Goal: Task Accomplishment & Management: Use online tool/utility

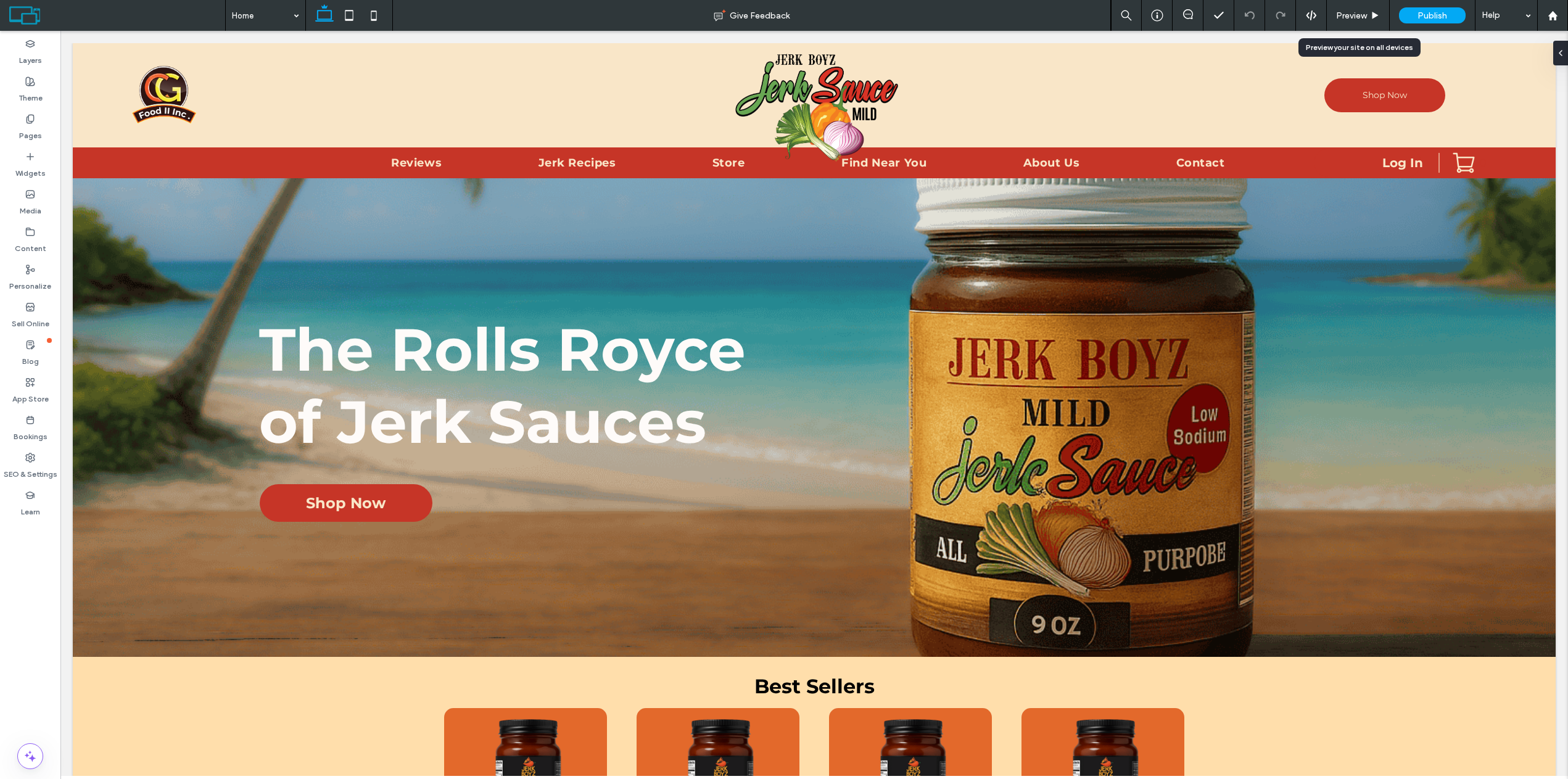
click at [1371, 19] on icon at bounding box center [1375, 16] width 9 height 9
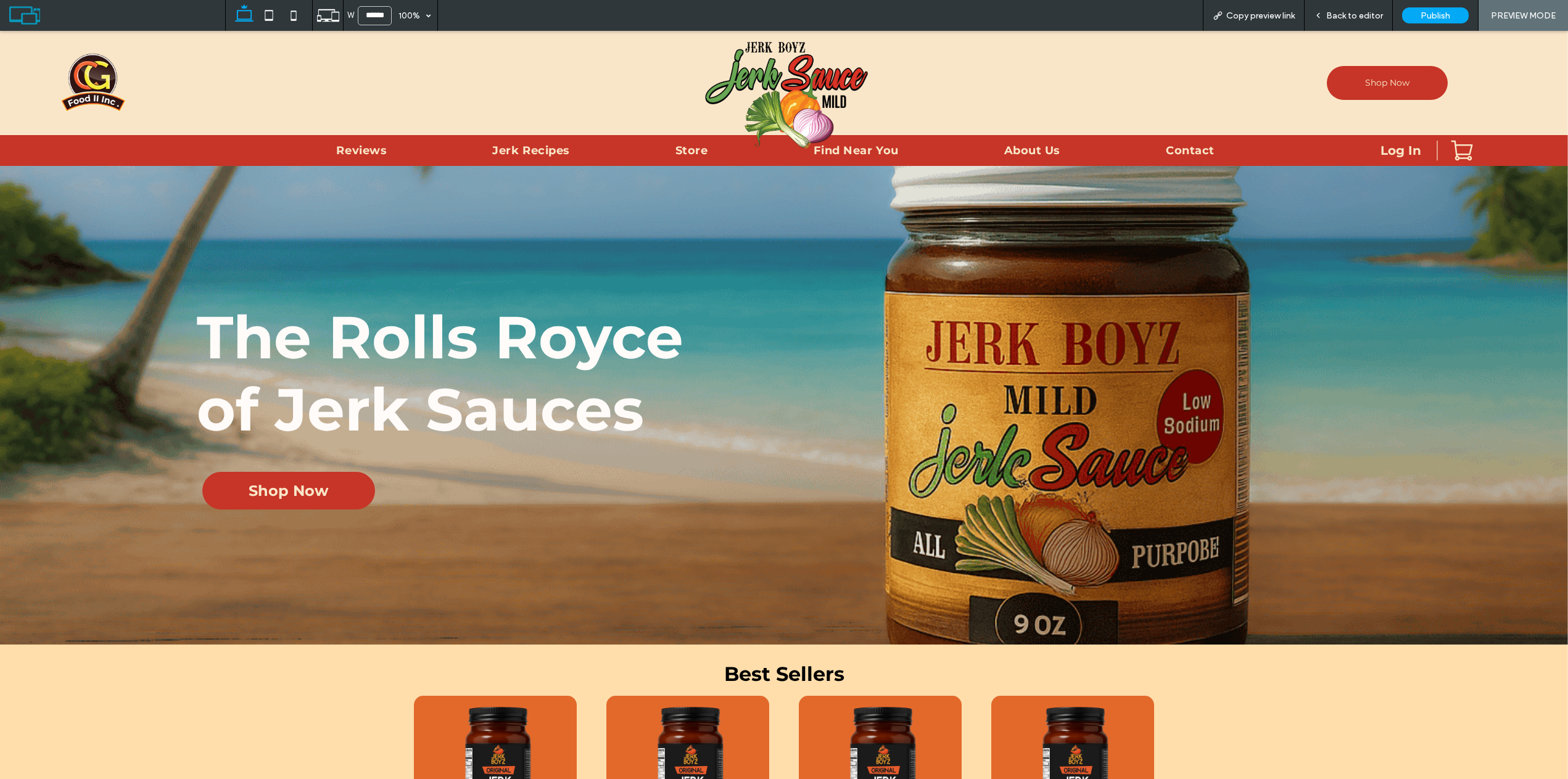
click at [1355, 14] on span "Back to editor" at bounding box center [1354, 16] width 57 height 11
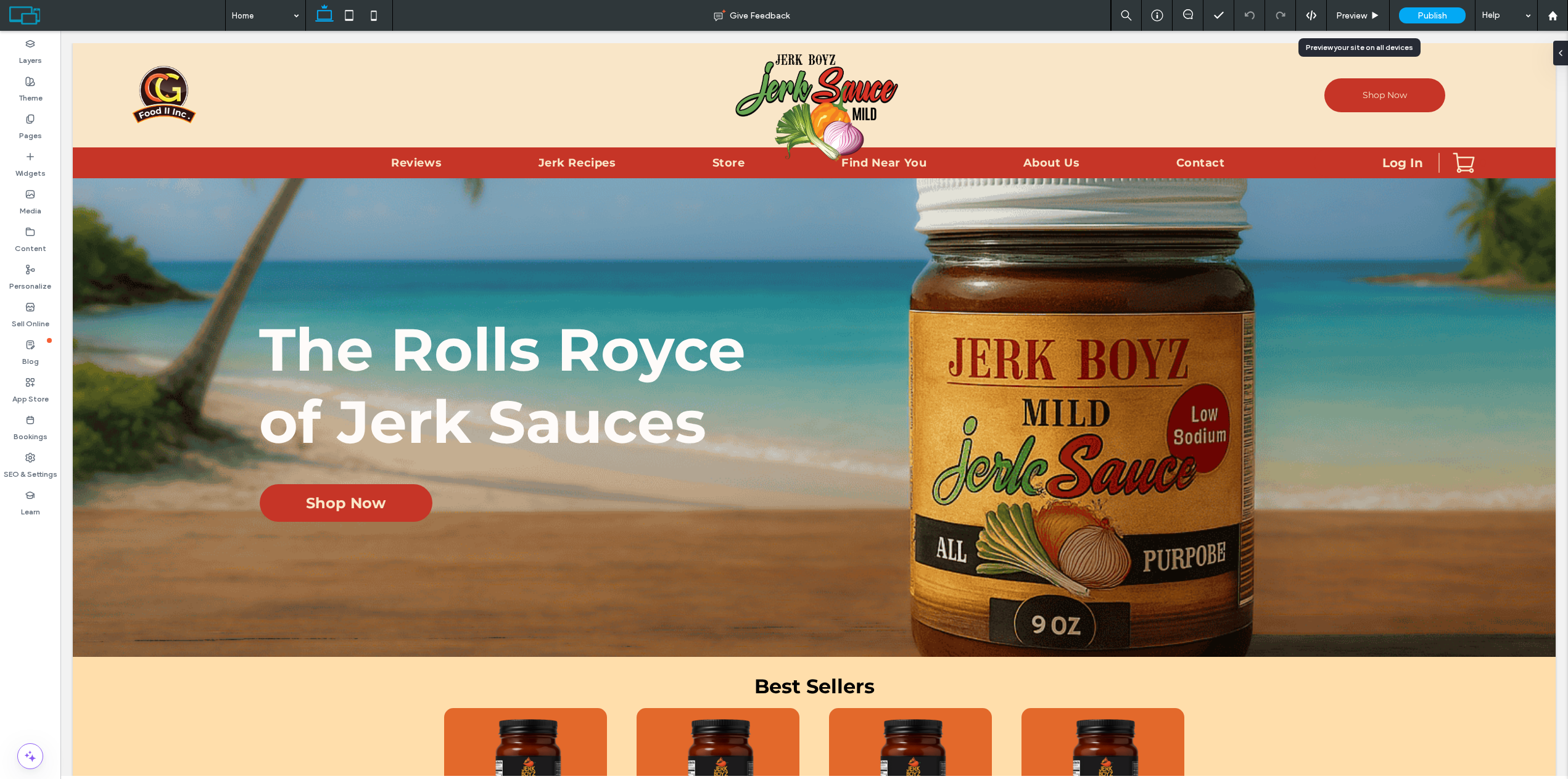
click at [1346, 19] on span "Preview" at bounding box center [1351, 16] width 31 height 11
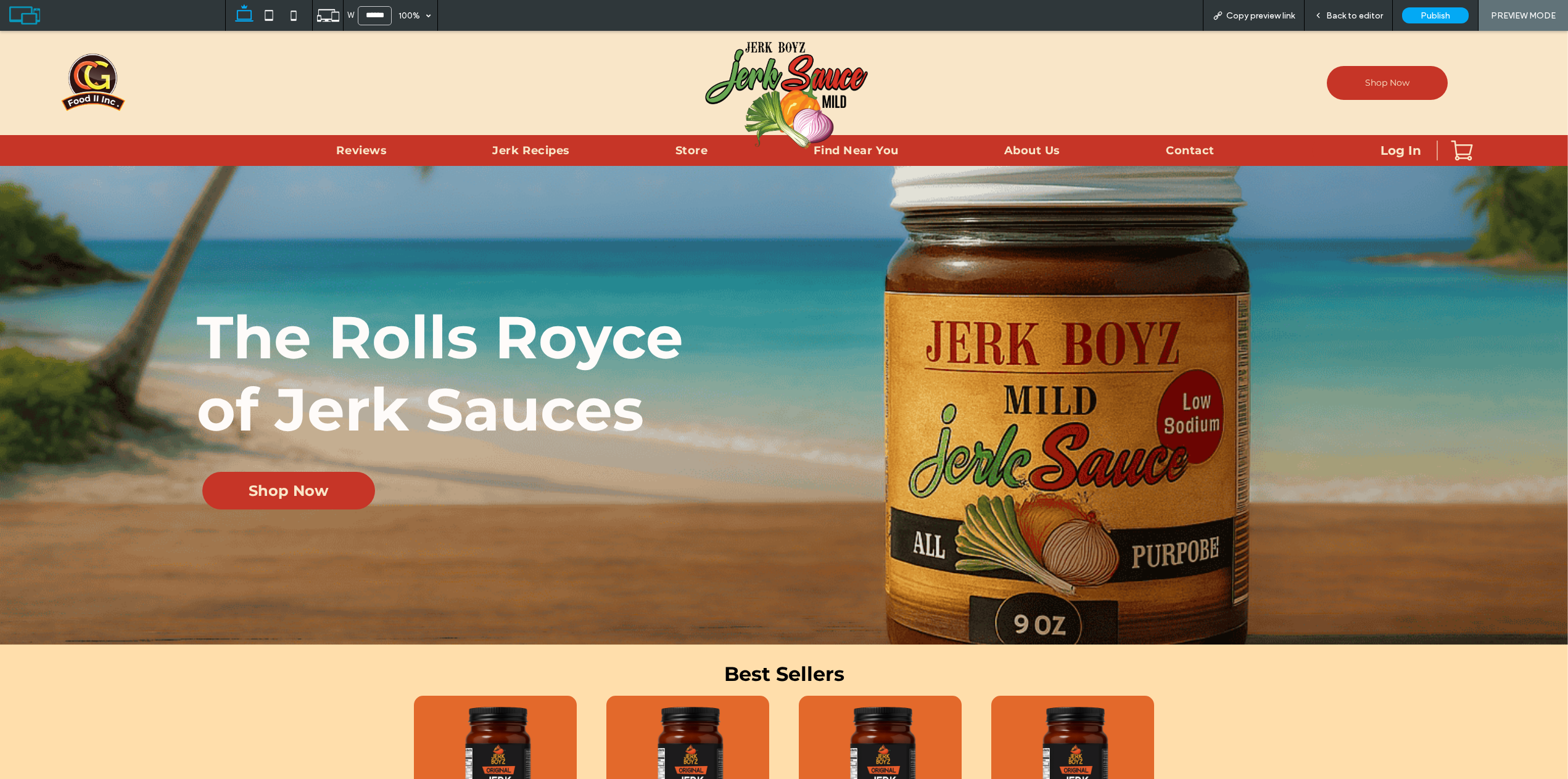
click at [1344, 15] on span "Back to editor" at bounding box center [1354, 16] width 57 height 11
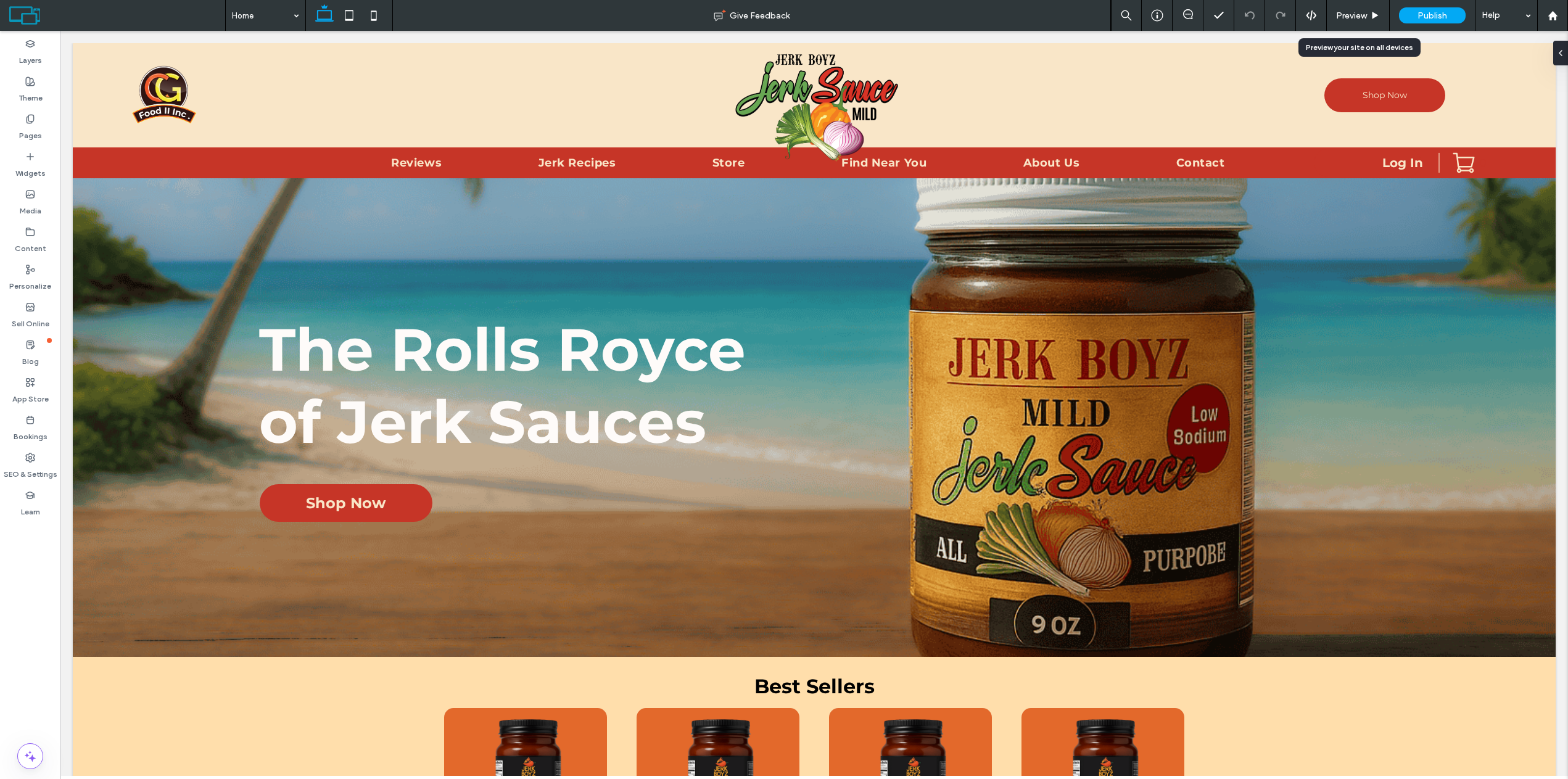
click at [1367, 15] on span "Preview" at bounding box center [1351, 16] width 31 height 11
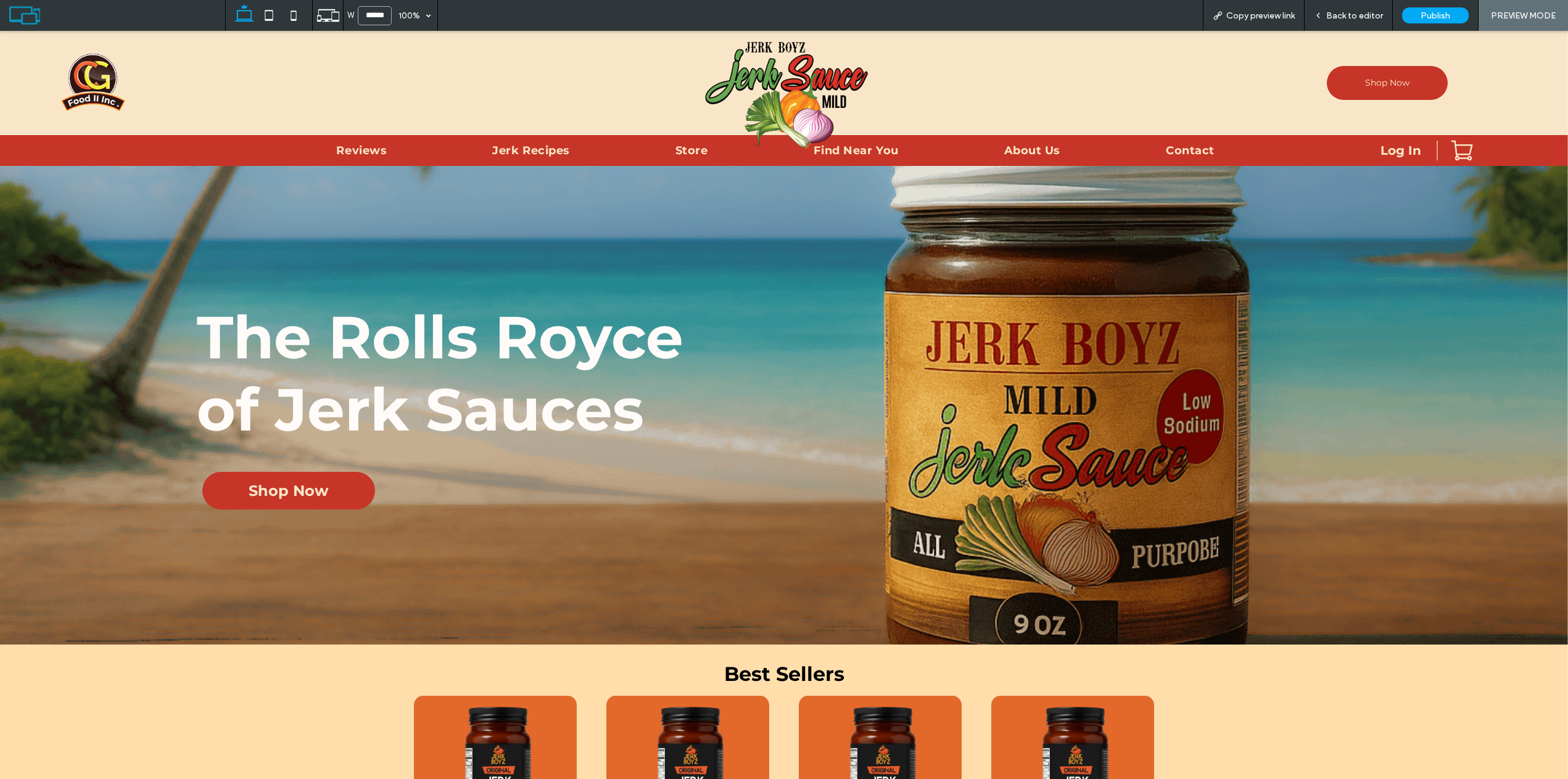
click at [374, 13] on input "******" at bounding box center [374, 15] width 34 height 19
type input "******"
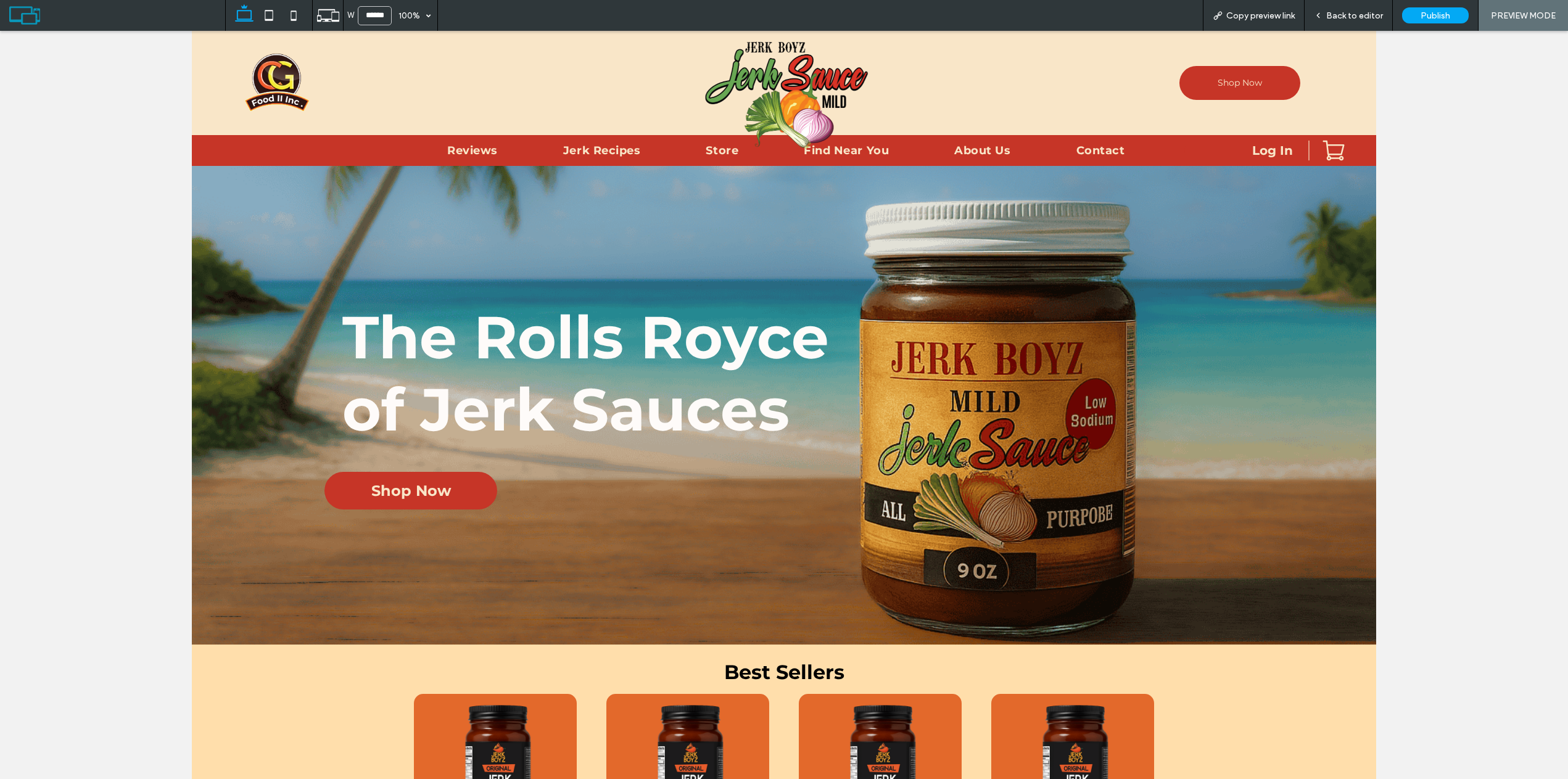
click at [1336, 14] on span "Back to editor" at bounding box center [1354, 16] width 57 height 11
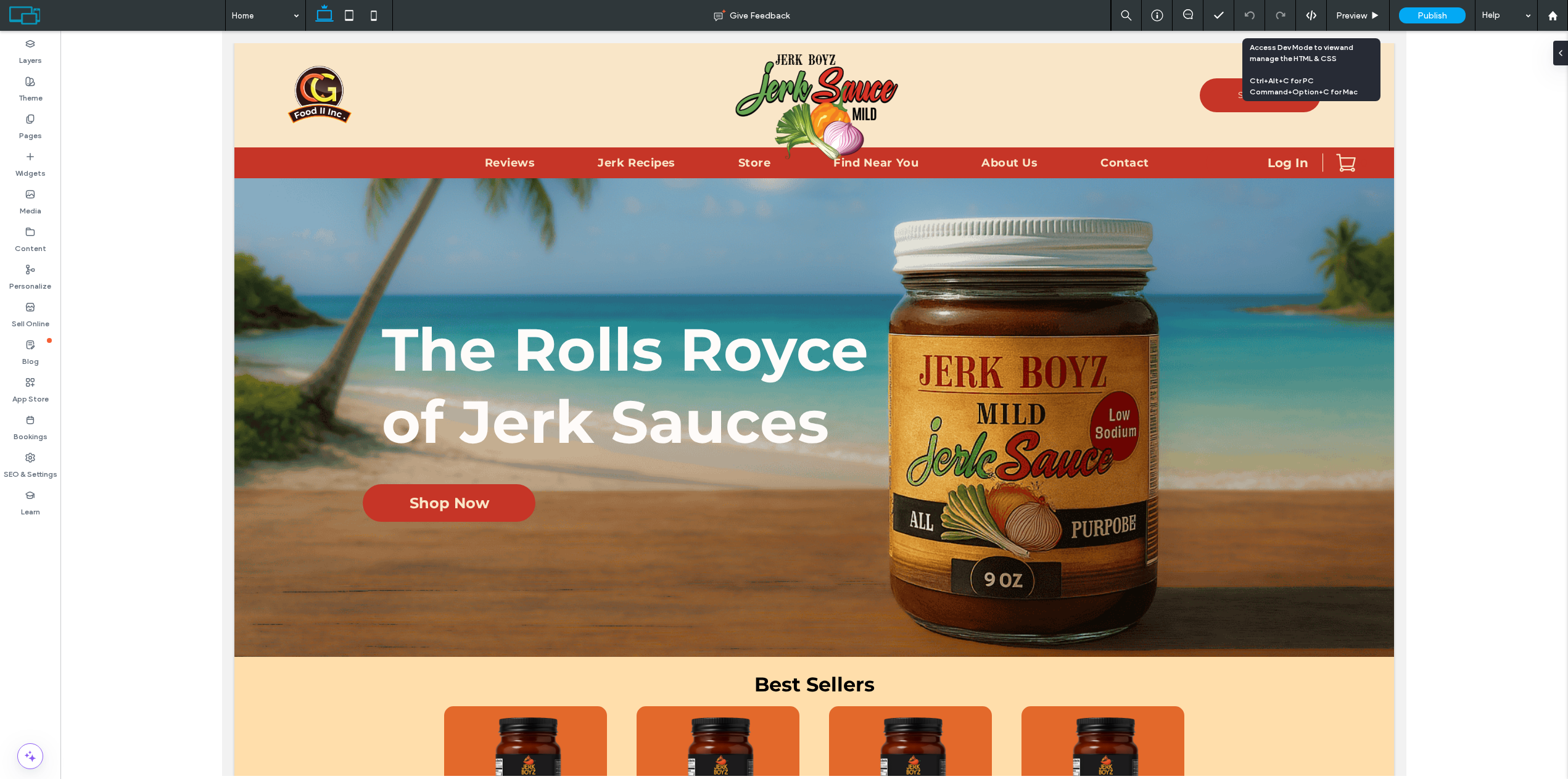
click at [1360, 16] on span "Preview" at bounding box center [1351, 16] width 31 height 11
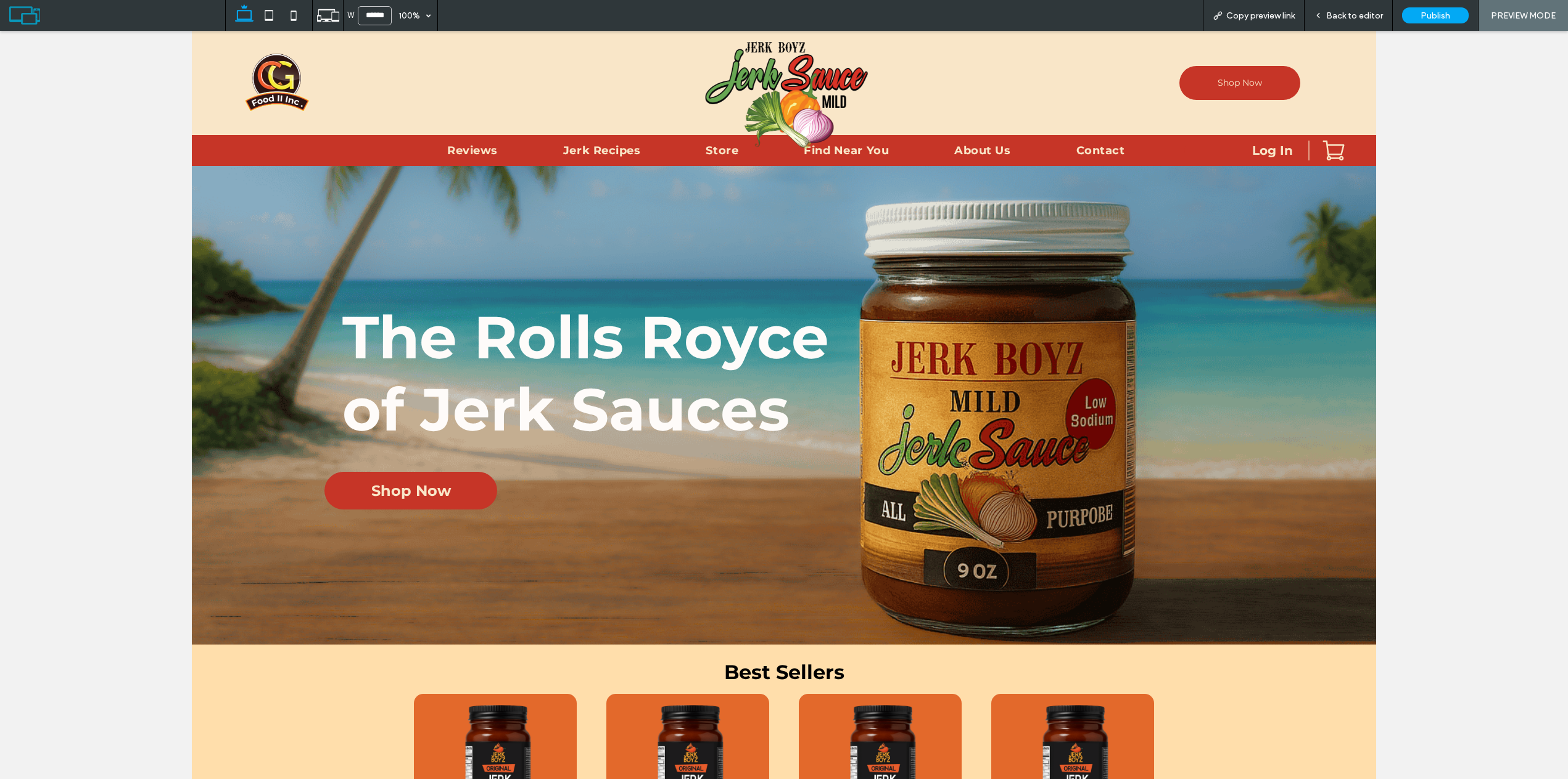
click at [1343, 11] on span "Back to editor" at bounding box center [1354, 16] width 57 height 11
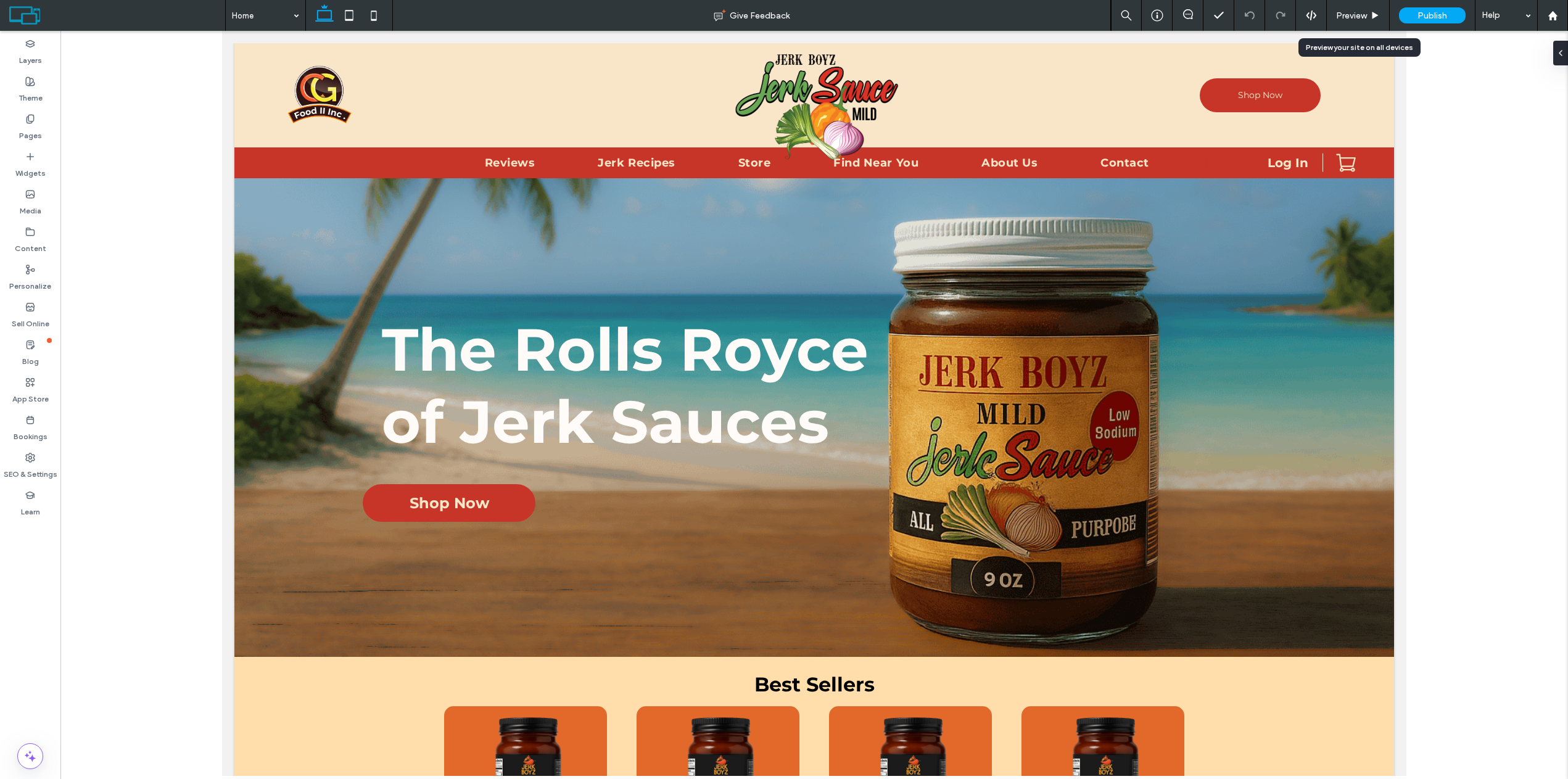
click at [1358, 18] on span "Preview" at bounding box center [1351, 16] width 31 height 11
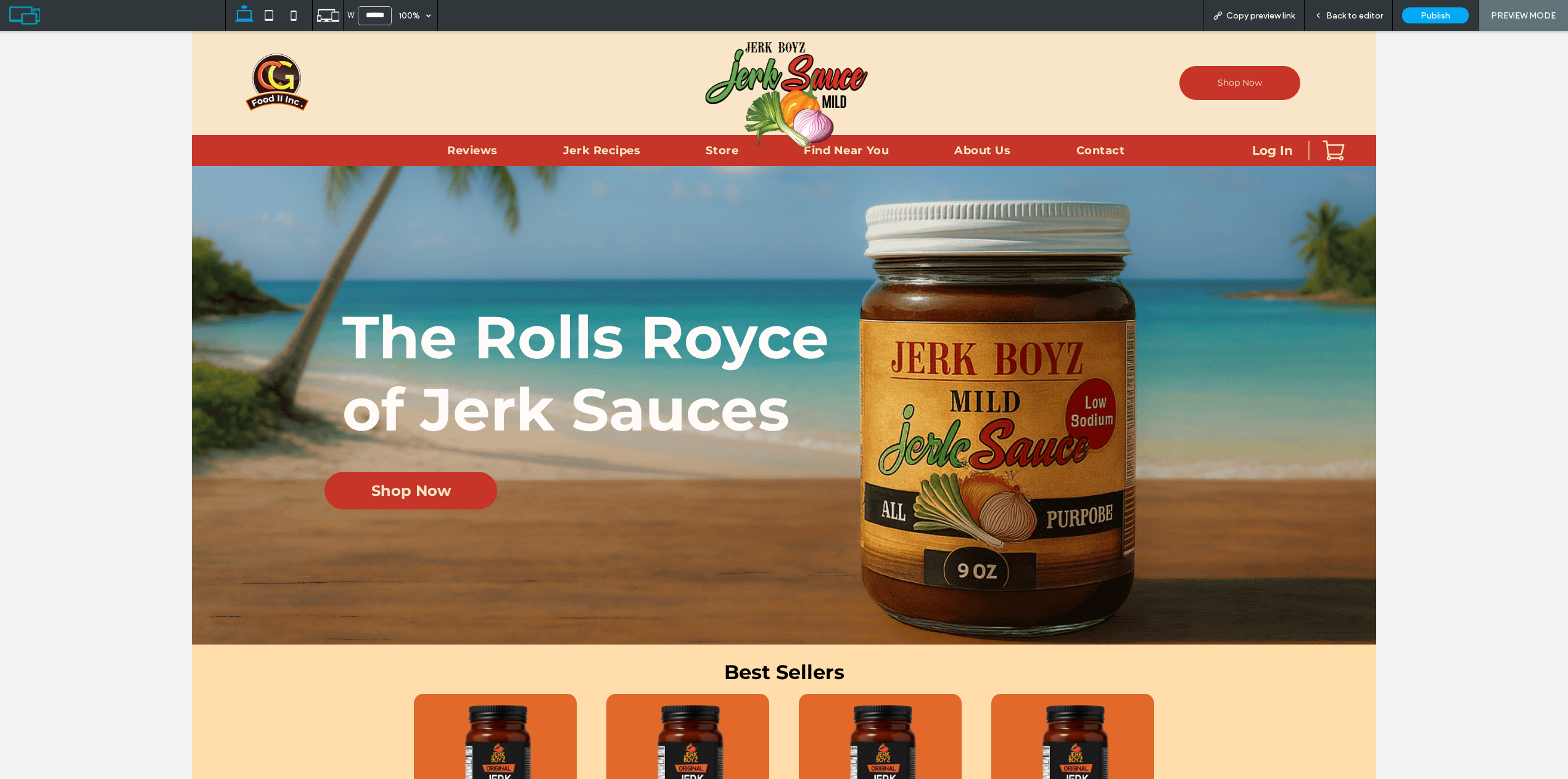
click at [868, 151] on img at bounding box center [785, 95] width 179 height 129
click at [786, 131] on img at bounding box center [785, 95] width 179 height 129
click at [1352, 9] on div "Back to editor" at bounding box center [1349, 15] width 88 height 31
click at [1360, 15] on span "Back to editor" at bounding box center [1354, 16] width 57 height 11
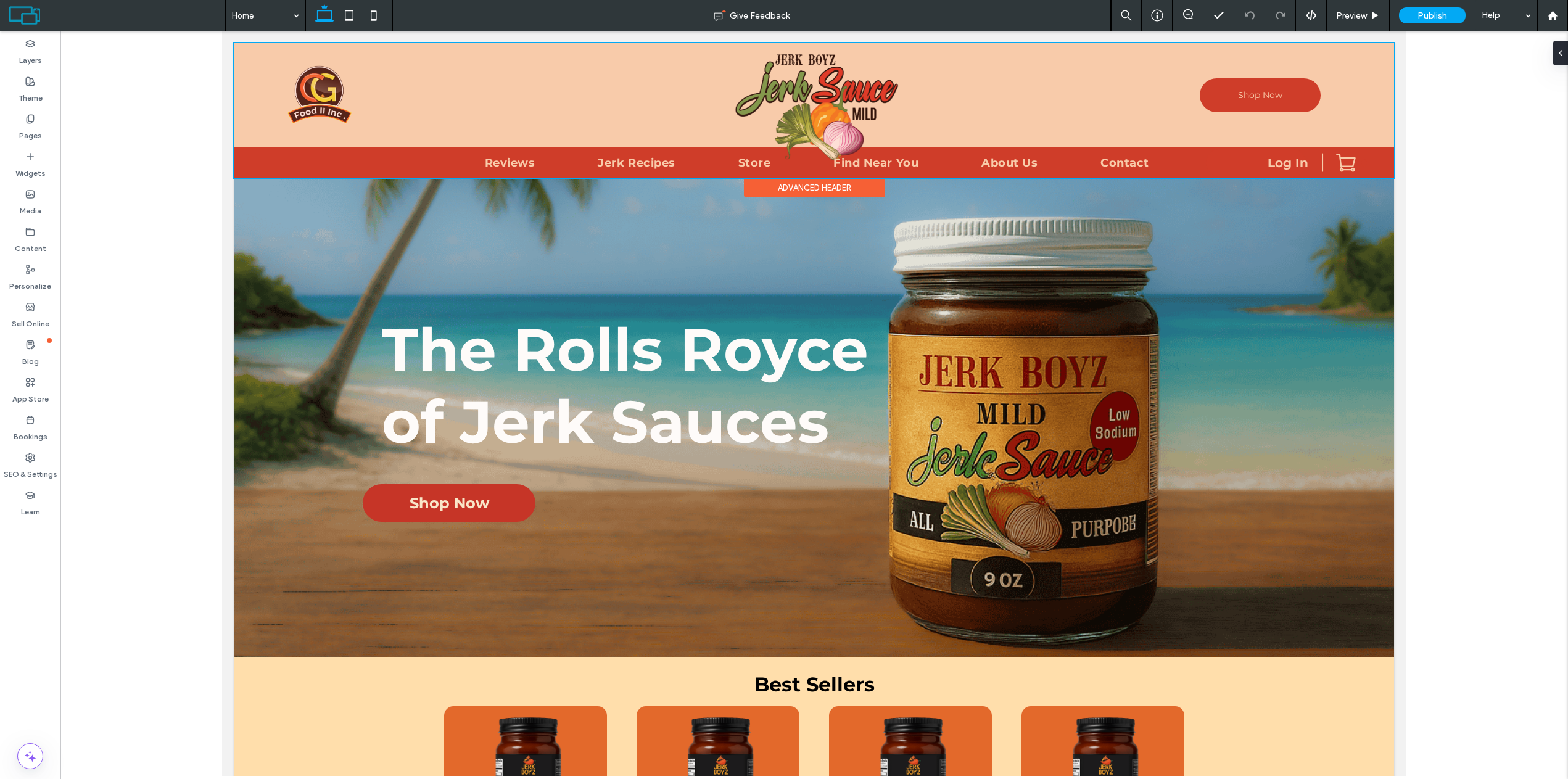
click at [832, 117] on div at bounding box center [814, 111] width 1159 height 135
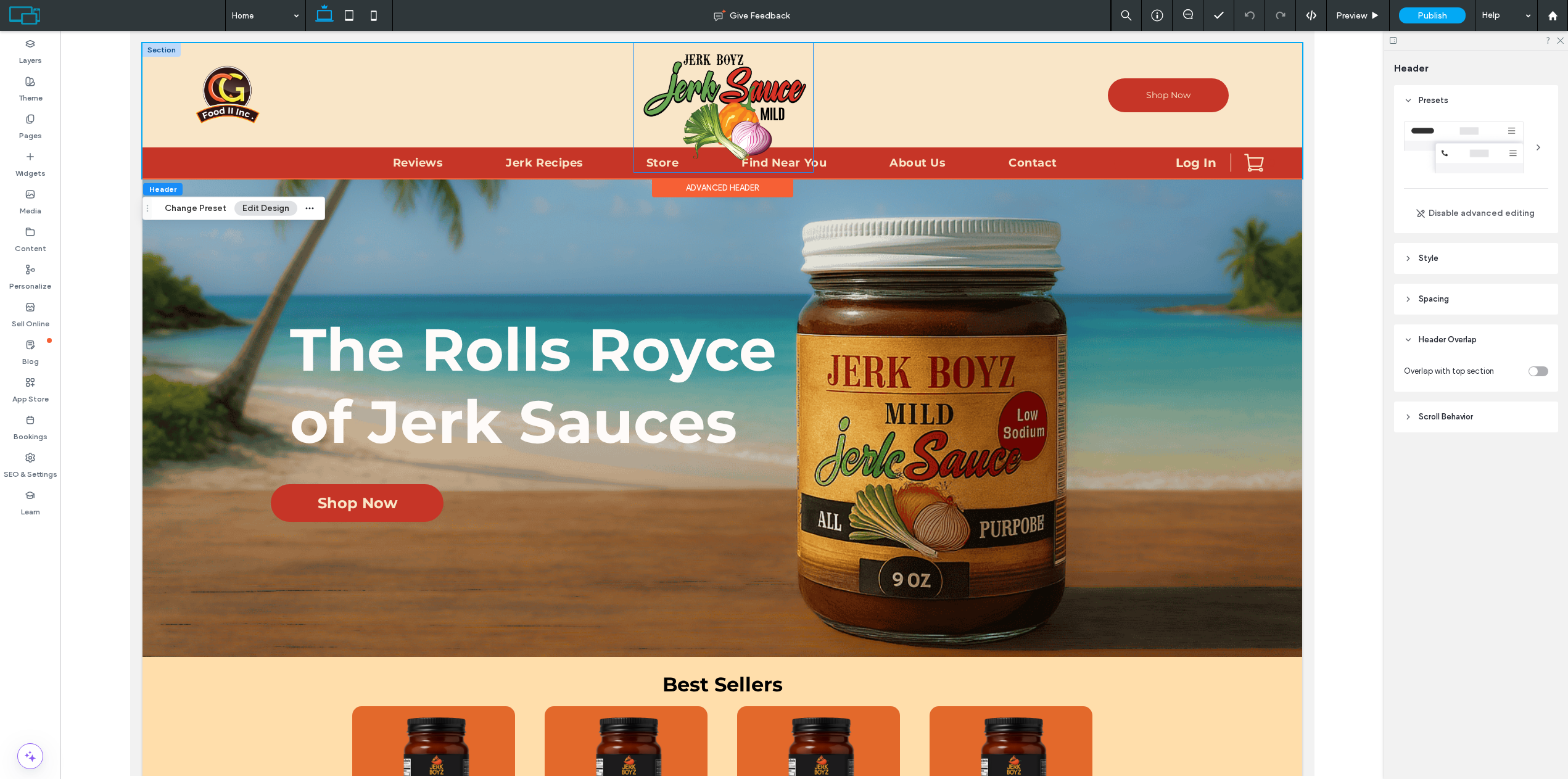
click at [736, 106] on img at bounding box center [724, 107] width 179 height 129
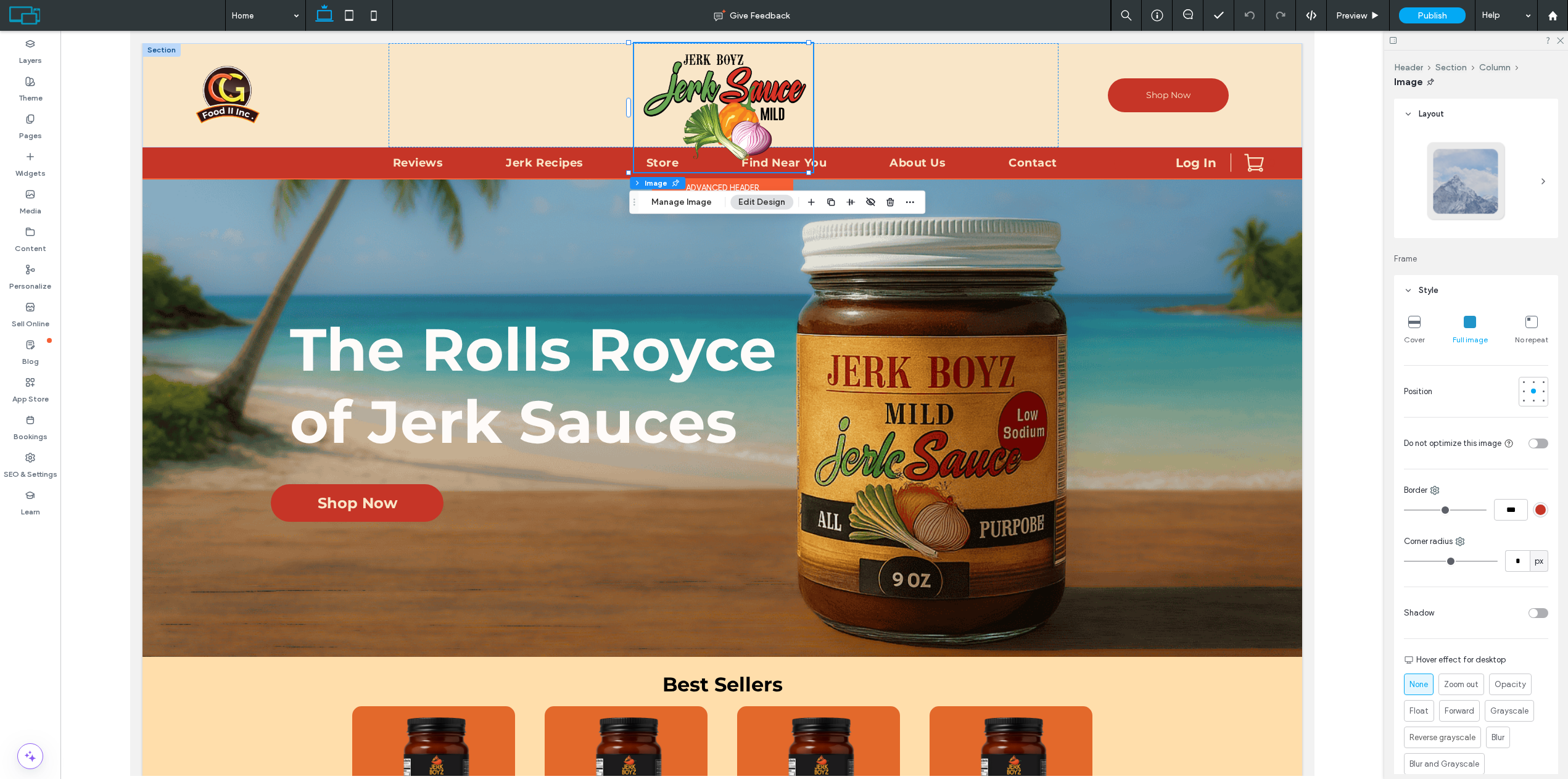
click at [755, 123] on img at bounding box center [724, 107] width 179 height 129
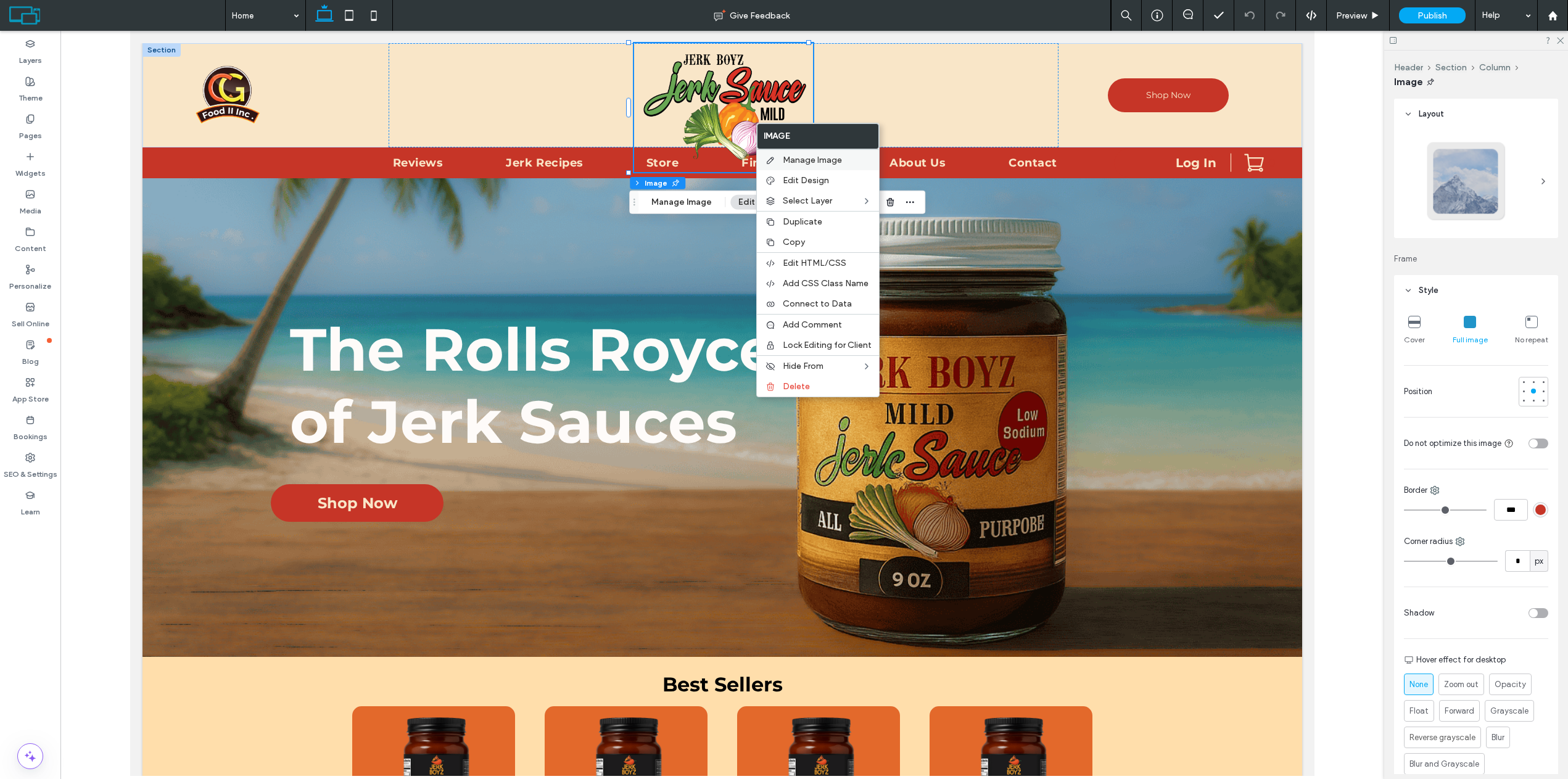
click at [805, 161] on span "Manage Image" at bounding box center [812, 160] width 59 height 11
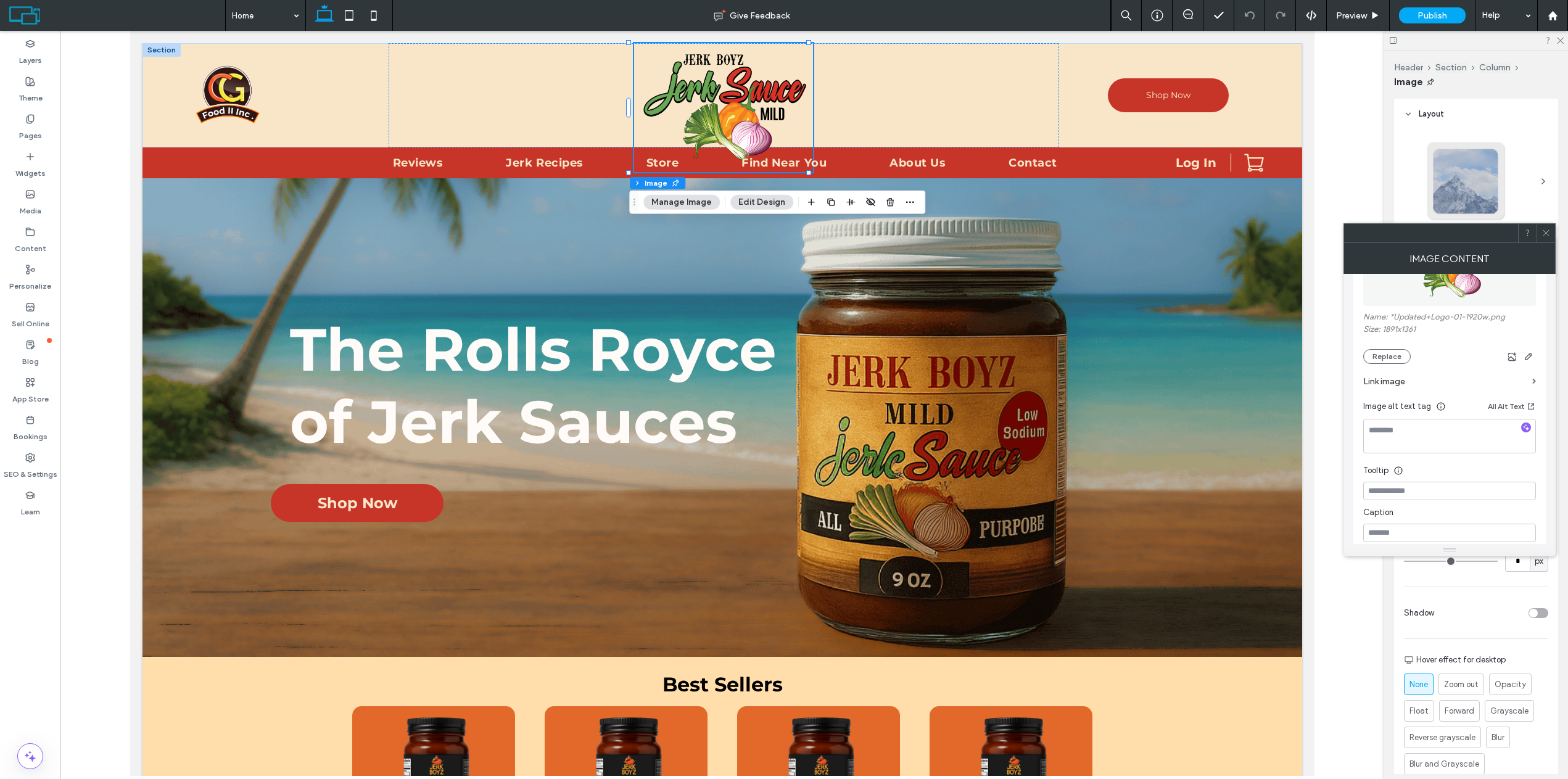
scroll to position [155, 0]
click at [1393, 432] on label "Link image" at bounding box center [1445, 432] width 164 height 23
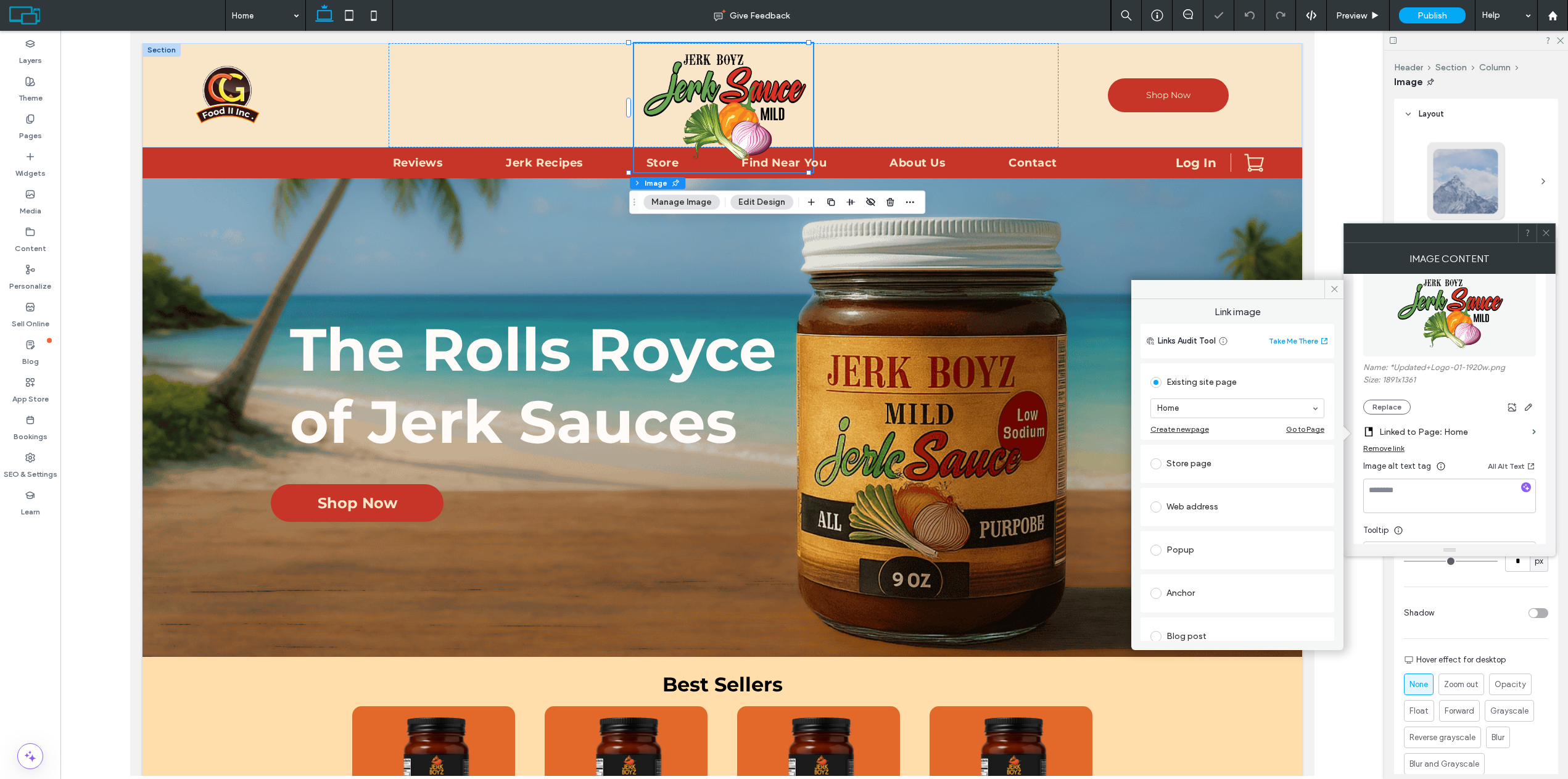
drag, startPoint x: 1335, startPoint y: 292, endPoint x: 1345, endPoint y: 301, distance: 13.5
click at [1335, 291] on icon at bounding box center [1335, 289] width 9 height 9
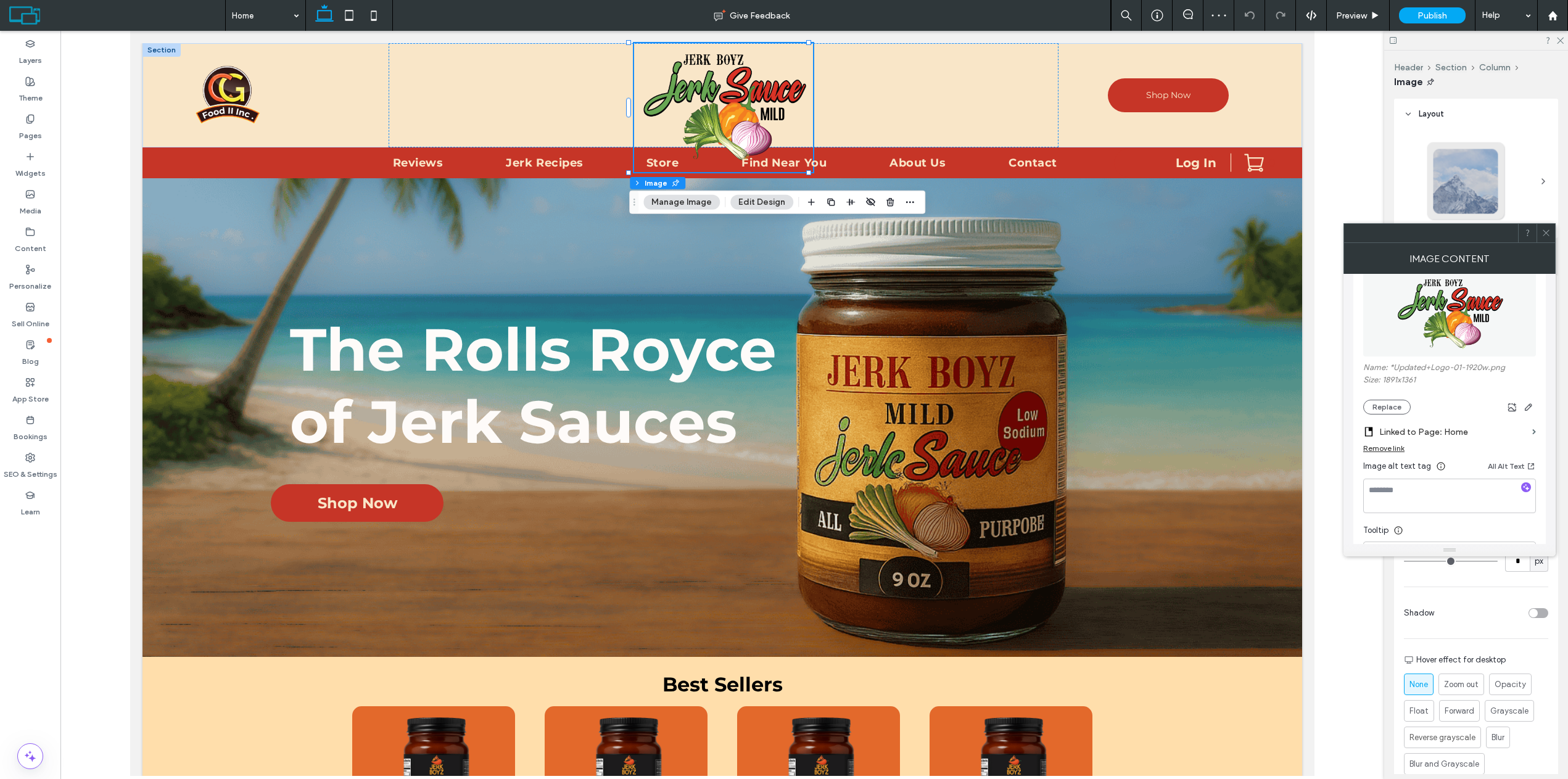
click at [1459, 329] on img at bounding box center [1449, 314] width 118 height 85
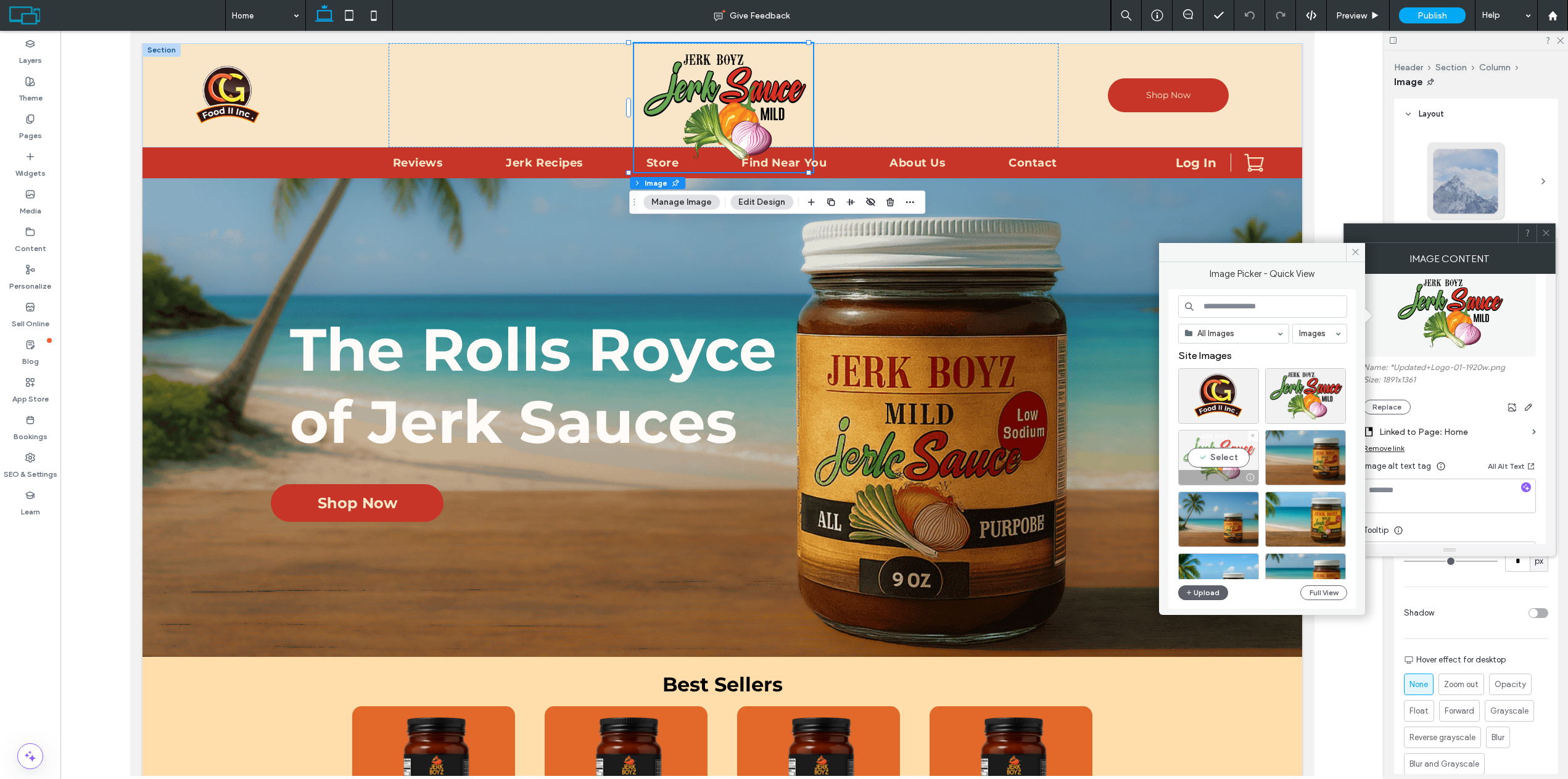
click at [1221, 458] on div "Select" at bounding box center [1218, 458] width 81 height 55
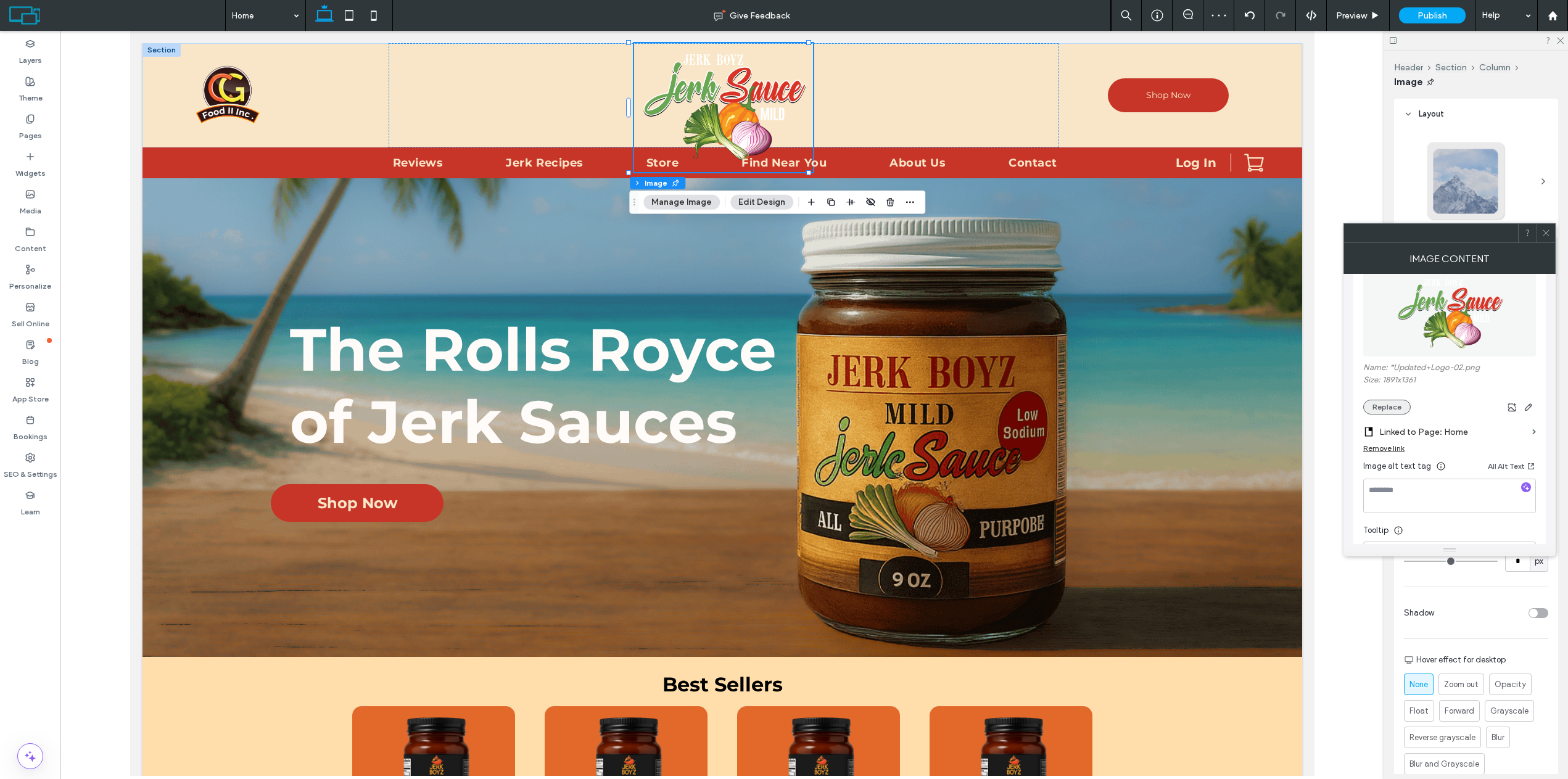
click at [1396, 406] on button "Replace" at bounding box center [1387, 407] width 47 height 15
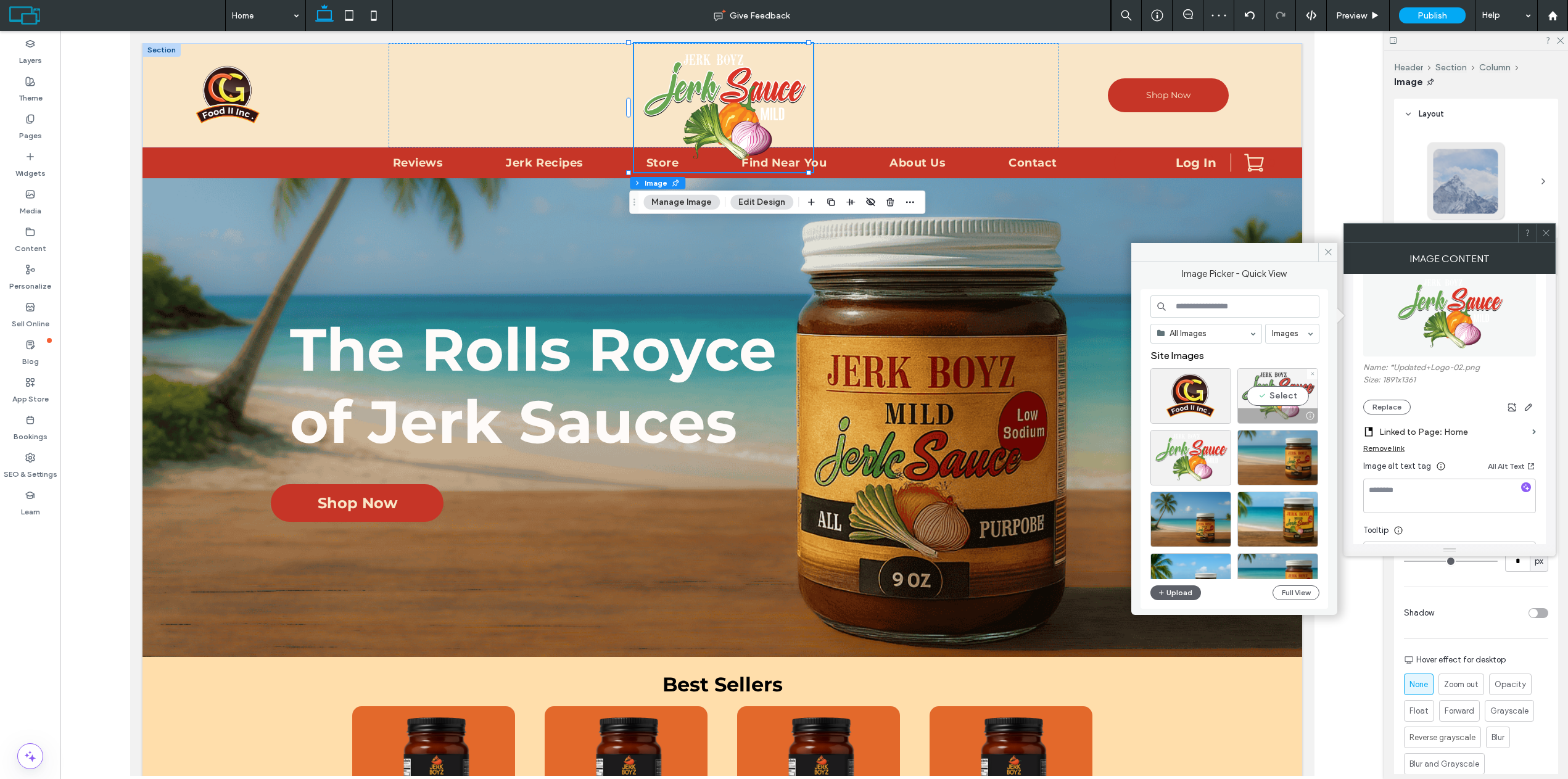
click at [1271, 402] on div "Select" at bounding box center [1277, 396] width 81 height 55
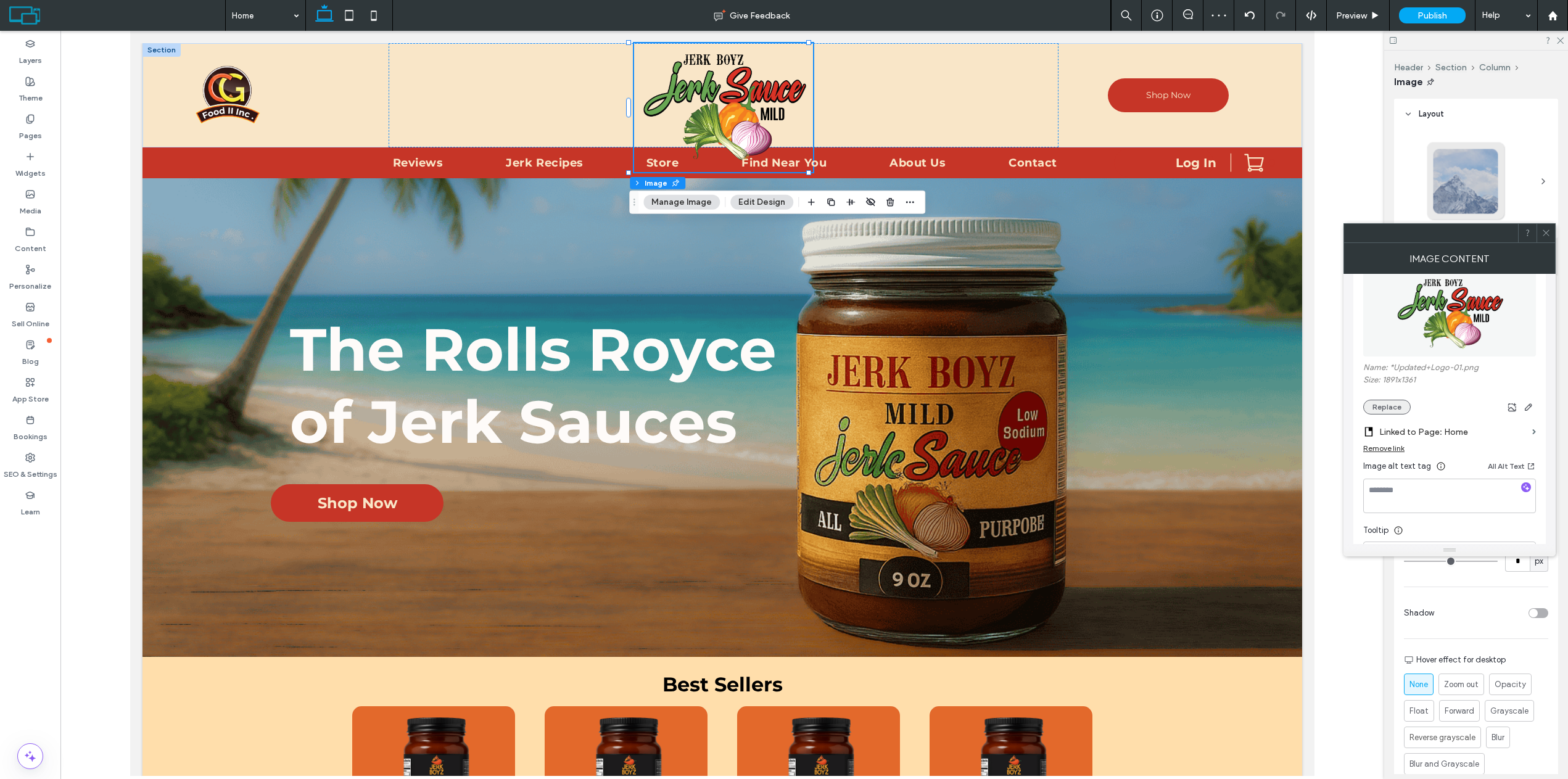
click at [1391, 406] on button "Replace" at bounding box center [1387, 407] width 47 height 15
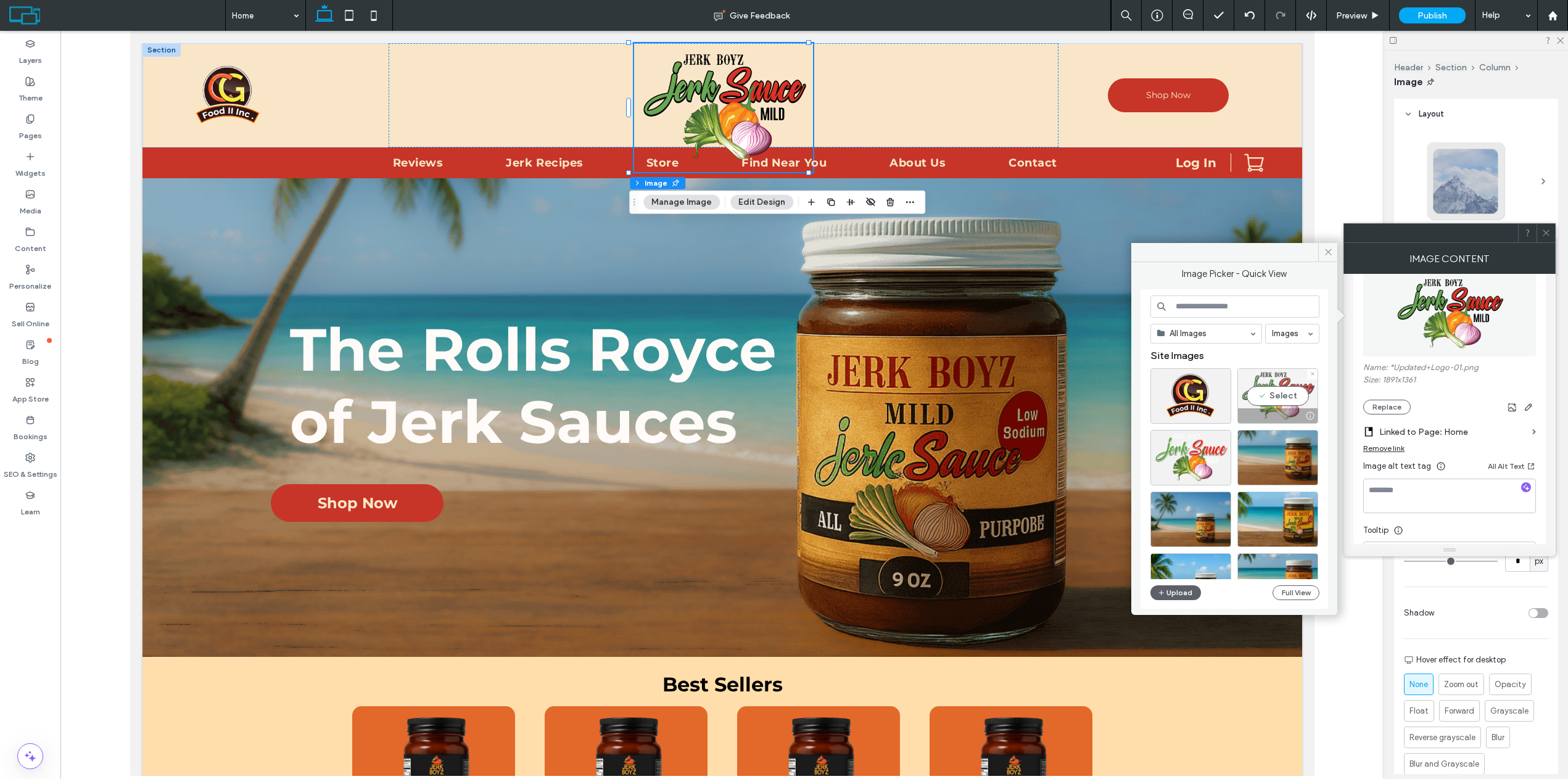
drag, startPoint x: 1261, startPoint y: 386, endPoint x: 1295, endPoint y: 379, distance: 34.7
click at [1295, 379] on div "Select" at bounding box center [1277, 396] width 81 height 55
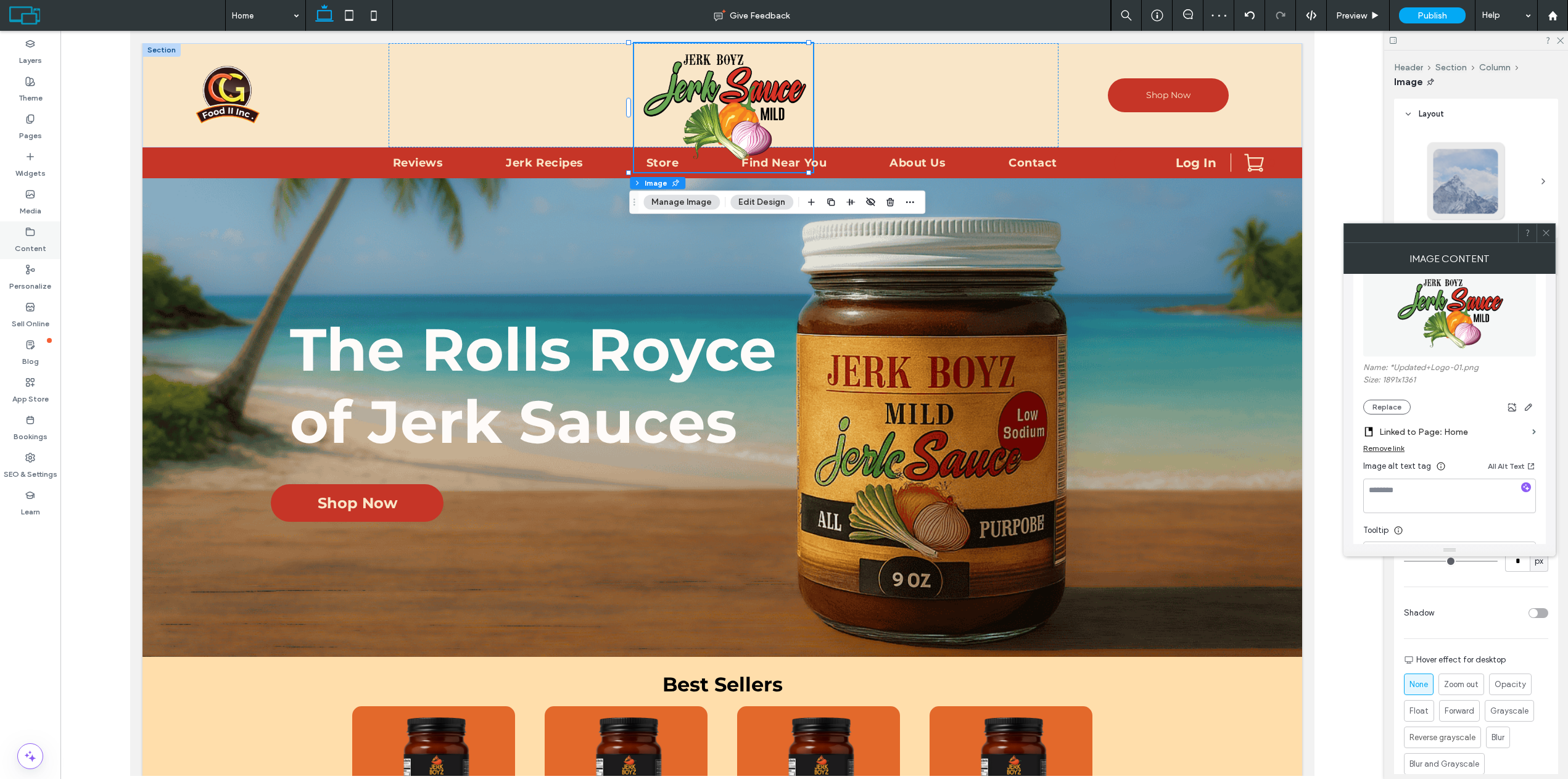
click at [21, 247] on label "Content" at bounding box center [30, 245] width 31 height 17
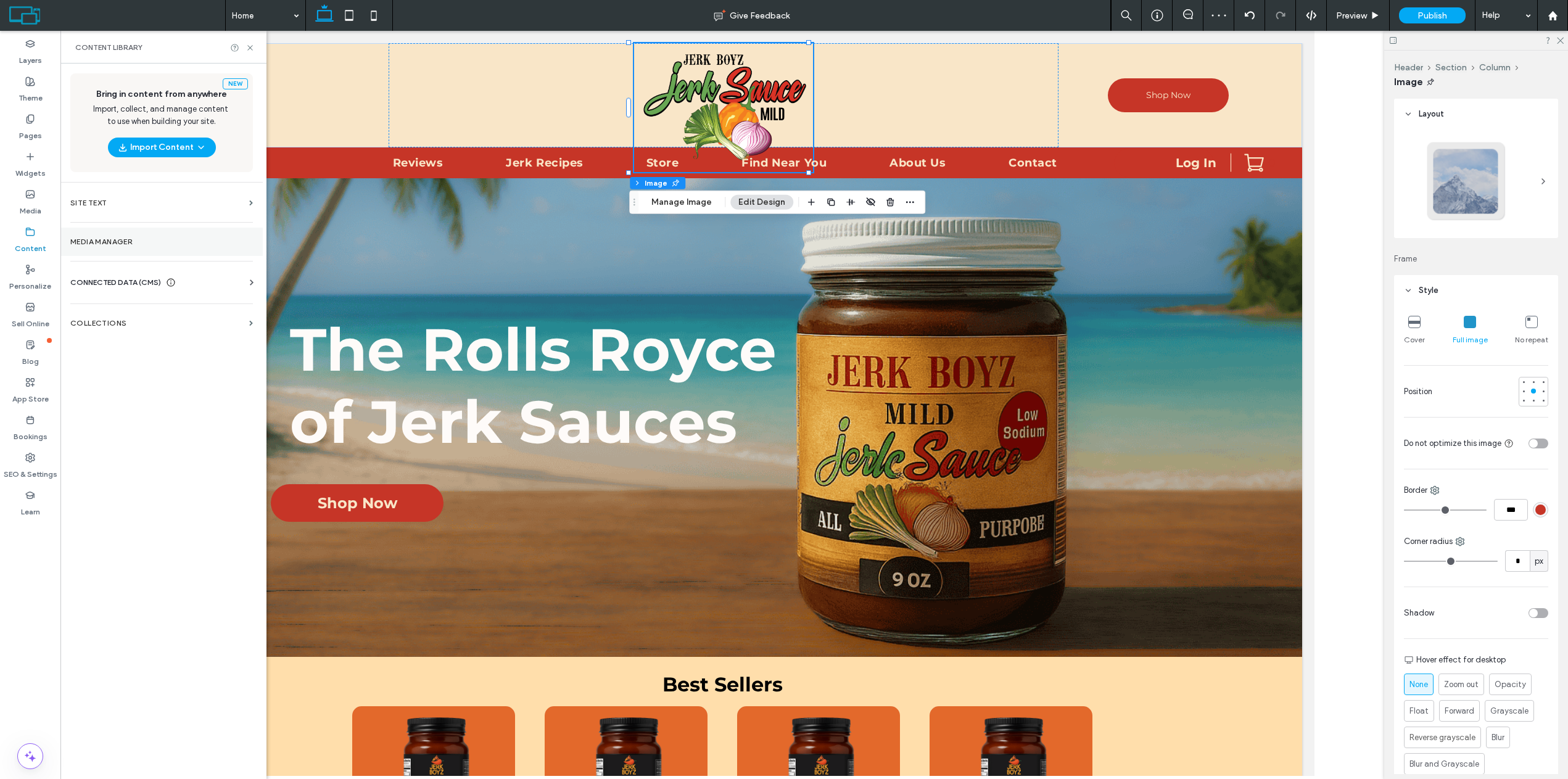
click at [98, 244] on label "Media Manager" at bounding box center [161, 241] width 183 height 9
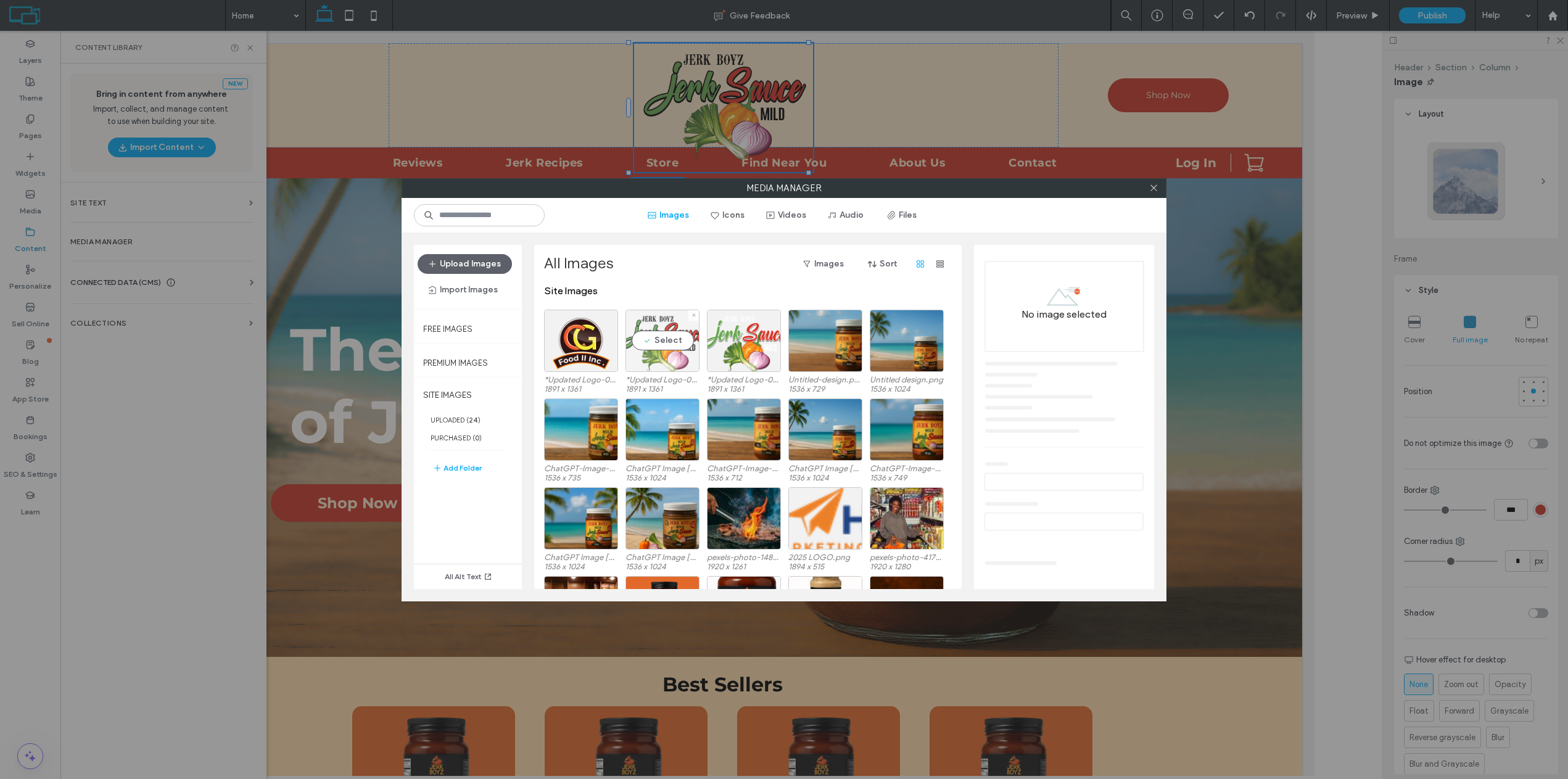
click at [674, 357] on div "Select" at bounding box center [662, 340] width 74 height 62
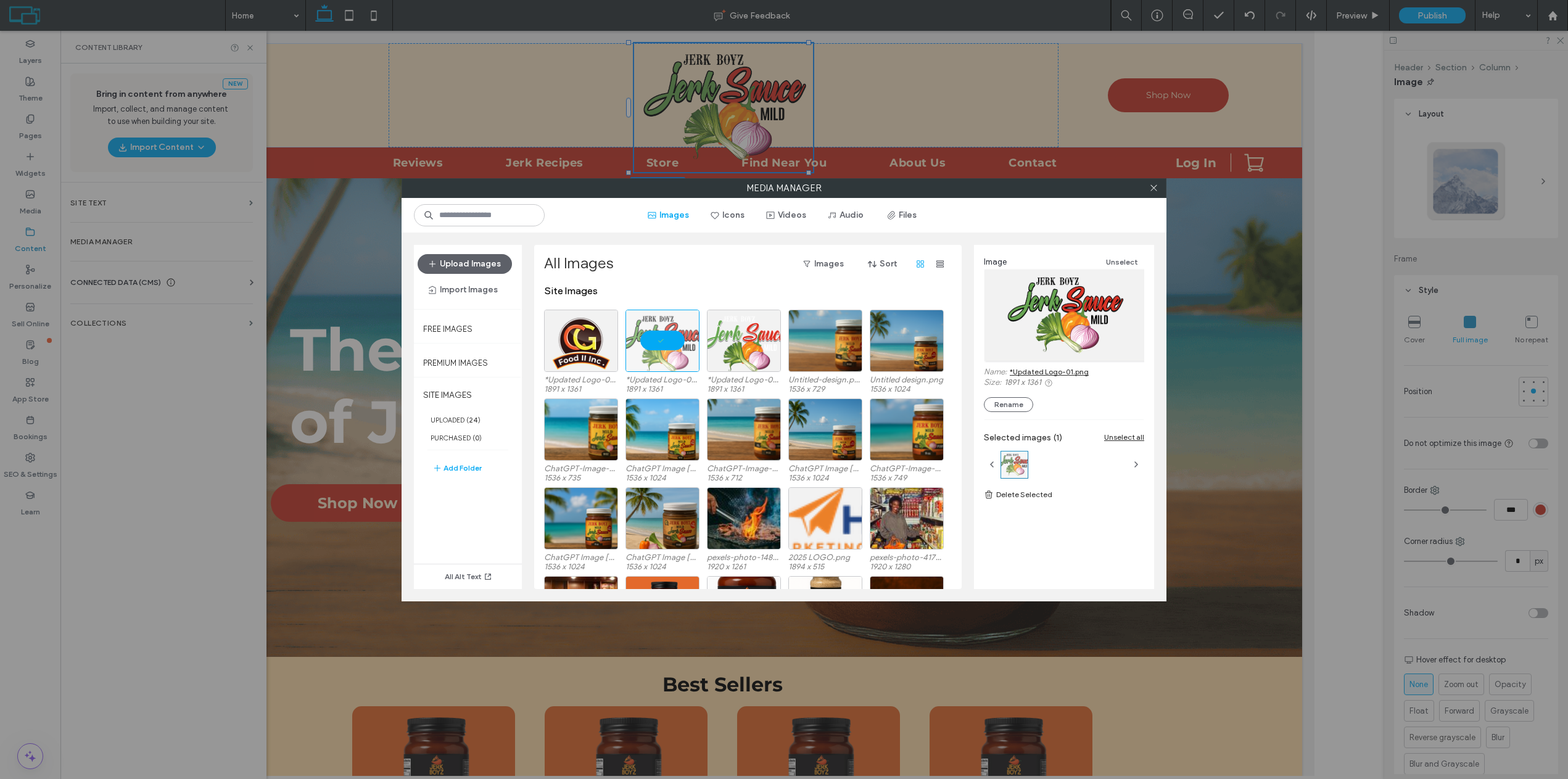
click at [1038, 373] on link "*Updated Logo-01.png" at bounding box center [1049, 371] width 79 height 9
click at [1147, 191] on div at bounding box center [1153, 188] width 19 height 19
click at [1151, 191] on icon at bounding box center [1154, 188] width 9 height 9
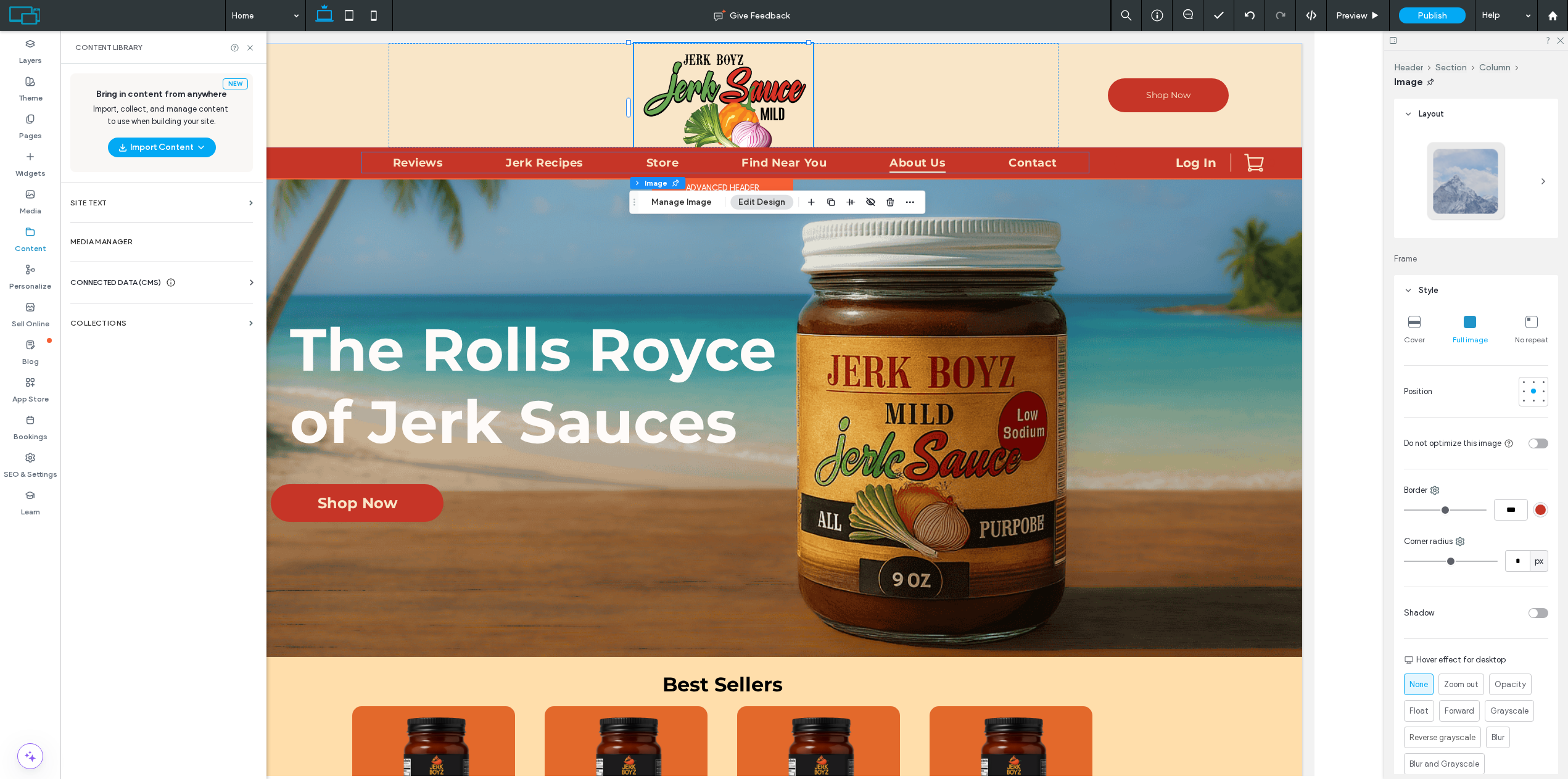
click at [902, 166] on span "About Us" at bounding box center [917, 162] width 56 height 21
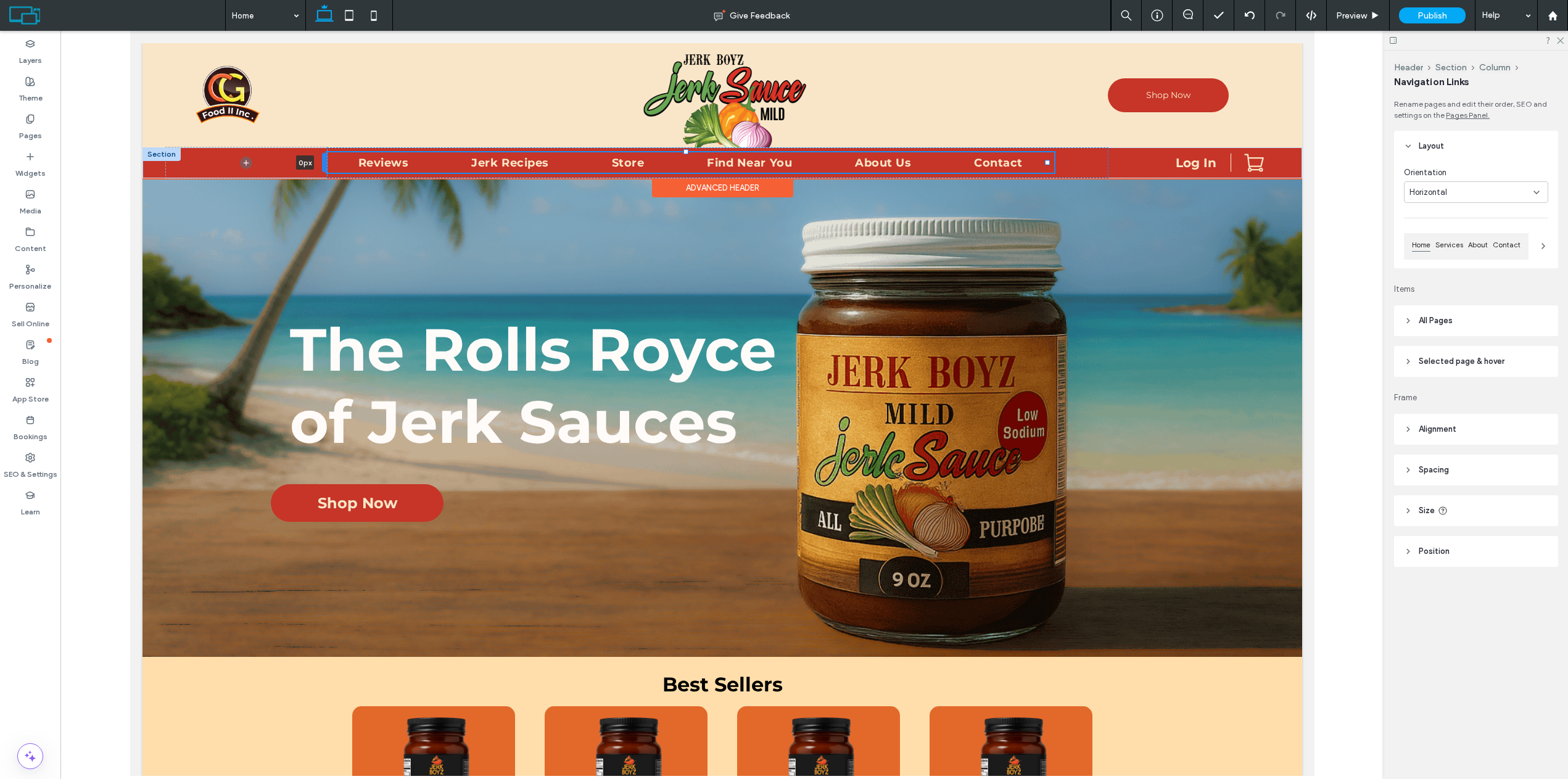
drag, startPoint x: 357, startPoint y: 161, endPoint x: 323, endPoint y: 160, distance: 34.0
click at [323, 160] on div at bounding box center [324, 162] width 5 height 20
drag, startPoint x: 1047, startPoint y: 162, endPoint x: 1124, endPoint y: 162, distance: 77.0
click at [1124, 162] on div "Reviews Jerk Recipes Store Find Near You About Us Contact 103% , 33px Log In Jo…" at bounding box center [722, 163] width 1159 height 31
type input "***"
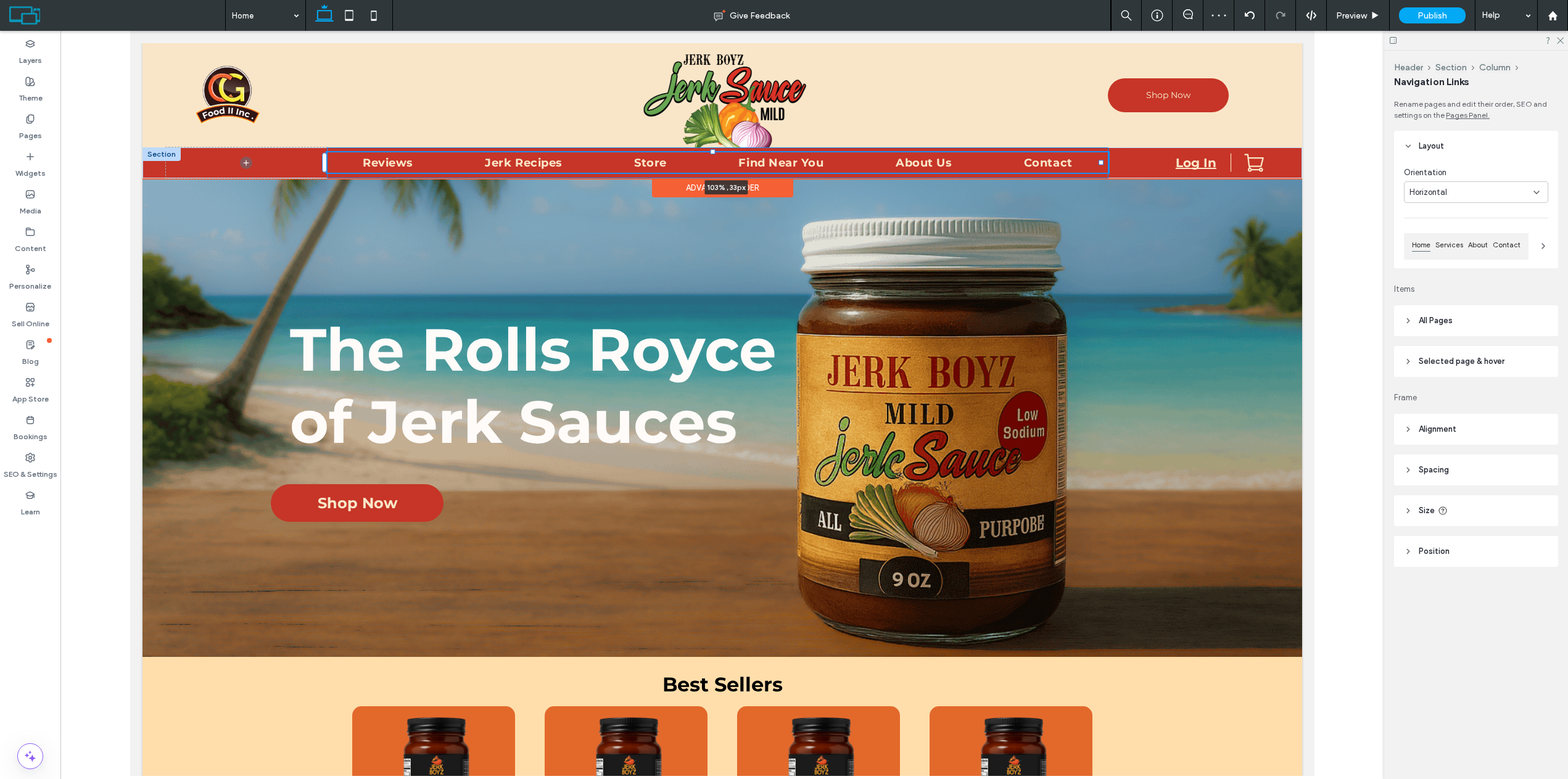
type input "***"
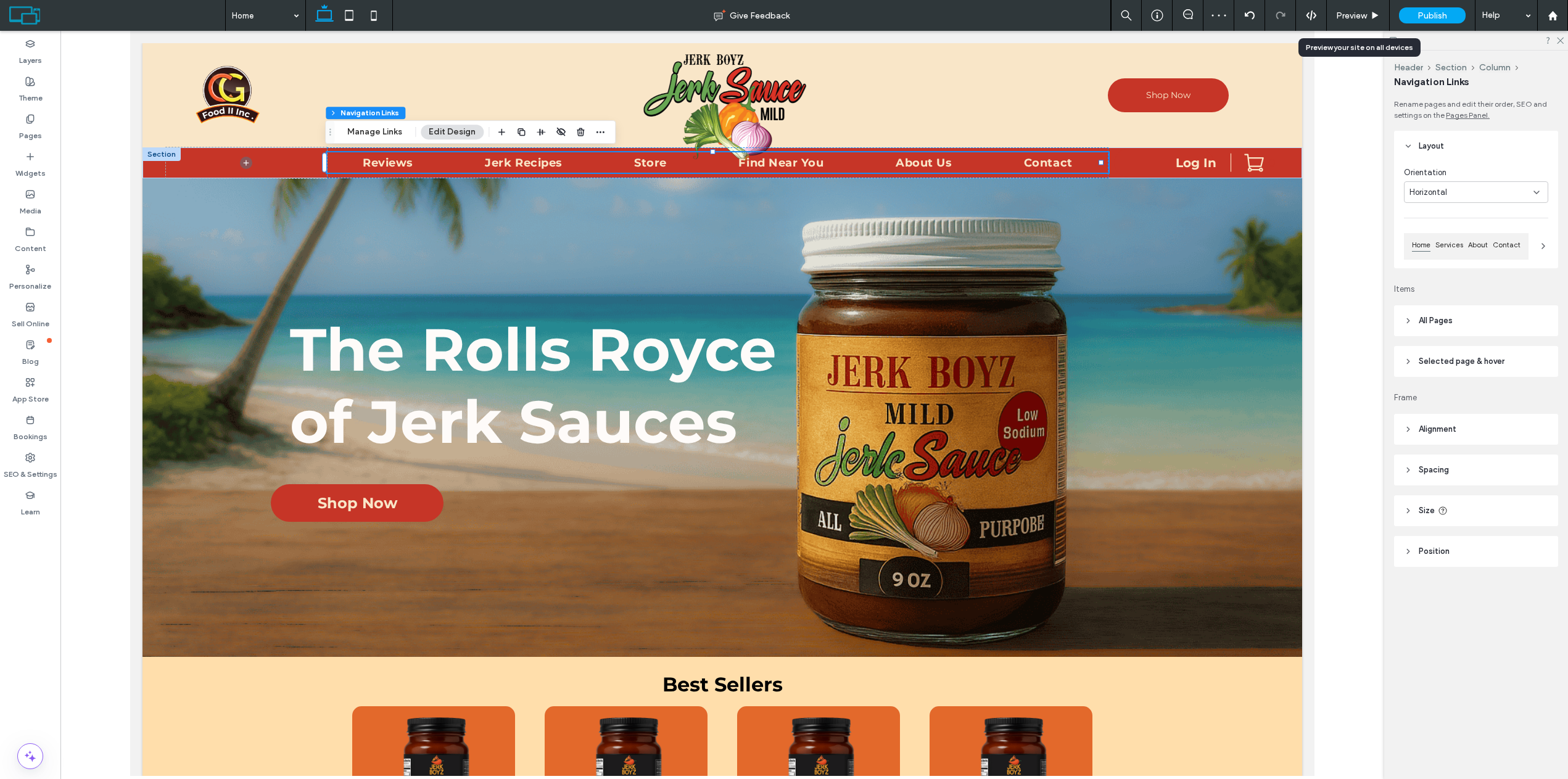
click at [1352, 25] on div "Preview" at bounding box center [1358, 15] width 63 height 31
click at [1352, 15] on span "Preview" at bounding box center [1351, 16] width 31 height 11
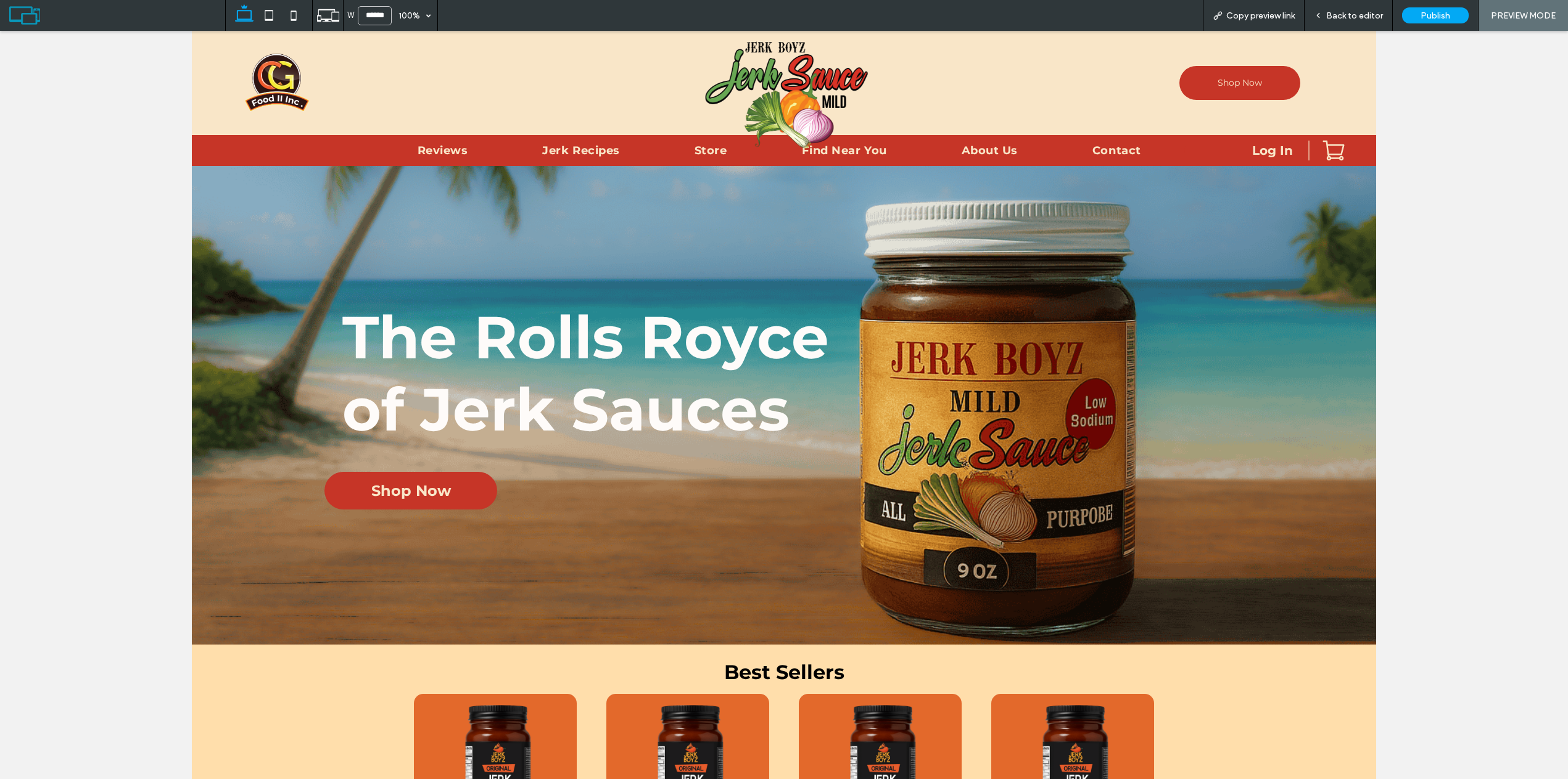
click at [1329, 18] on span "Back to editor" at bounding box center [1354, 16] width 57 height 11
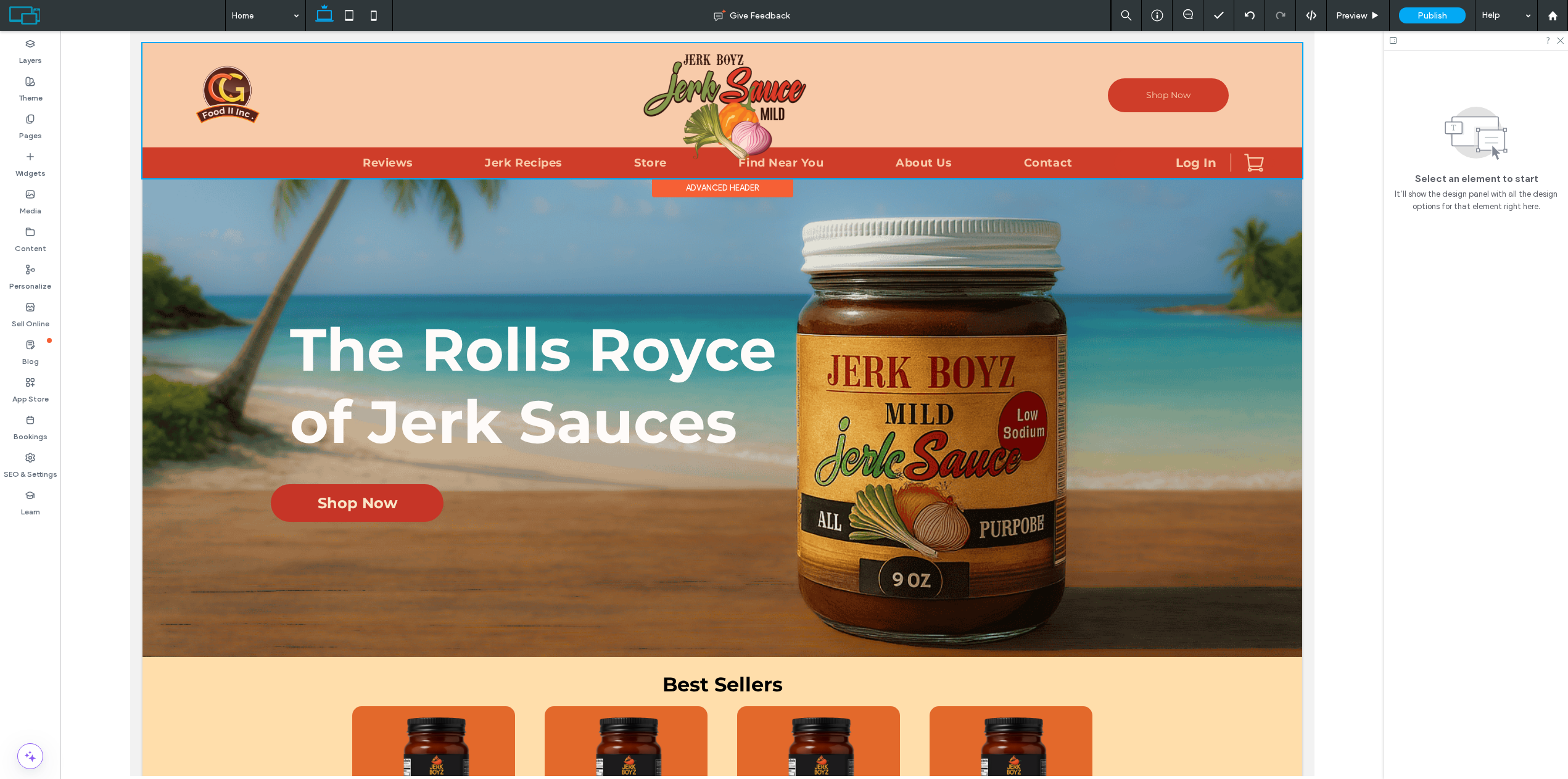
click at [753, 89] on div at bounding box center [722, 111] width 1159 height 135
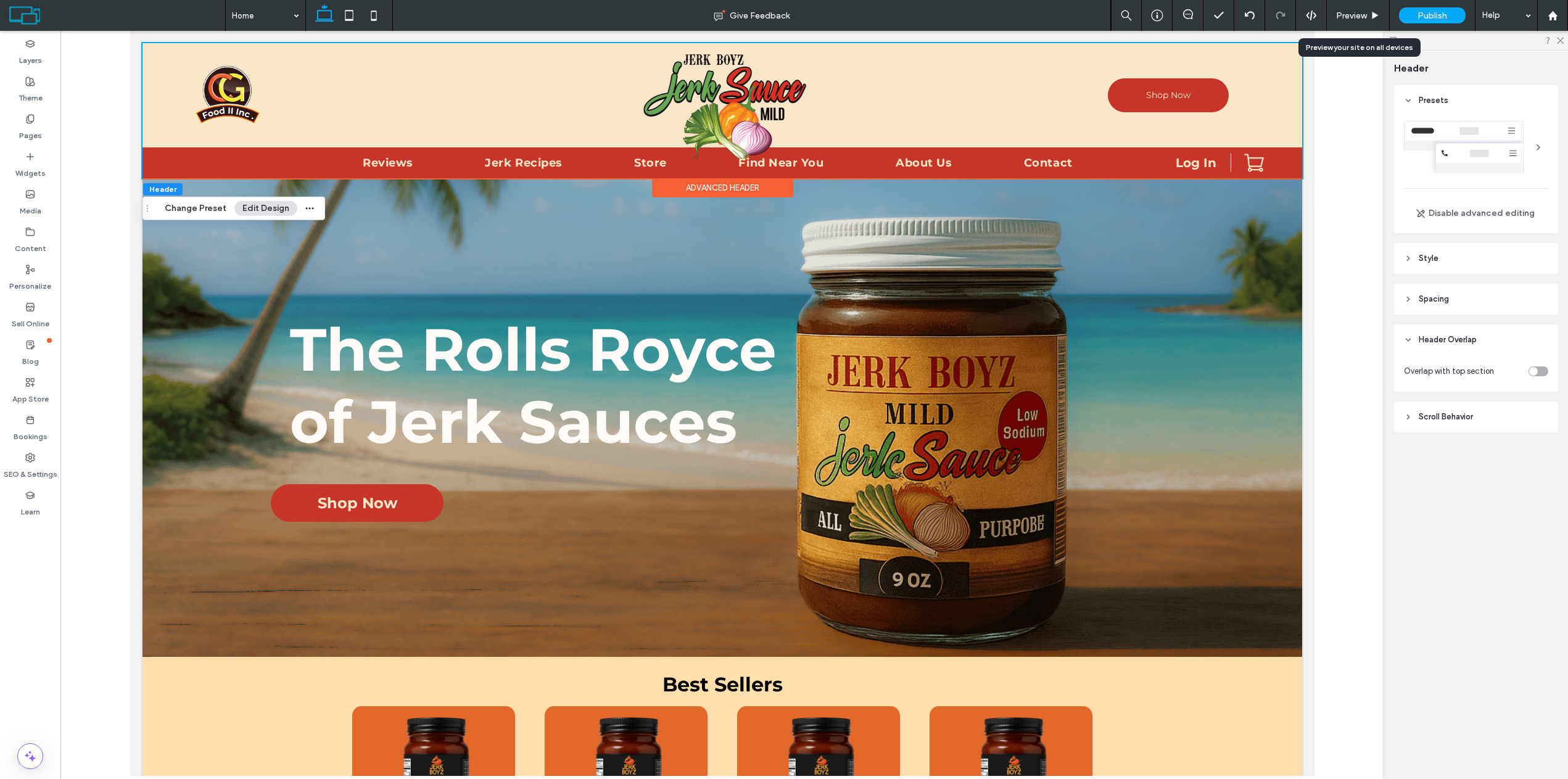
click at [1346, 19] on span "Preview" at bounding box center [1351, 16] width 31 height 11
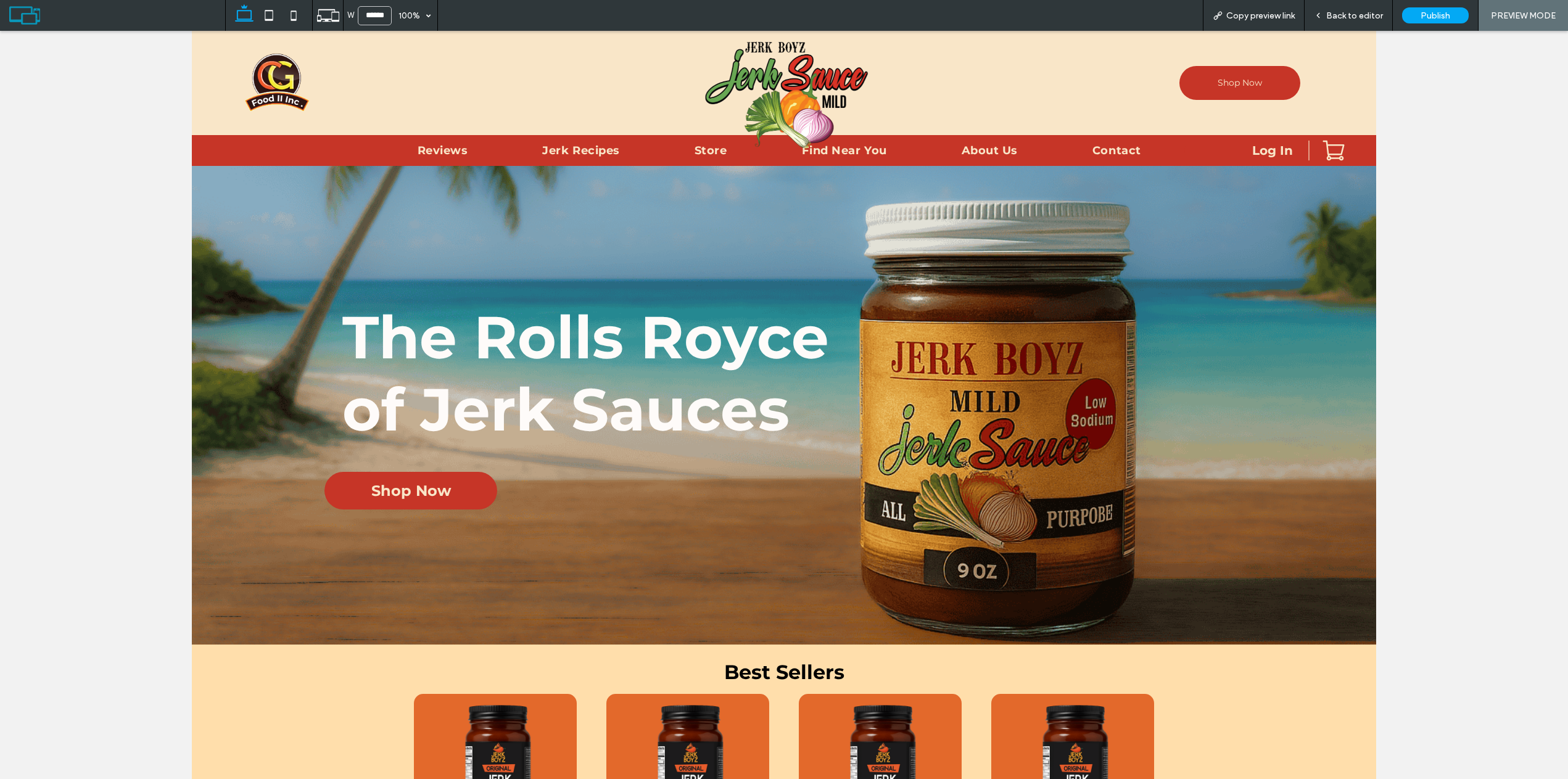
click at [1334, 17] on span "Back to editor" at bounding box center [1354, 16] width 57 height 11
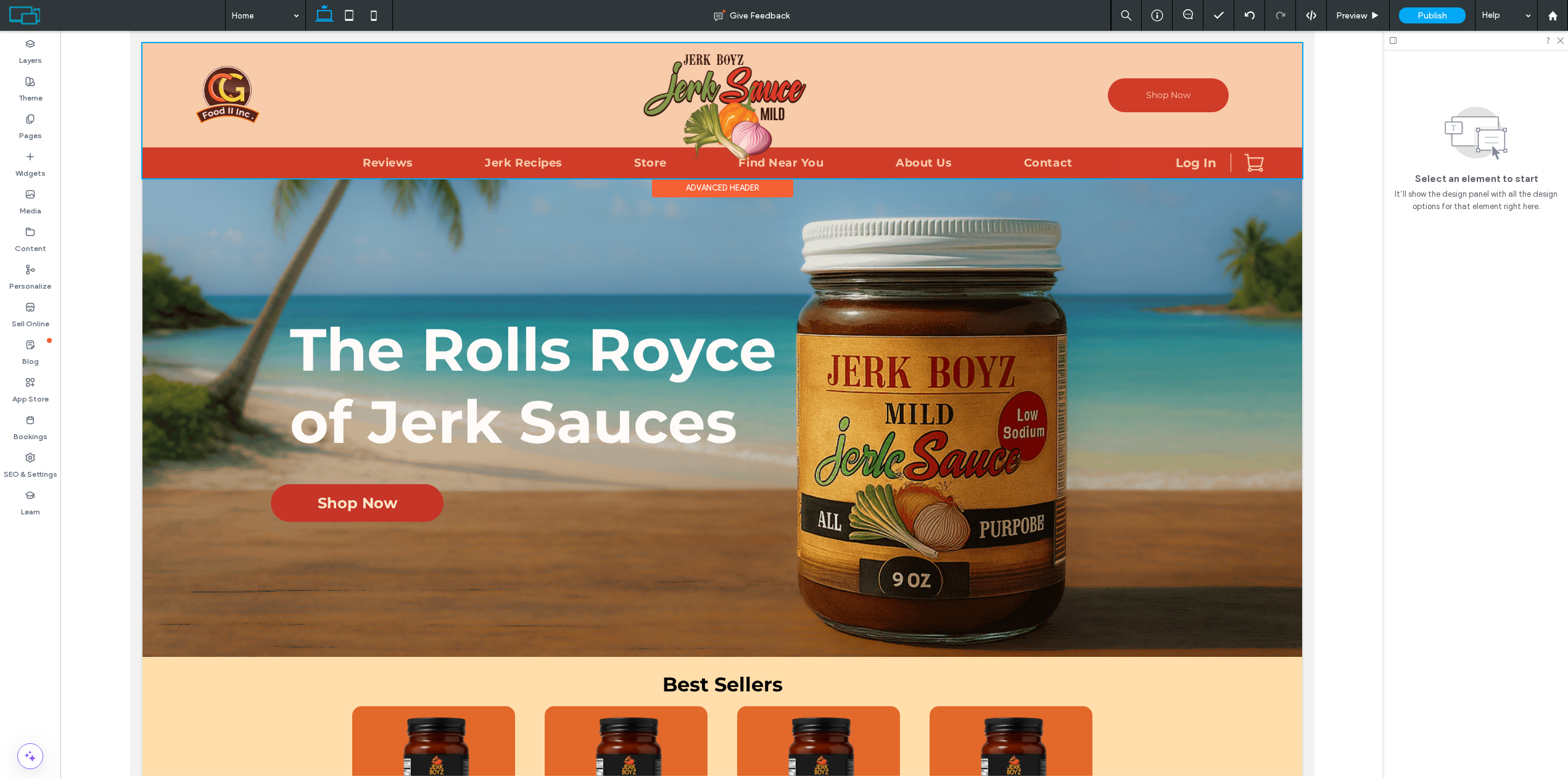
click at [732, 111] on div at bounding box center [722, 111] width 1159 height 135
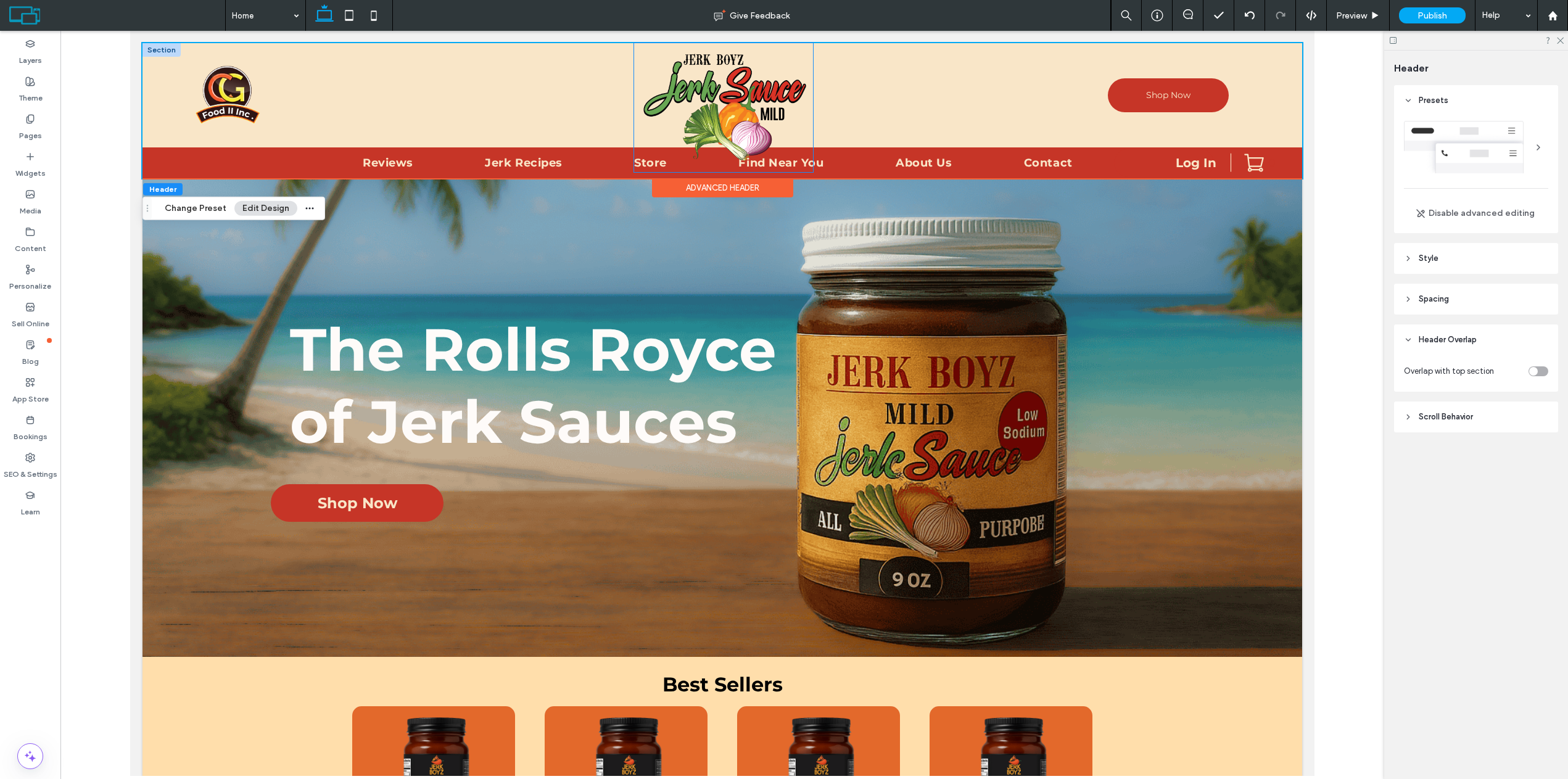
click at [719, 115] on img at bounding box center [724, 107] width 179 height 129
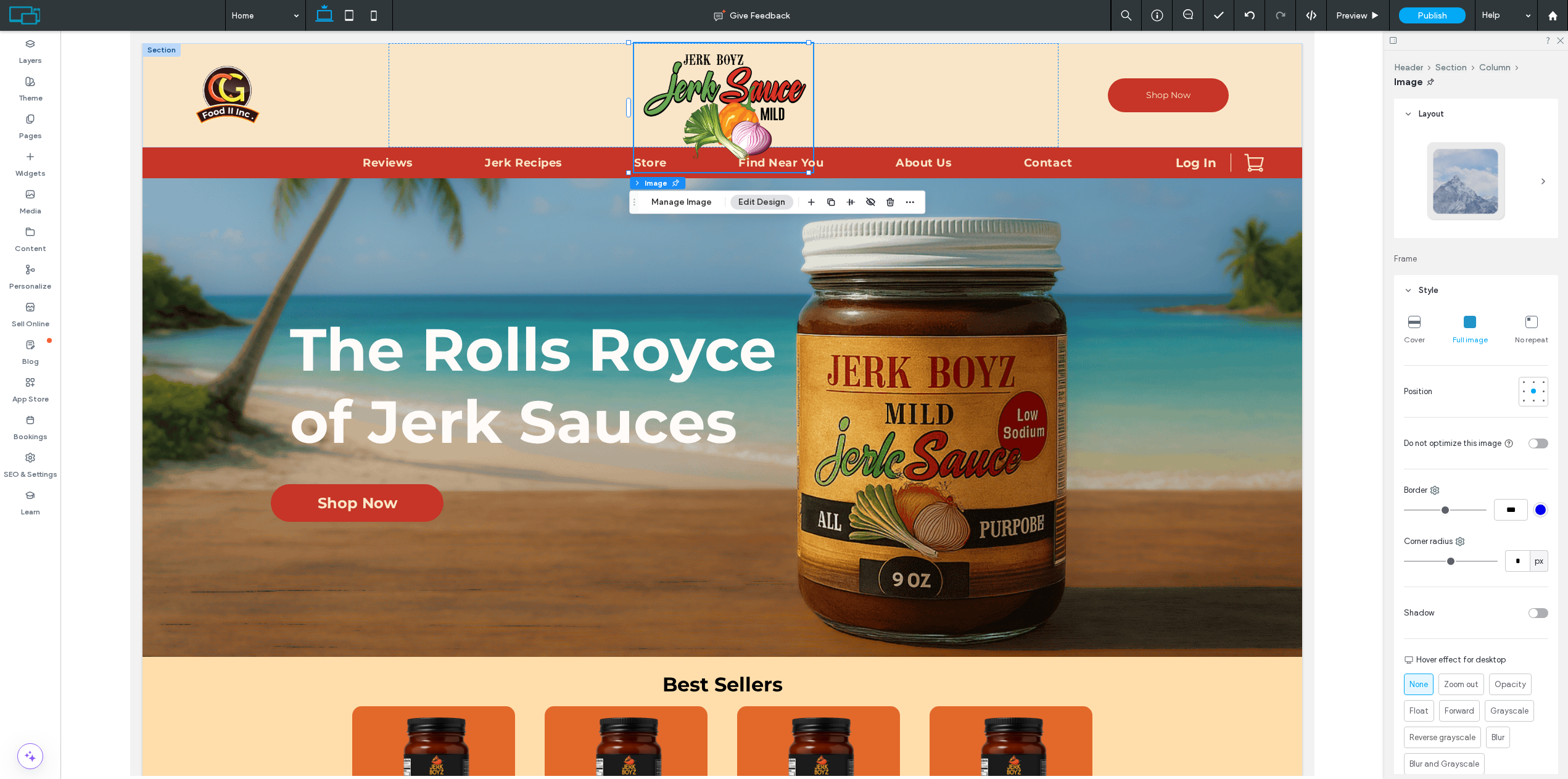
click at [1409, 324] on icon at bounding box center [1414, 321] width 12 height 12
click at [1466, 324] on icon at bounding box center [1469, 321] width 12 height 12
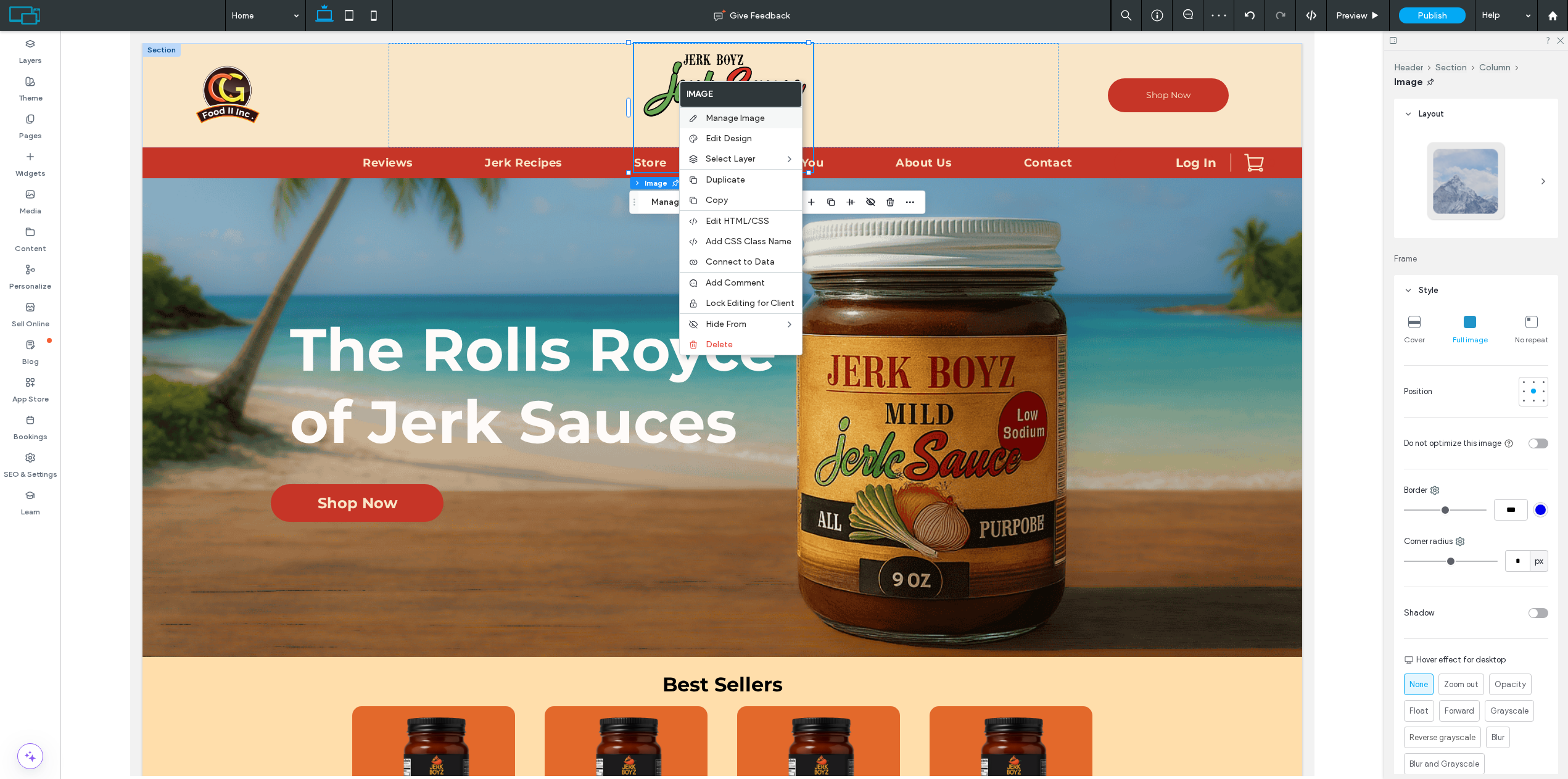
click at [731, 121] on span "Manage Image" at bounding box center [735, 118] width 59 height 11
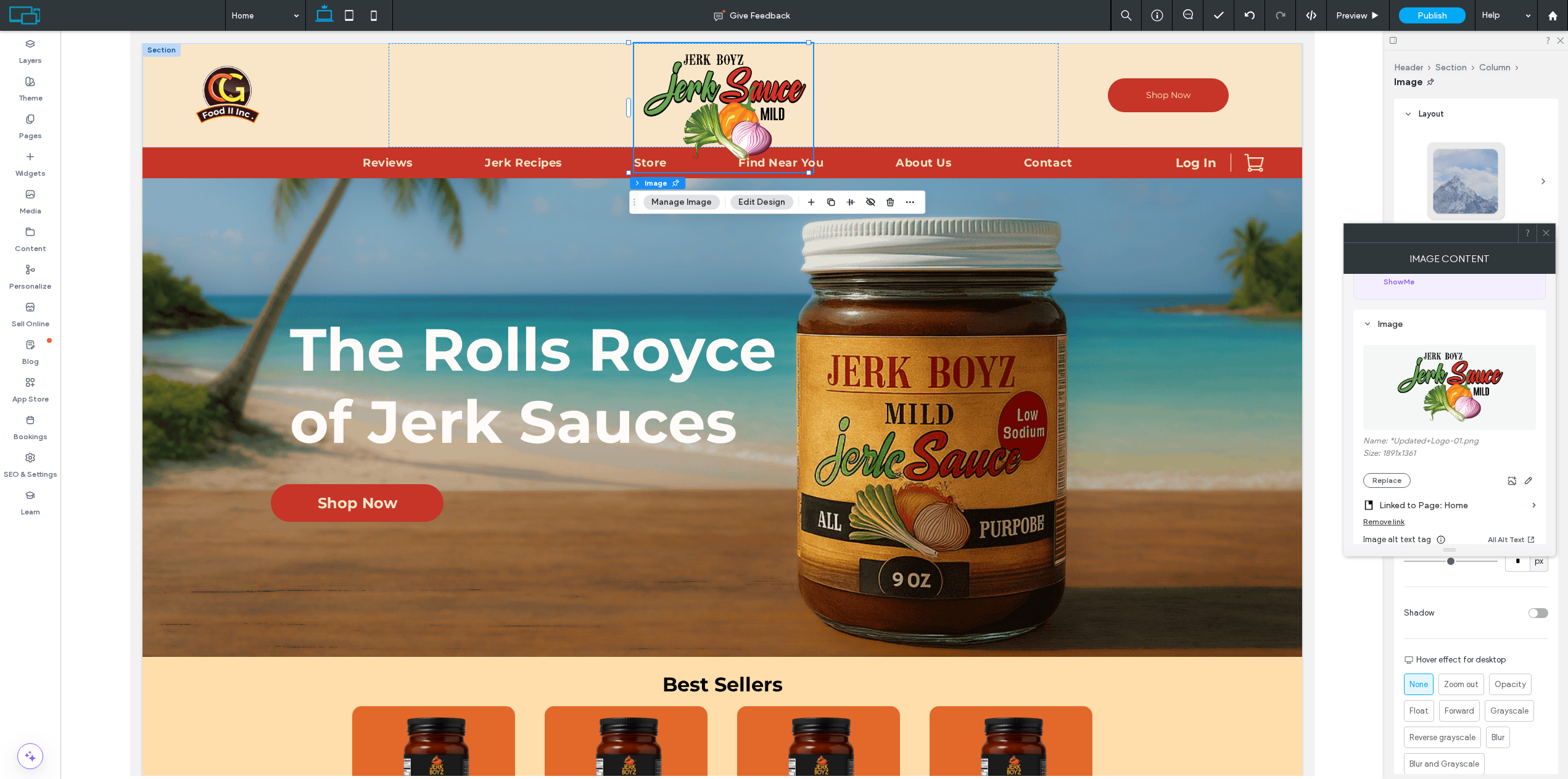
scroll to position [123, 0]
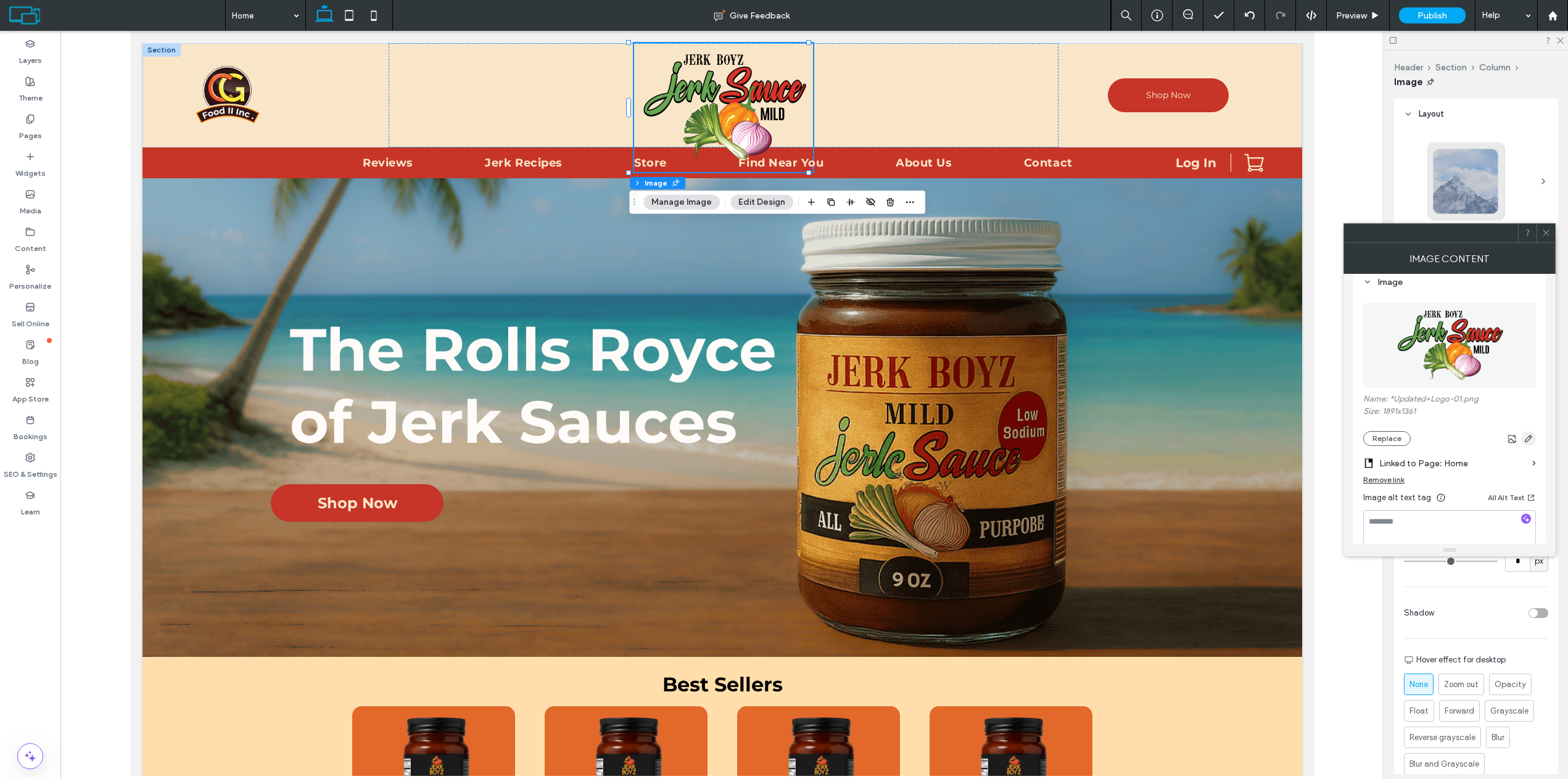
click at [1532, 440] on icon "button" at bounding box center [1528, 438] width 10 height 10
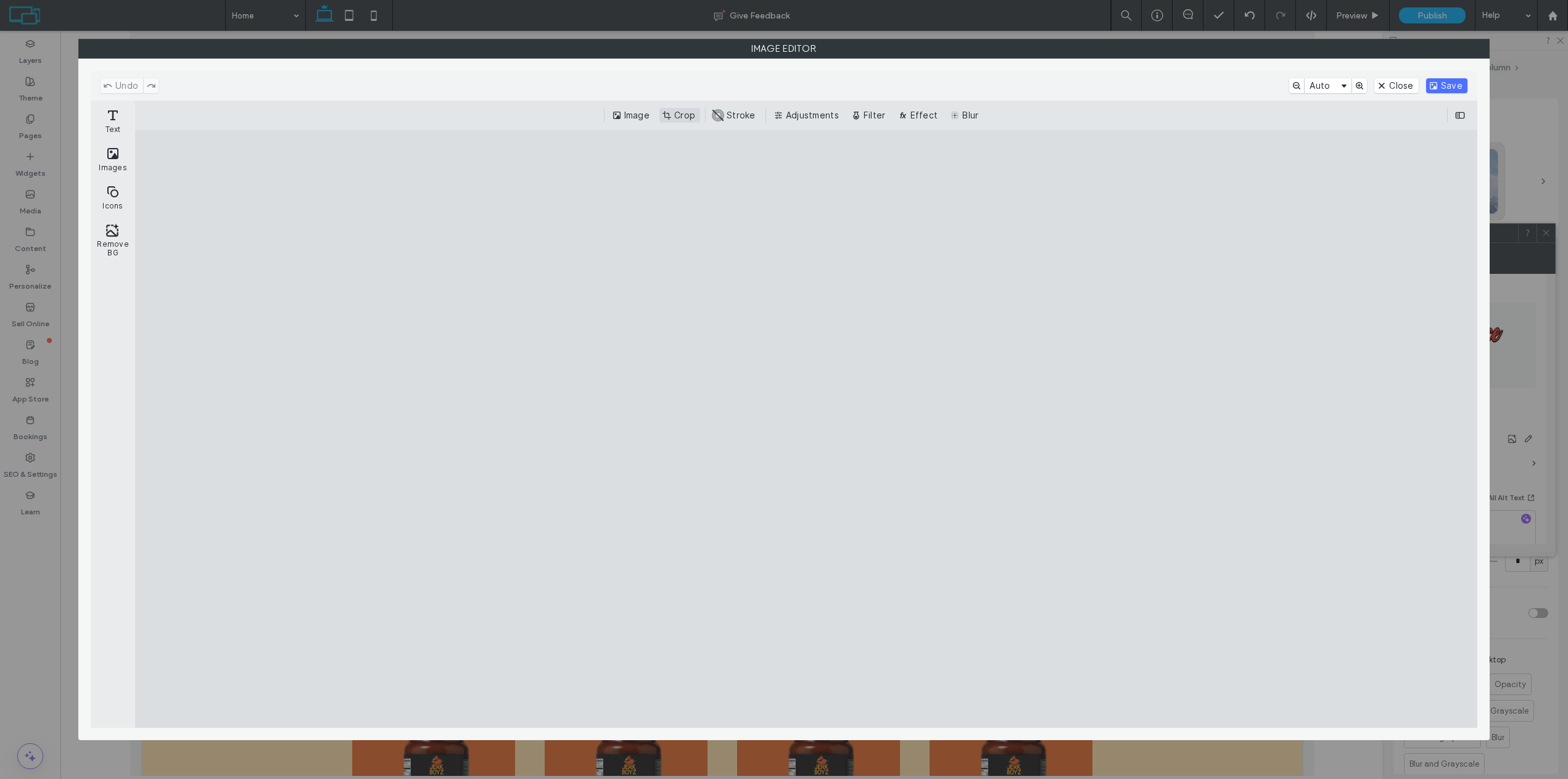
click at [686, 114] on button "Crop" at bounding box center [680, 115] width 41 height 15
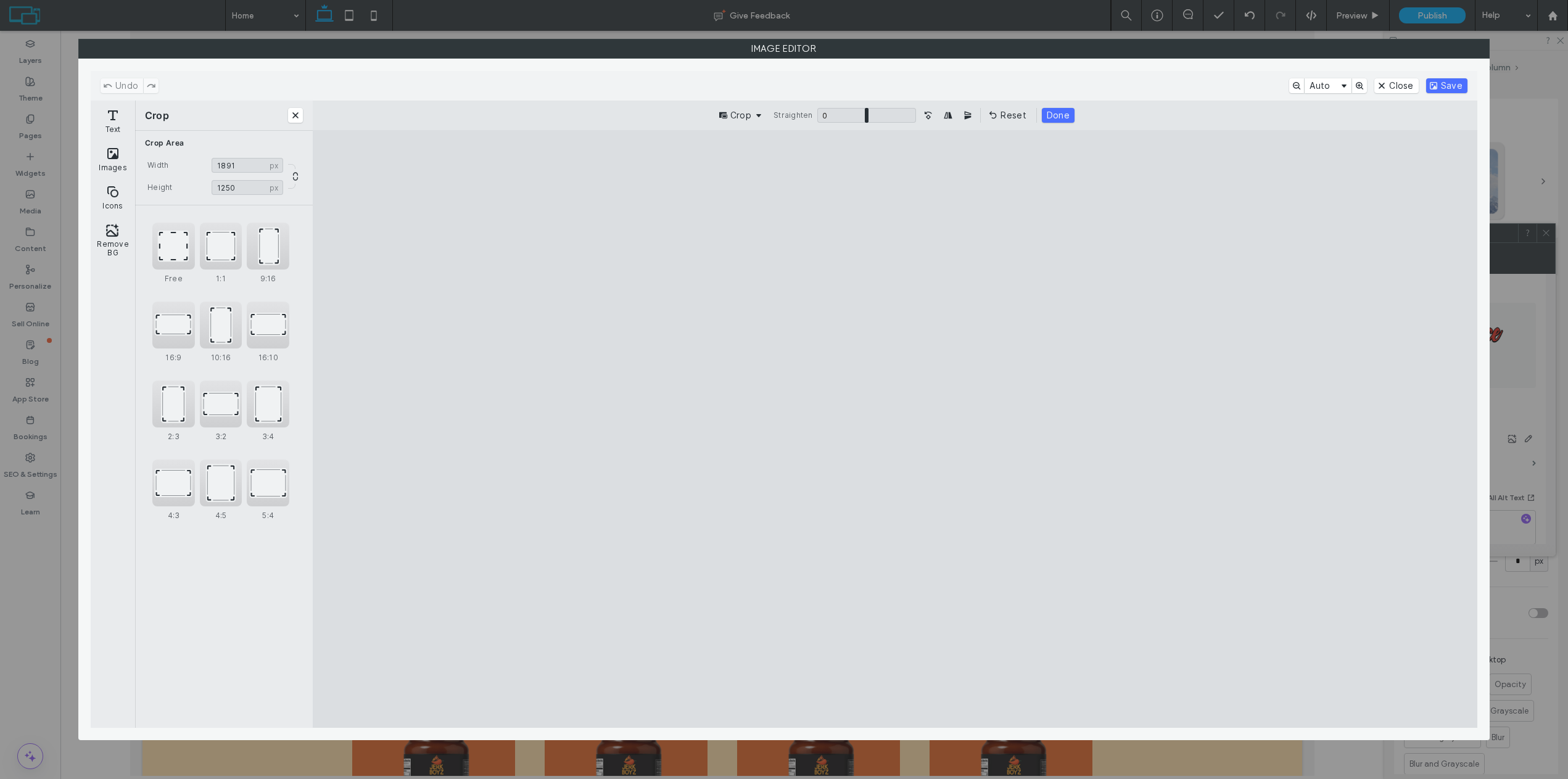
drag, startPoint x: 894, startPoint y: 189, endPoint x: 889, endPoint y: 227, distance: 38.3
click at [895, 430] on cesdk-canvas "Editor canvas" at bounding box center [895, 430] width 0 height 0
drag, startPoint x: 895, startPoint y: 692, endPoint x: 897, endPoint y: 649, distance: 43.0
click at [895, 430] on cesdk-canvas "Editor canvas" at bounding box center [895, 430] width 0 height 0
type input "****"
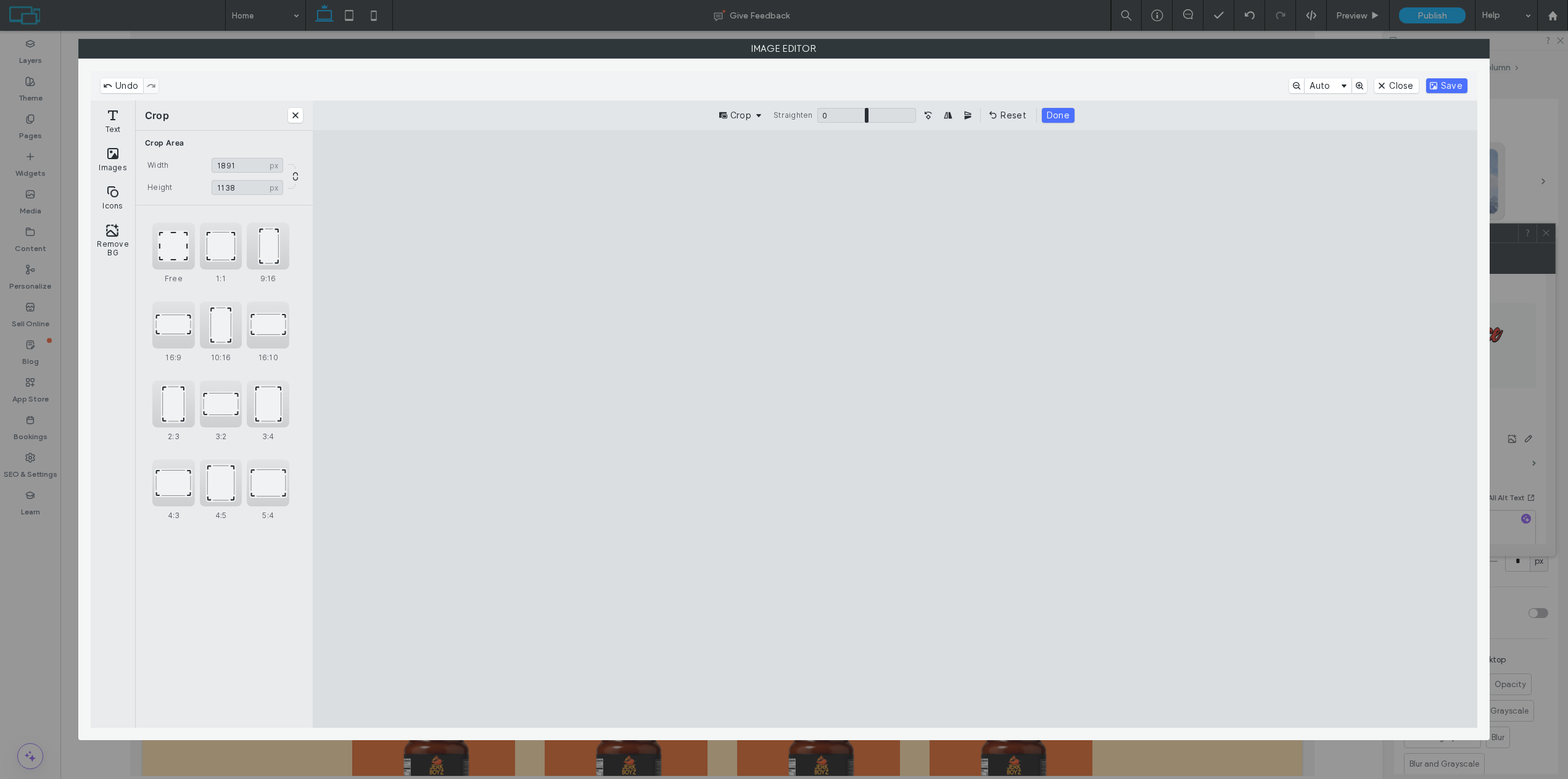
click at [895, 430] on cesdk-canvas "Editor canvas" at bounding box center [895, 430] width 0 height 0
click at [1436, 89] on button "Save" at bounding box center [1447, 85] width 41 height 15
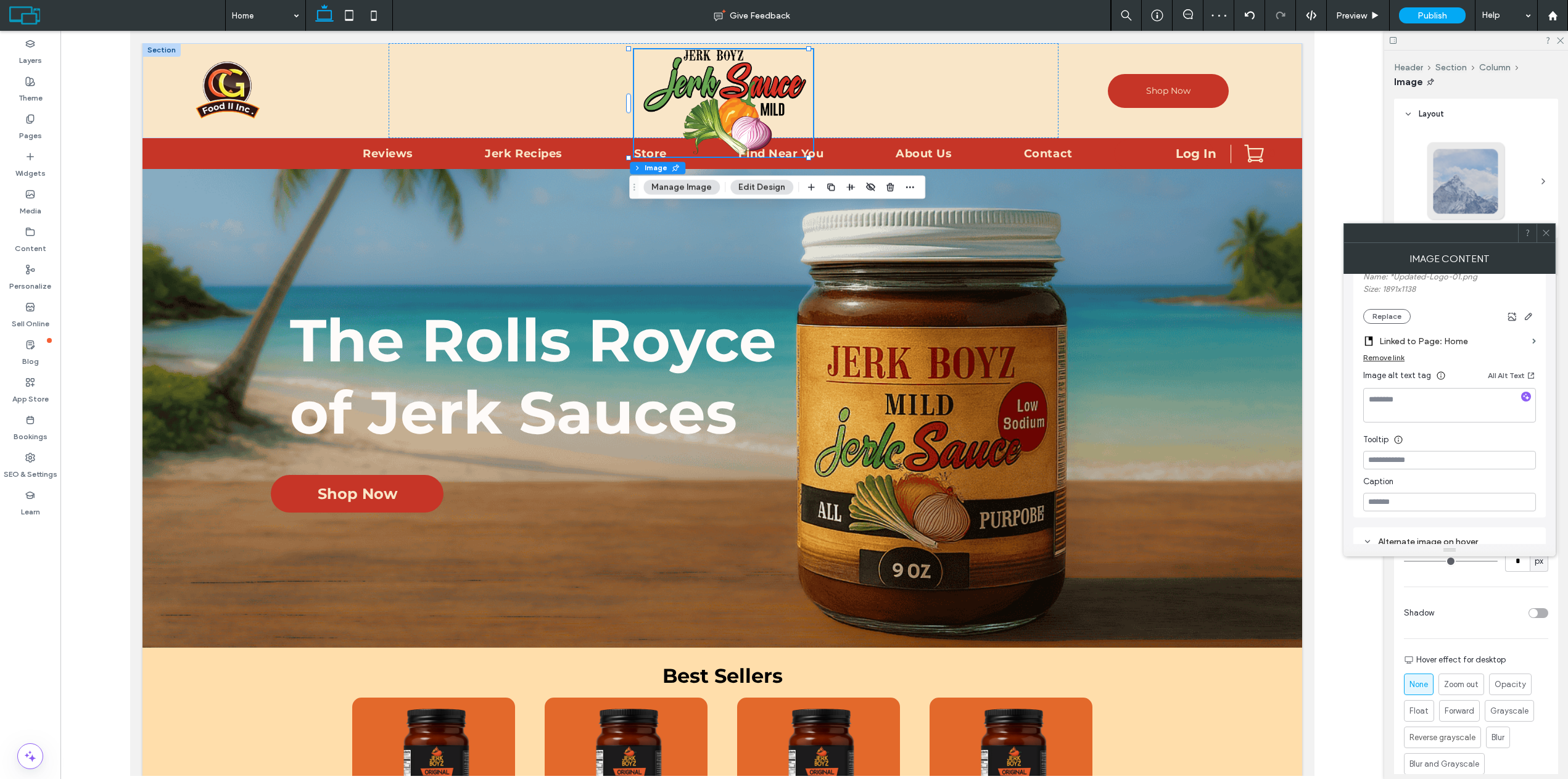
scroll to position [247, 0]
click at [1545, 235] on icon at bounding box center [1546, 233] width 9 height 9
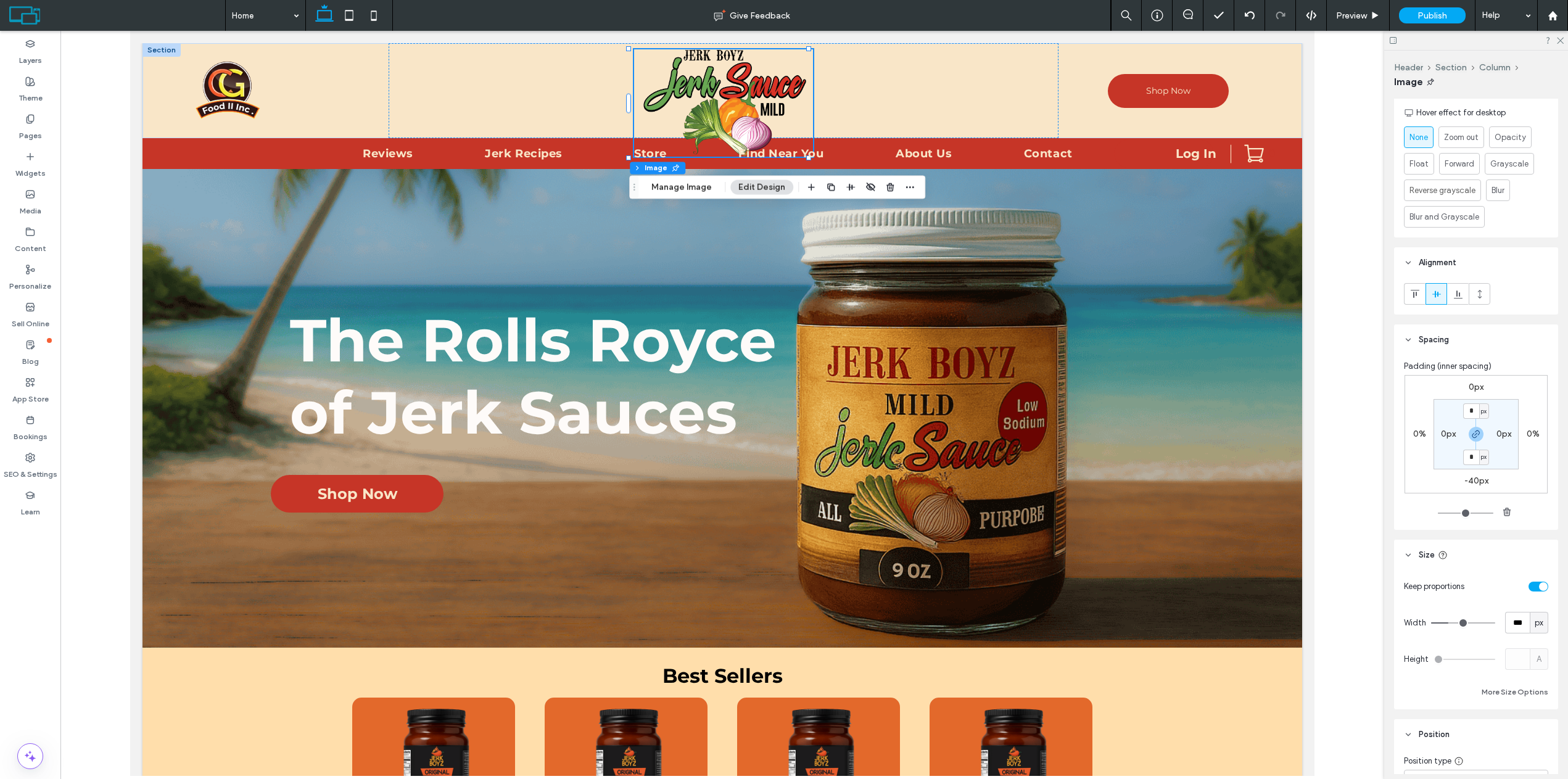
scroll to position [555, 0]
click at [1469, 475] on label "-40px" at bounding box center [1476, 473] width 24 height 11
type input "*"
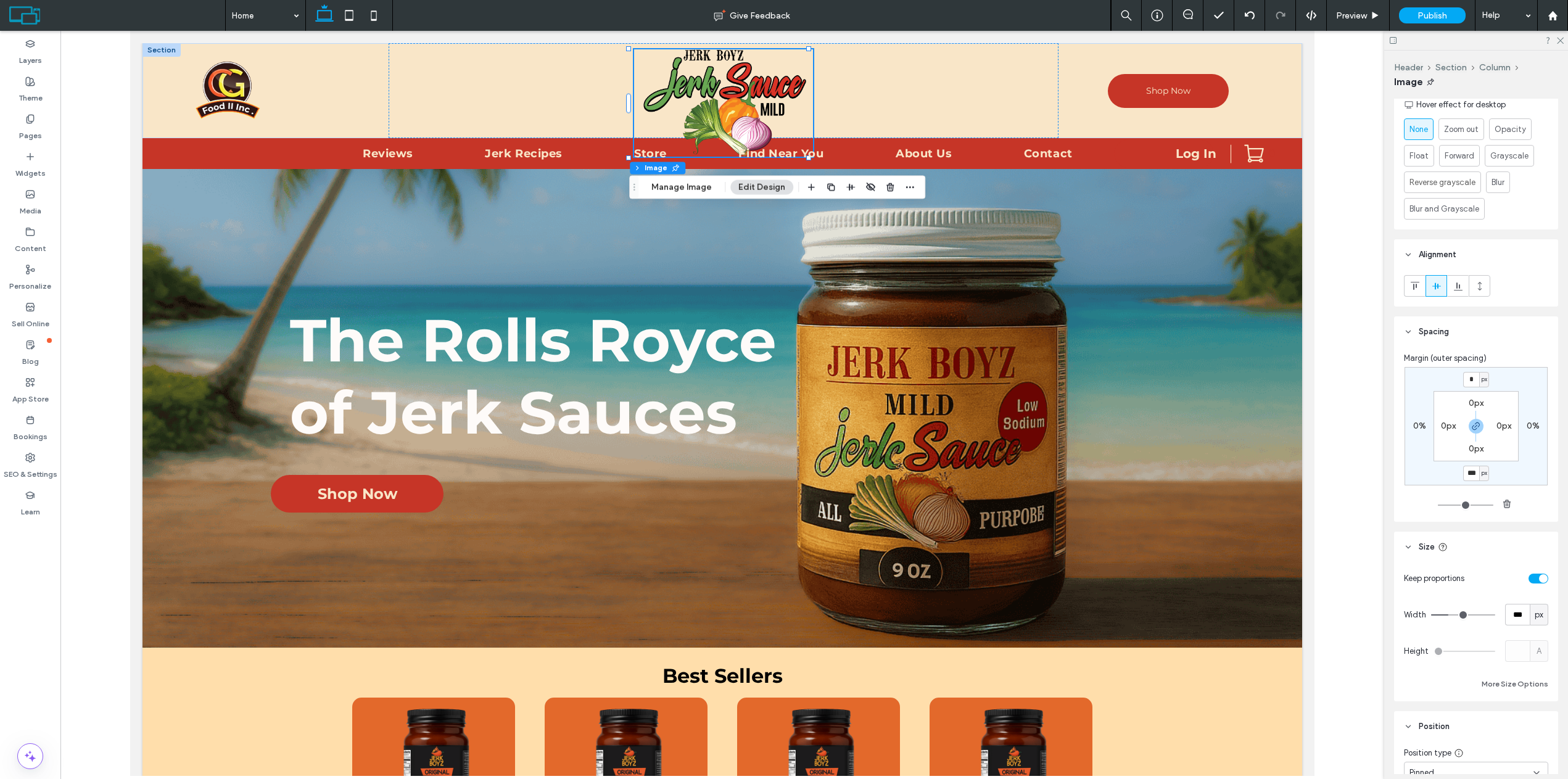
type input "***"
type input "*"
type input "***"
type input "*"
click at [1365, 17] on span "Preview" at bounding box center [1351, 16] width 31 height 11
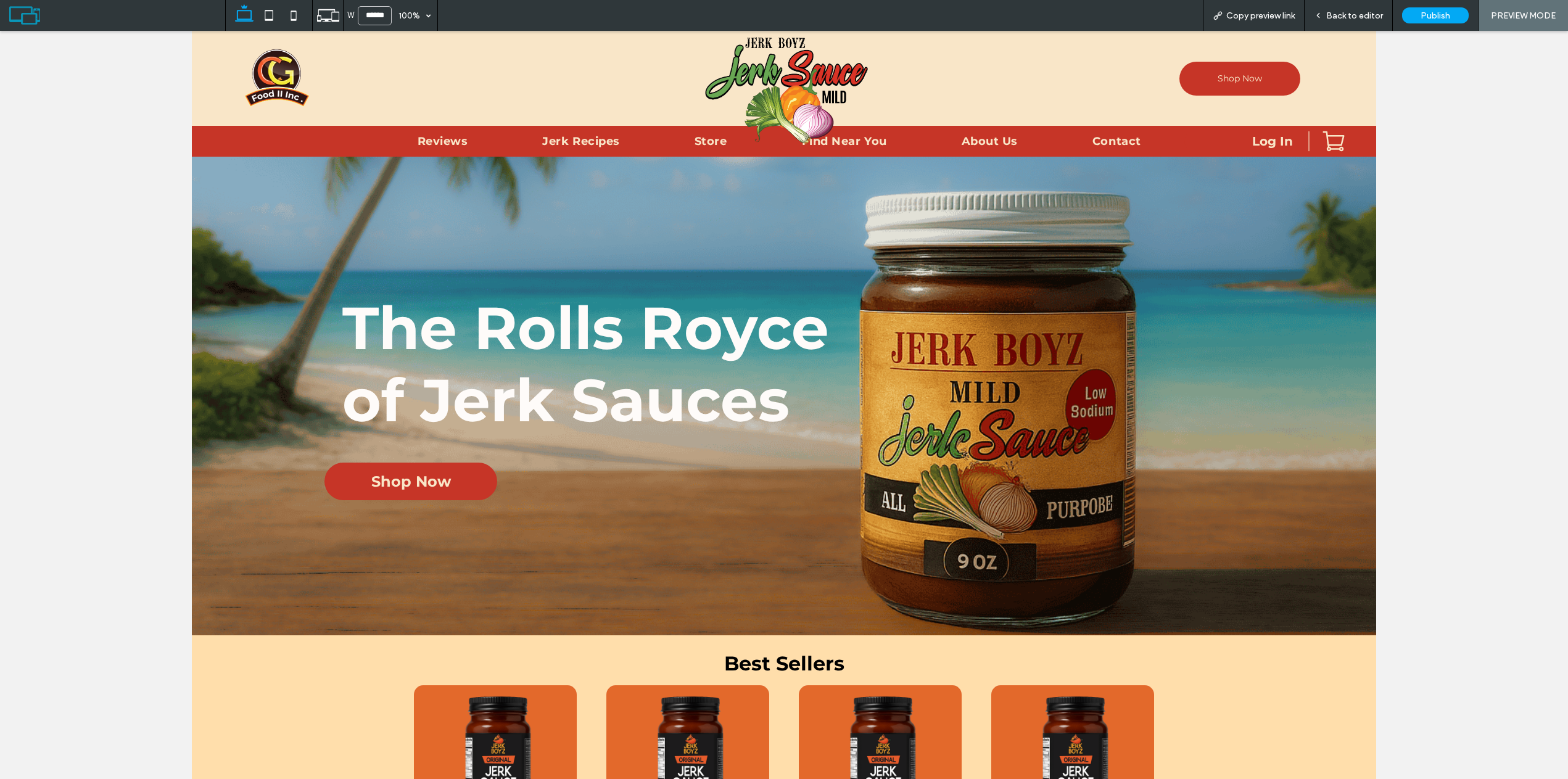
click at [1329, 6] on div "Back to editor" at bounding box center [1349, 15] width 88 height 31
click at [1334, 18] on span "Back to editor" at bounding box center [1354, 16] width 57 height 11
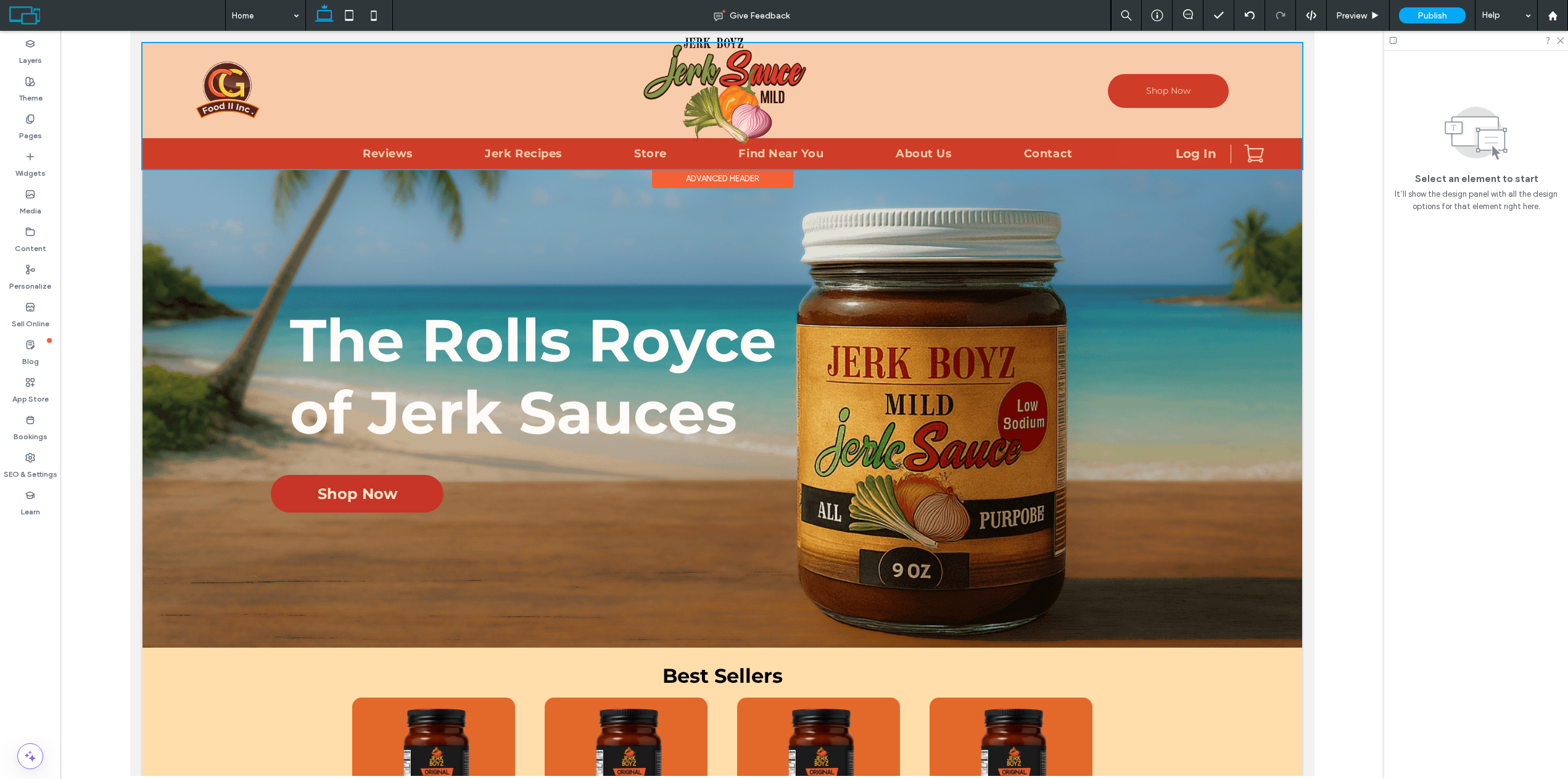
click at [729, 118] on div at bounding box center [722, 106] width 1159 height 126
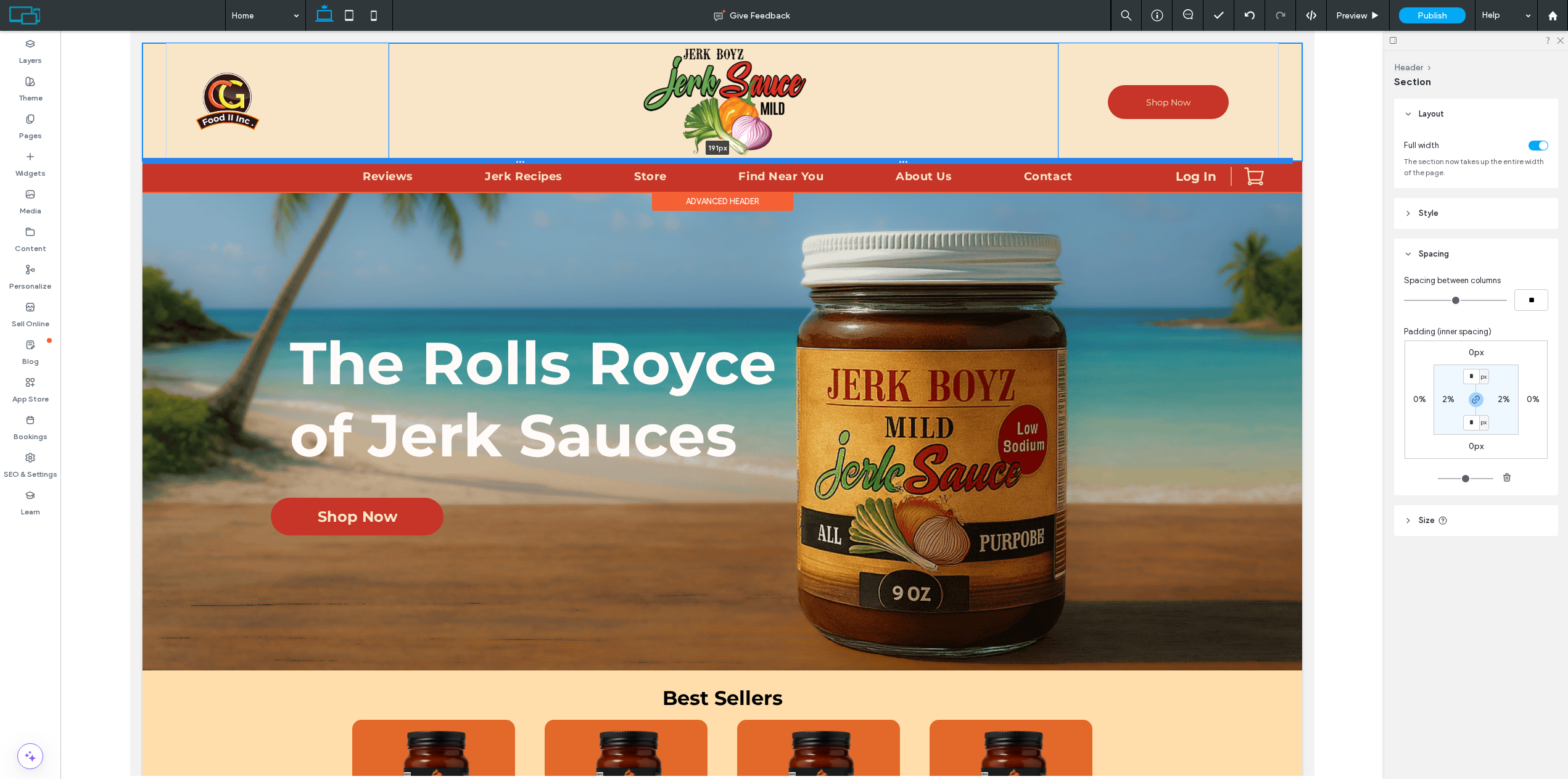
drag, startPoint x: 400, startPoint y: 136, endPoint x: 396, endPoint y: 159, distance: 23.3
click at [396, 159] on div at bounding box center [718, 161] width 1150 height 6
type input "***"
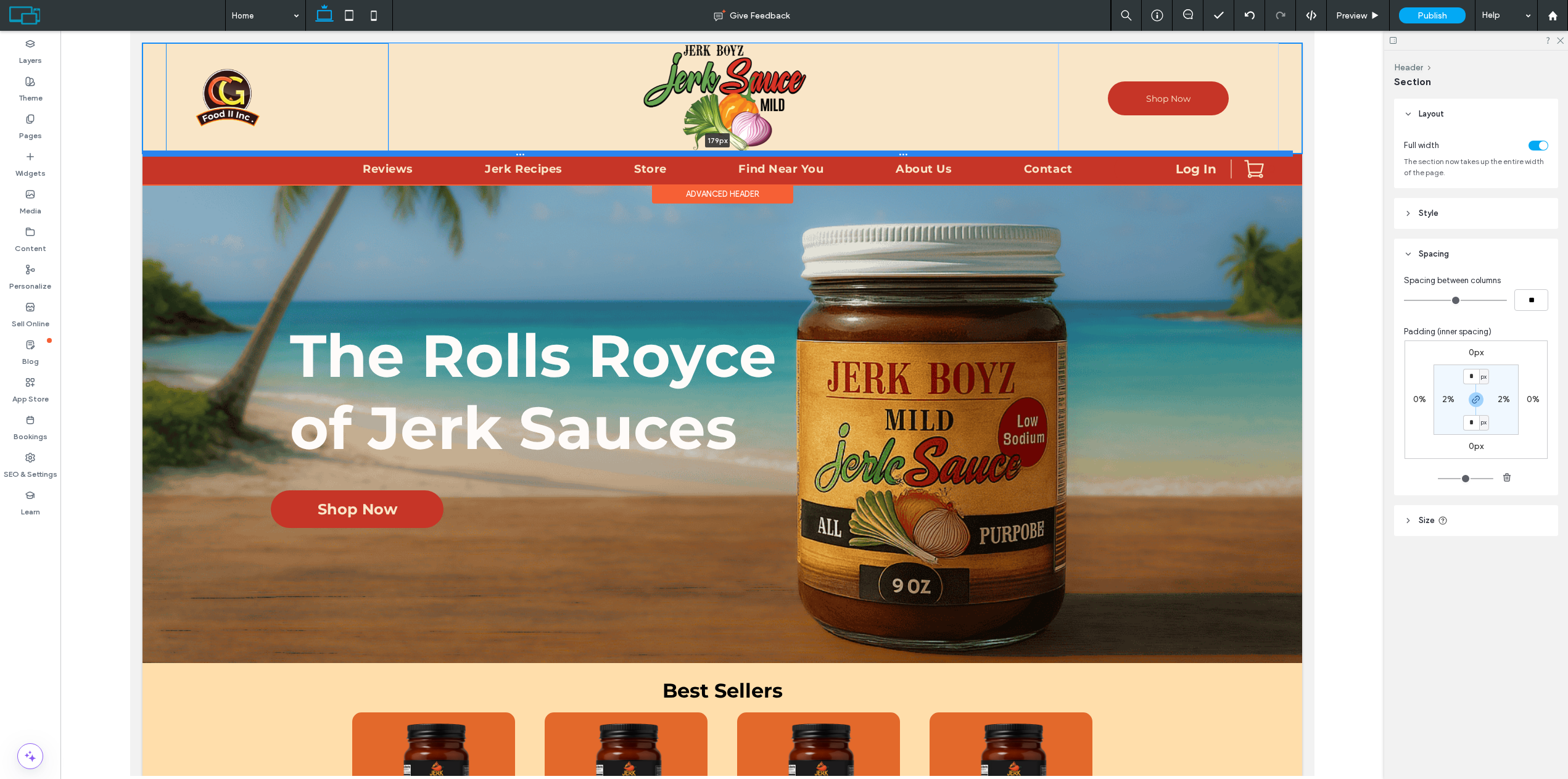
drag, startPoint x: 299, startPoint y: 160, endPoint x: 299, endPoint y: 152, distance: 8.0
click at [299, 152] on div at bounding box center [718, 153] width 1150 height 6
type input "***"
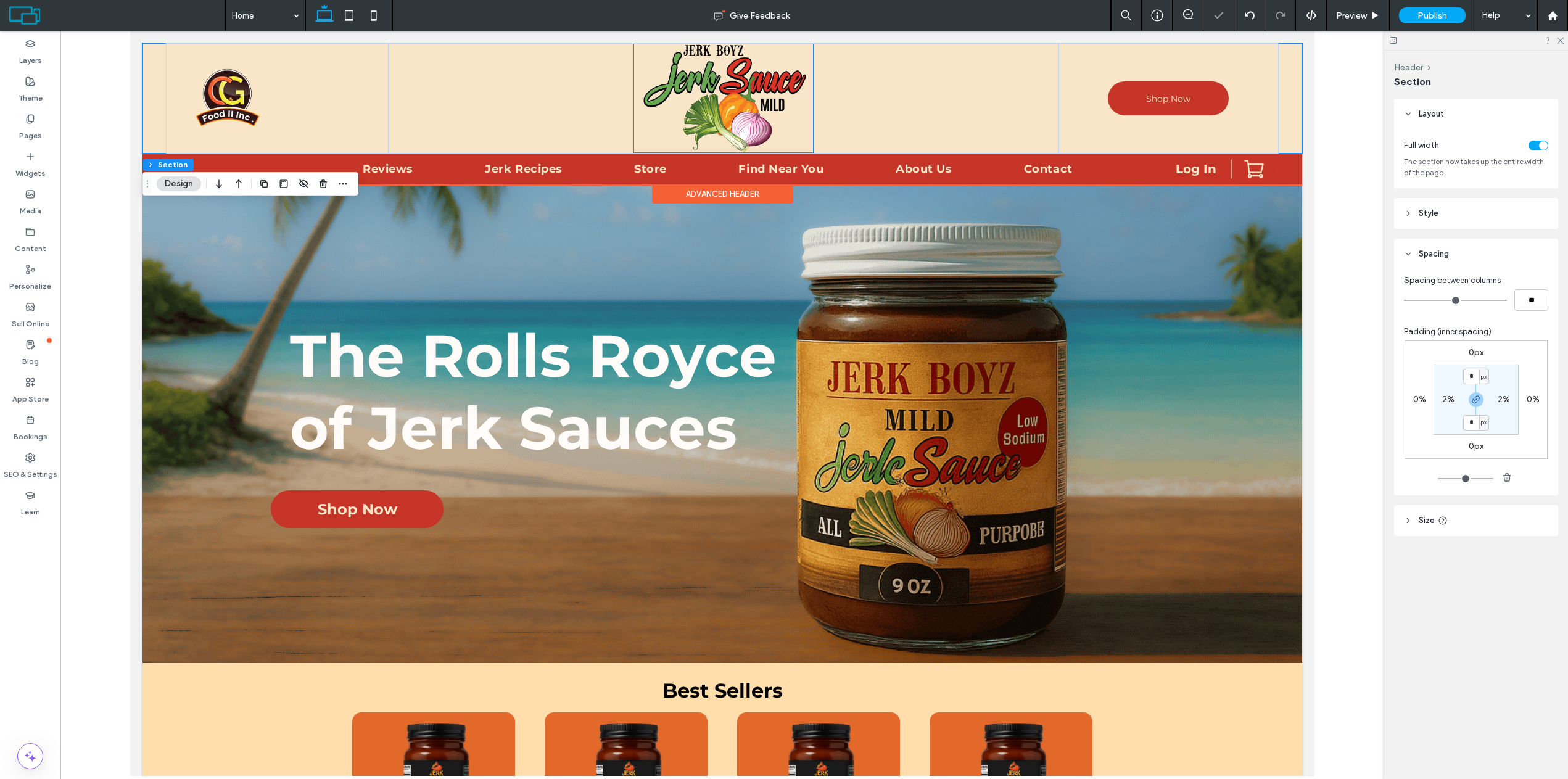
click at [669, 81] on img at bounding box center [724, 99] width 179 height 108
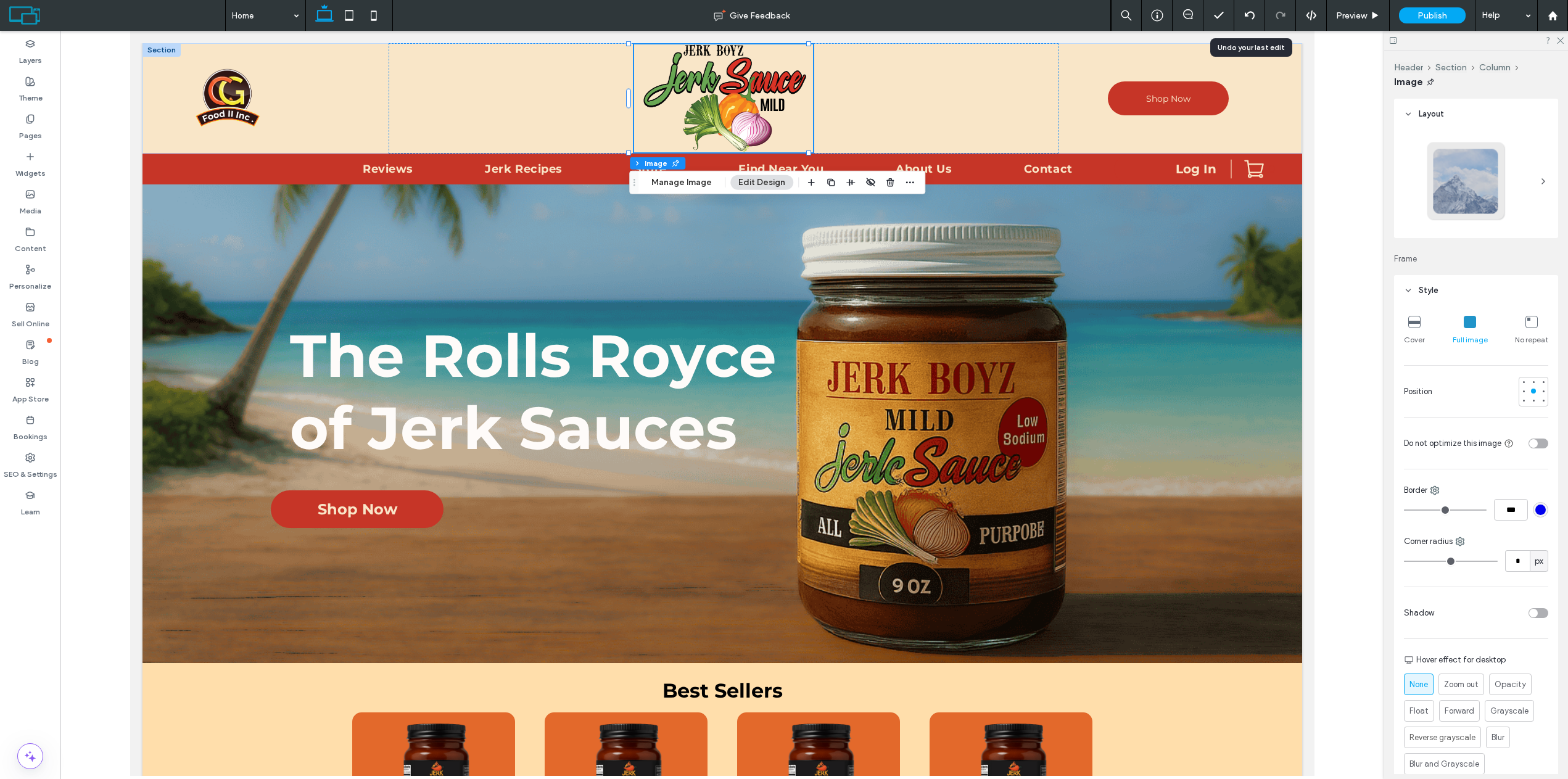
click at [1251, 20] on icon at bounding box center [1249, 15] width 10 height 10
click at [1255, 12] on div at bounding box center [1249, 15] width 30 height 10
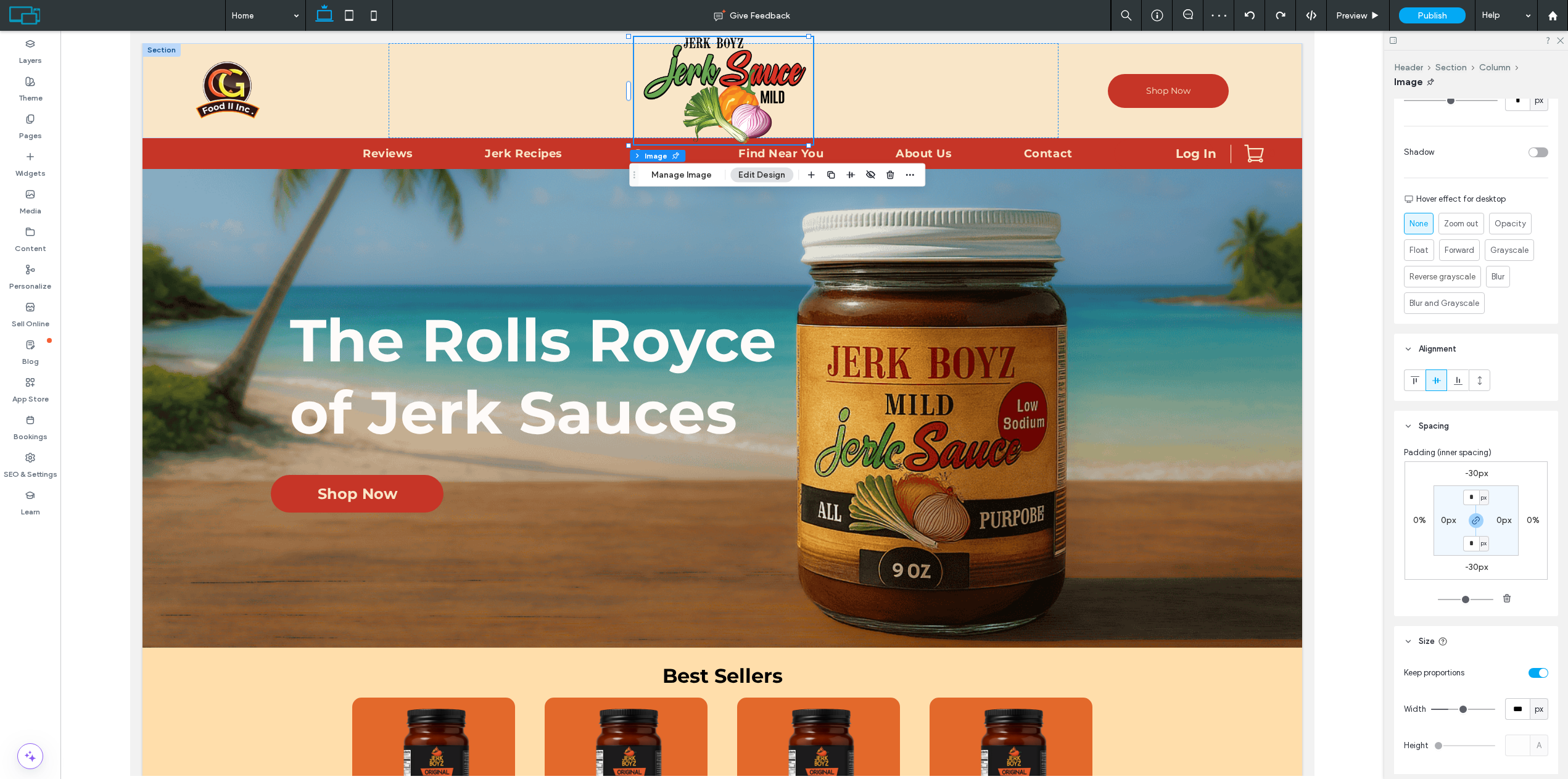
scroll to position [494, 0]
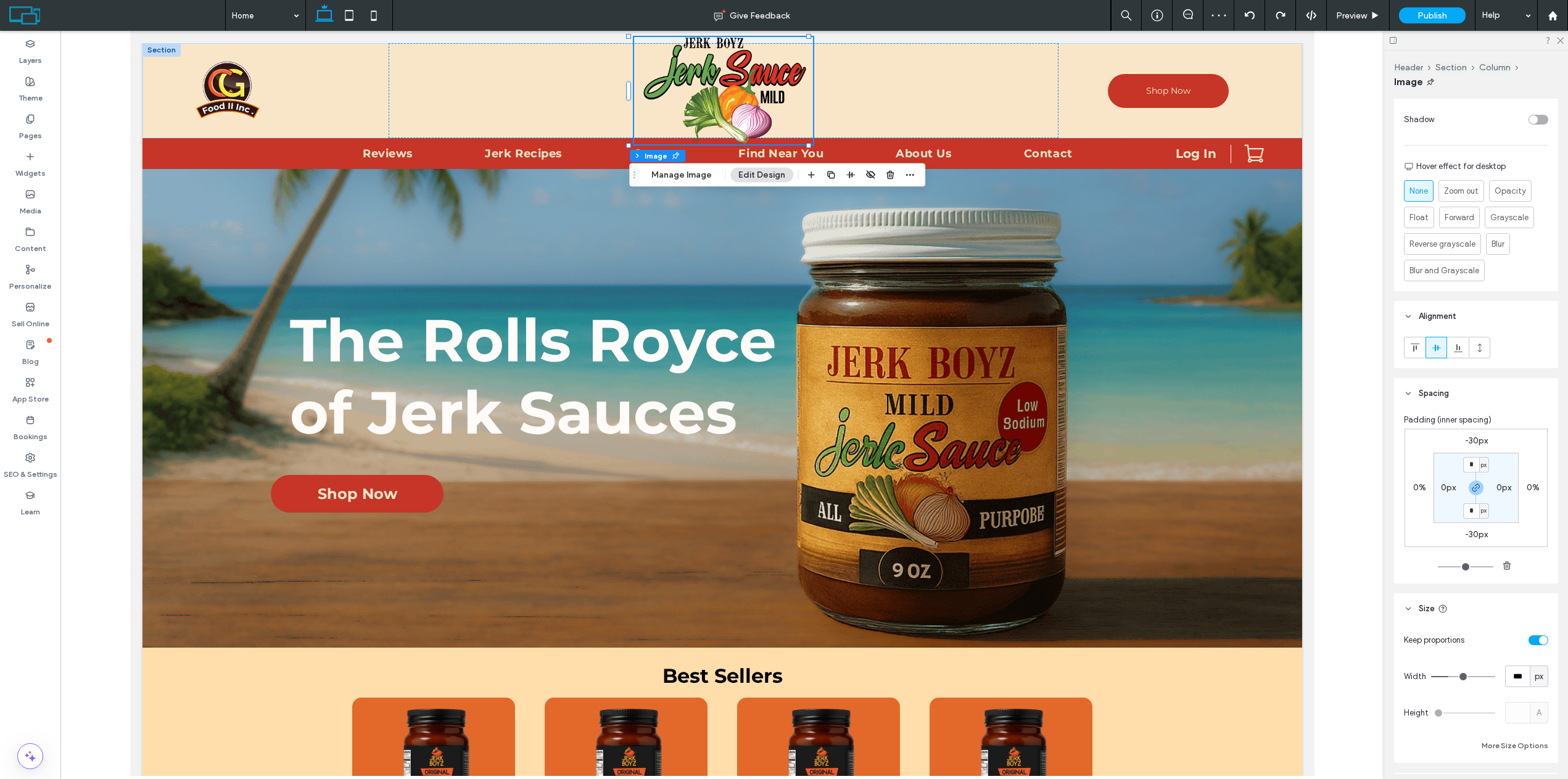
click at [1469, 443] on label "-30px" at bounding box center [1476, 441] width 23 height 11
click at [1469, 443] on input "***" at bounding box center [1471, 441] width 16 height 15
click at [1471, 488] on icon "button" at bounding box center [1475, 488] width 10 height 10
type input "*"
click at [1471, 440] on input "***" at bounding box center [1471, 441] width 16 height 15
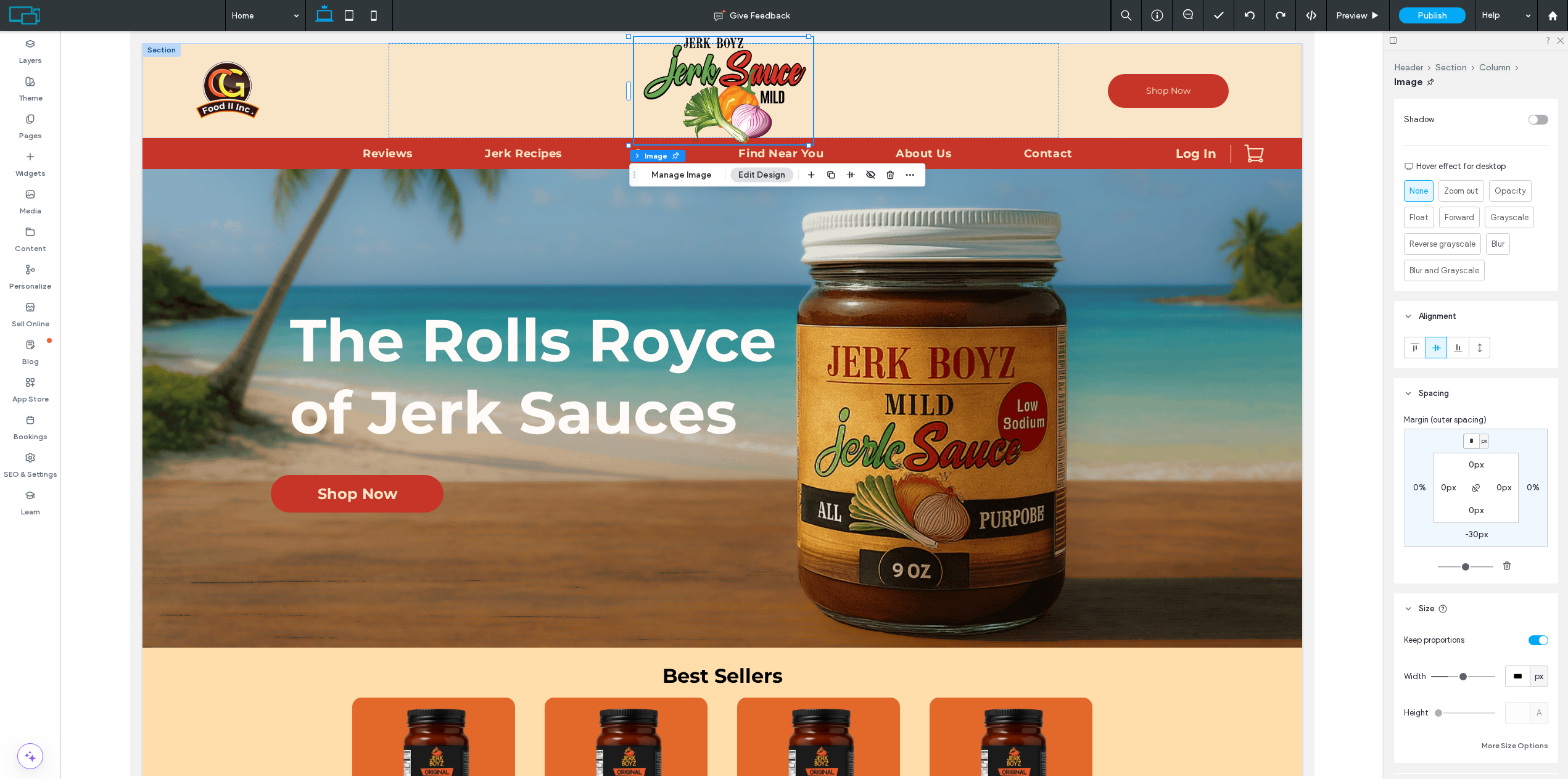
type input "*"
click at [1470, 535] on label "-30px" at bounding box center [1476, 534] width 23 height 11
type input "*"
type input "***"
type input "*"
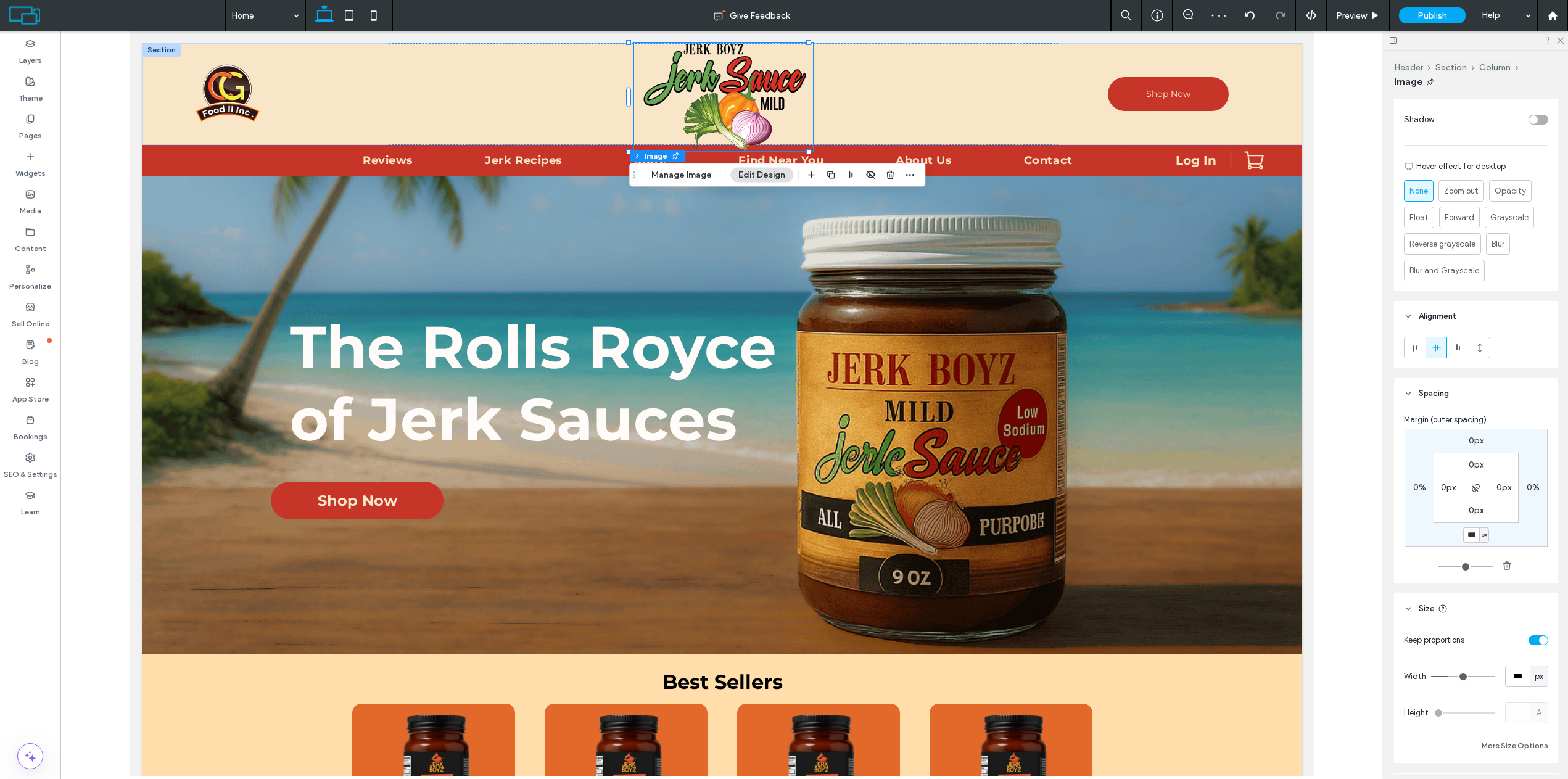
type input "***"
type input "*"
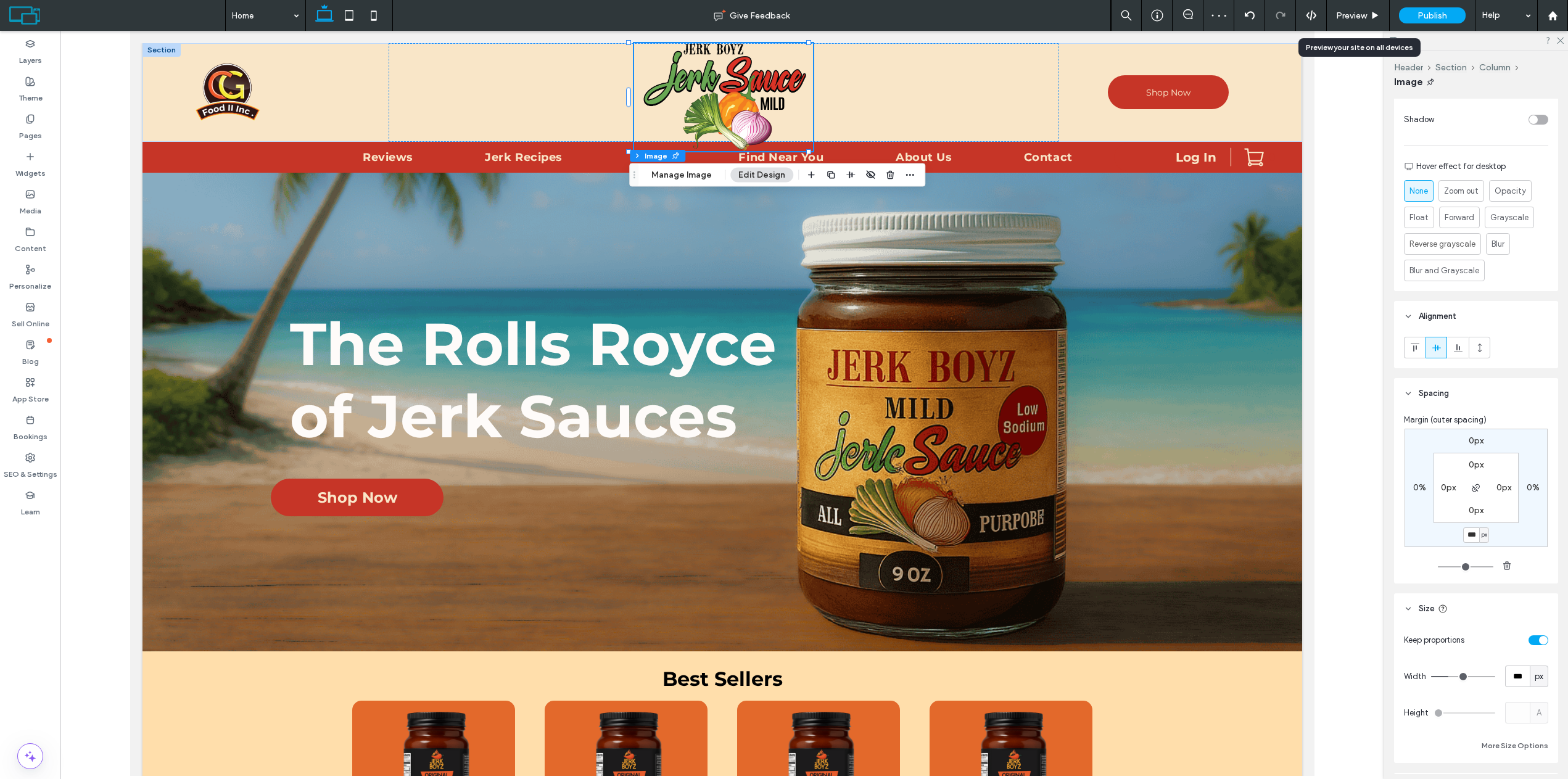
click at [1353, 19] on span "Preview" at bounding box center [1351, 16] width 31 height 11
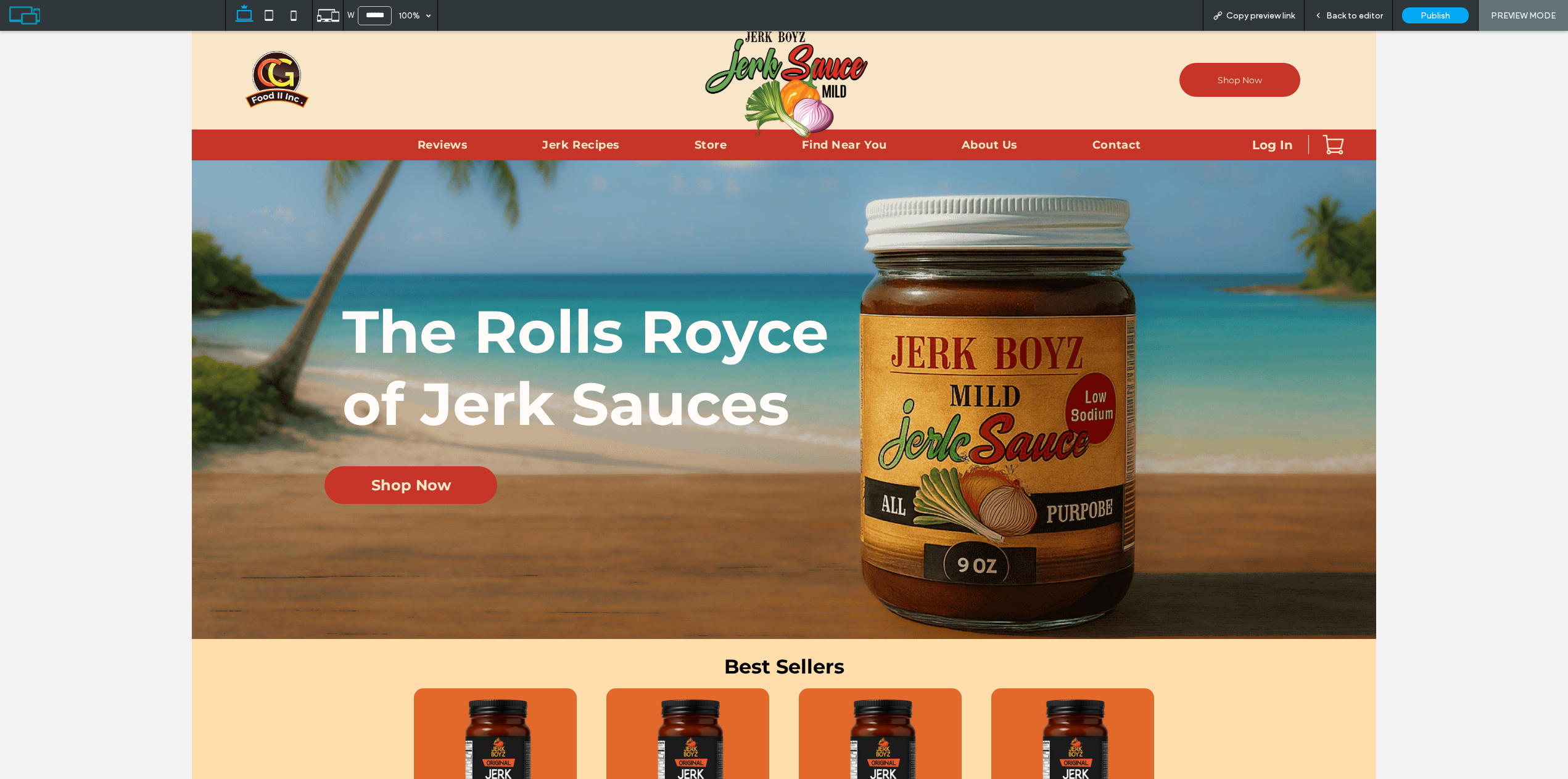
click at [1367, 8] on div "Back to editor" at bounding box center [1349, 15] width 88 height 31
click at [1347, 15] on span "Back to editor" at bounding box center [1354, 16] width 57 height 11
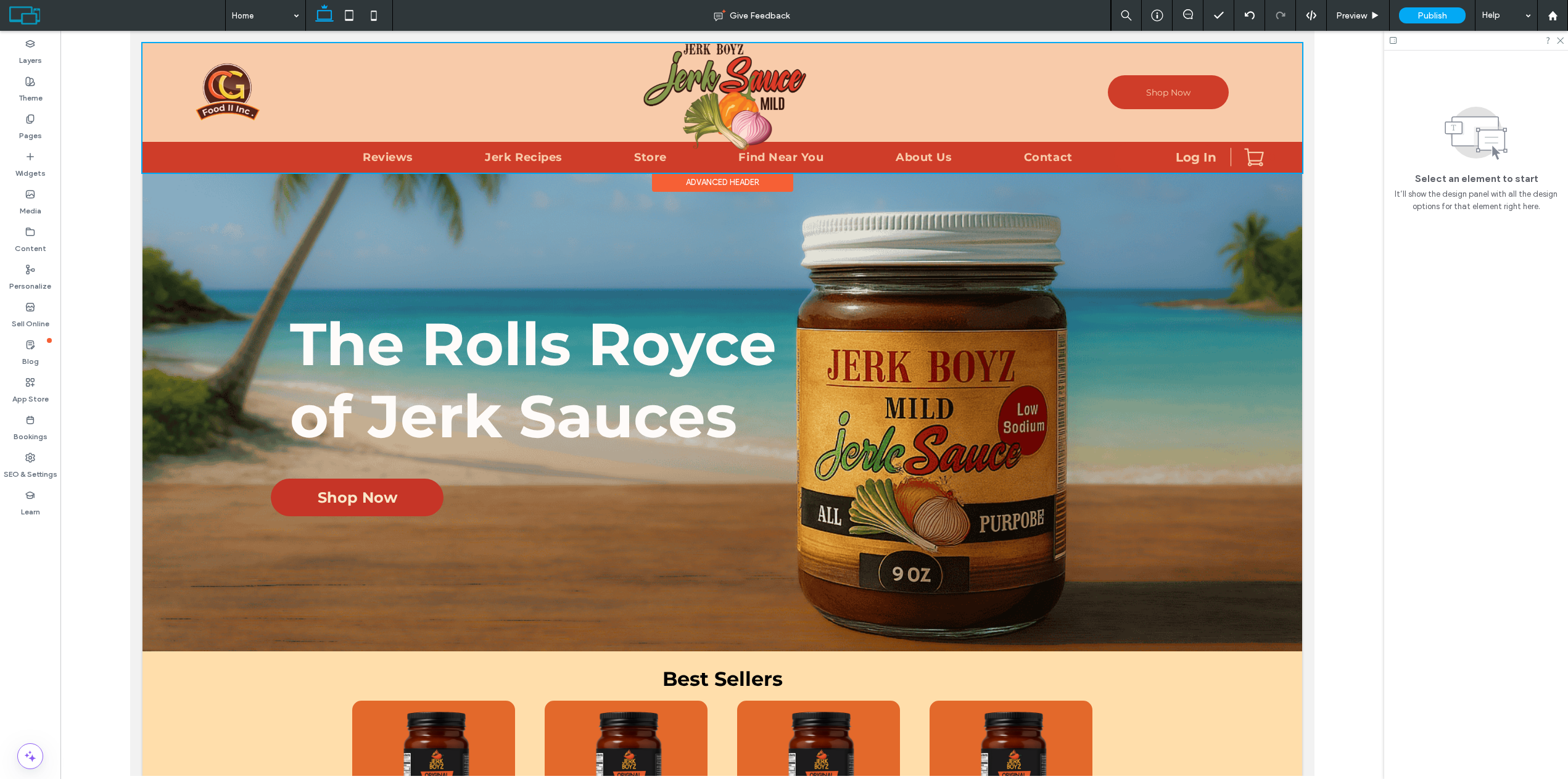
click at [682, 87] on div at bounding box center [722, 108] width 1159 height 129
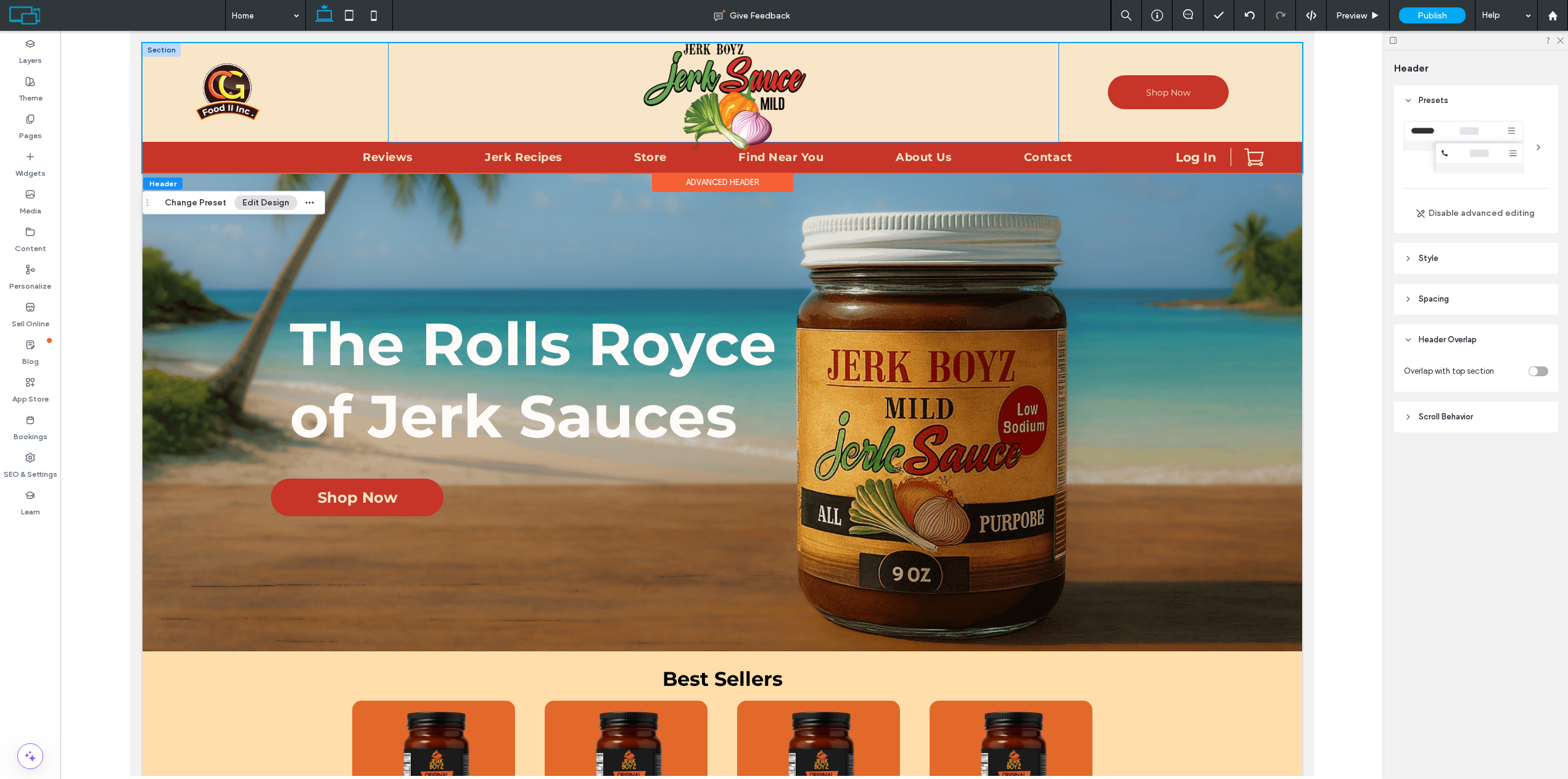
click at [998, 85] on div at bounding box center [724, 93] width 670 height 99
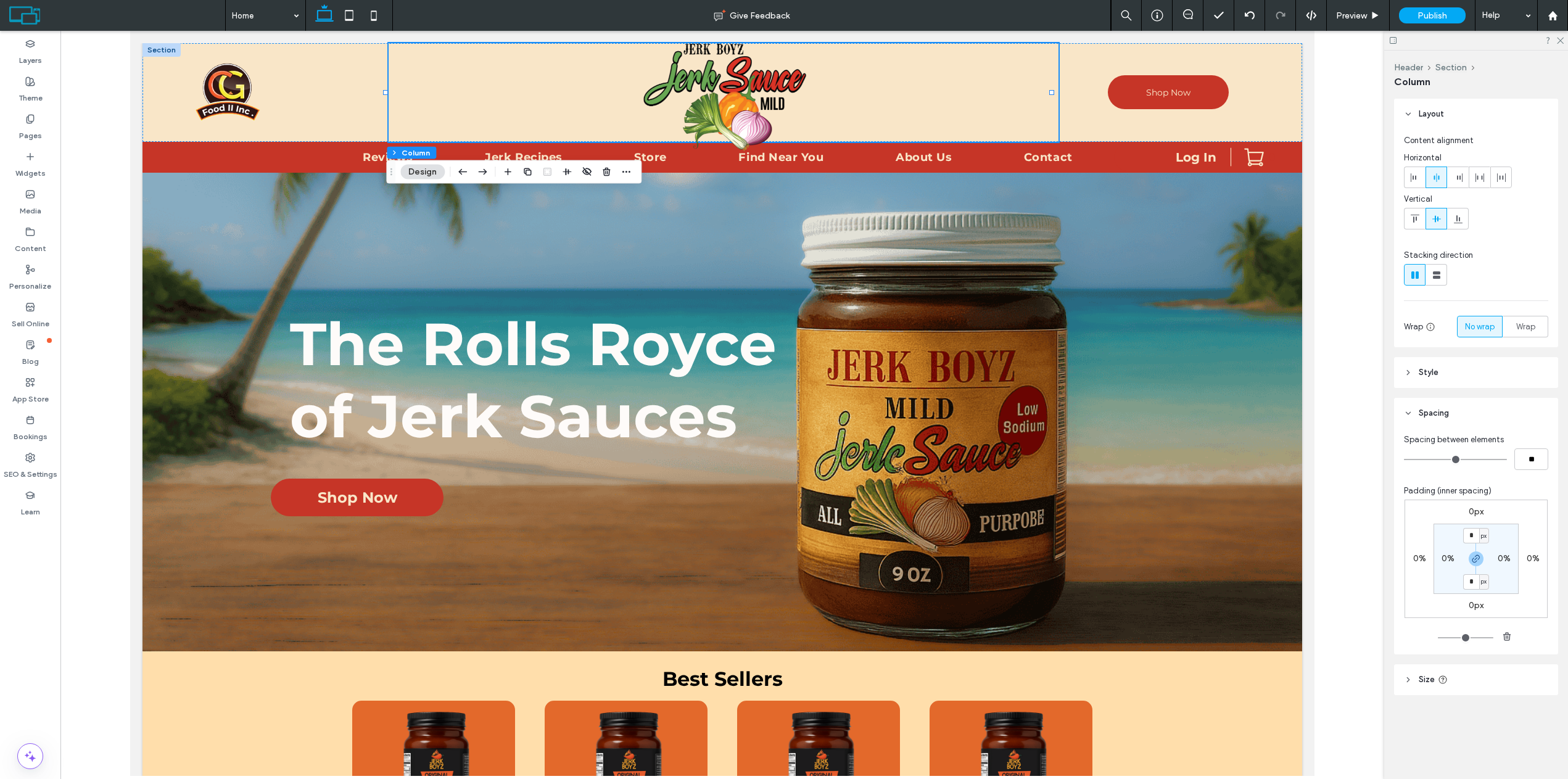
click at [1469, 512] on label "0px" at bounding box center [1476, 512] width 15 height 11
click at [1473, 513] on input "*" at bounding box center [1471, 512] width 16 height 15
type input "*"
type input "**"
type input "*"
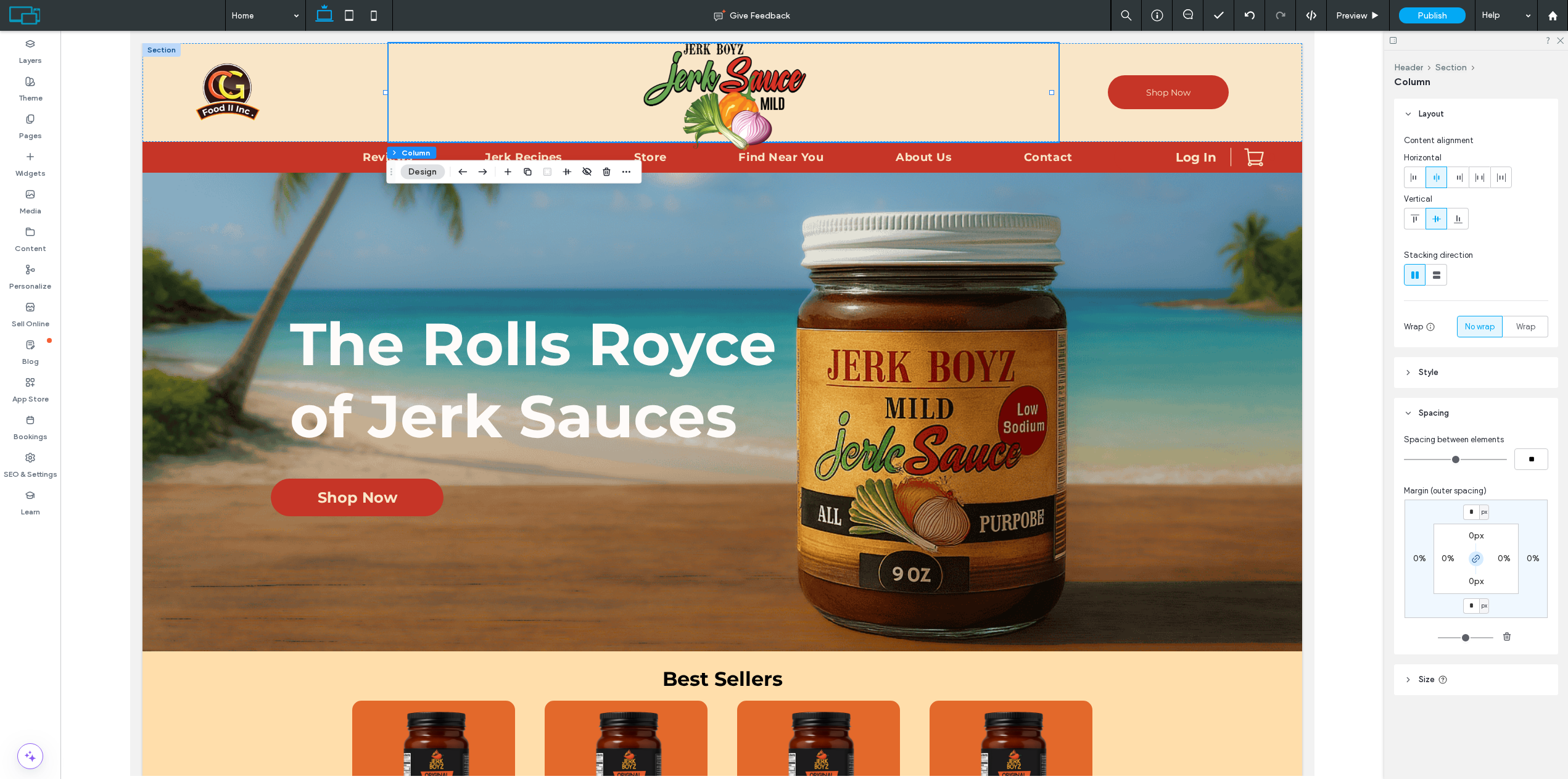
type input "*"
click at [1477, 556] on icon "button" at bounding box center [1475, 558] width 10 height 10
type input "**"
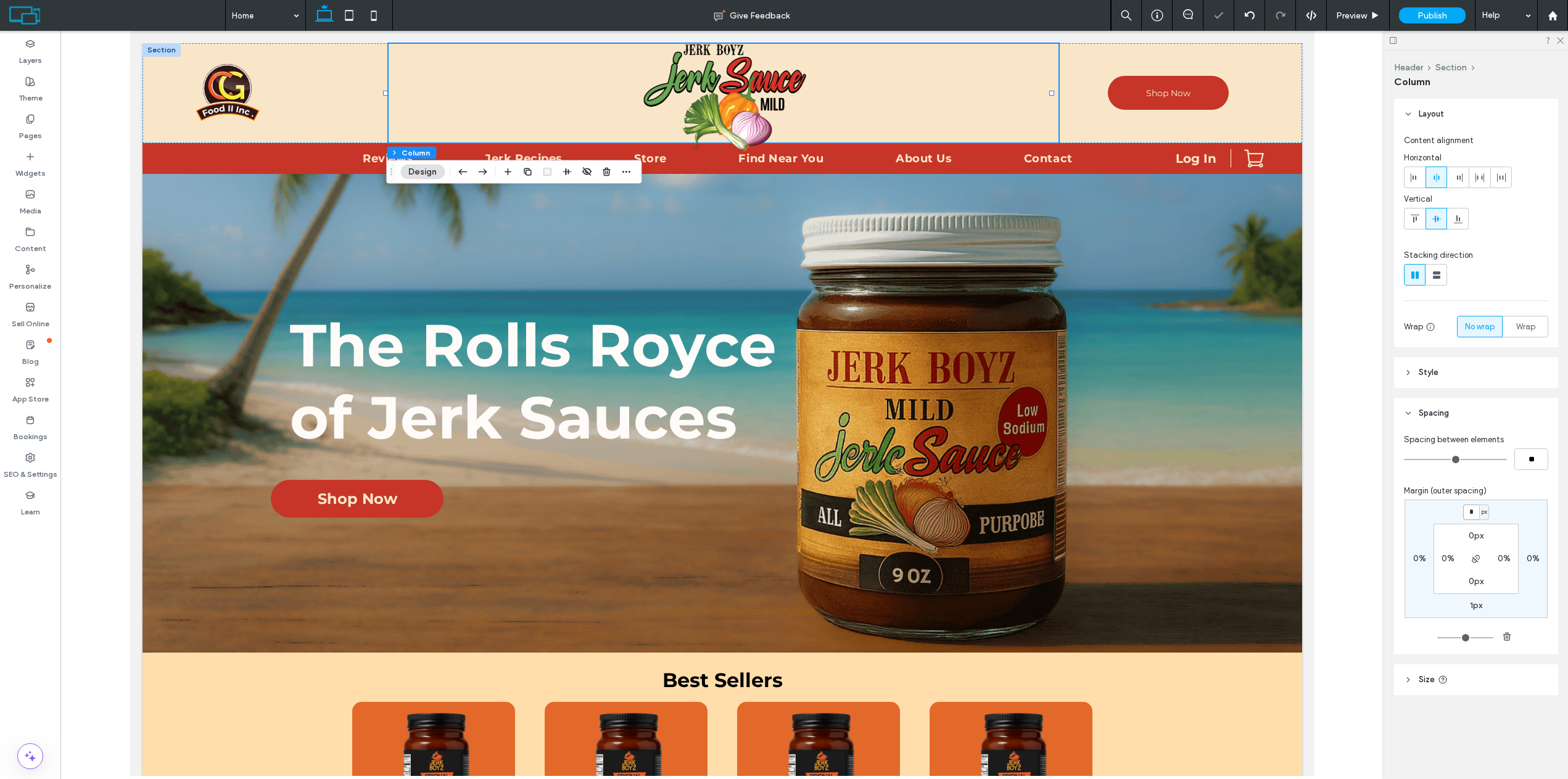
click at [1475, 512] on input "*" at bounding box center [1471, 512] width 16 height 15
type input "**"
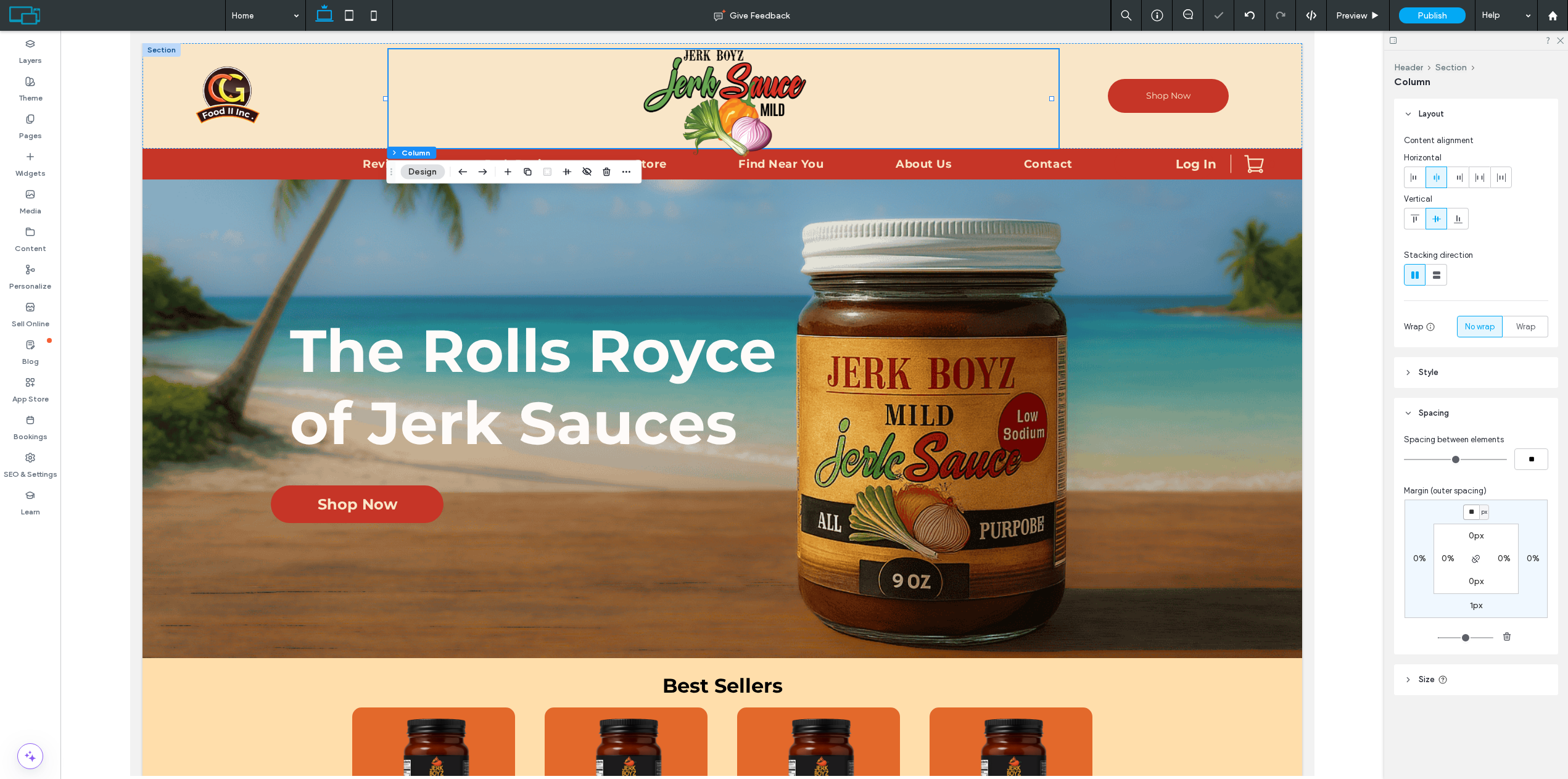
type input "**"
click at [1479, 605] on label "1px" at bounding box center [1476, 606] width 12 height 11
type input "*"
type input "**"
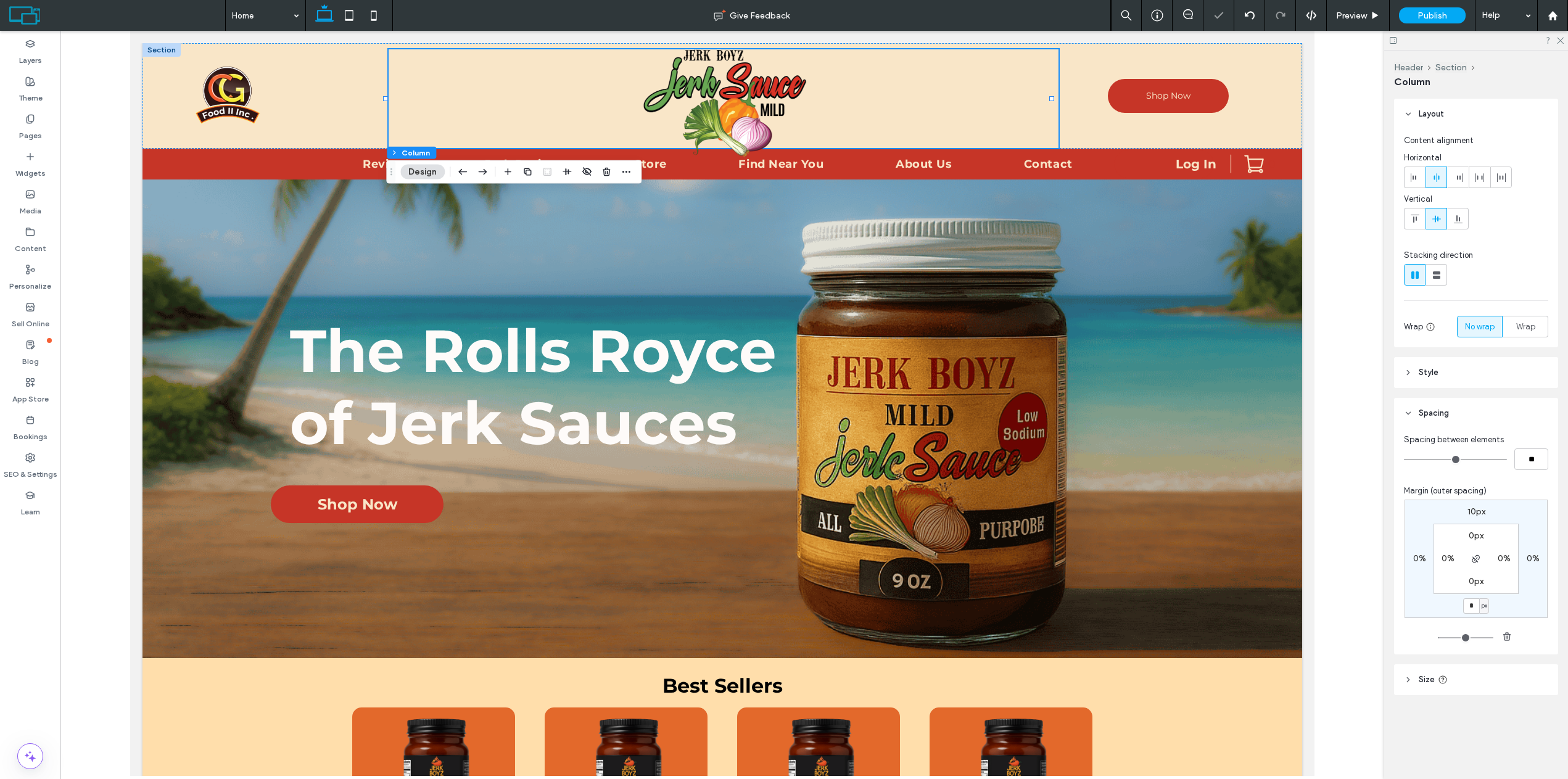
type input "*"
type input "**"
click at [1355, 17] on span "Preview" at bounding box center [1351, 16] width 31 height 11
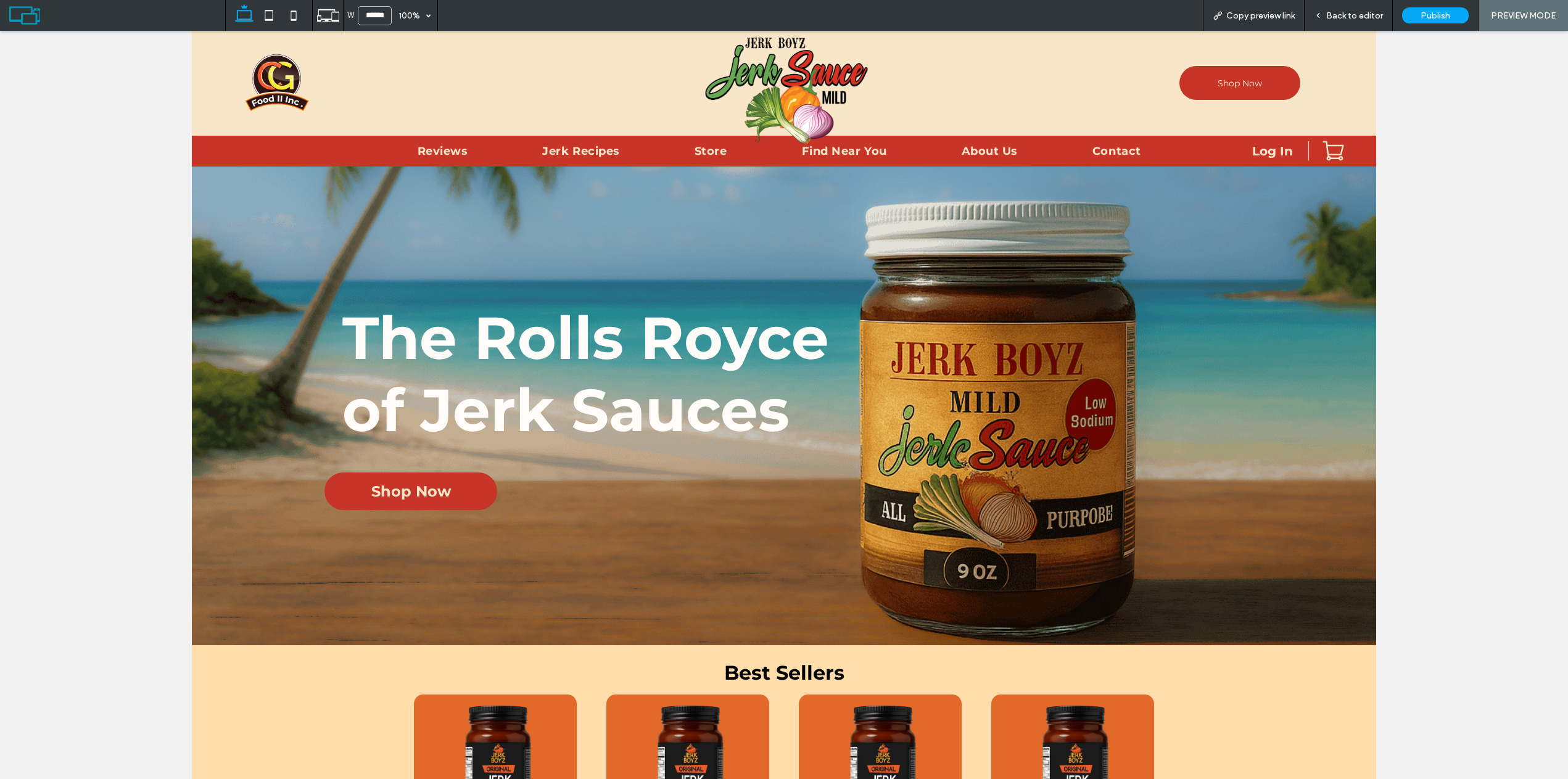
click at [1349, 16] on span "Back to editor" at bounding box center [1354, 16] width 57 height 11
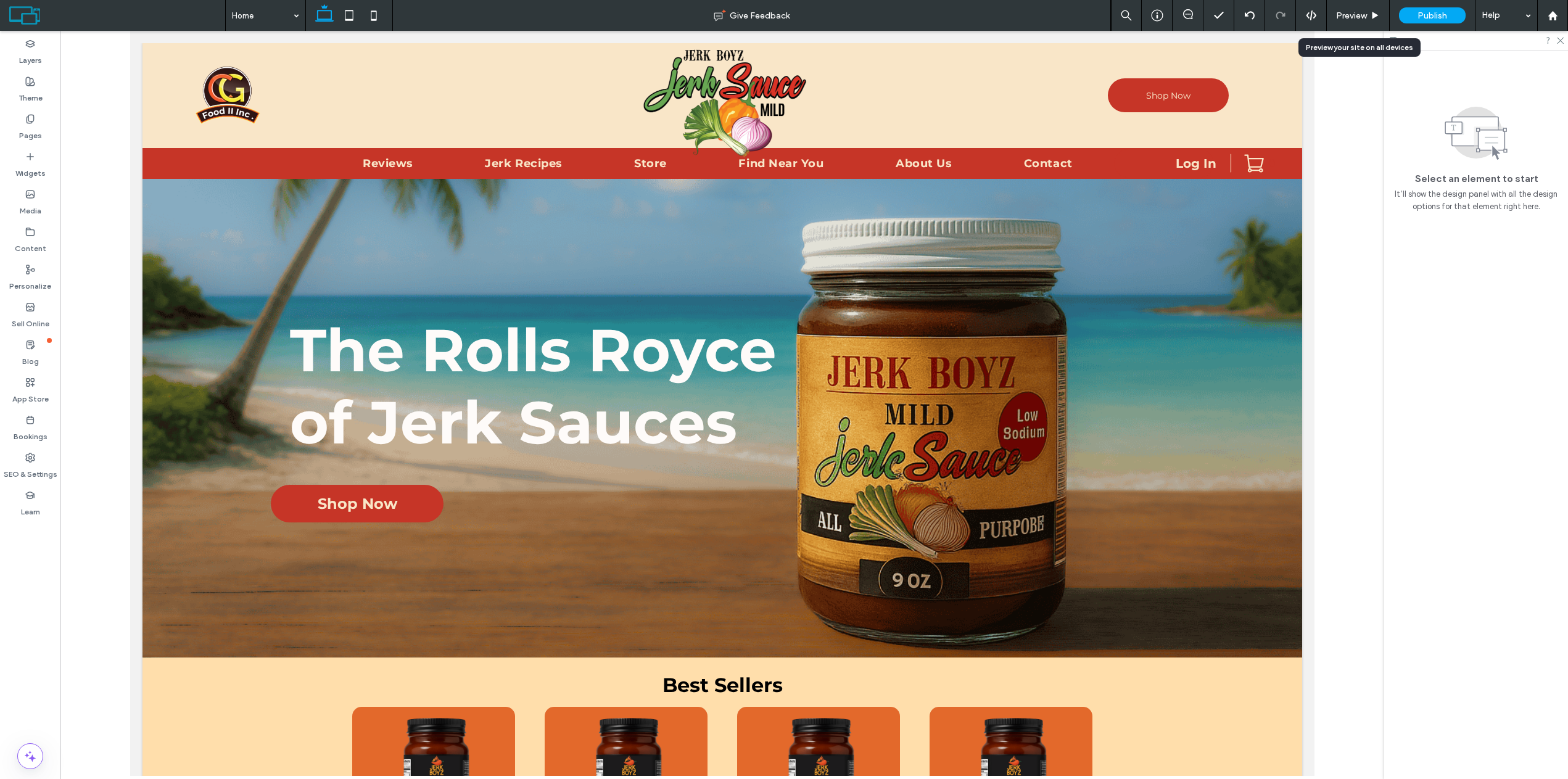
click at [1379, 3] on div "Preview" at bounding box center [1358, 15] width 63 height 31
click at [1367, 11] on span "Preview" at bounding box center [1351, 16] width 31 height 11
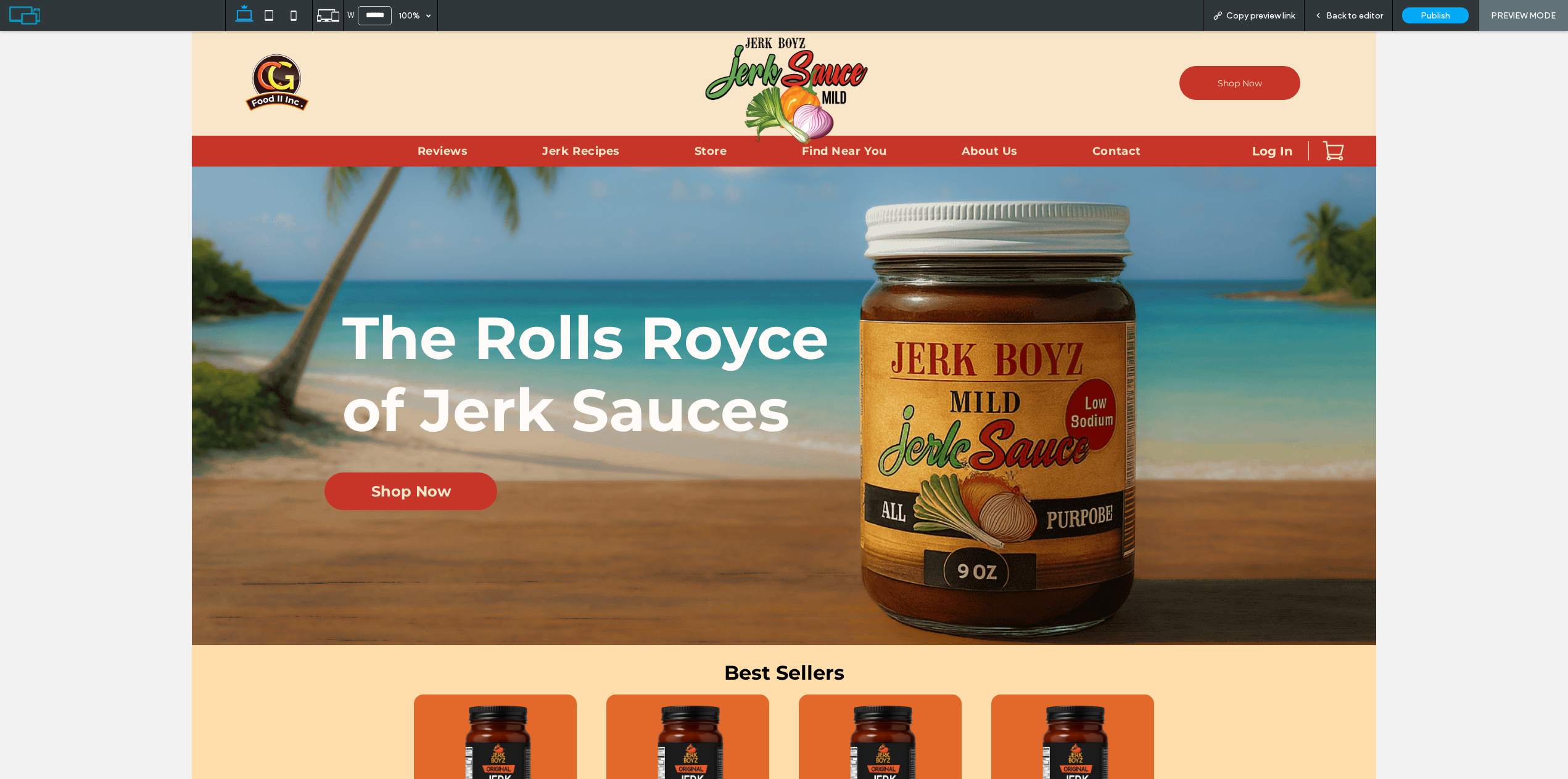
click at [1348, 2] on div "Back to editor" at bounding box center [1349, 15] width 88 height 31
click at [1368, 17] on span "Back to editor" at bounding box center [1354, 16] width 57 height 11
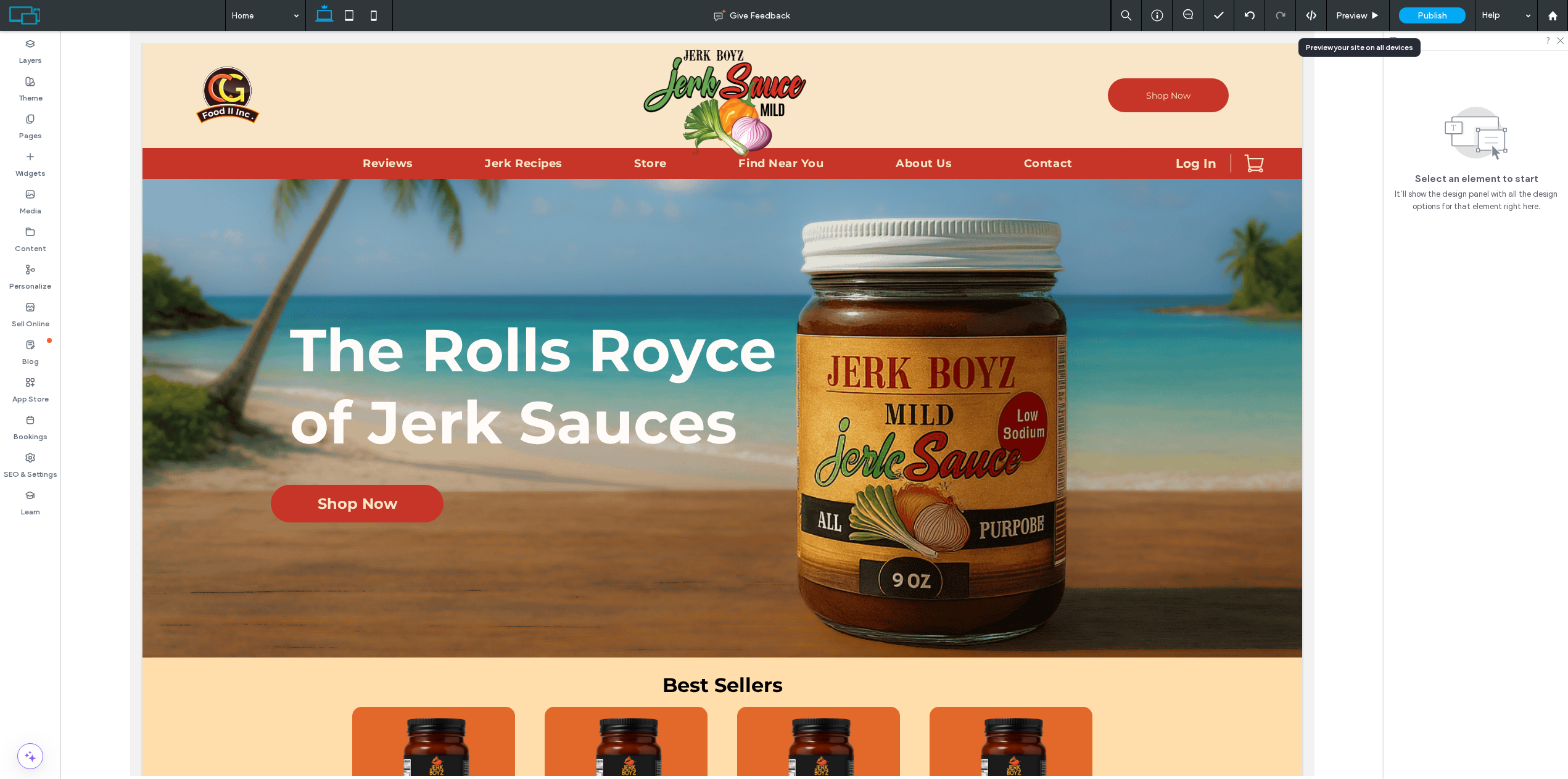
click at [1350, 19] on span "Preview" at bounding box center [1351, 16] width 31 height 11
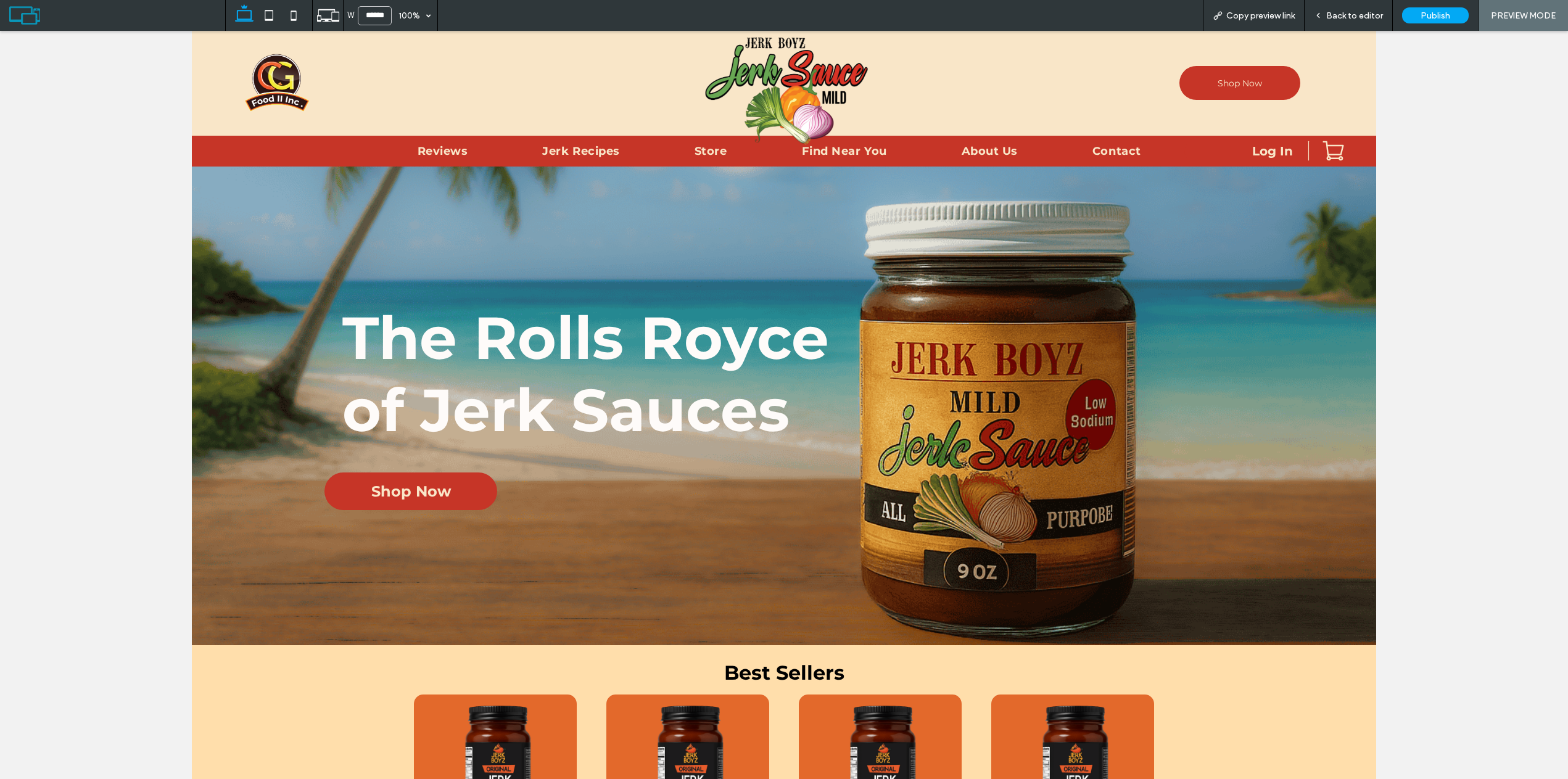
click at [1363, 7] on div "Back to editor" at bounding box center [1349, 15] width 88 height 31
click at [1335, 21] on span "Back to editor" at bounding box center [1354, 16] width 57 height 11
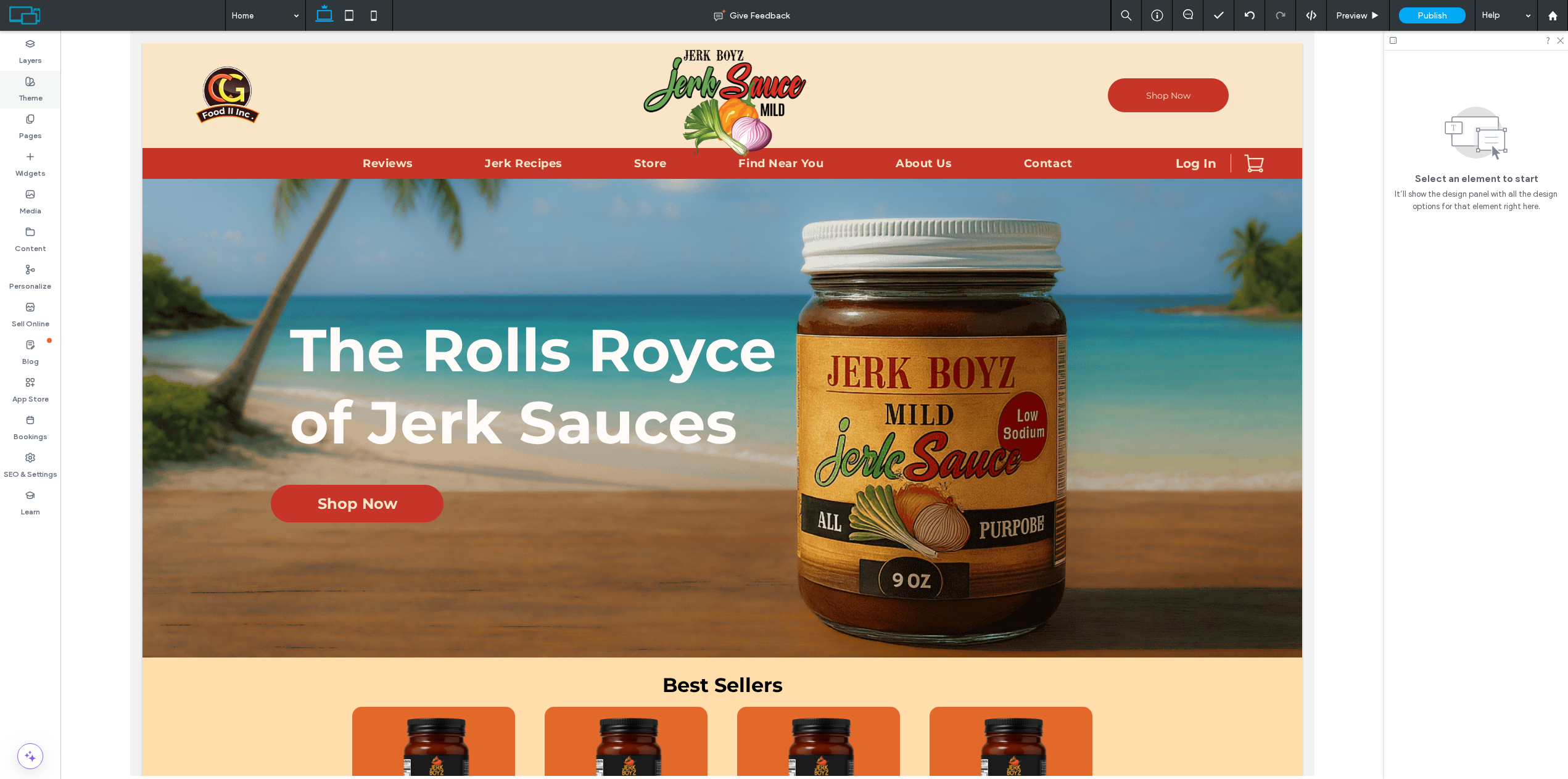
click at [31, 92] on label "Theme" at bounding box center [31, 95] width 24 height 17
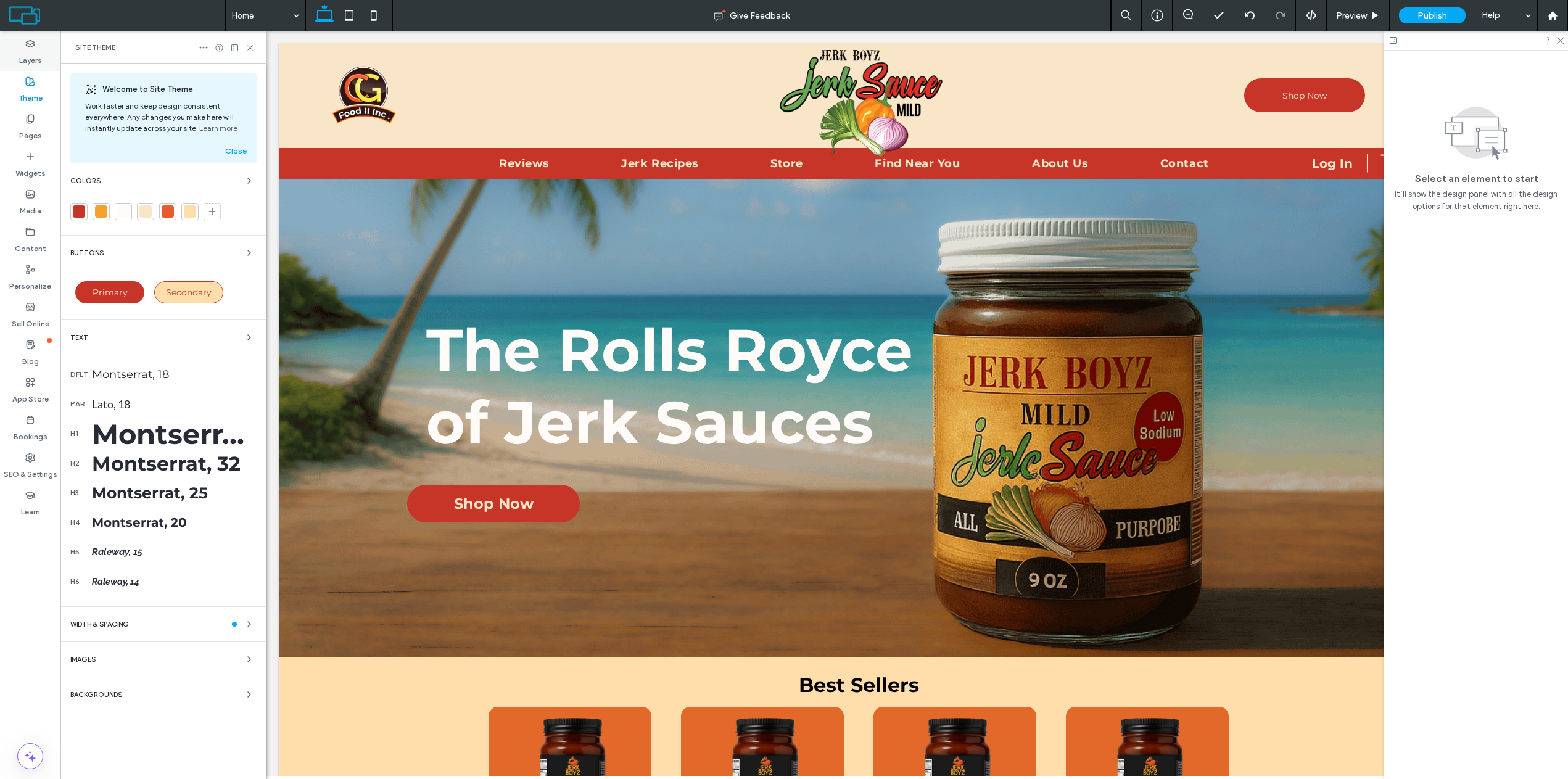
click at [25, 52] on label "Layers" at bounding box center [31, 57] width 23 height 17
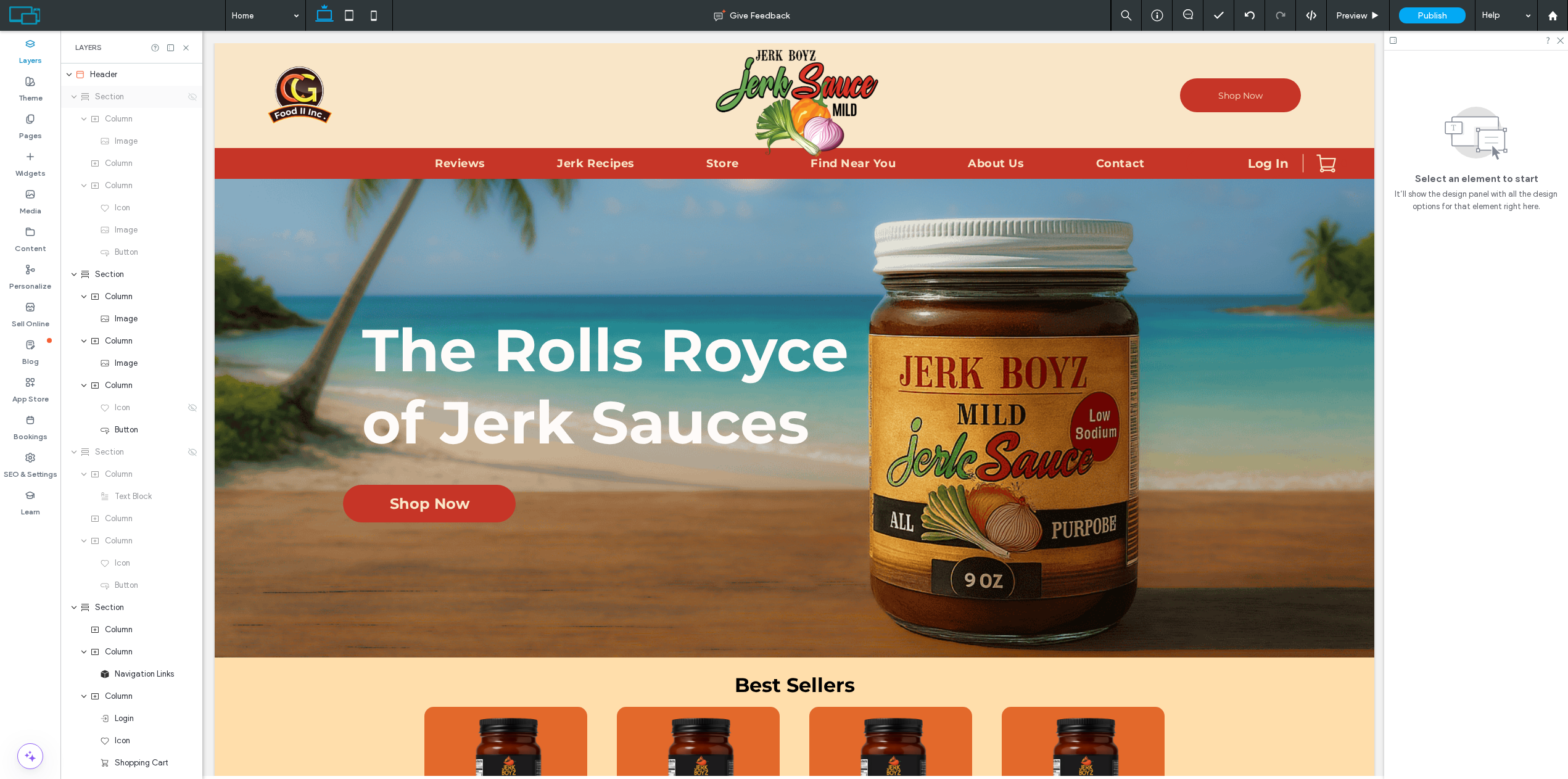
click at [187, 97] on icon at bounding box center [192, 97] width 10 height 10
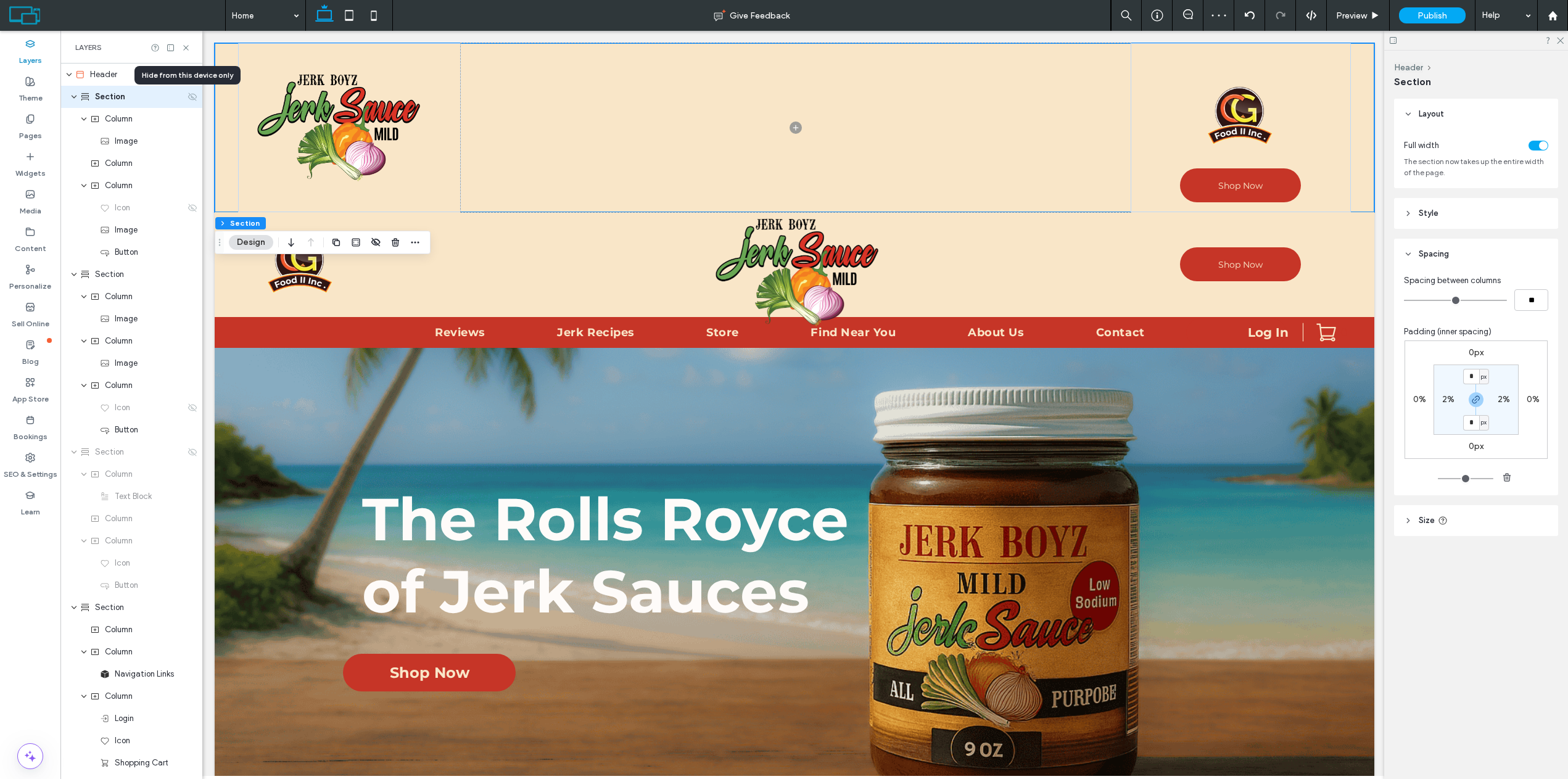
click at [187, 97] on icon at bounding box center [192, 97] width 10 height 10
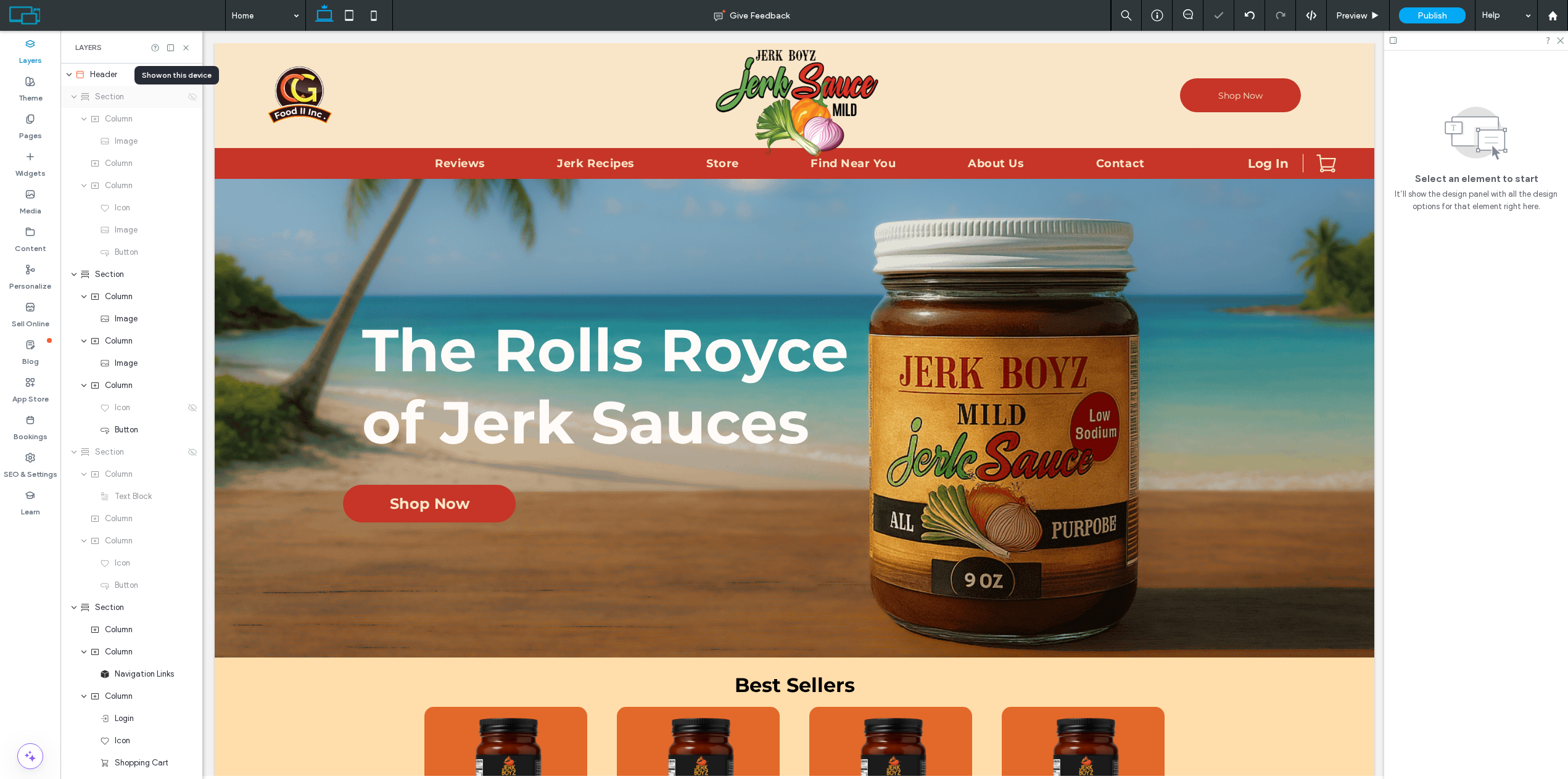
click at [187, 97] on icon at bounding box center [192, 97] width 10 height 10
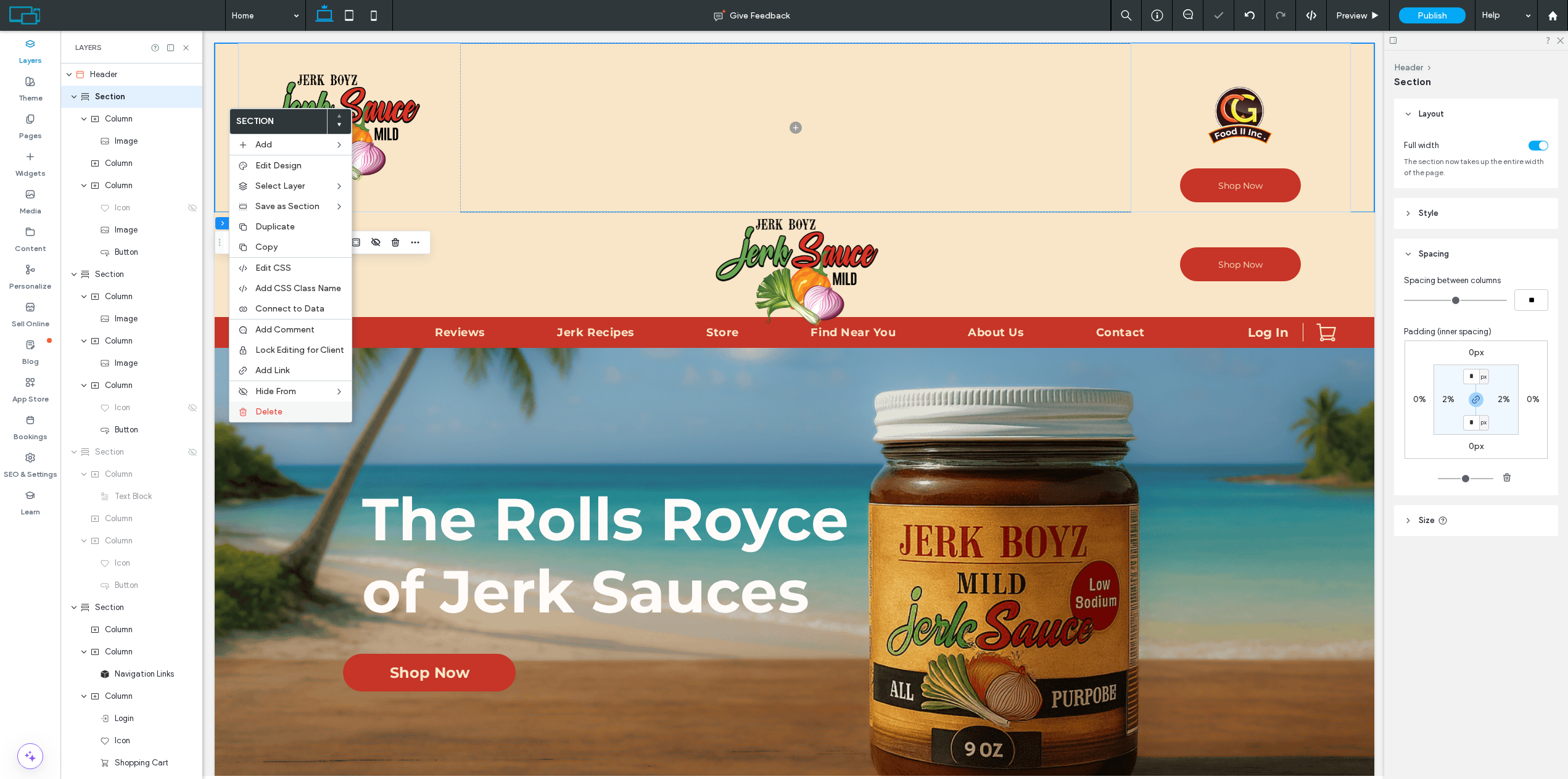
click at [266, 410] on span "Delete" at bounding box center [269, 412] width 27 height 11
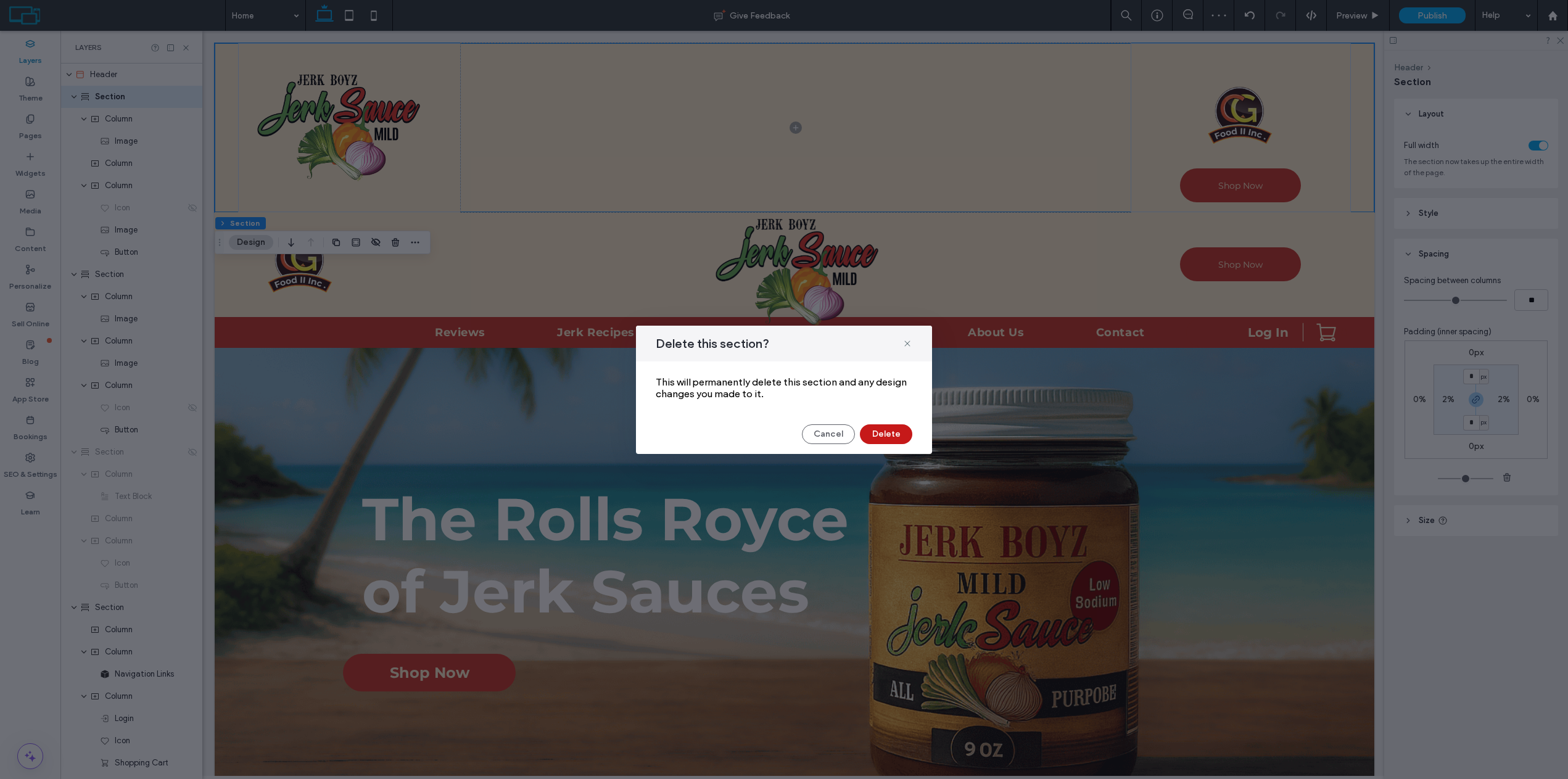
drag, startPoint x: 895, startPoint y: 436, endPoint x: 674, endPoint y: 406, distance: 223.0
click at [895, 436] on button "Delete" at bounding box center [886, 434] width 53 height 20
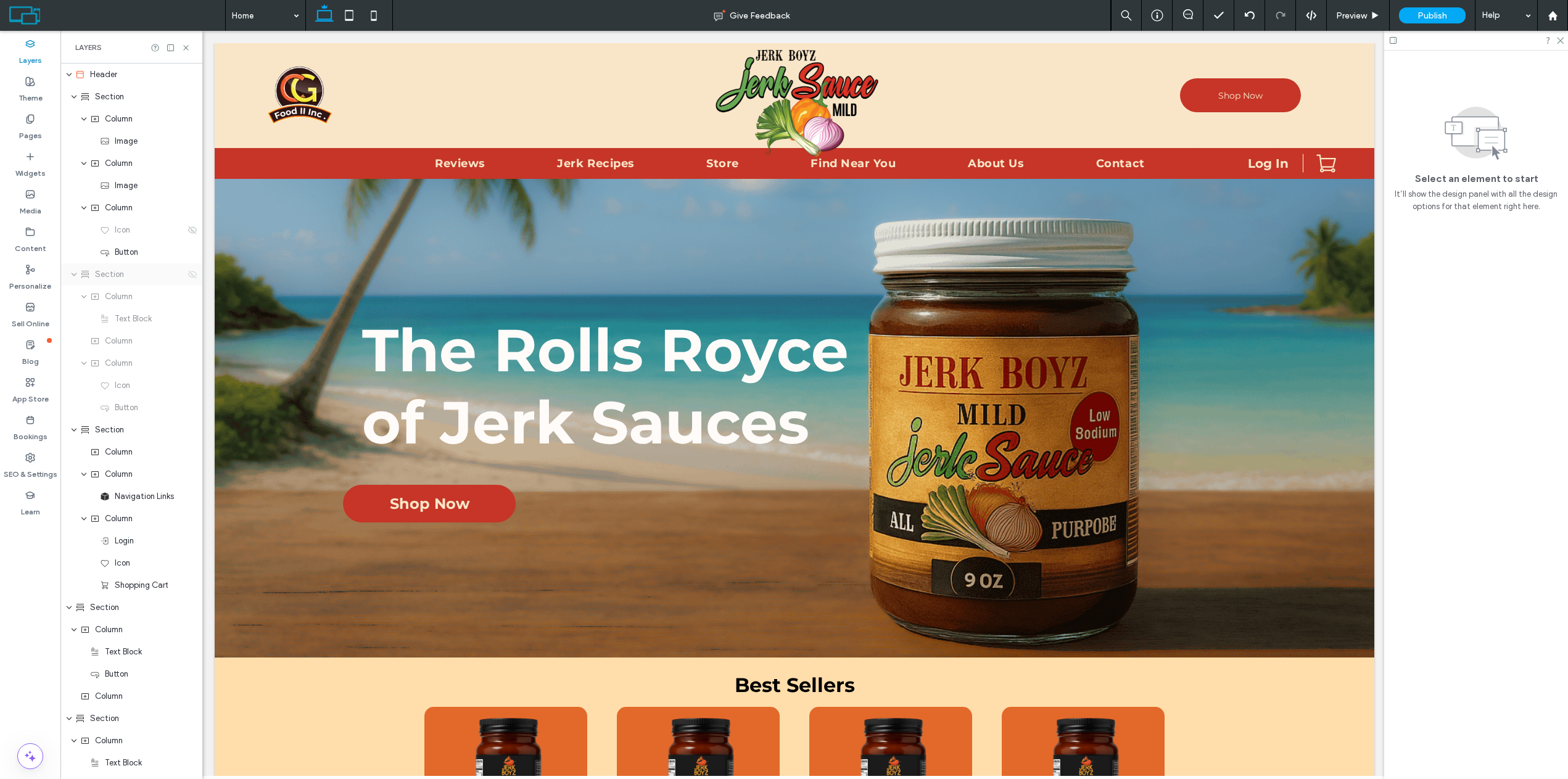
click at [188, 277] on use at bounding box center [192, 274] width 9 height 8
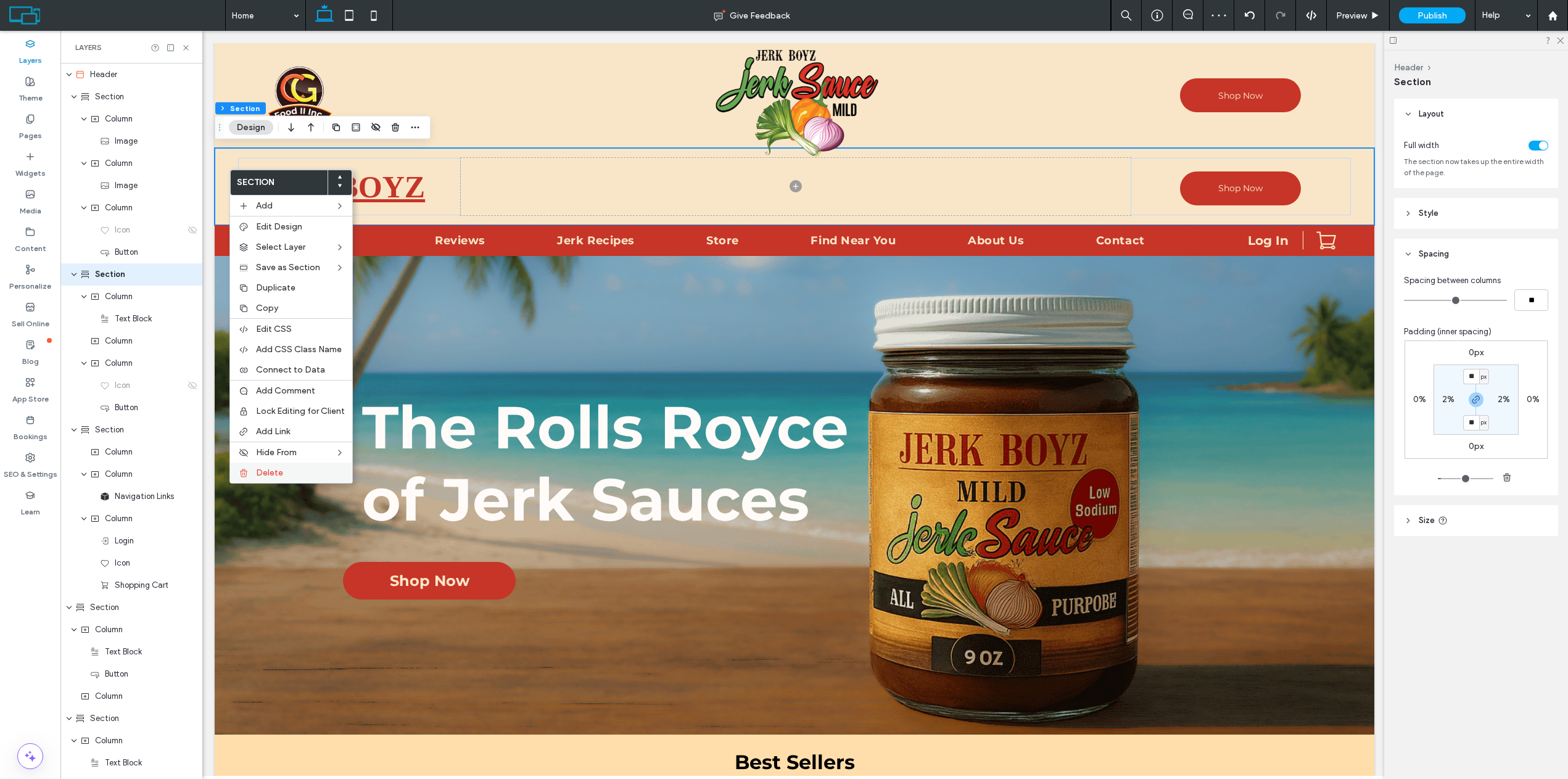
click at [270, 468] on span "Delete" at bounding box center [269, 473] width 27 height 11
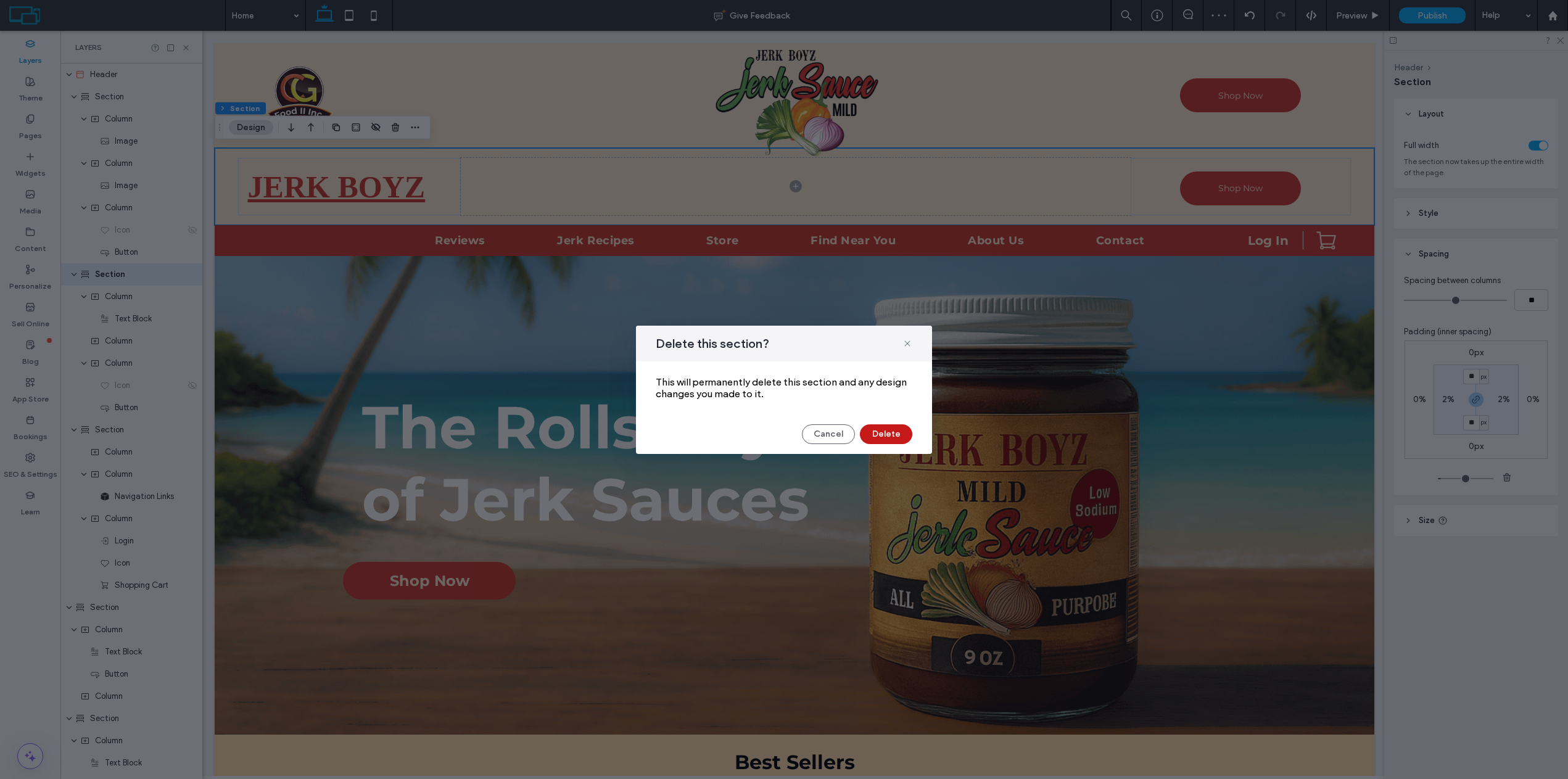
click at [884, 426] on button "Delete" at bounding box center [886, 434] width 53 height 20
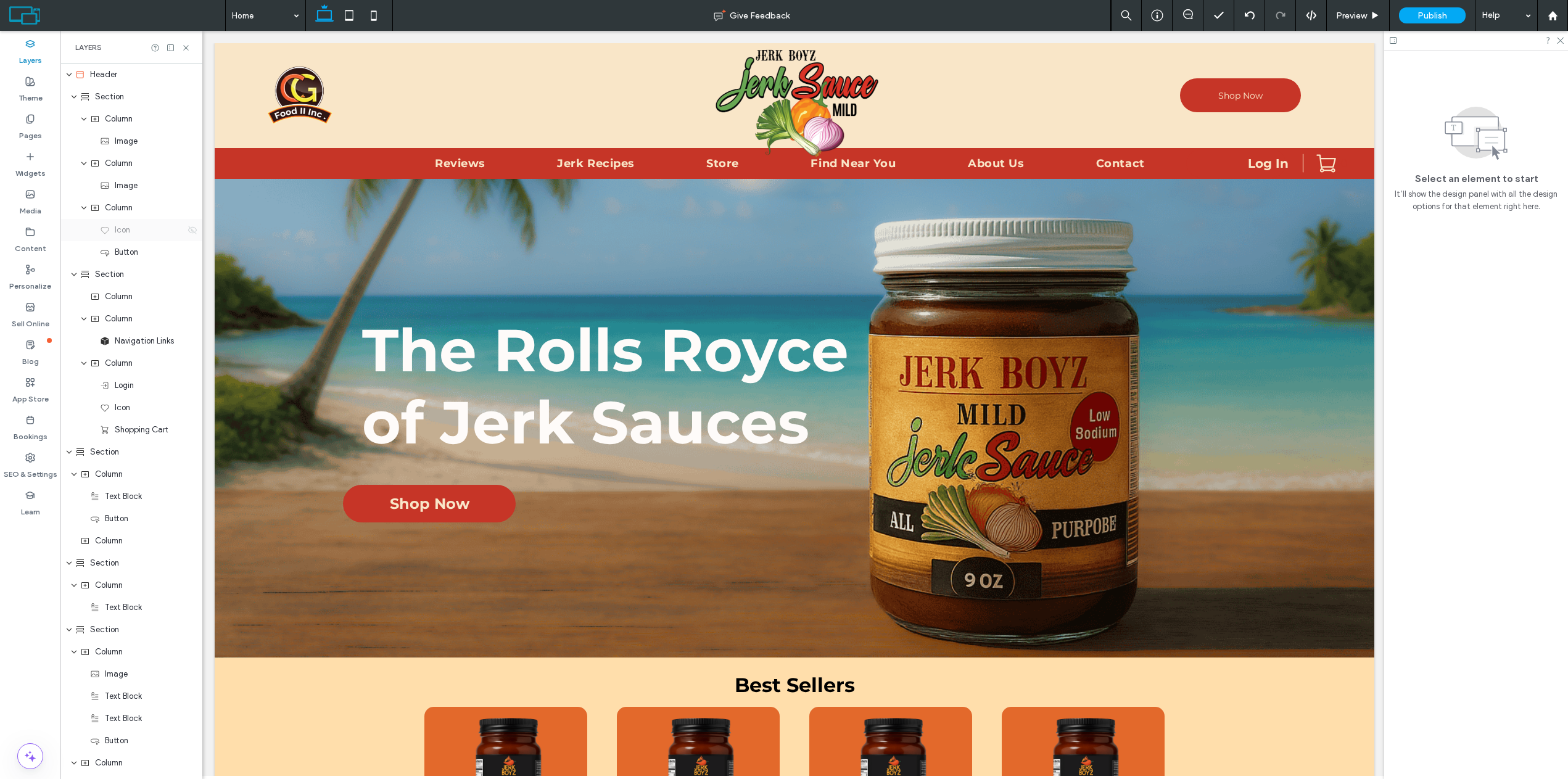
click at [187, 233] on icon at bounding box center [192, 230] width 10 height 10
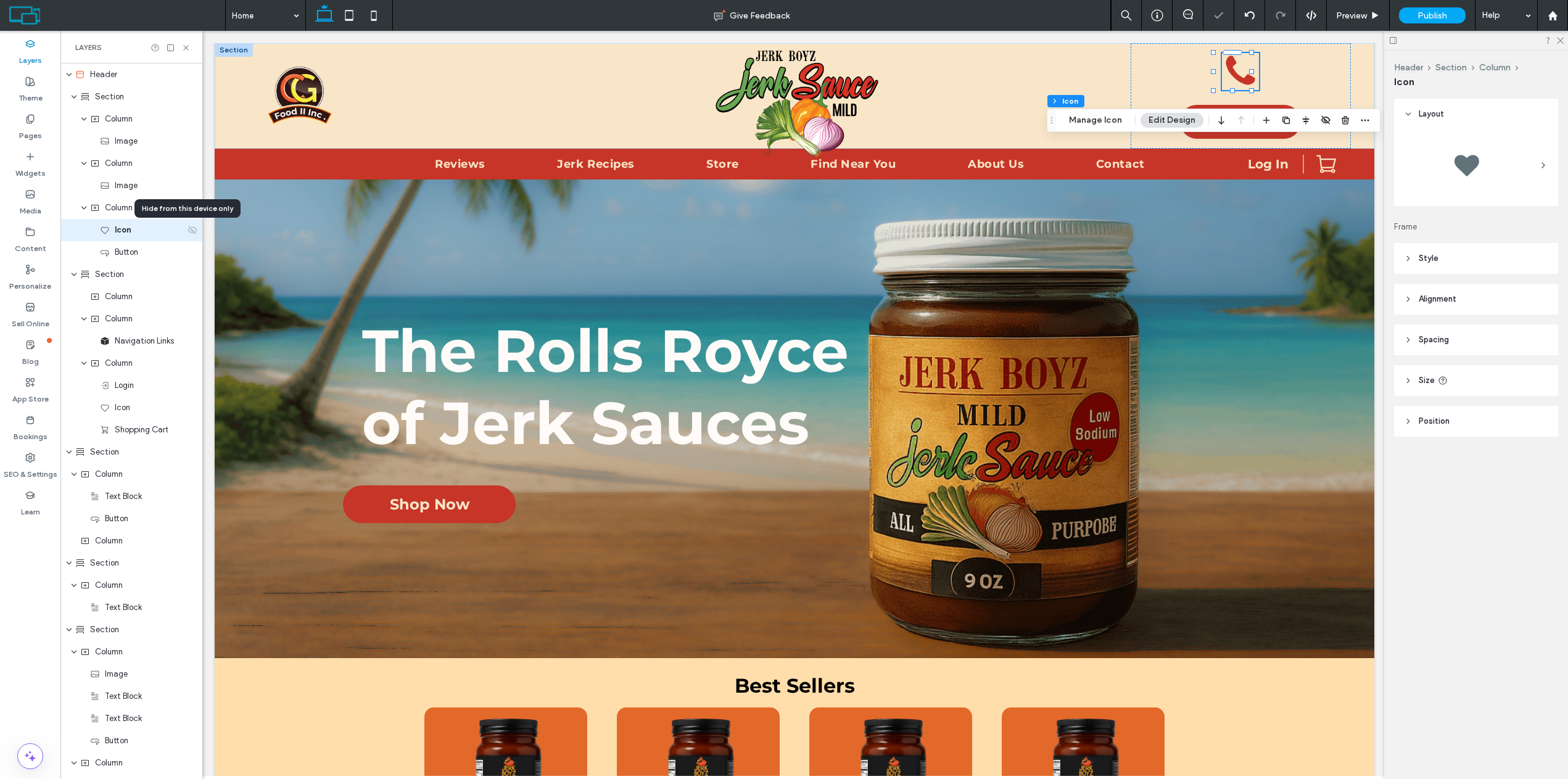
click at [187, 233] on icon at bounding box center [192, 230] width 10 height 10
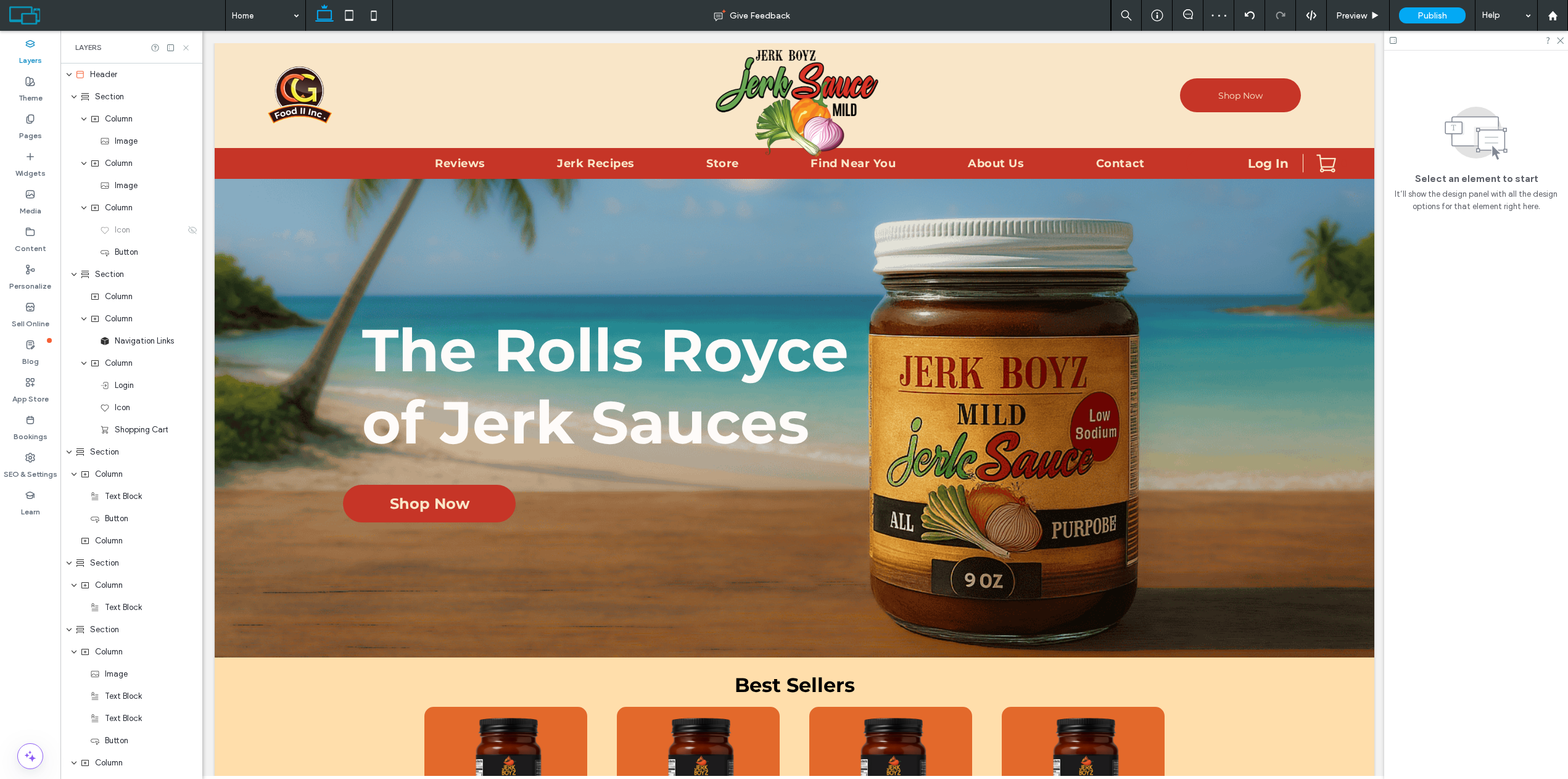
click at [188, 45] on icon at bounding box center [186, 48] width 9 height 9
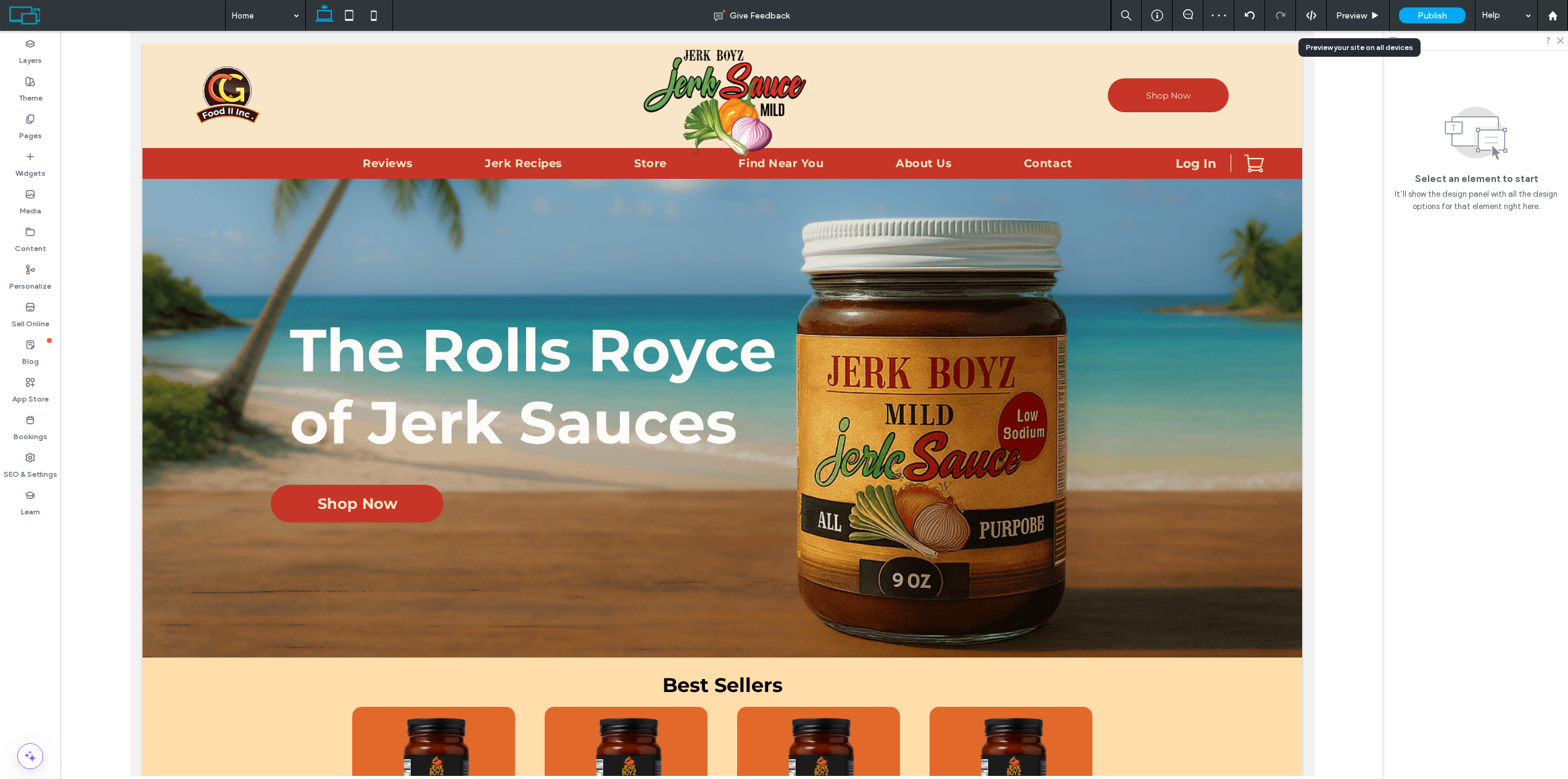
click at [1349, 11] on span "Preview" at bounding box center [1351, 16] width 31 height 11
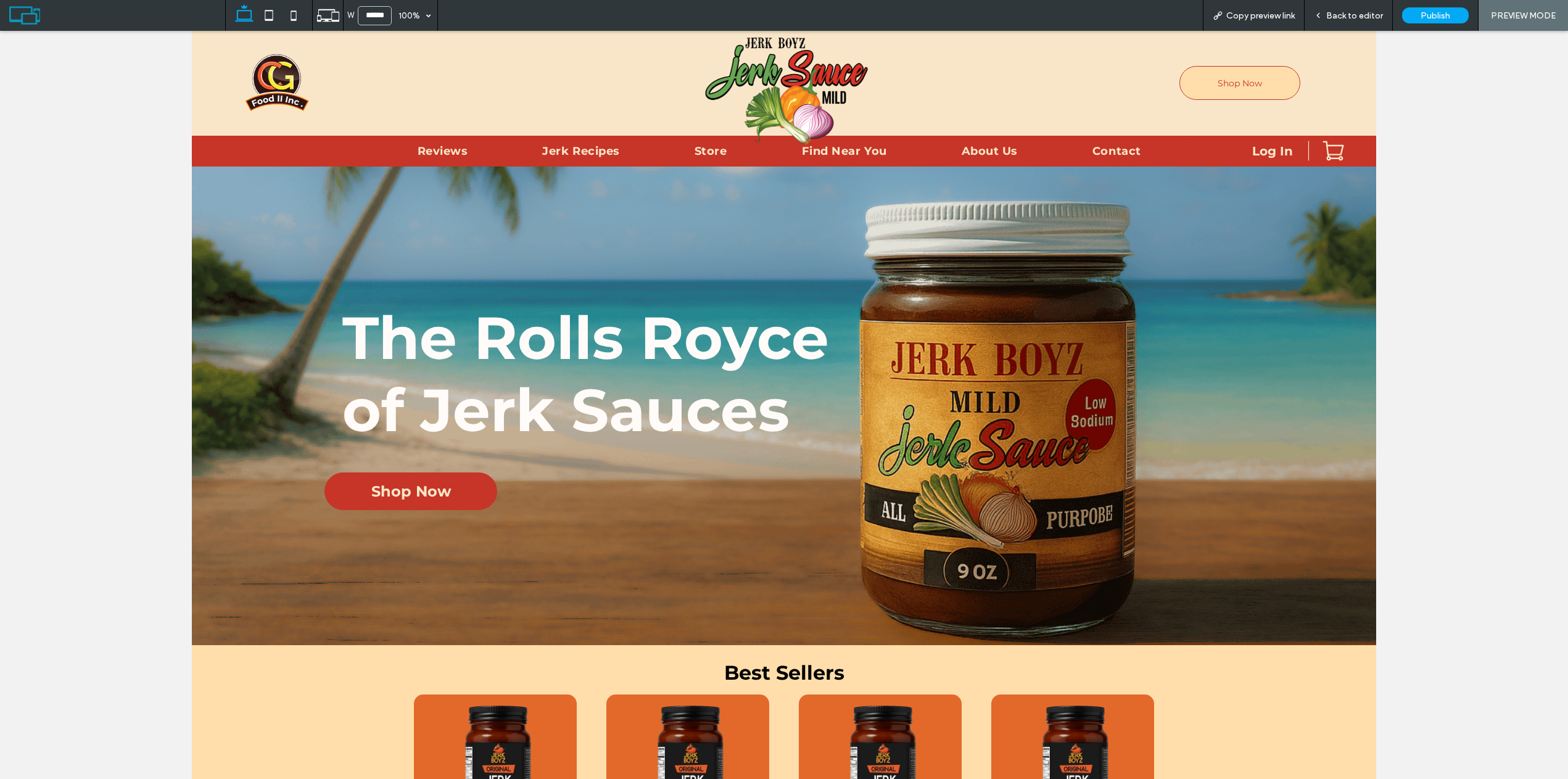
click at [1207, 90] on link "Shop Now" at bounding box center [1239, 83] width 121 height 34
click at [1357, 11] on span "Back to editor" at bounding box center [1354, 16] width 57 height 11
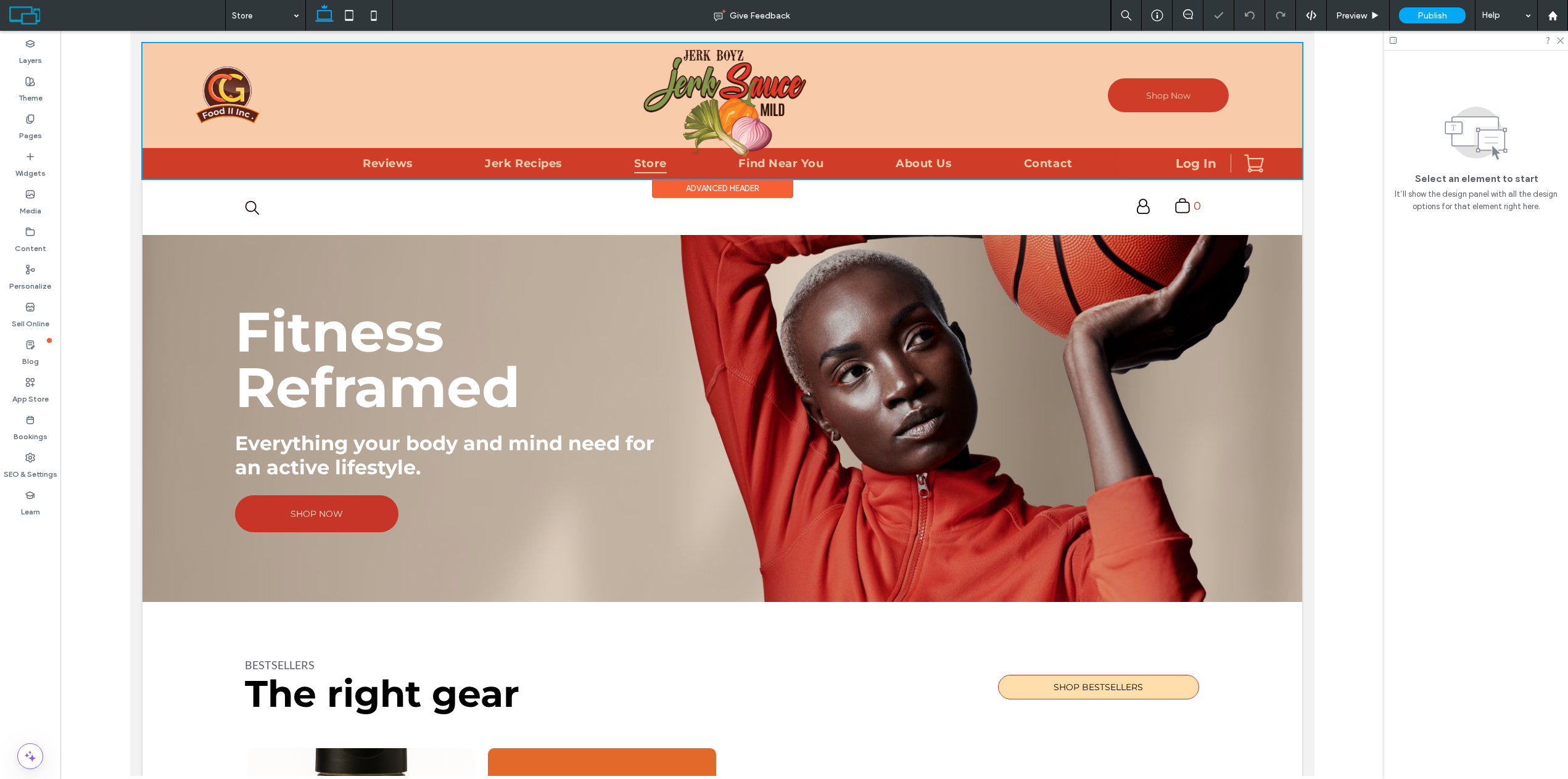
click at [1174, 89] on div at bounding box center [722, 111] width 1159 height 135
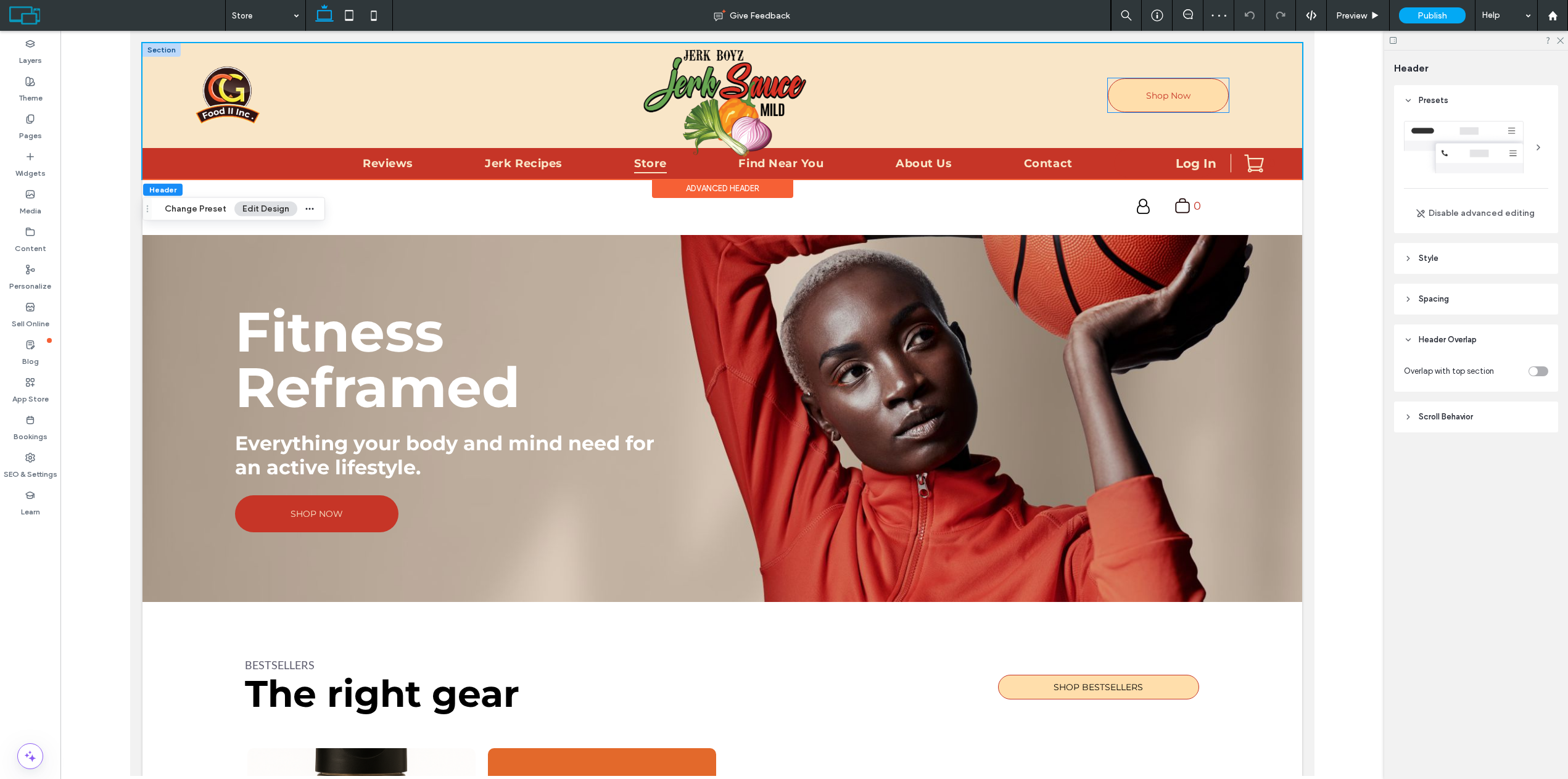
click at [1170, 93] on span "Shop Now" at bounding box center [1168, 95] width 45 height 11
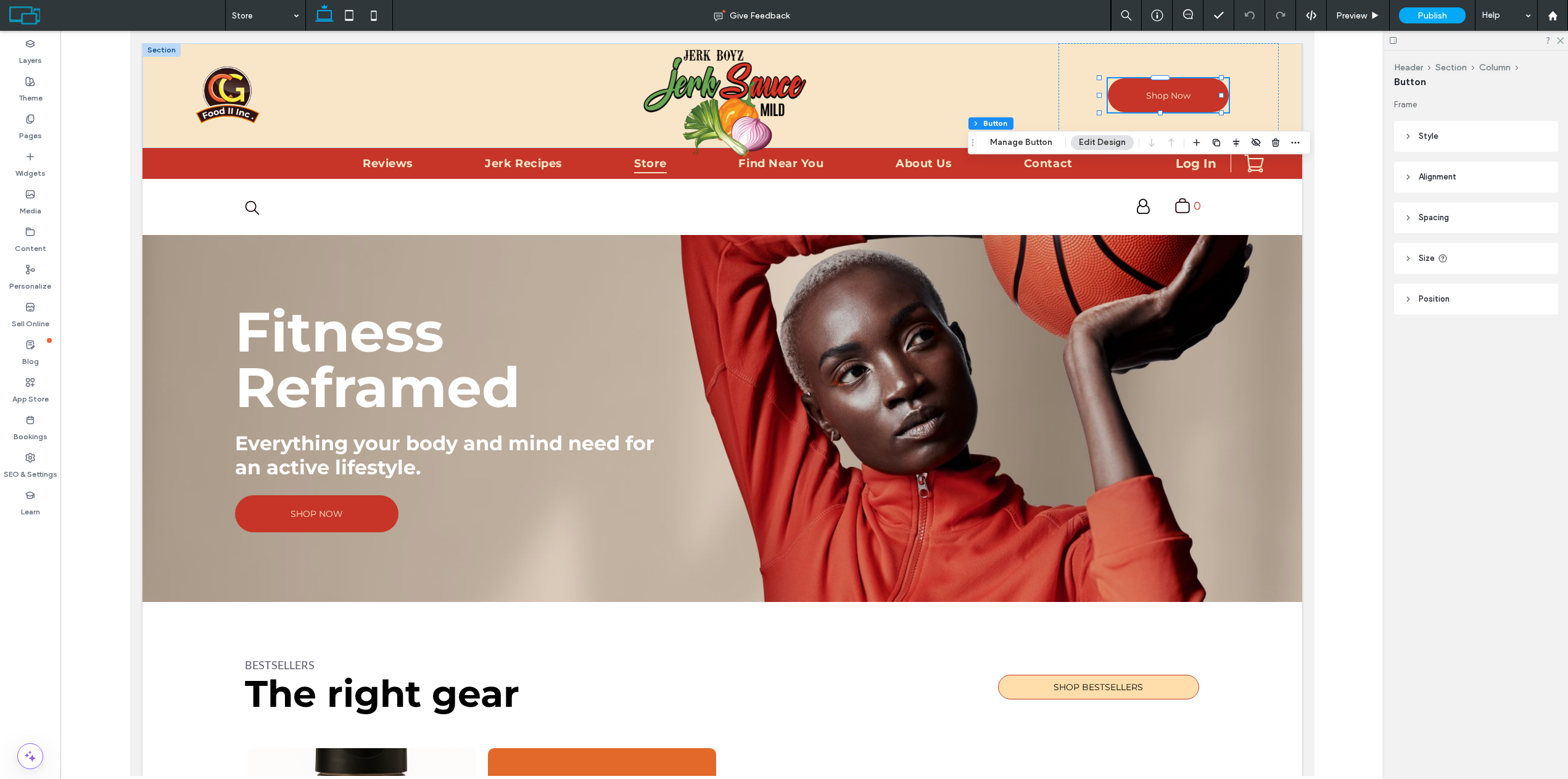
click at [1407, 133] on icon at bounding box center [1408, 136] width 9 height 9
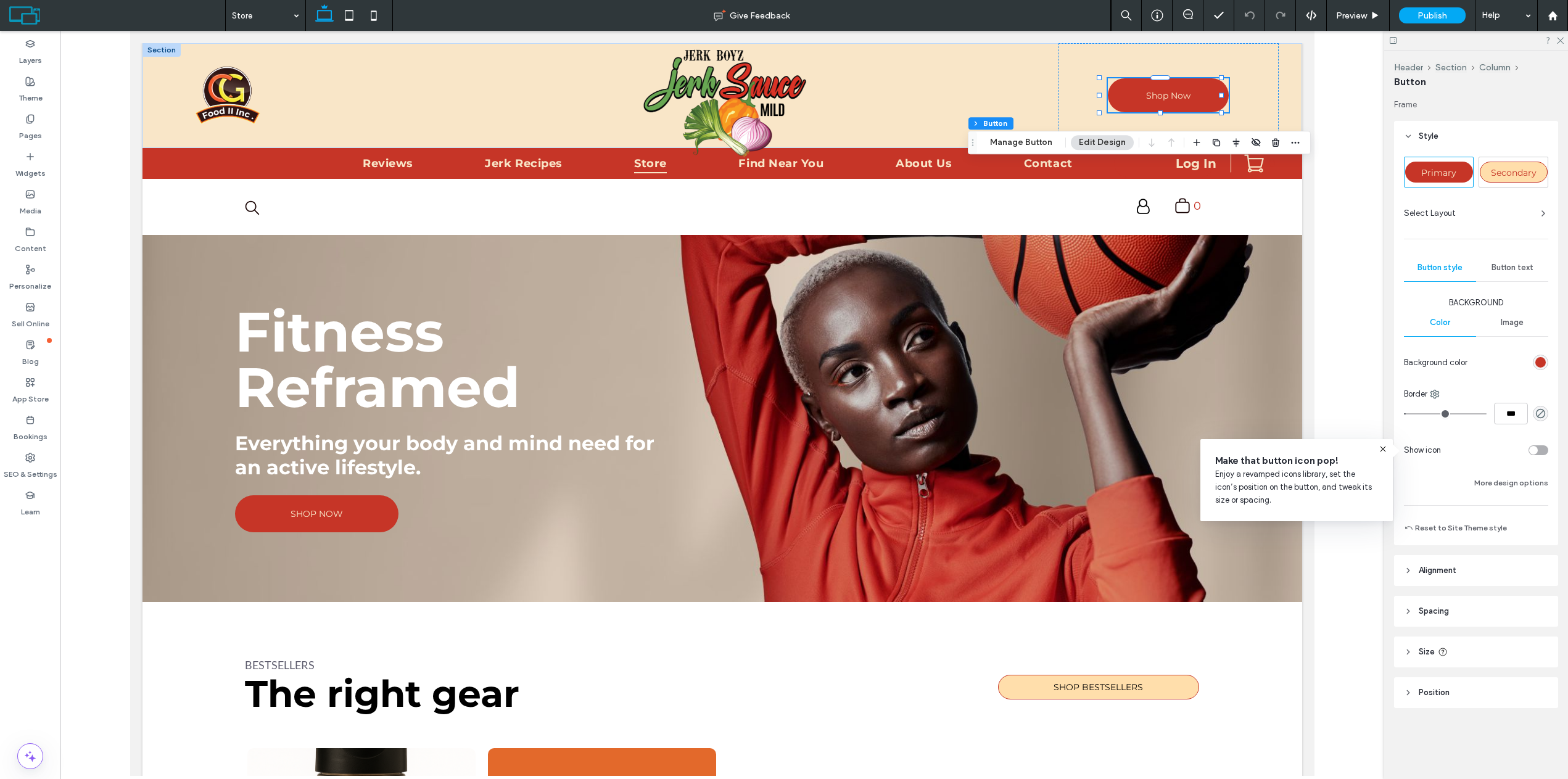
click at [1514, 271] on span "Button text" at bounding box center [1512, 267] width 42 height 10
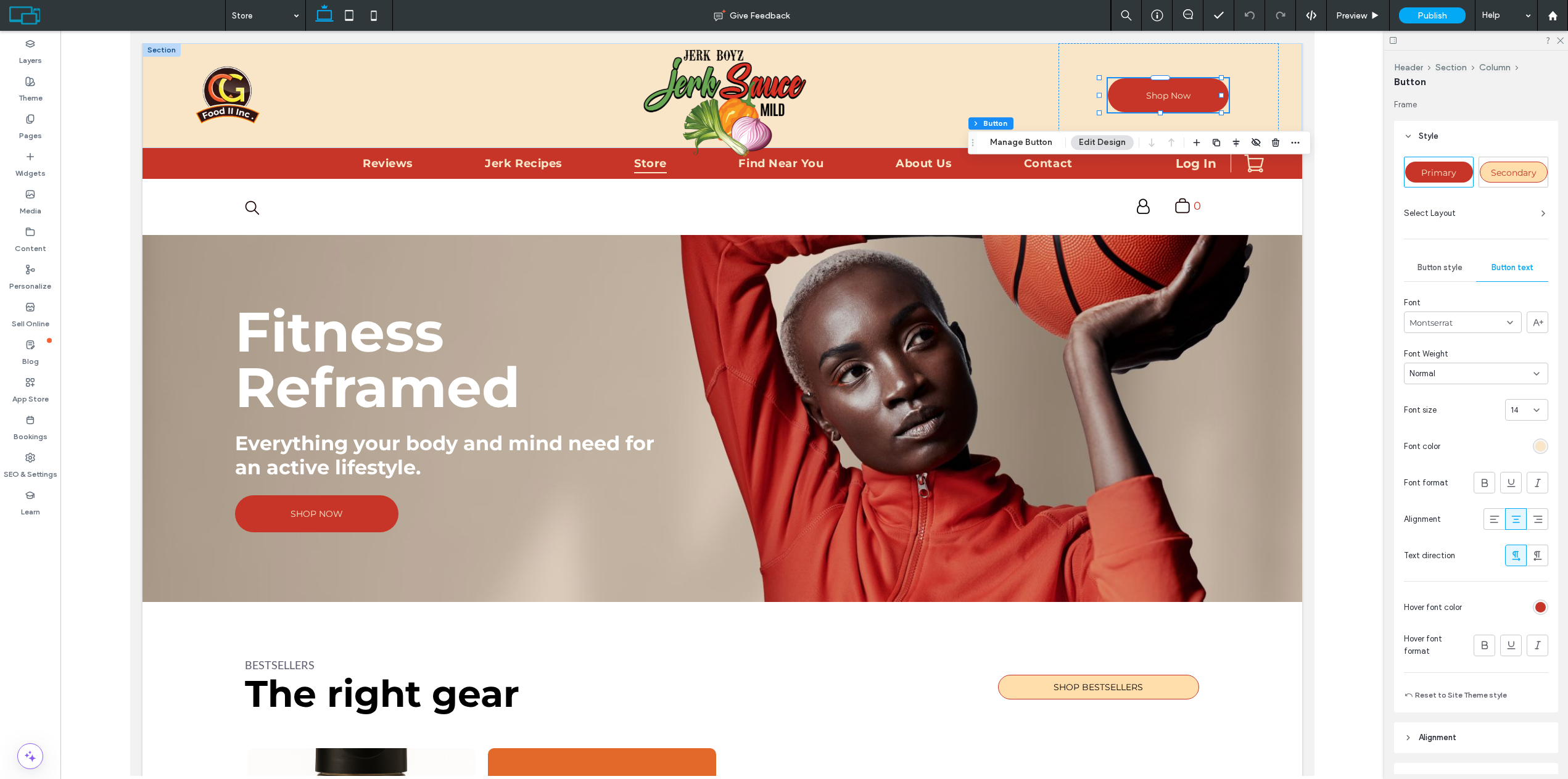
click at [1451, 273] on div "Button style" at bounding box center [1440, 267] width 72 height 27
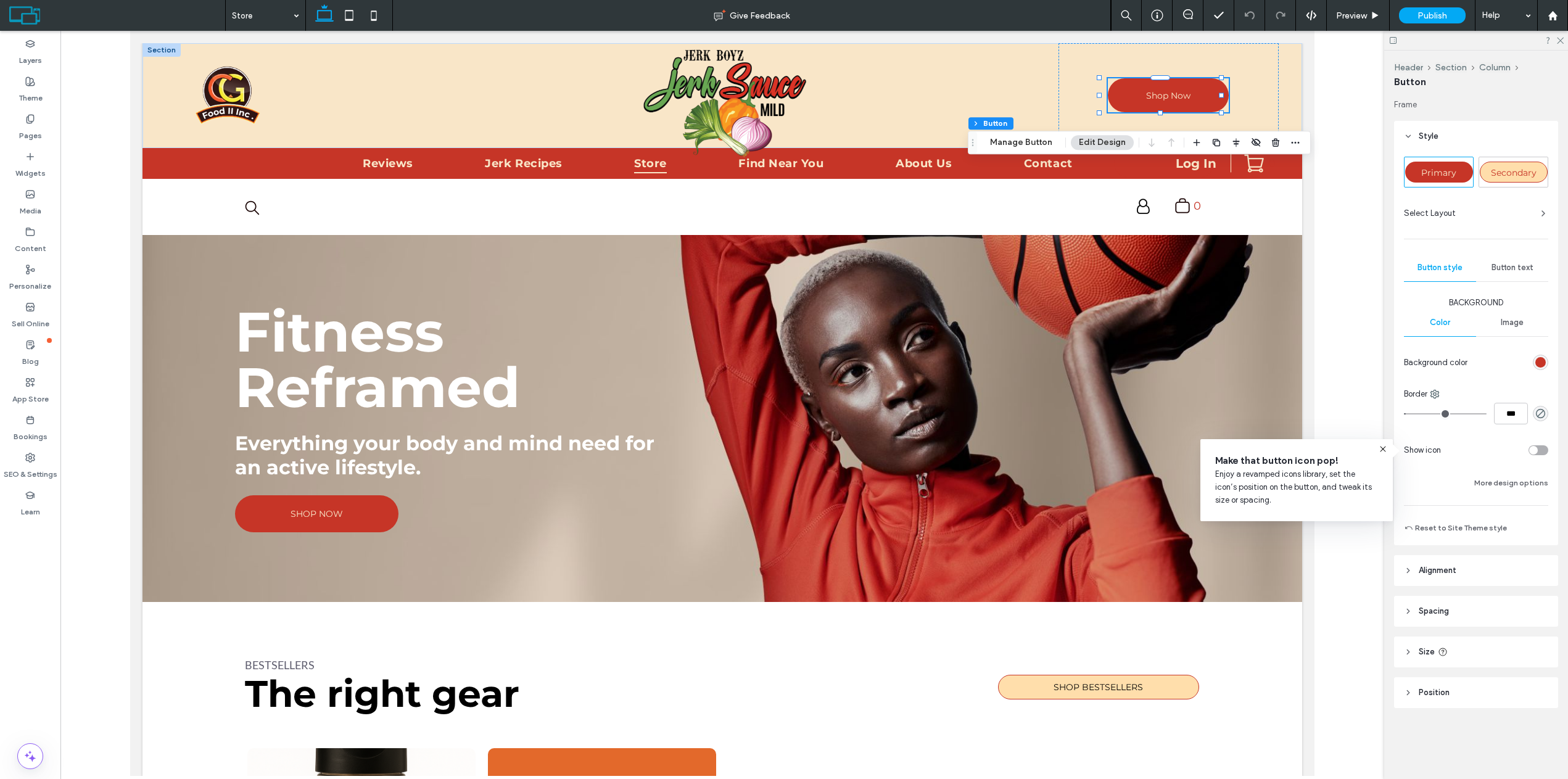
click at [1495, 322] on div "Image" at bounding box center [1512, 322] width 72 height 27
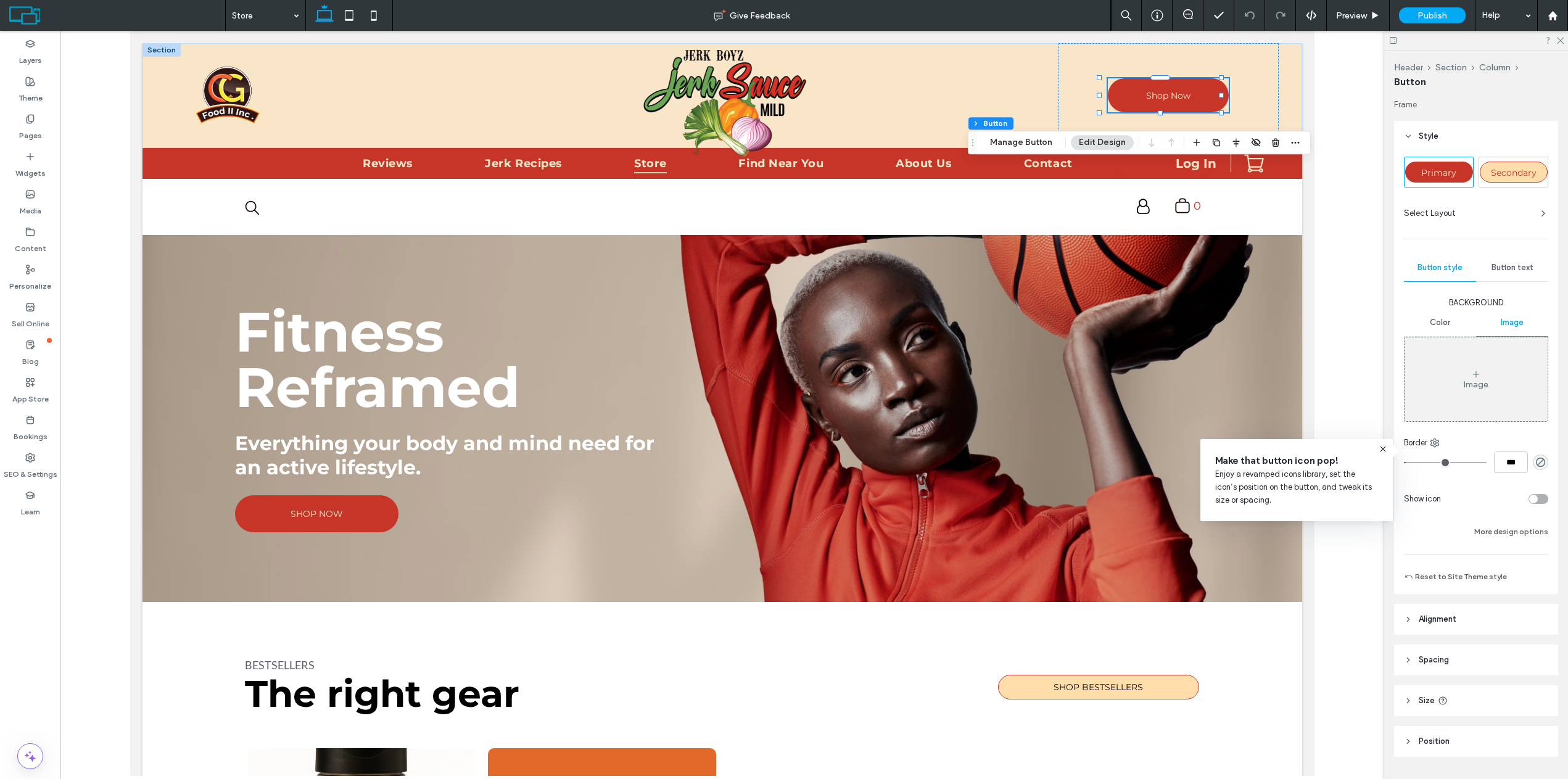
click at [1445, 318] on span "Color" at bounding box center [1440, 322] width 21 height 10
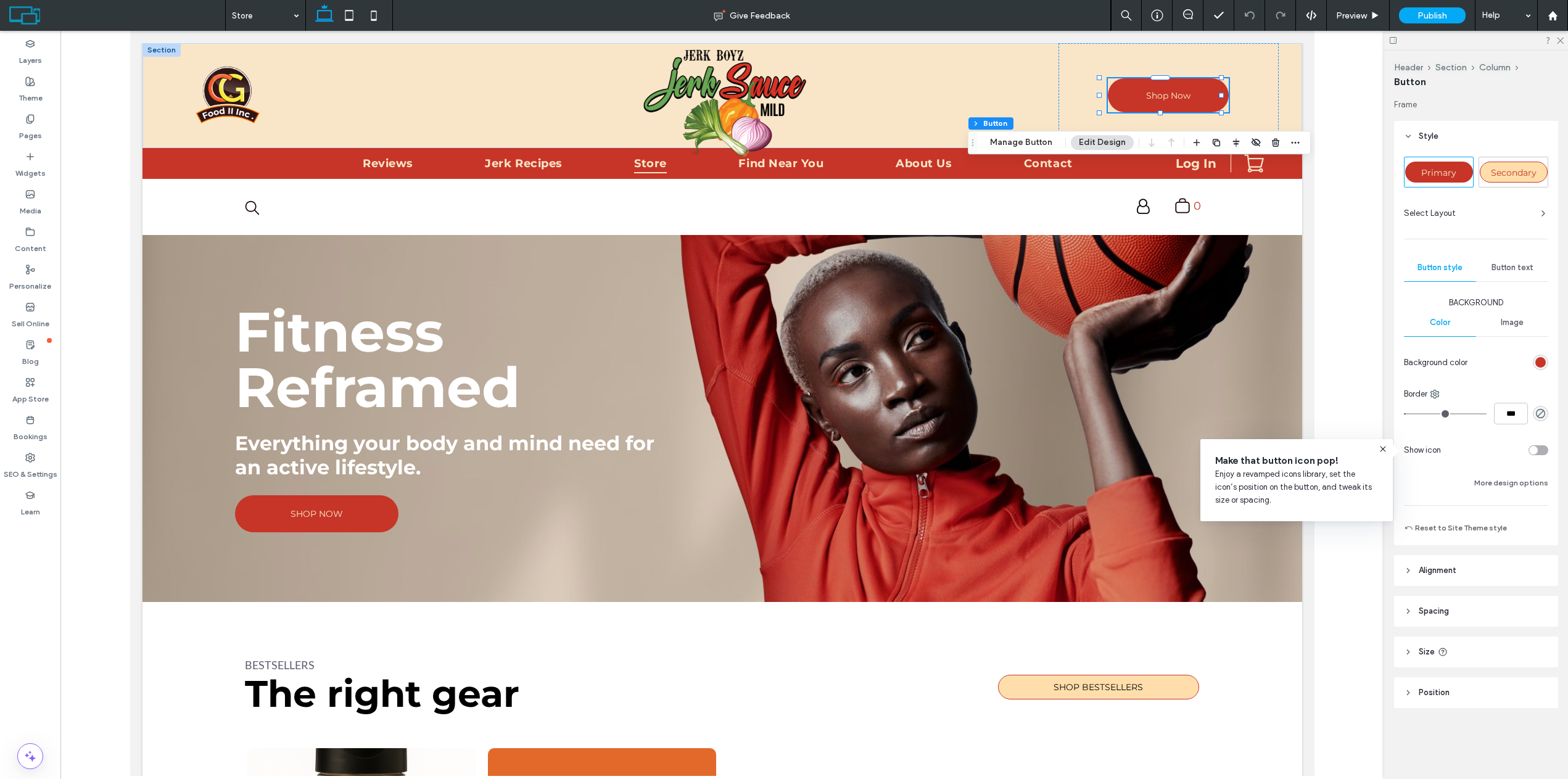
click at [1471, 211] on div "Select Layout" at bounding box center [1476, 213] width 144 height 12
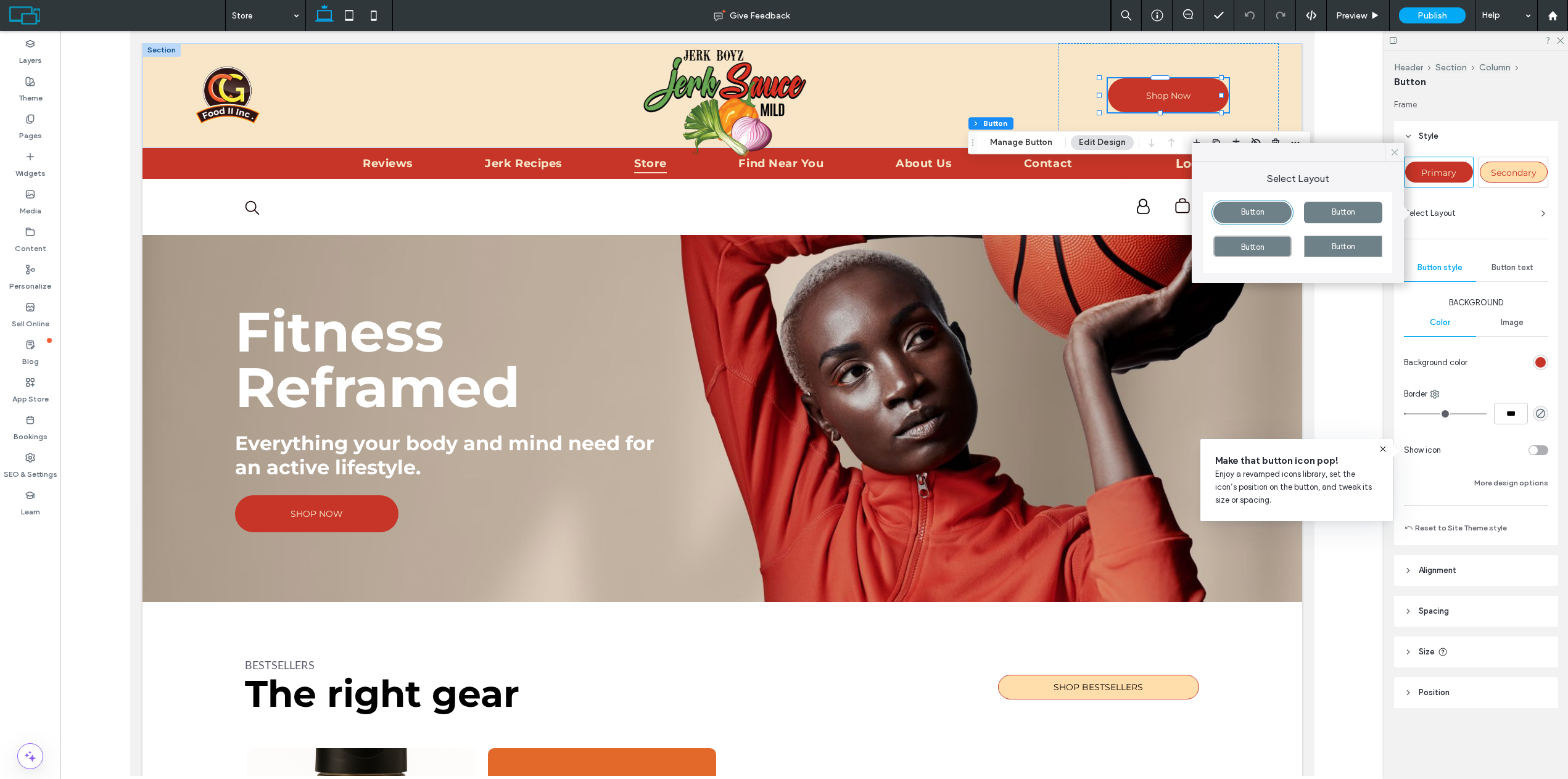
click at [1400, 155] on div at bounding box center [1394, 153] width 19 height 19
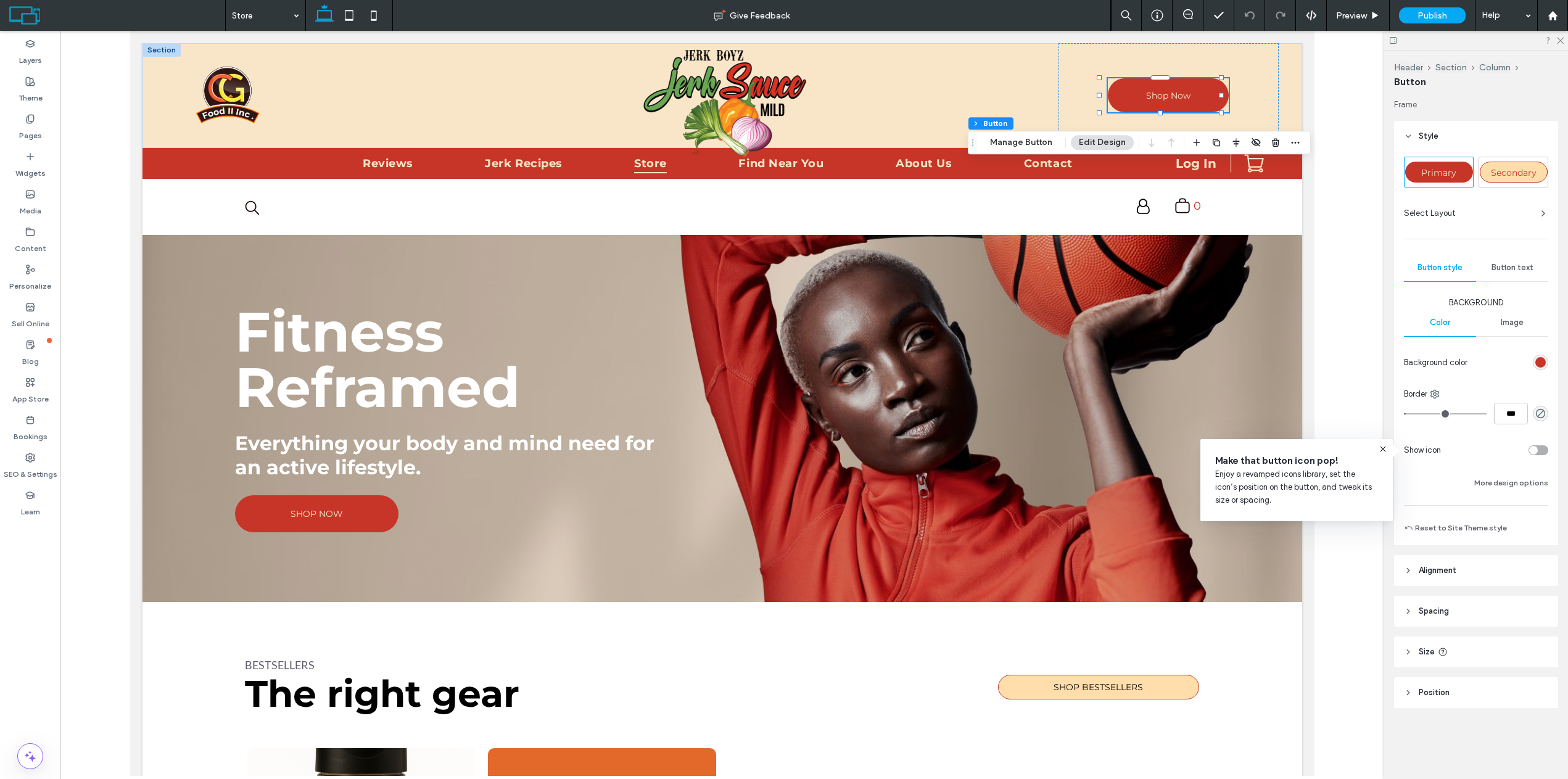
click at [1481, 213] on div "Select Layout" at bounding box center [1476, 213] width 144 height 12
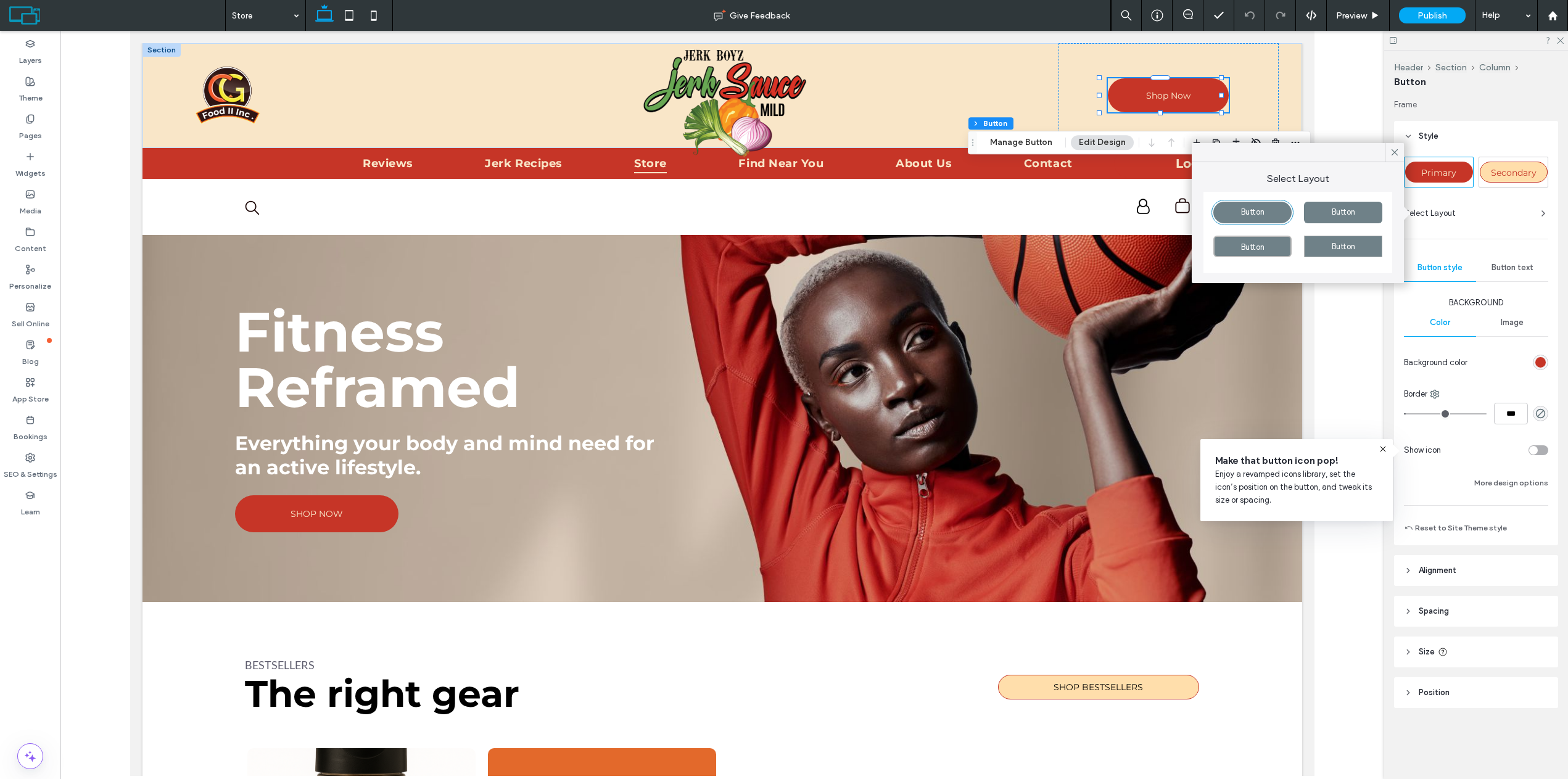
click at [1482, 213] on div "Select Layout" at bounding box center [1476, 213] width 144 height 12
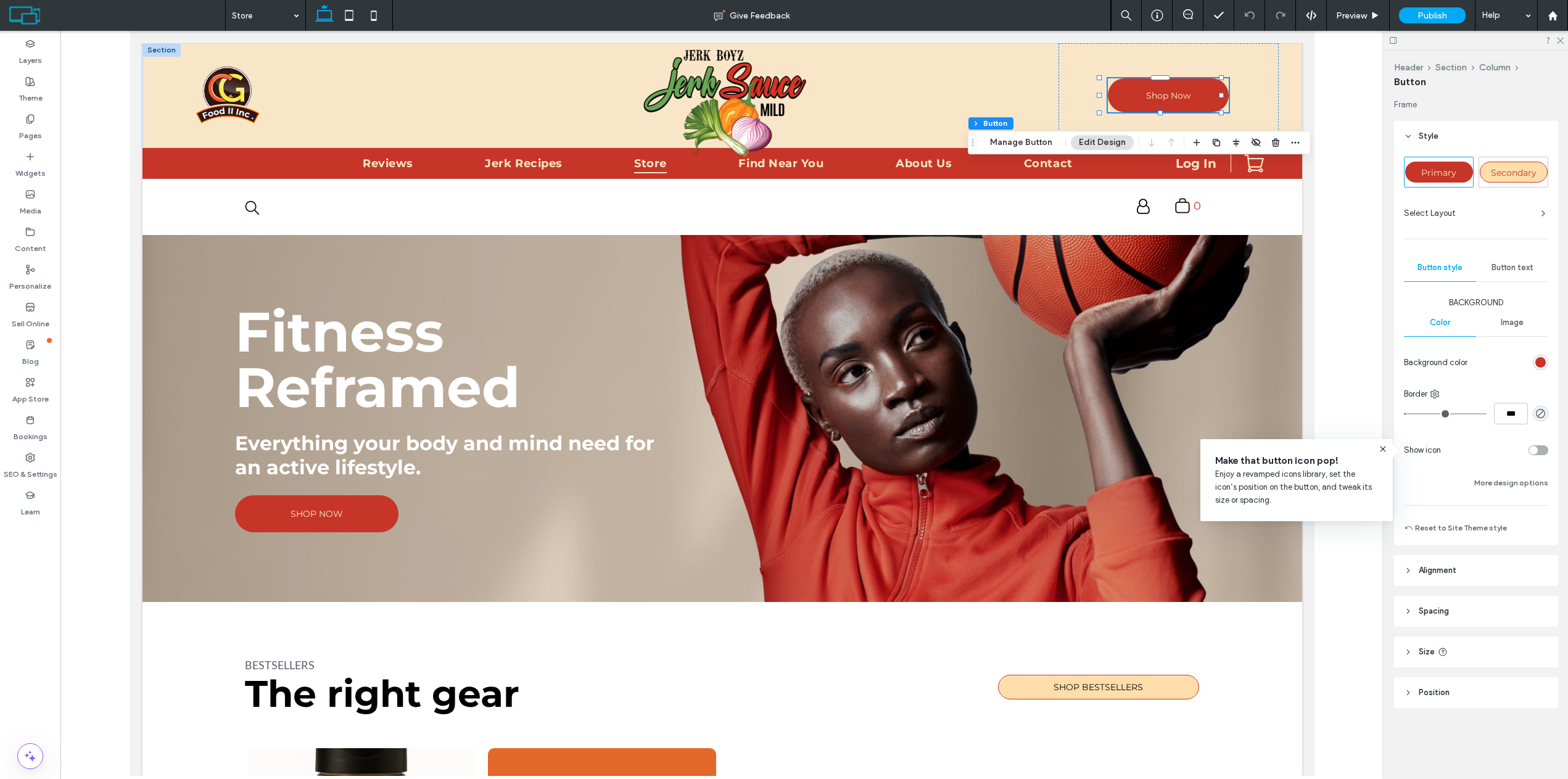
click at [1515, 261] on div "Button text" at bounding box center [1512, 267] width 72 height 27
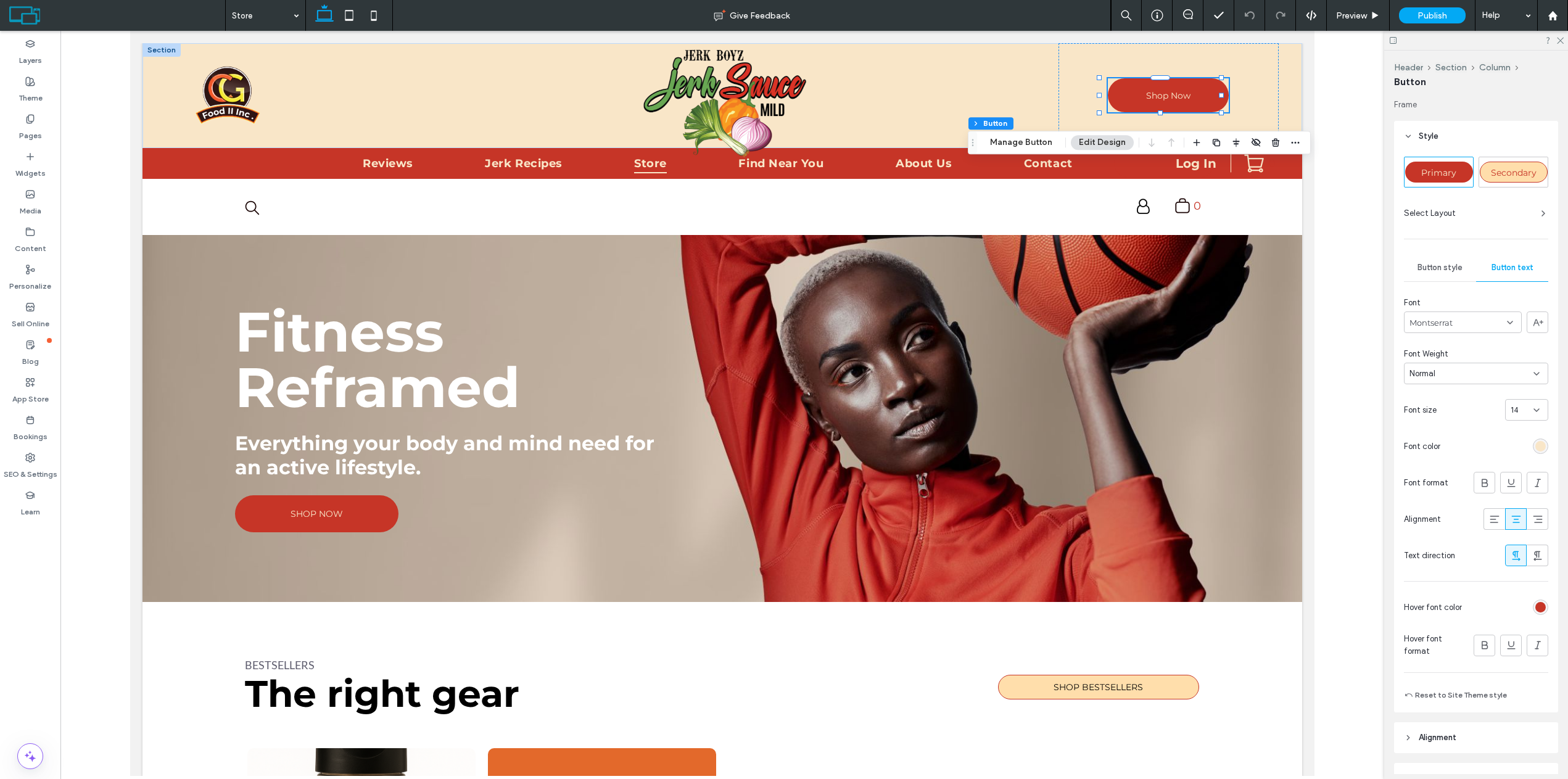
click at [1455, 265] on span "Button style" at bounding box center [1440, 267] width 45 height 10
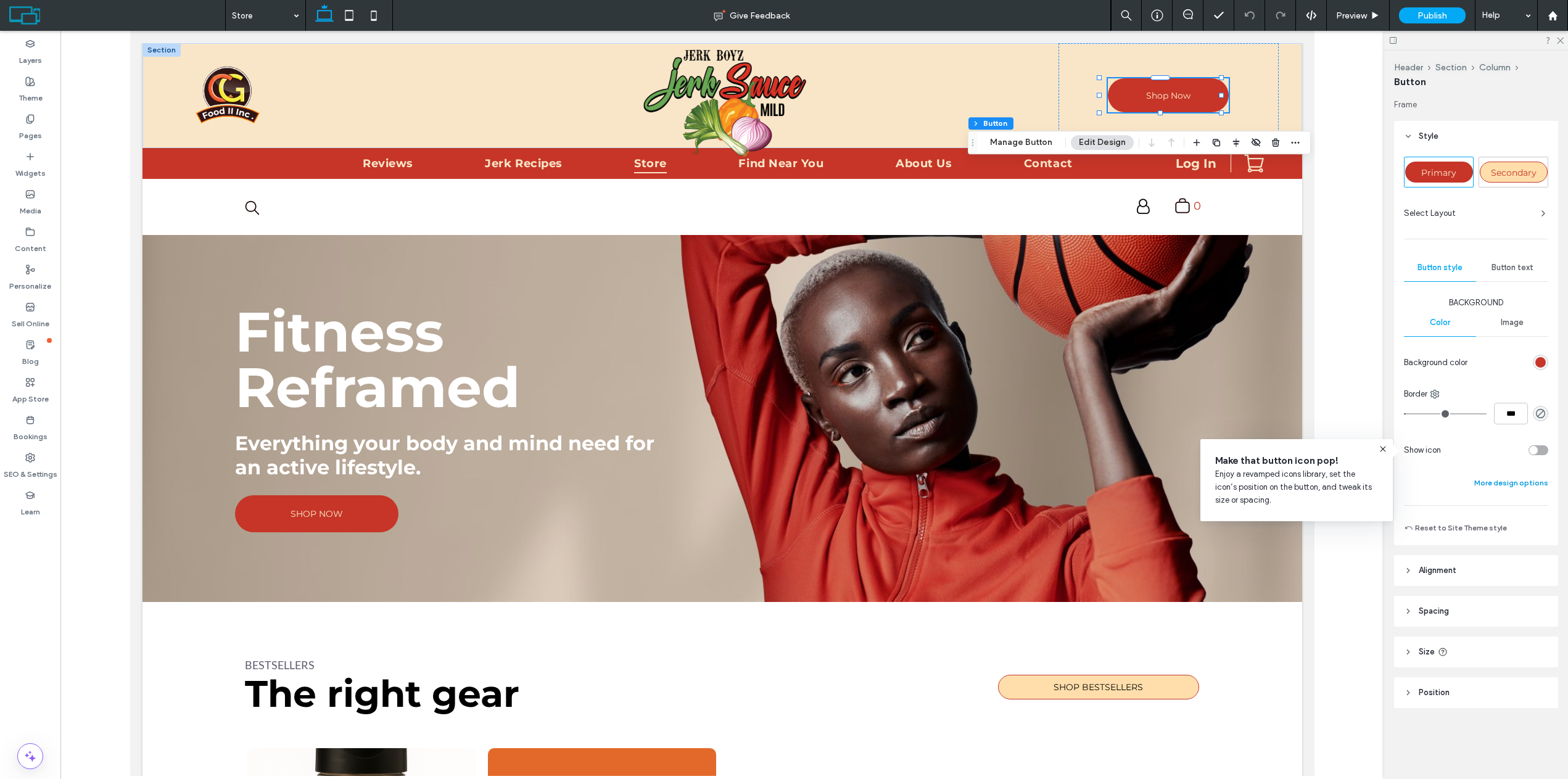
click at [1497, 480] on button "More design options" at bounding box center [1511, 483] width 74 height 15
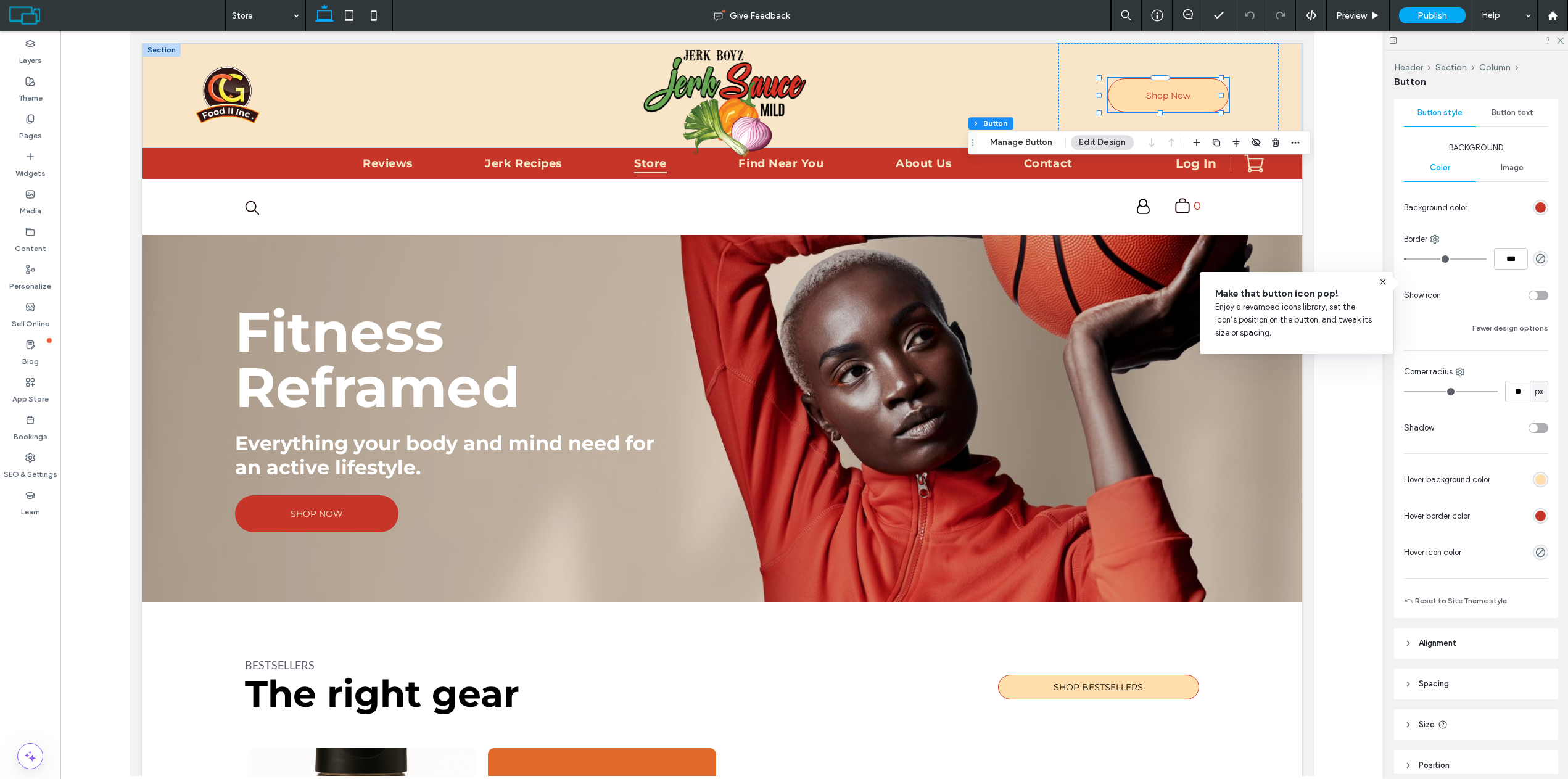
scroll to position [185, 0]
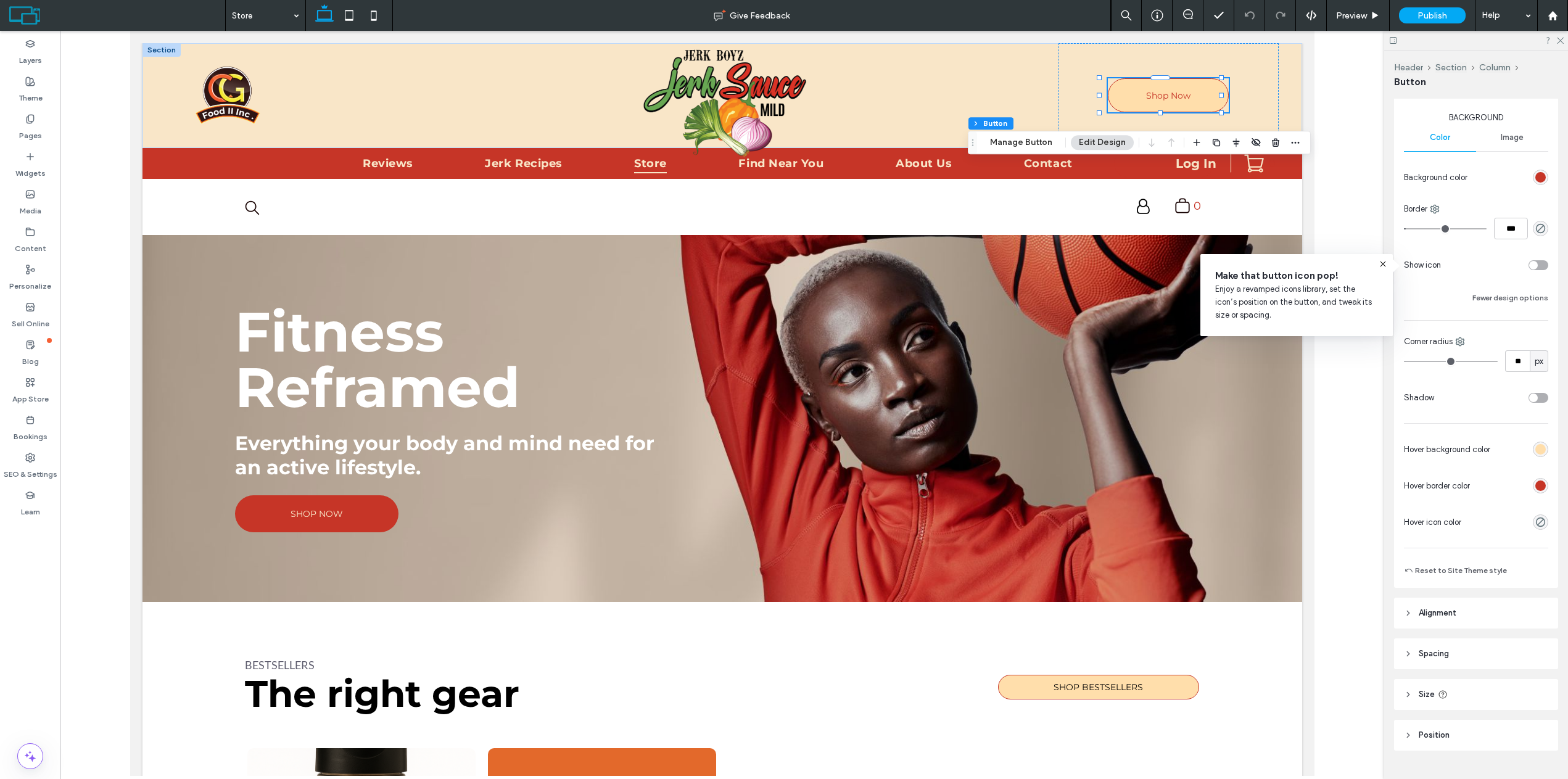
click at [1535, 446] on div "rgb(255, 222, 171)" at bounding box center [1541, 450] width 11 height 11
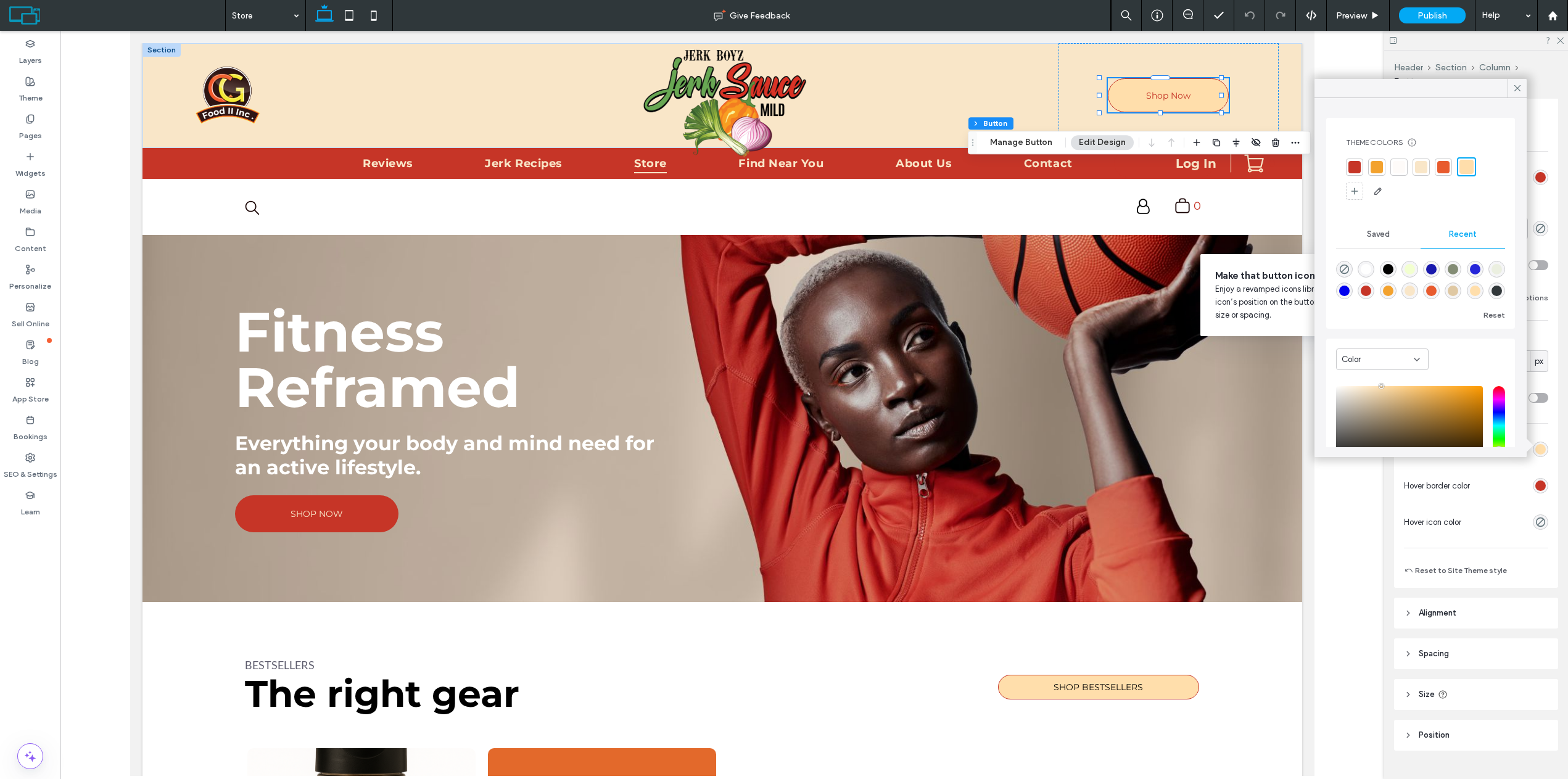
click at [1441, 165] on div at bounding box center [1443, 167] width 12 height 12
click at [1373, 168] on div at bounding box center [1377, 167] width 12 height 12
click at [1513, 88] on icon at bounding box center [1517, 88] width 11 height 11
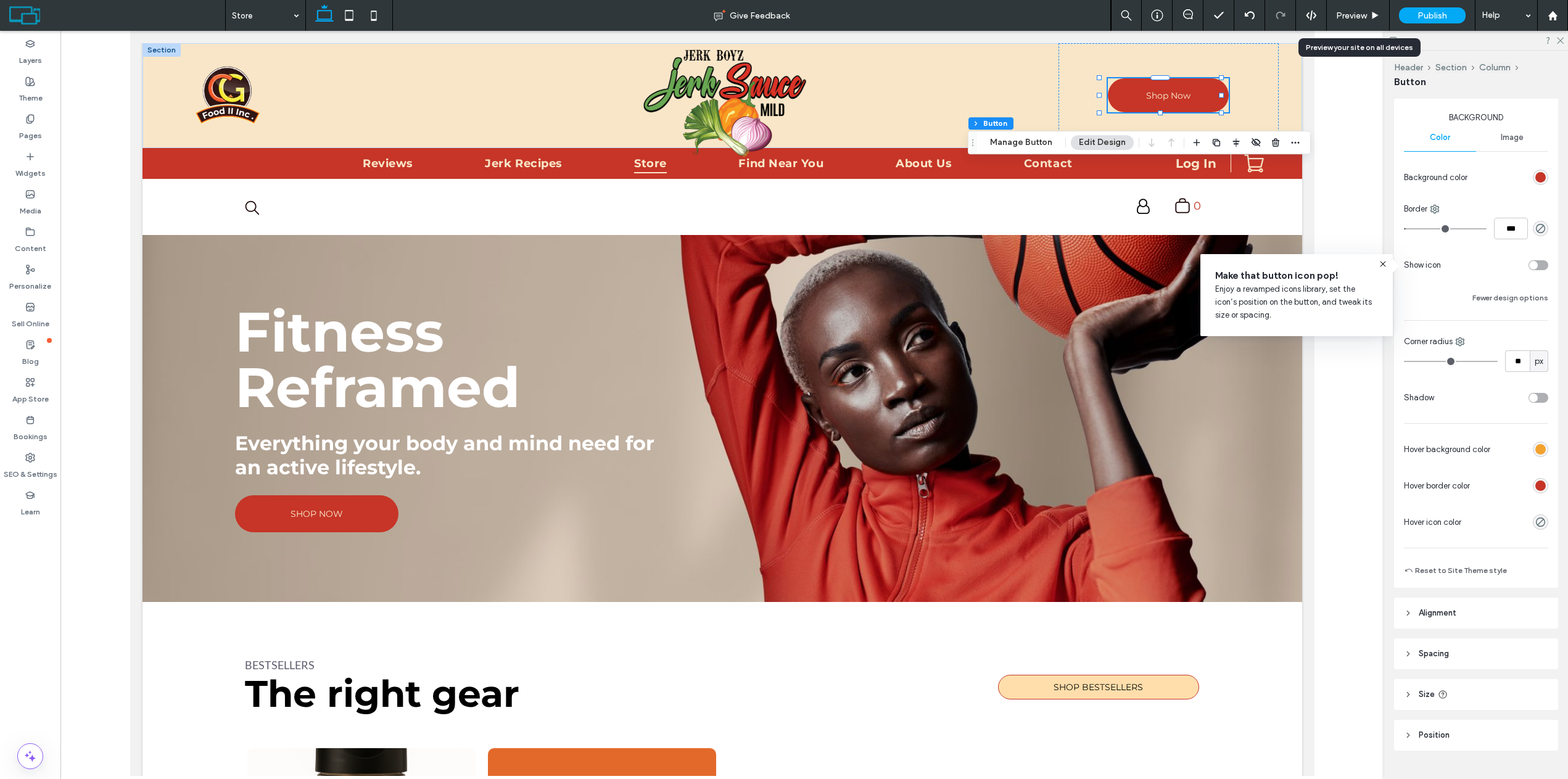
click at [1378, 13] on icon at bounding box center [1375, 16] width 9 height 9
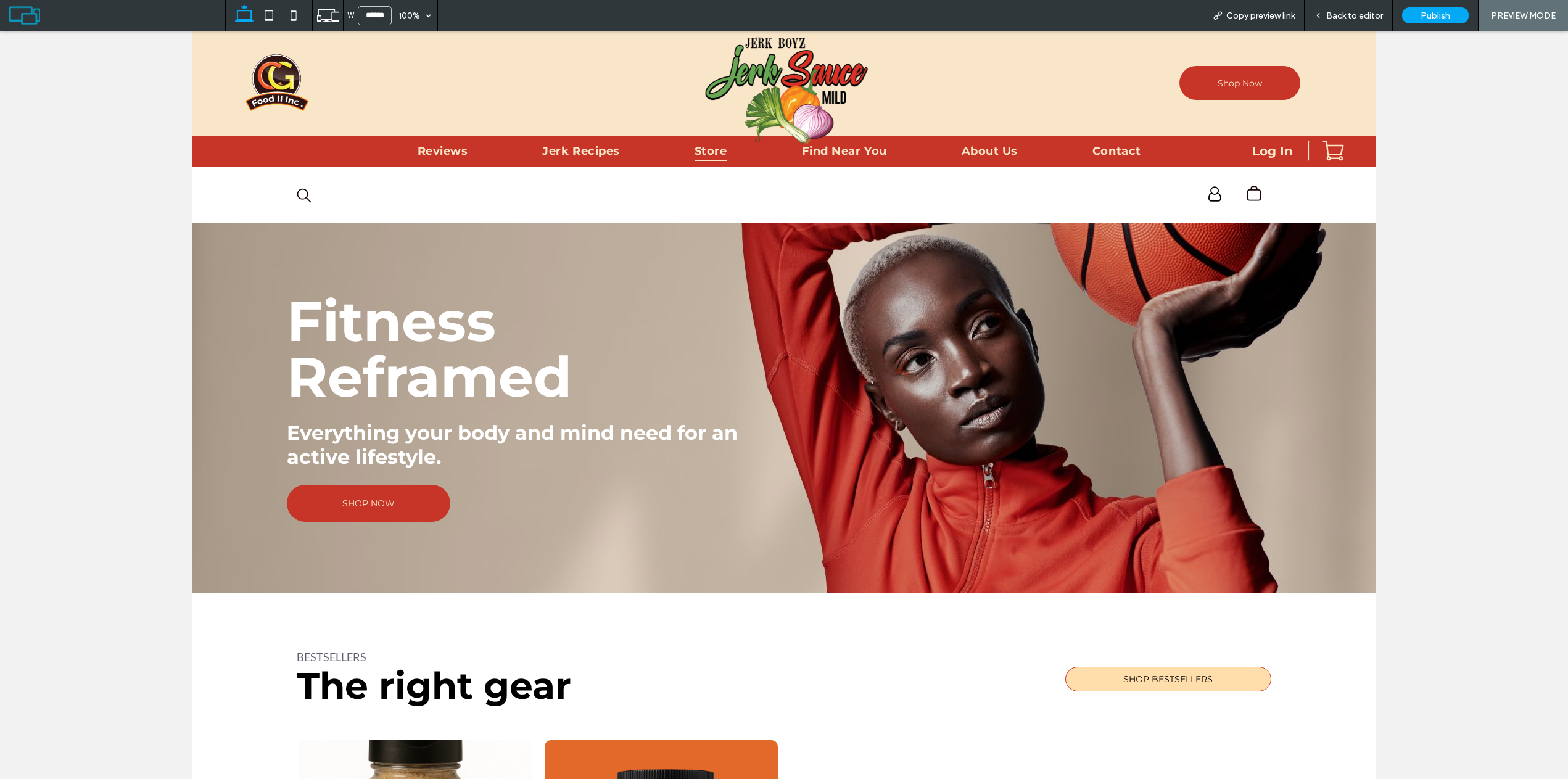
click at [1369, 13] on span "Back to editor" at bounding box center [1354, 16] width 57 height 11
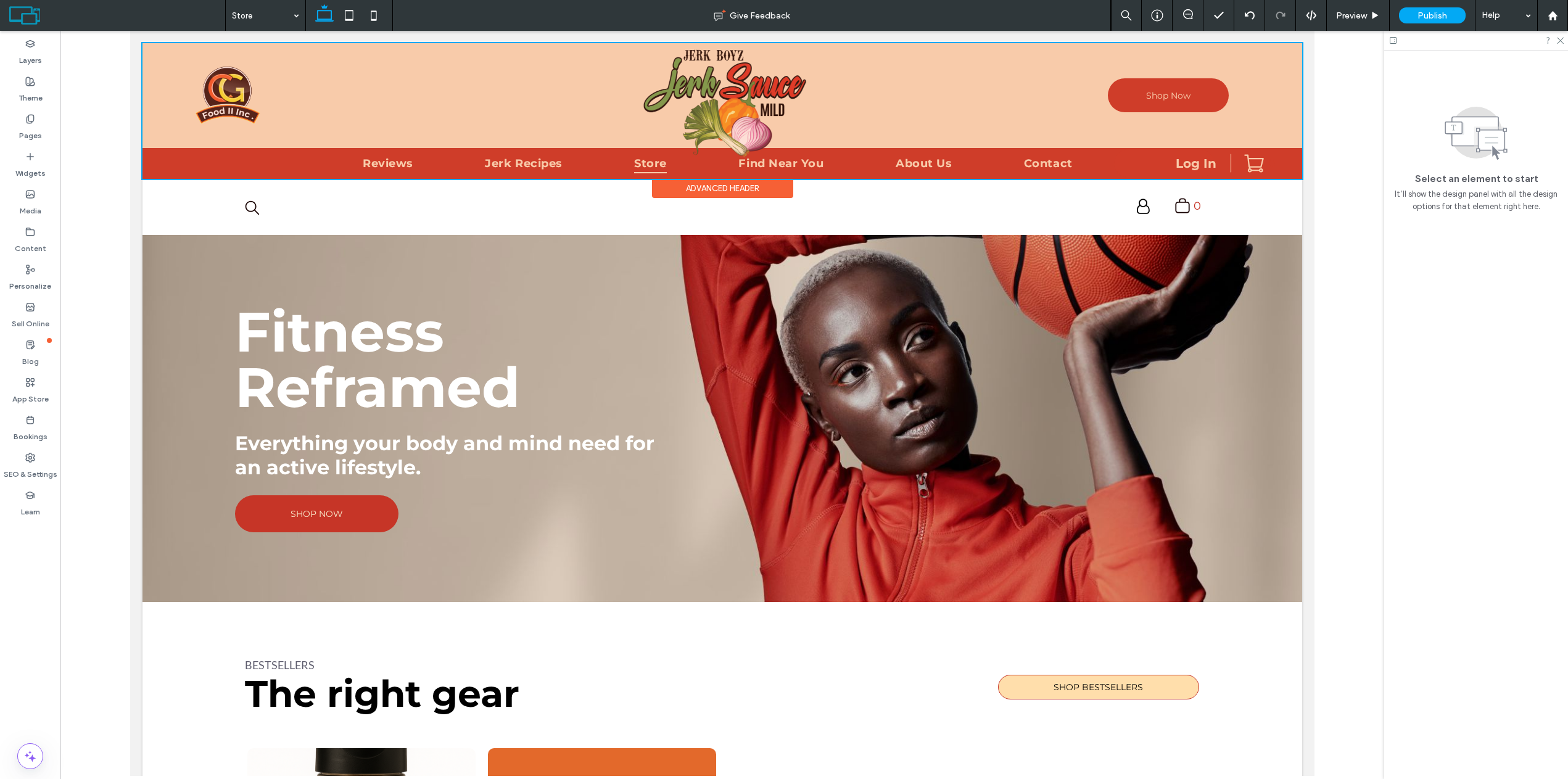
click at [1195, 92] on div at bounding box center [722, 111] width 1159 height 135
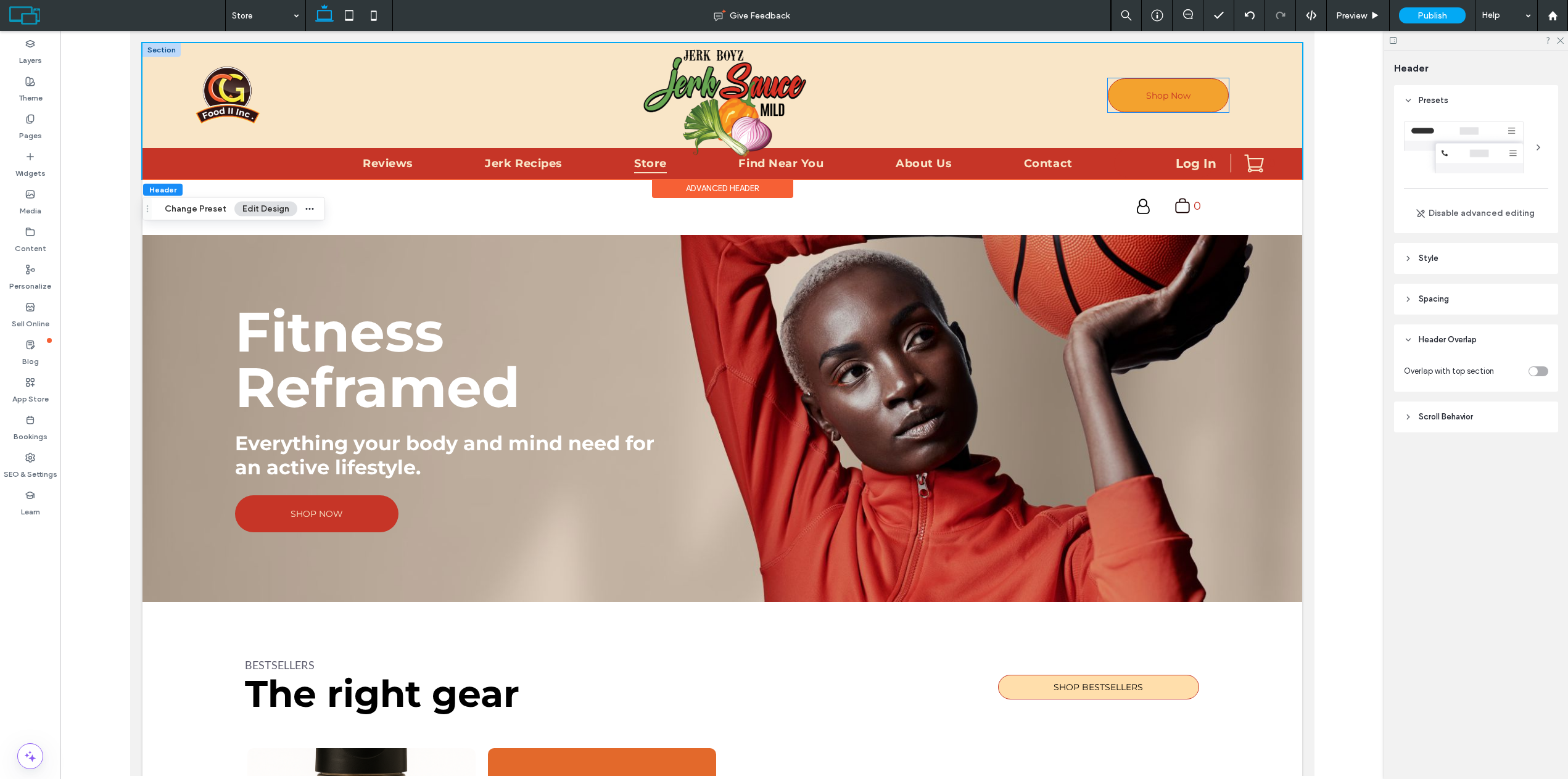
click at [1202, 105] on link "Shop Now" at bounding box center [1168, 95] width 121 height 34
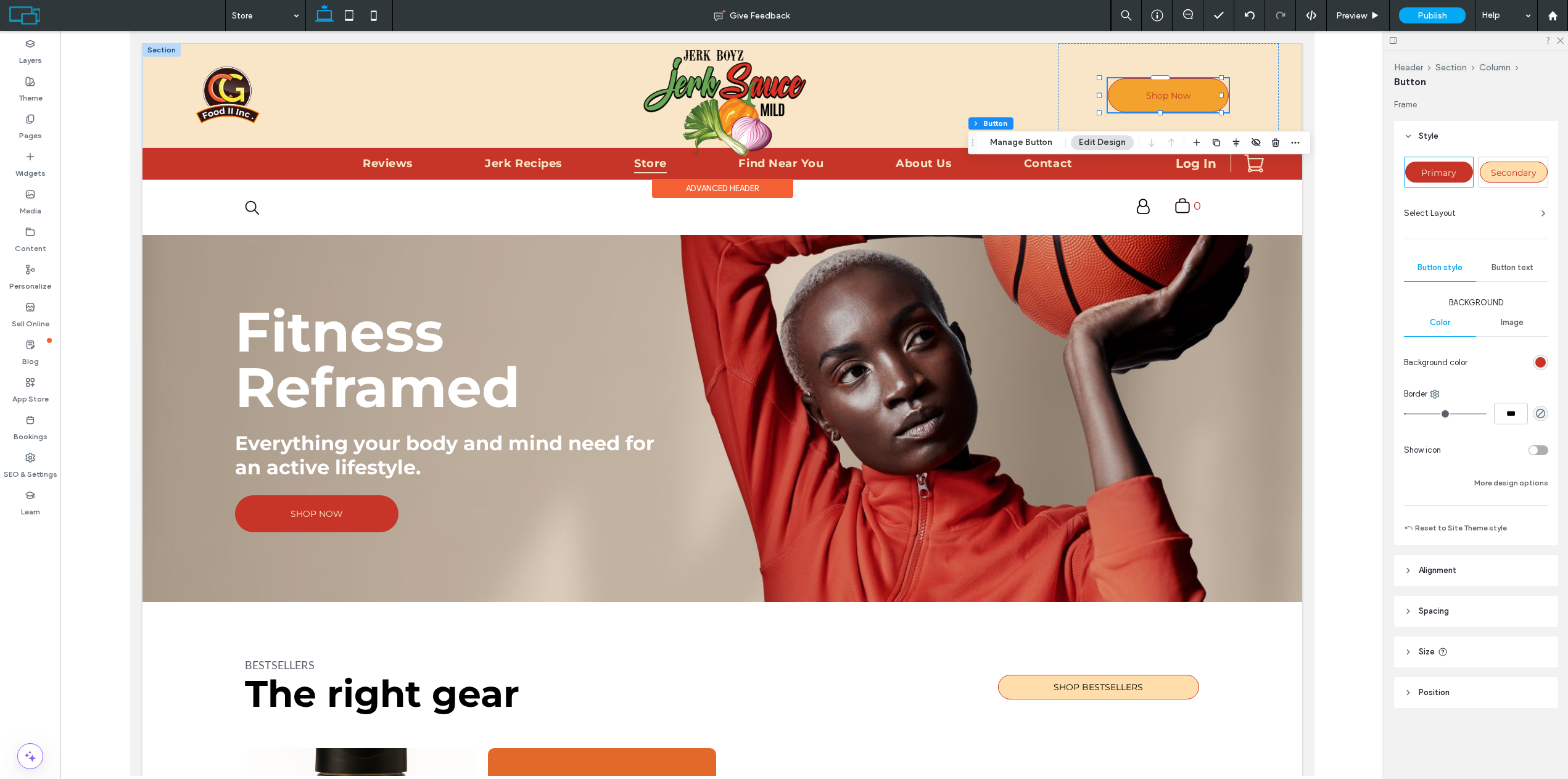
type input "**"
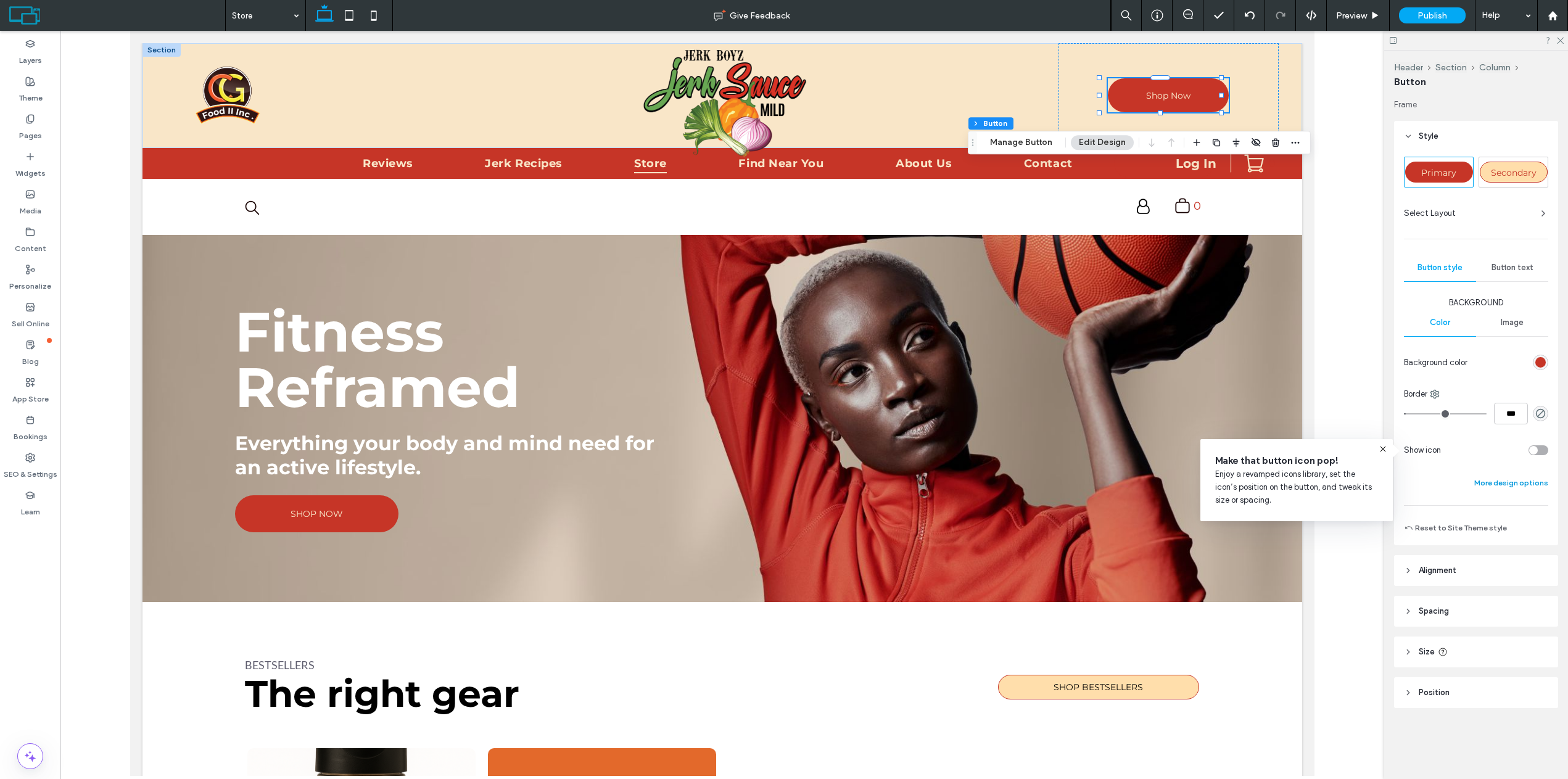
click at [1501, 489] on button "More design options" at bounding box center [1511, 483] width 74 height 15
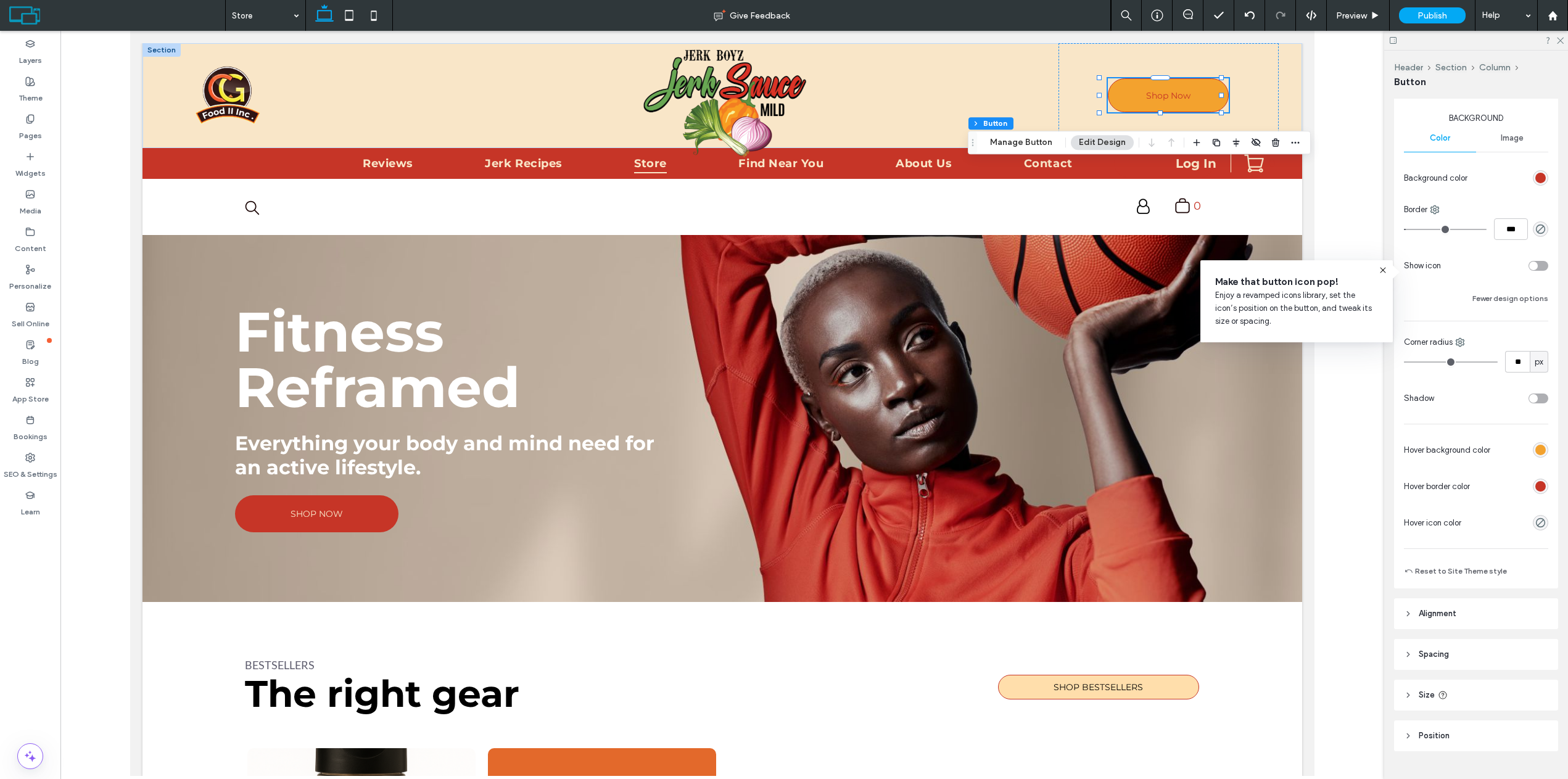
scroll to position [185, 0]
click at [1533, 456] on div "rgb(243, 162, 46)" at bounding box center [1540, 449] width 15 height 15
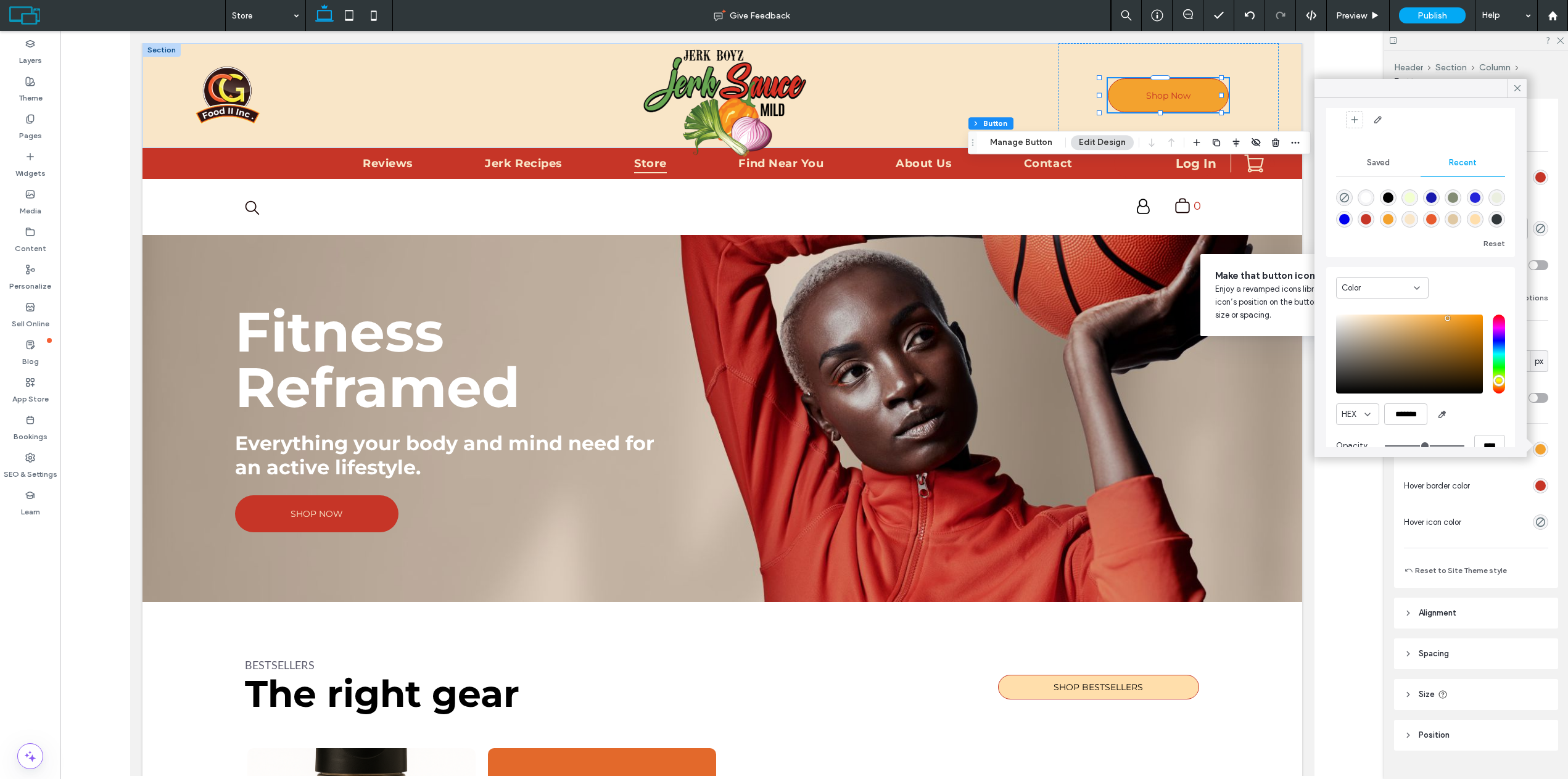
scroll to position [96, 0]
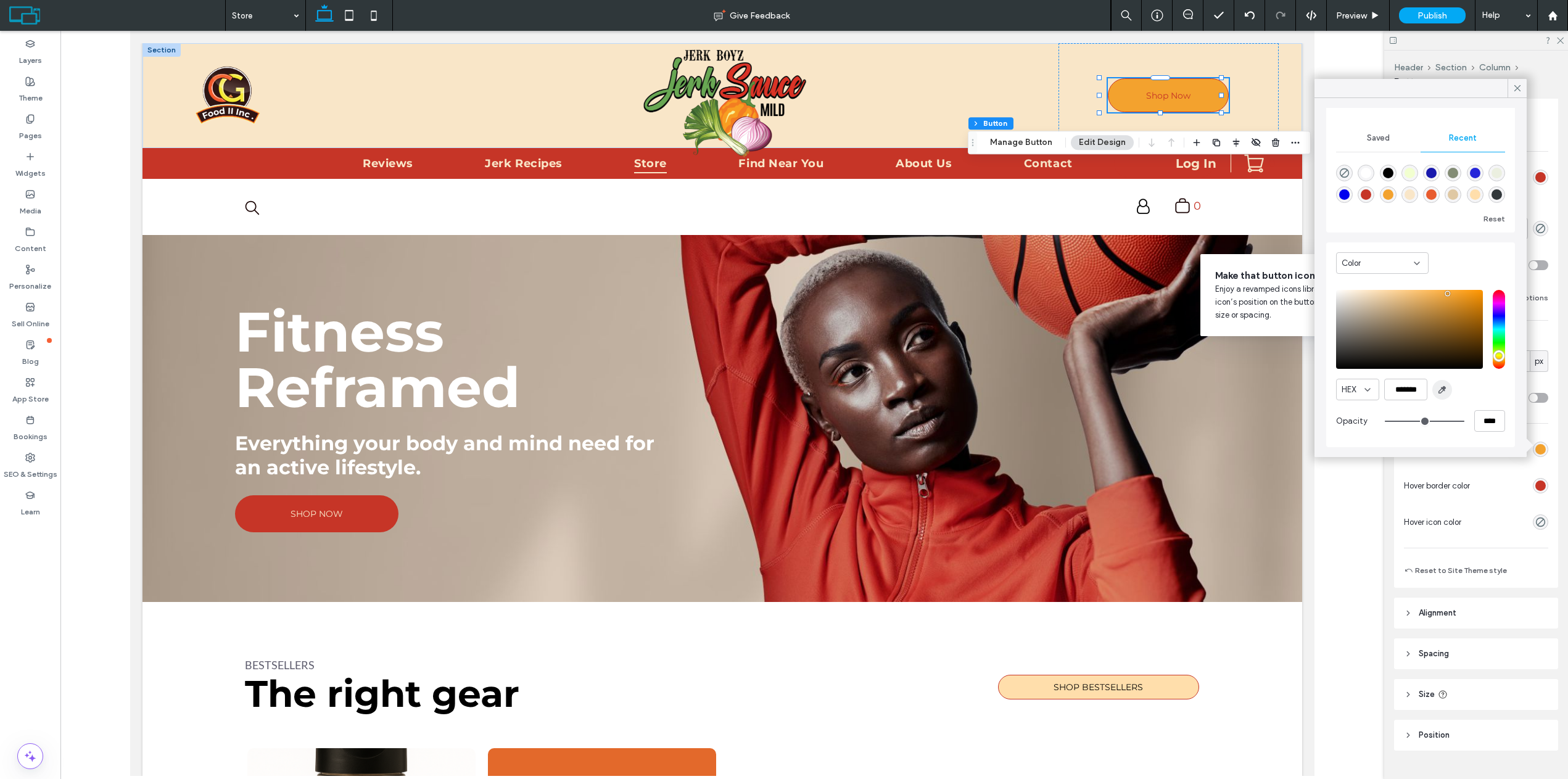
click at [1439, 393] on use "button" at bounding box center [1442, 390] width 7 height 7
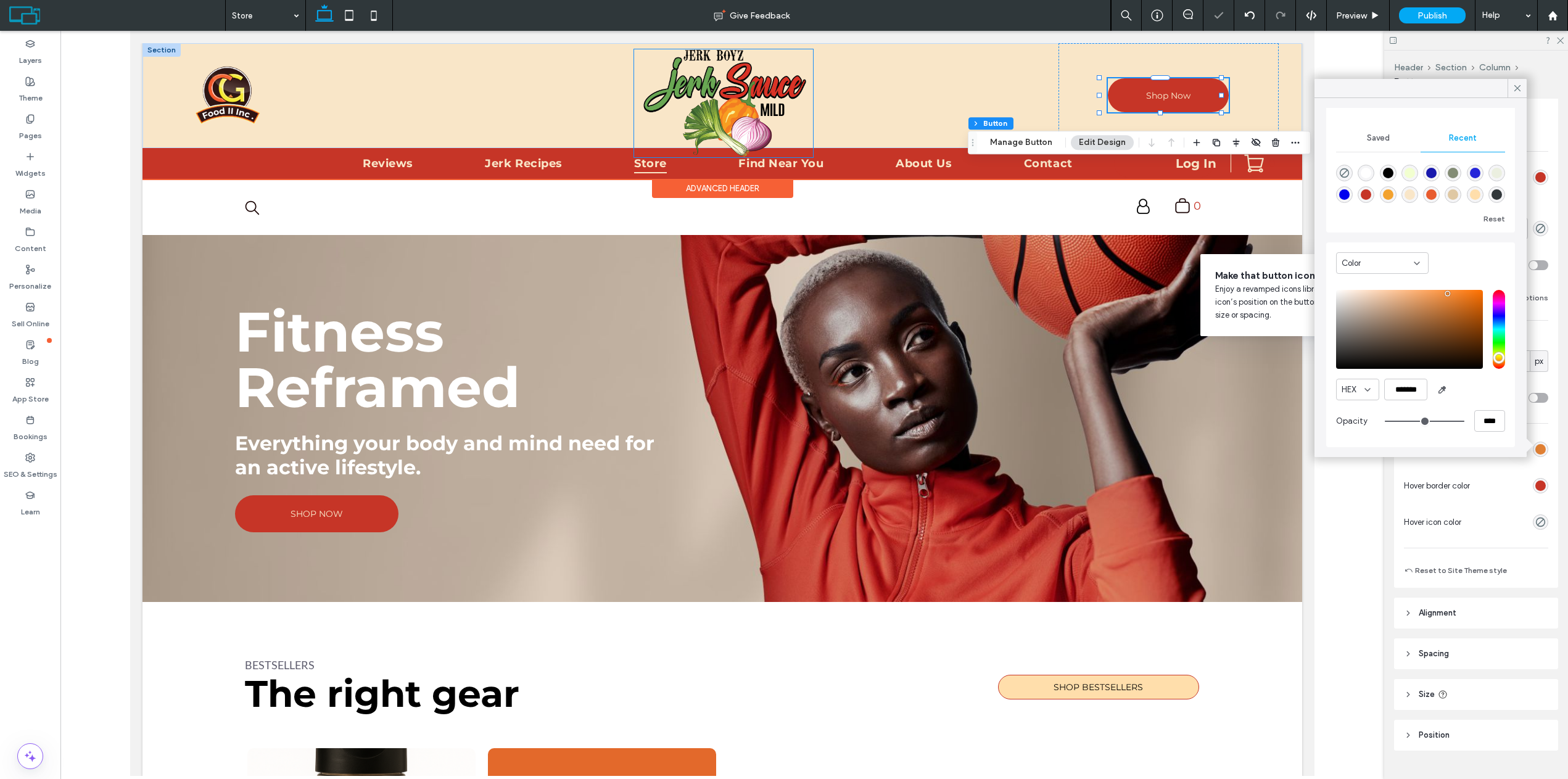
type input "*******"
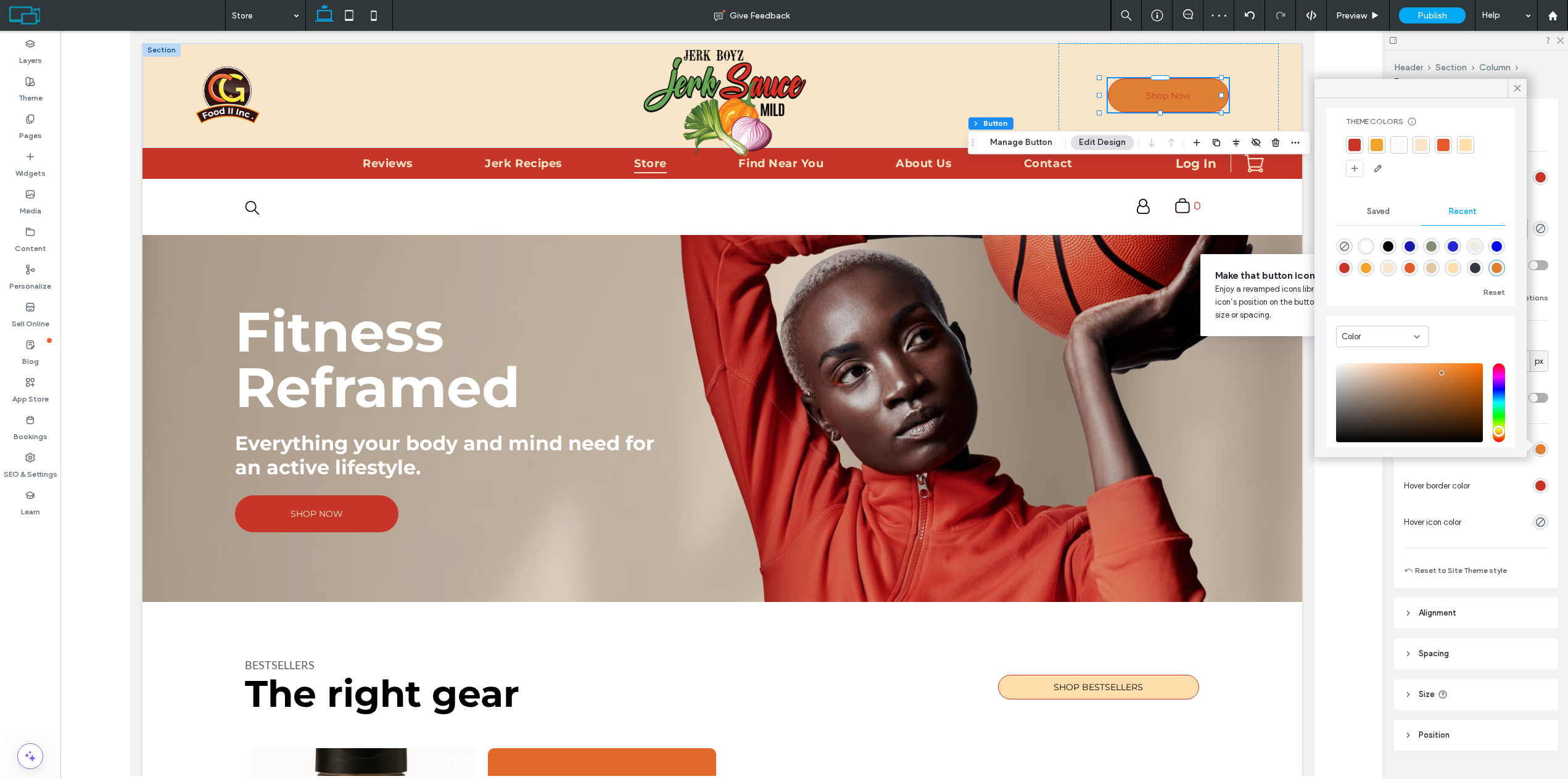
scroll to position [94, 0]
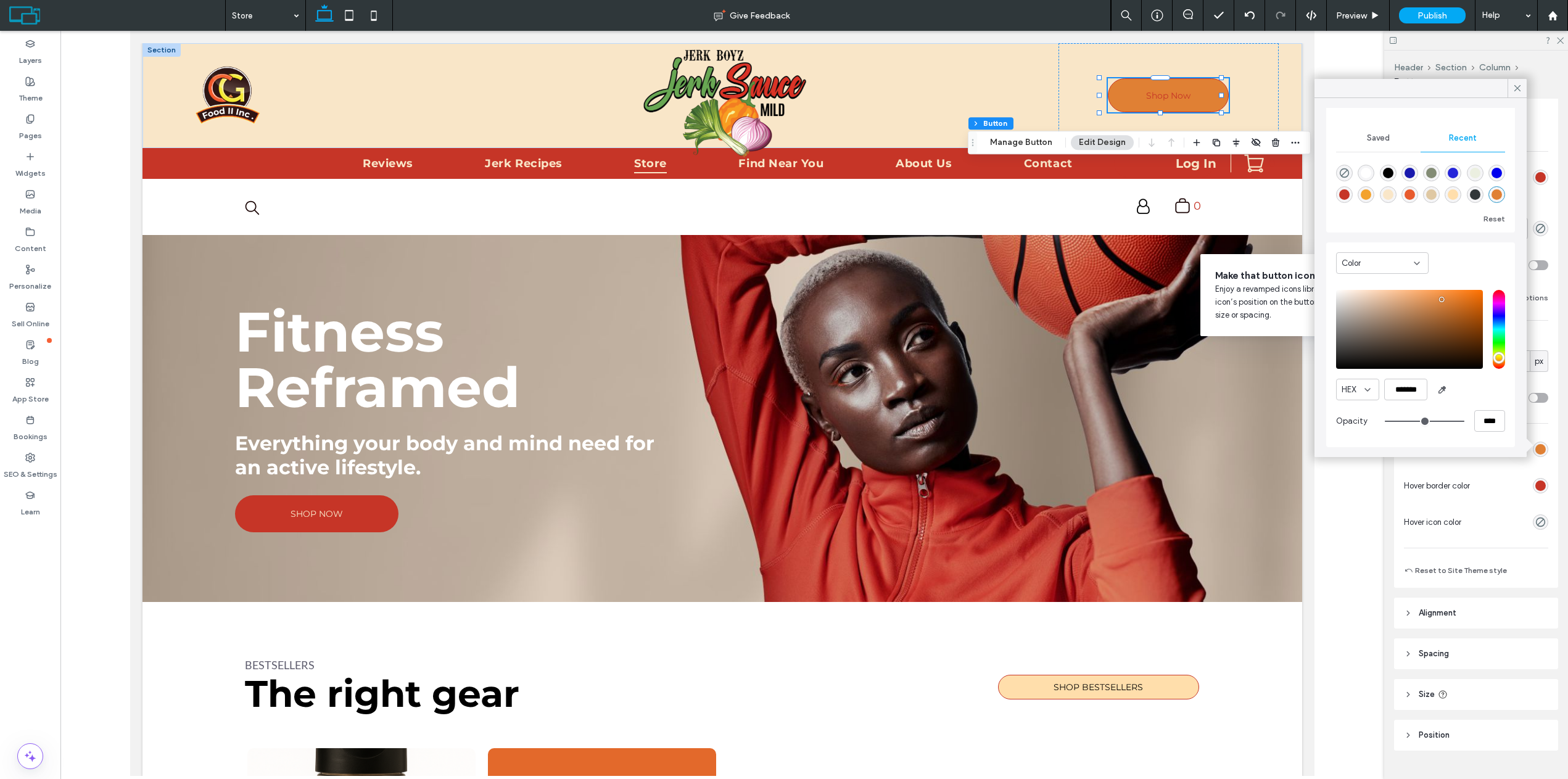
click at [1519, 83] on icon at bounding box center [1517, 88] width 11 height 11
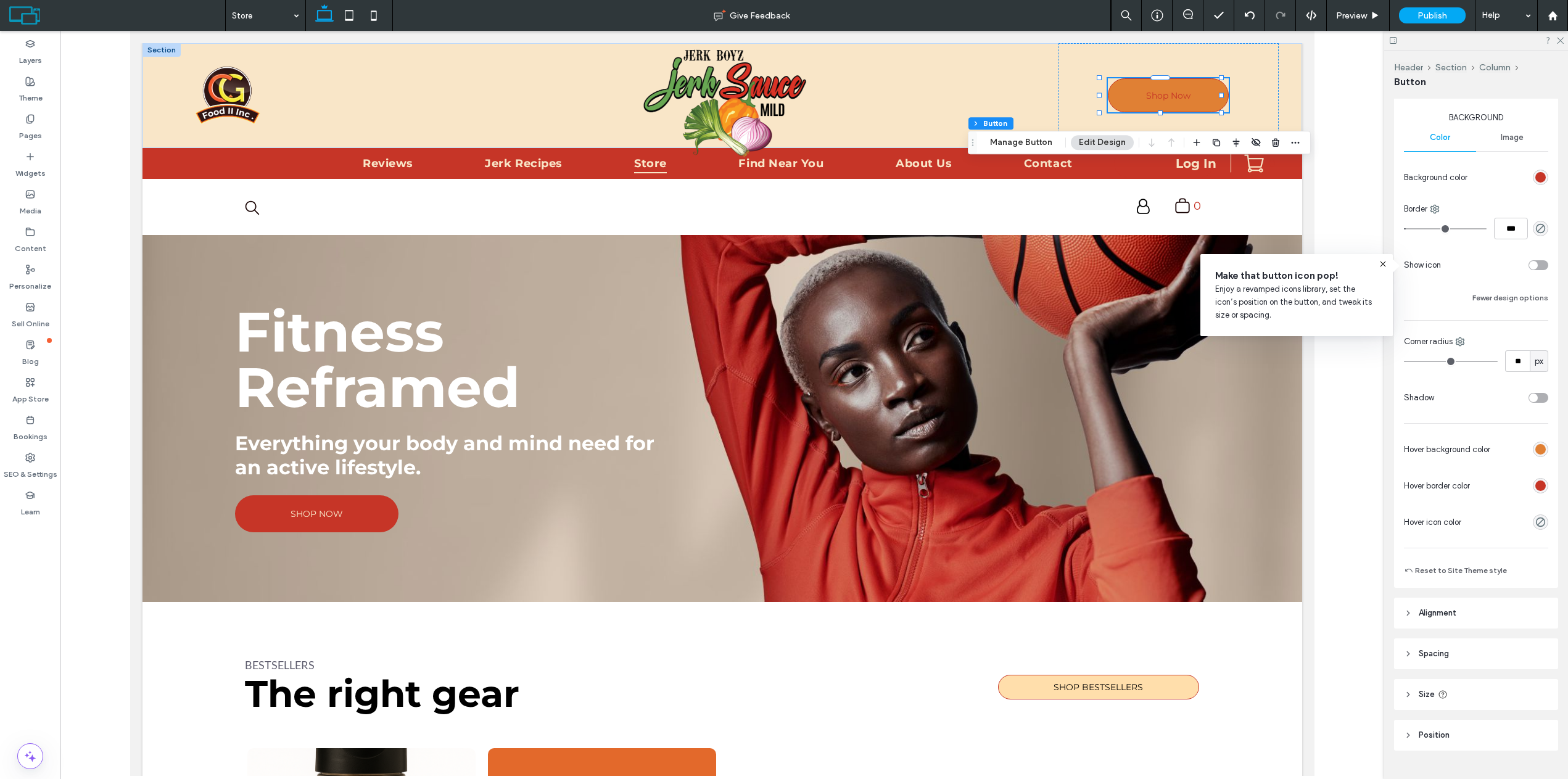
click at [1535, 452] on div "rgb(224, 128, 52)" at bounding box center [1541, 450] width 11 height 11
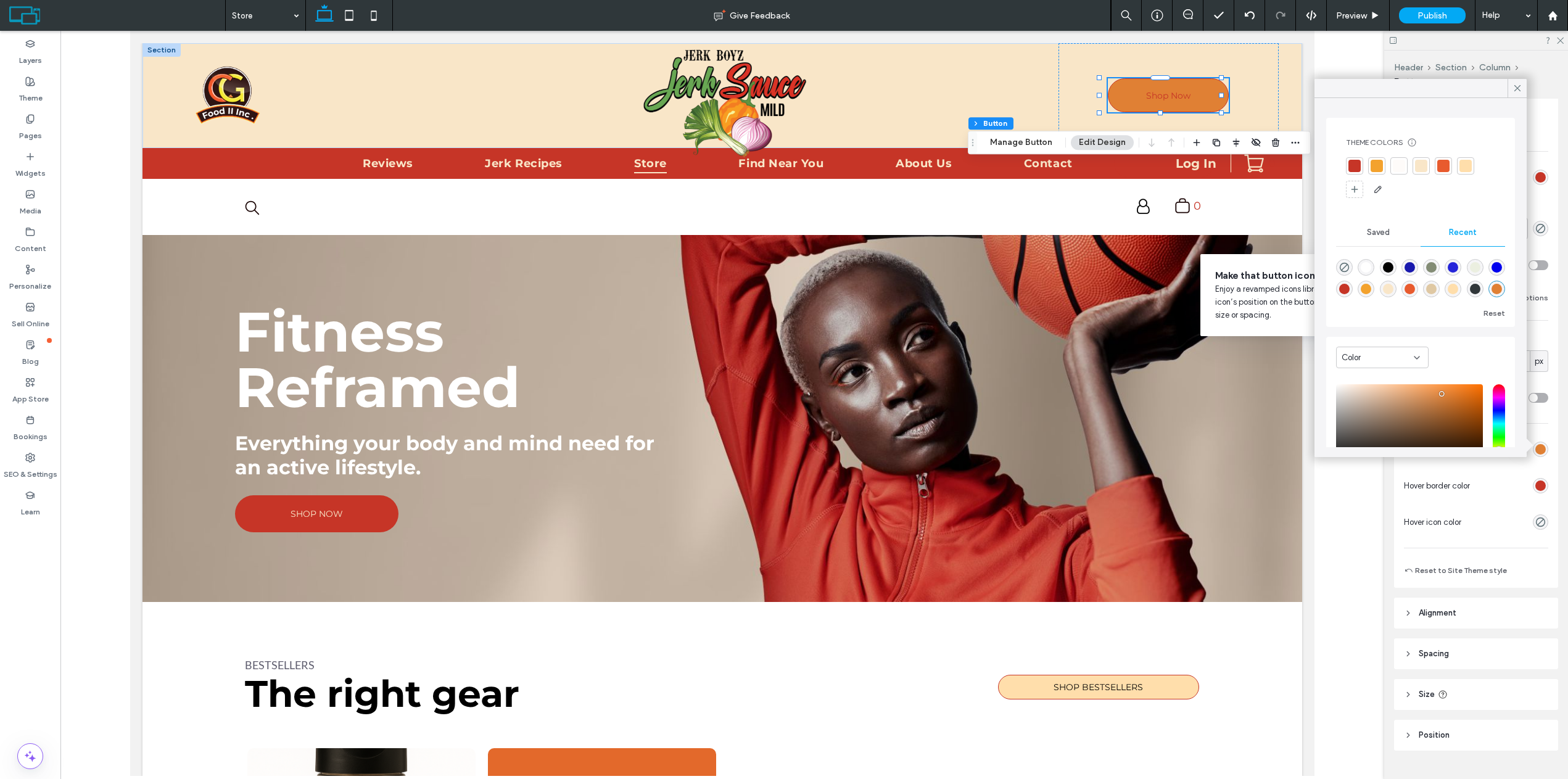
click at [1377, 165] on div at bounding box center [1377, 166] width 12 height 12
click at [1353, 170] on div at bounding box center [1354, 167] width 12 height 12
click at [1383, 167] on div at bounding box center [1379, 167] width 12 height 12
click at [1375, 161] on div at bounding box center [1379, 167] width 12 height 12
click at [1513, 89] on icon at bounding box center [1517, 88] width 11 height 11
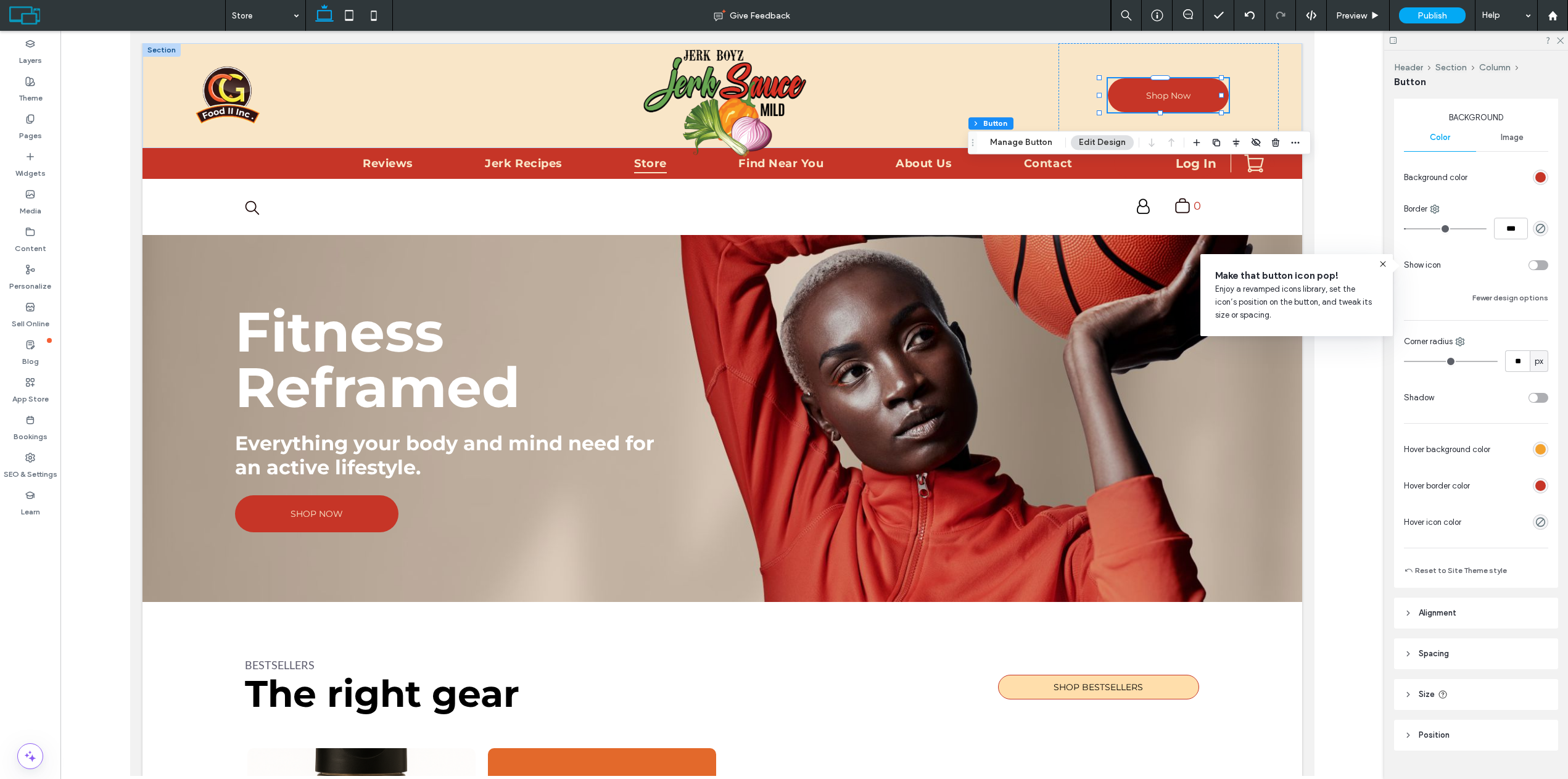
click at [1501, 139] on span "Image" at bounding box center [1512, 137] width 23 height 10
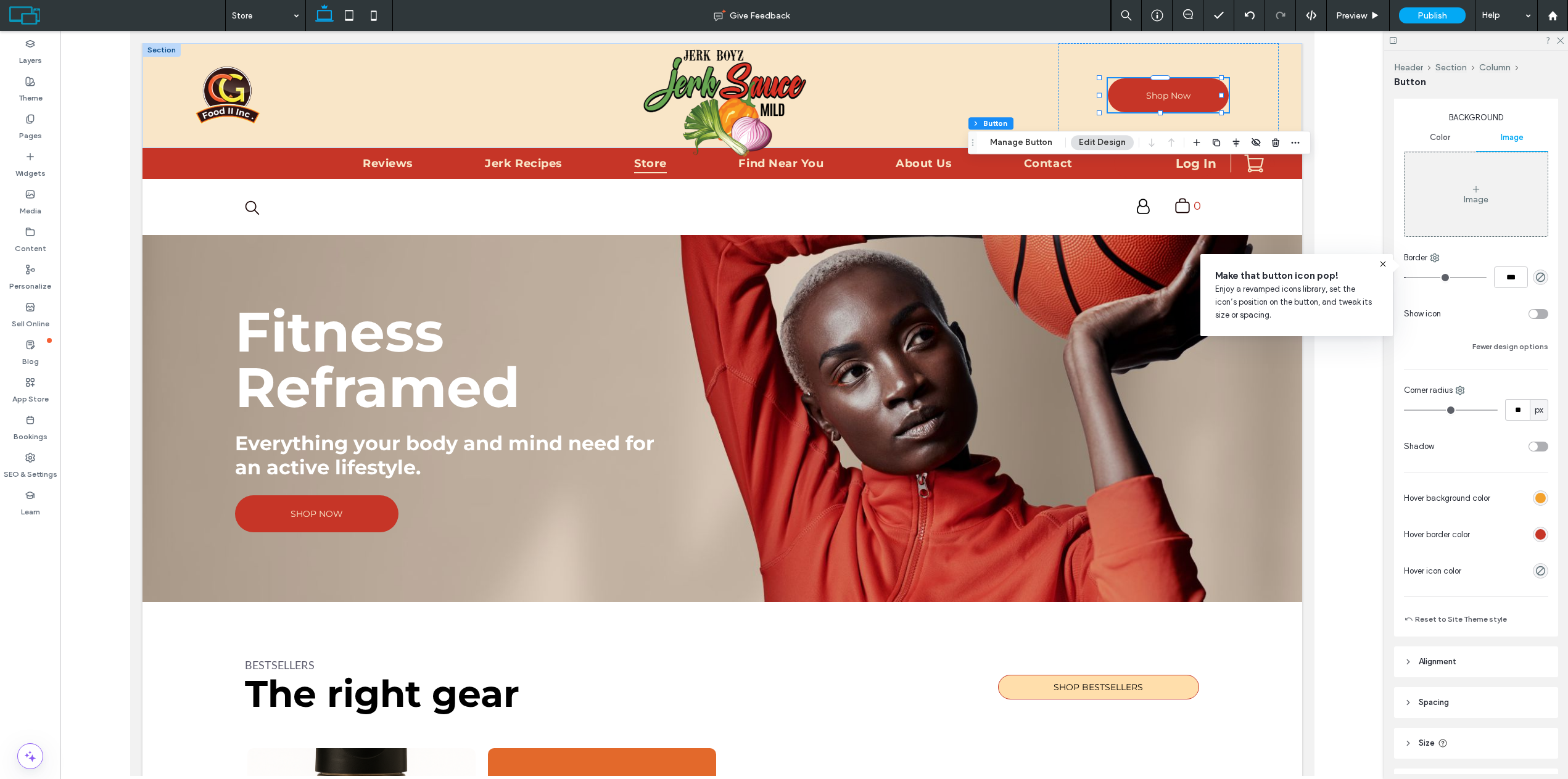
click at [1451, 135] on div "Color" at bounding box center [1440, 137] width 72 height 27
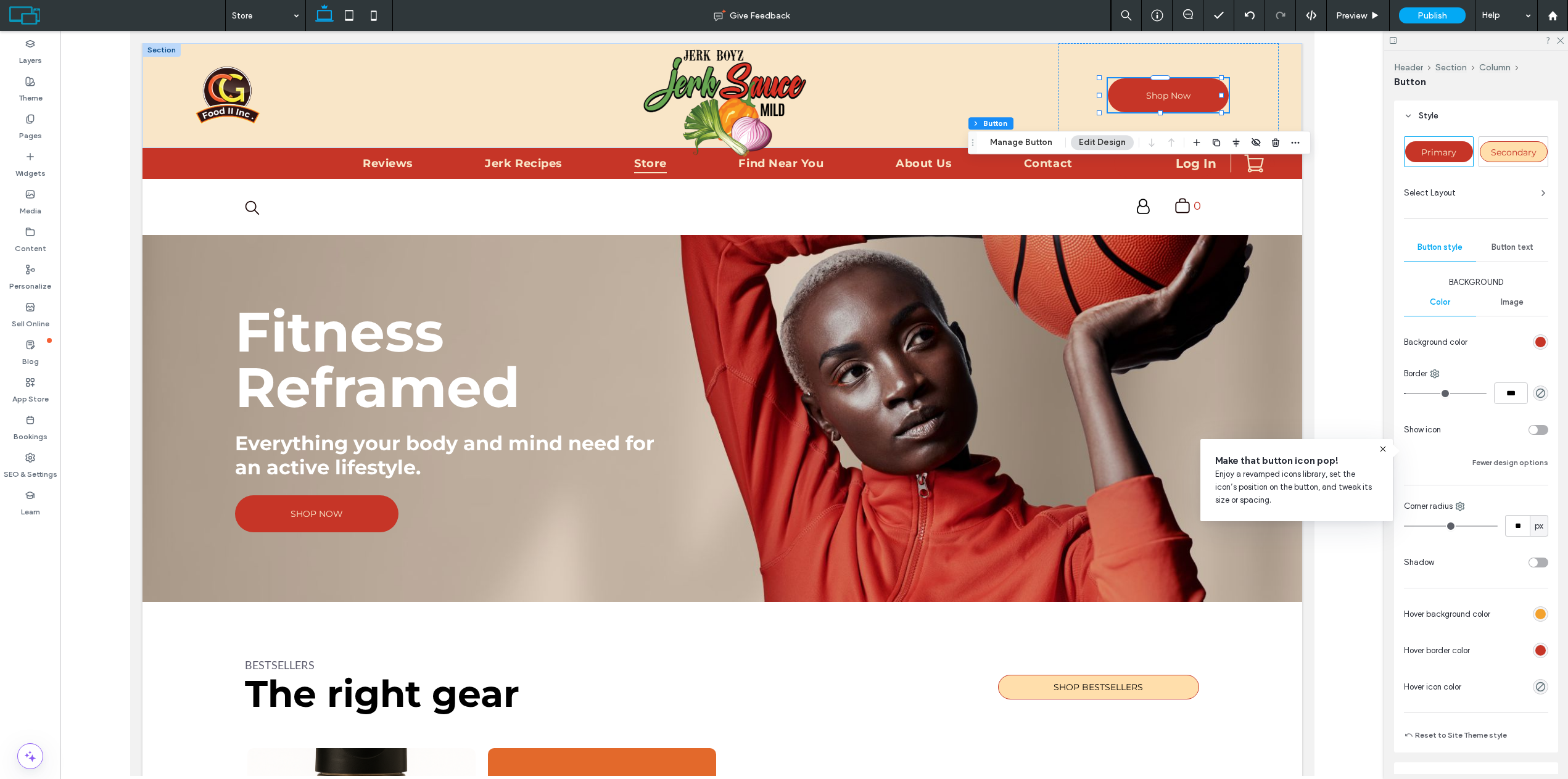
scroll to position [0, 0]
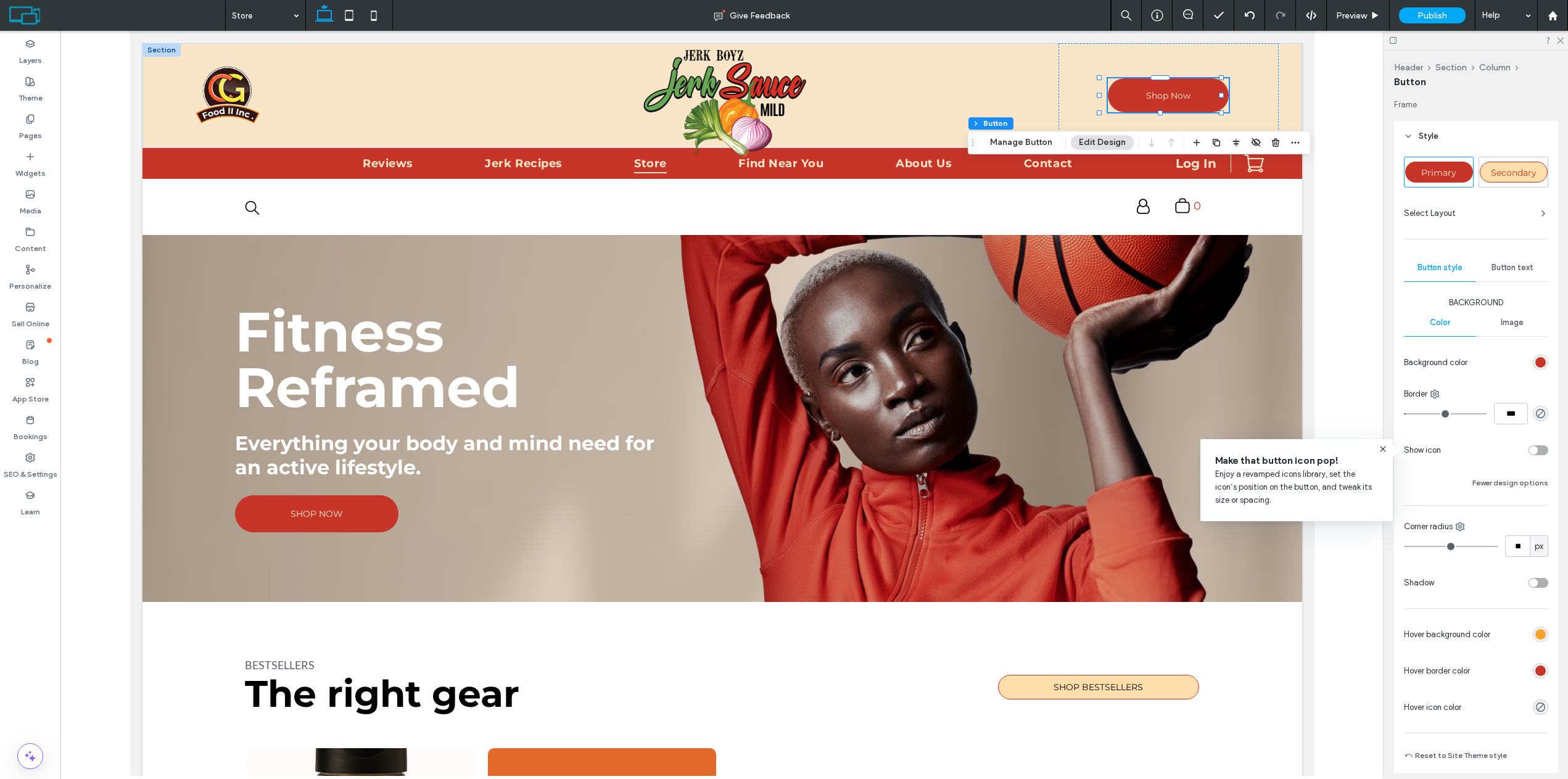
click at [1503, 265] on span "Button text" at bounding box center [1512, 267] width 42 height 10
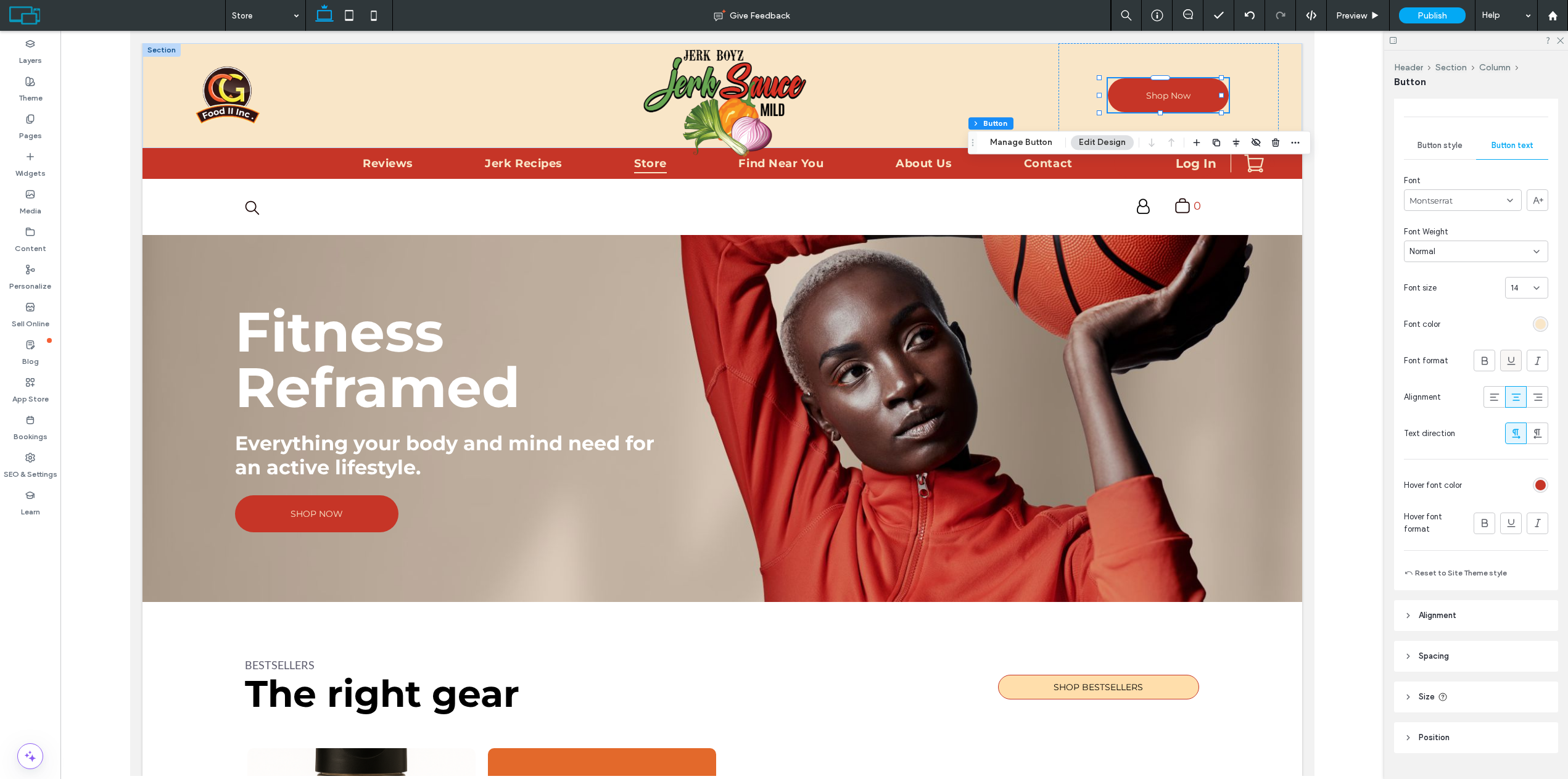
scroll to position [123, 0]
click at [1535, 321] on div "rgb(249, 230, 200)" at bounding box center [1541, 323] width 11 height 11
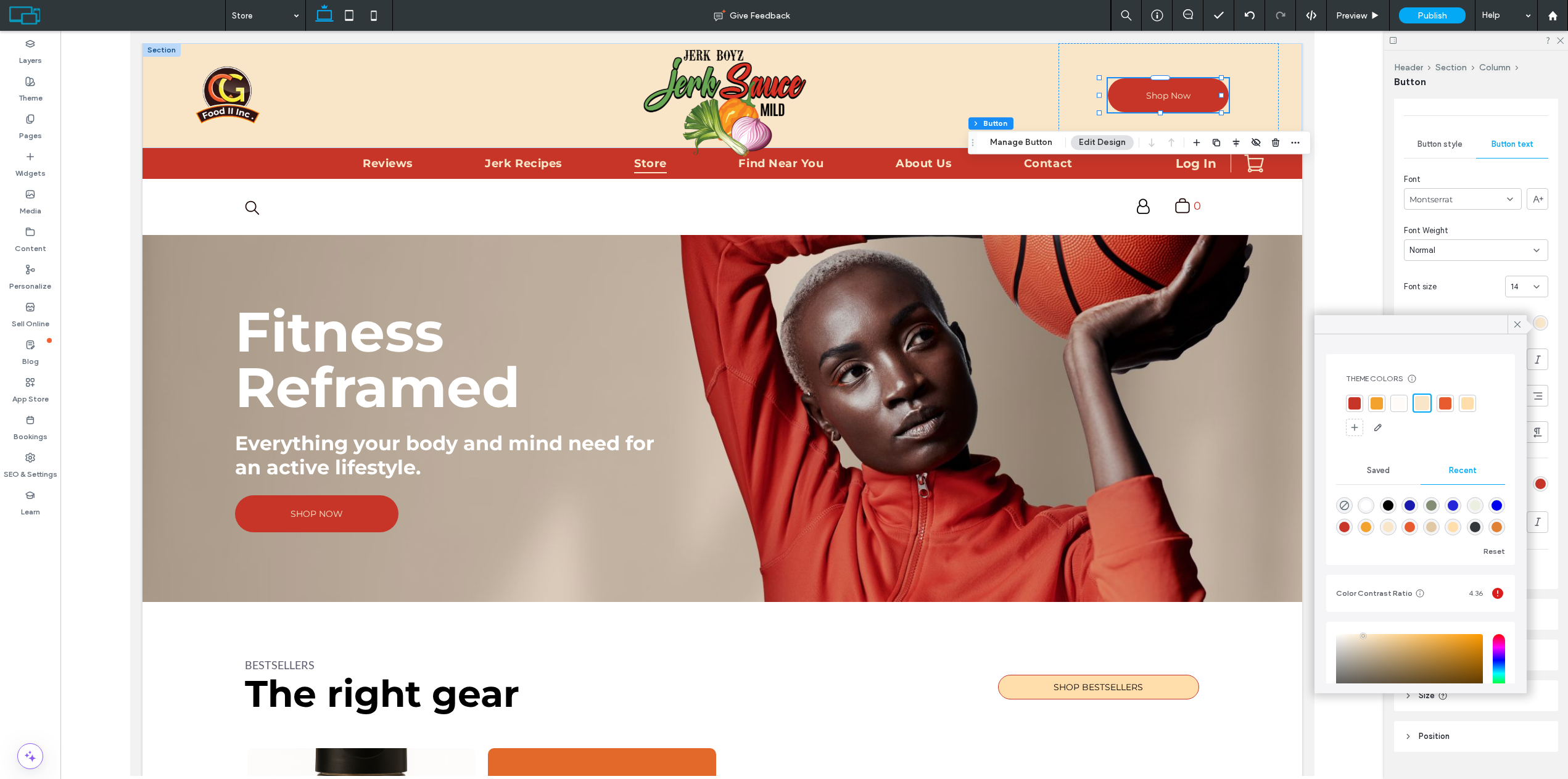
click at [1401, 404] on div at bounding box center [1399, 404] width 12 height 12
click at [1380, 402] on div at bounding box center [1377, 404] width 12 height 12
click at [1422, 406] on div at bounding box center [1423, 404] width 12 height 12
click at [1517, 321] on icon at bounding box center [1517, 324] width 11 height 11
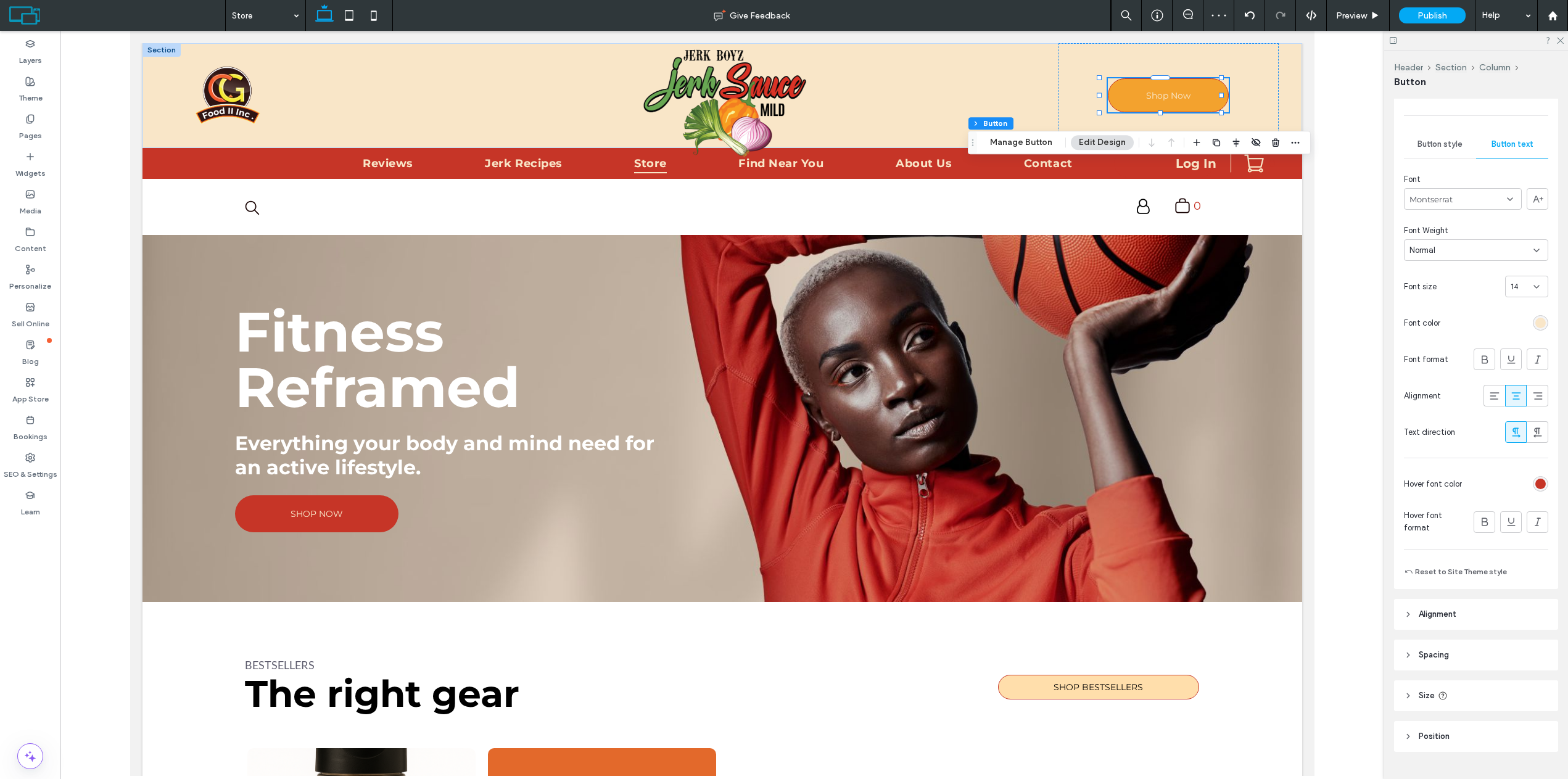
click at [1535, 482] on div "rgb(198, 53, 39)" at bounding box center [1541, 484] width 11 height 11
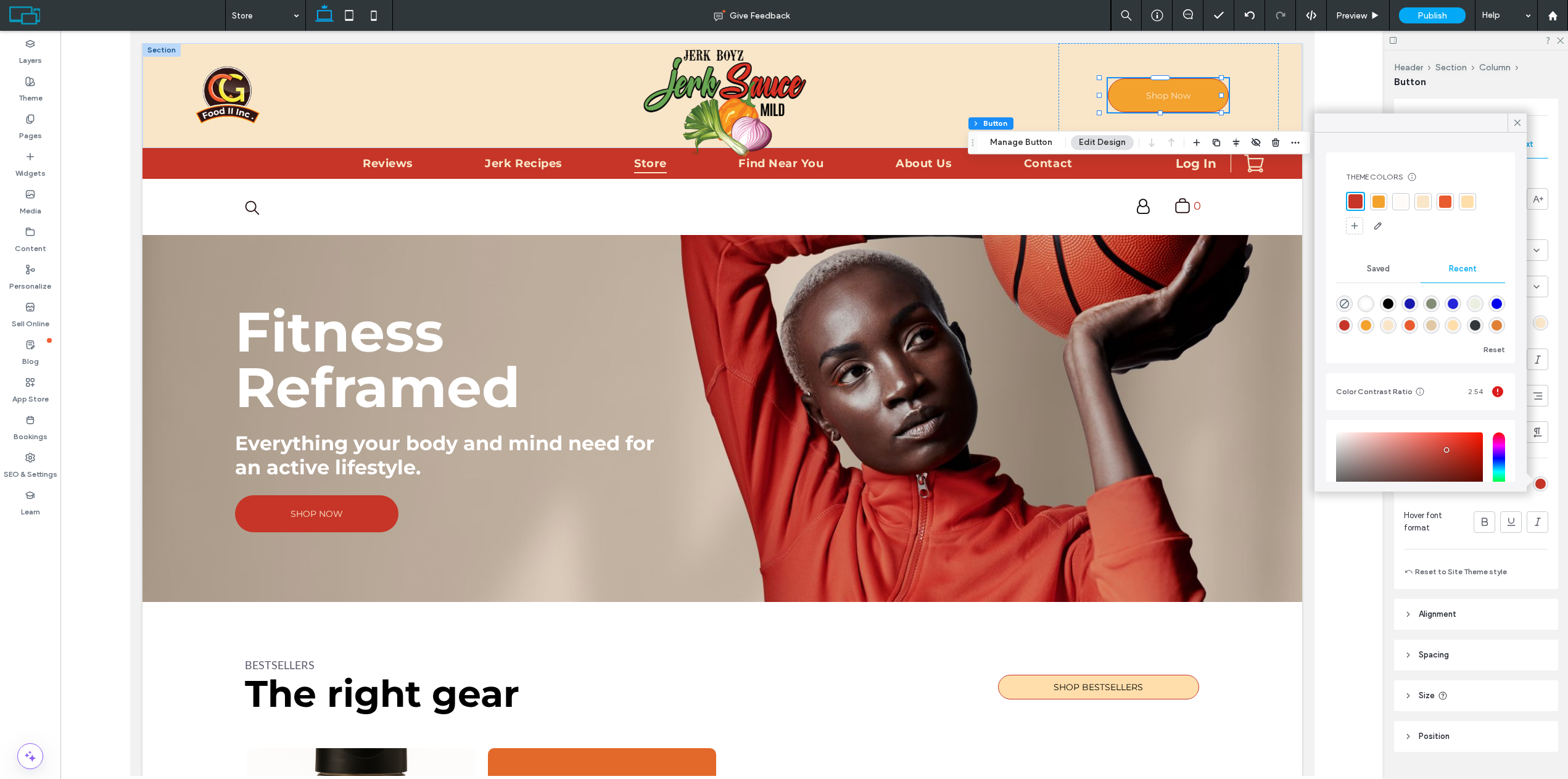
click at [1404, 203] on div at bounding box center [1401, 201] width 12 height 12
click at [1362, 201] on div at bounding box center [1355, 201] width 17 height 17
click at [1513, 123] on icon at bounding box center [1517, 123] width 11 height 11
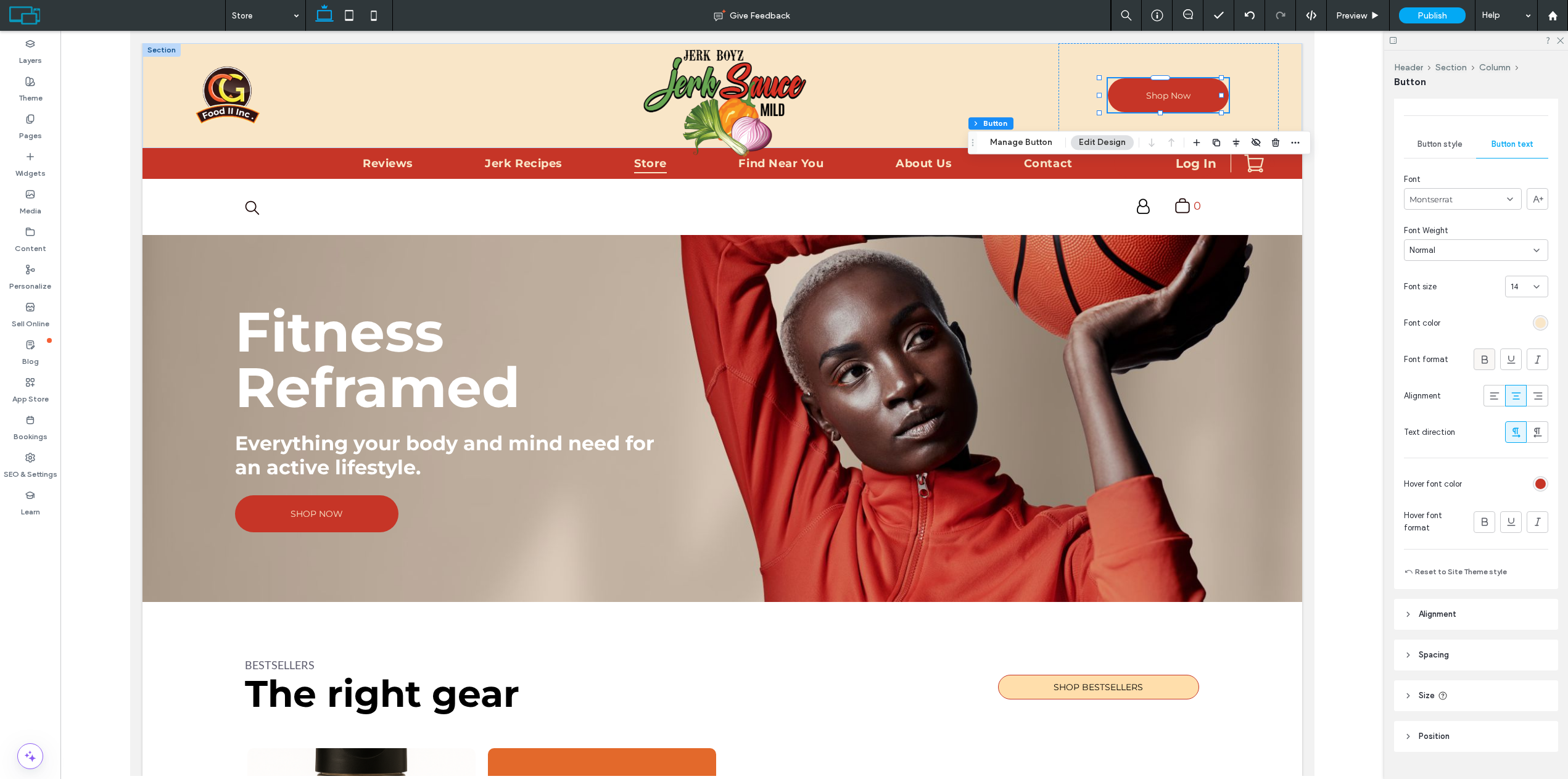
click at [1481, 361] on icon at bounding box center [1485, 359] width 12 height 12
click at [1531, 284] on icon at bounding box center [1536, 287] width 10 height 10
click at [1510, 339] on span "18" at bounding box center [1508, 336] width 8 height 12
click at [1339, 12] on span "Preview" at bounding box center [1351, 16] width 31 height 11
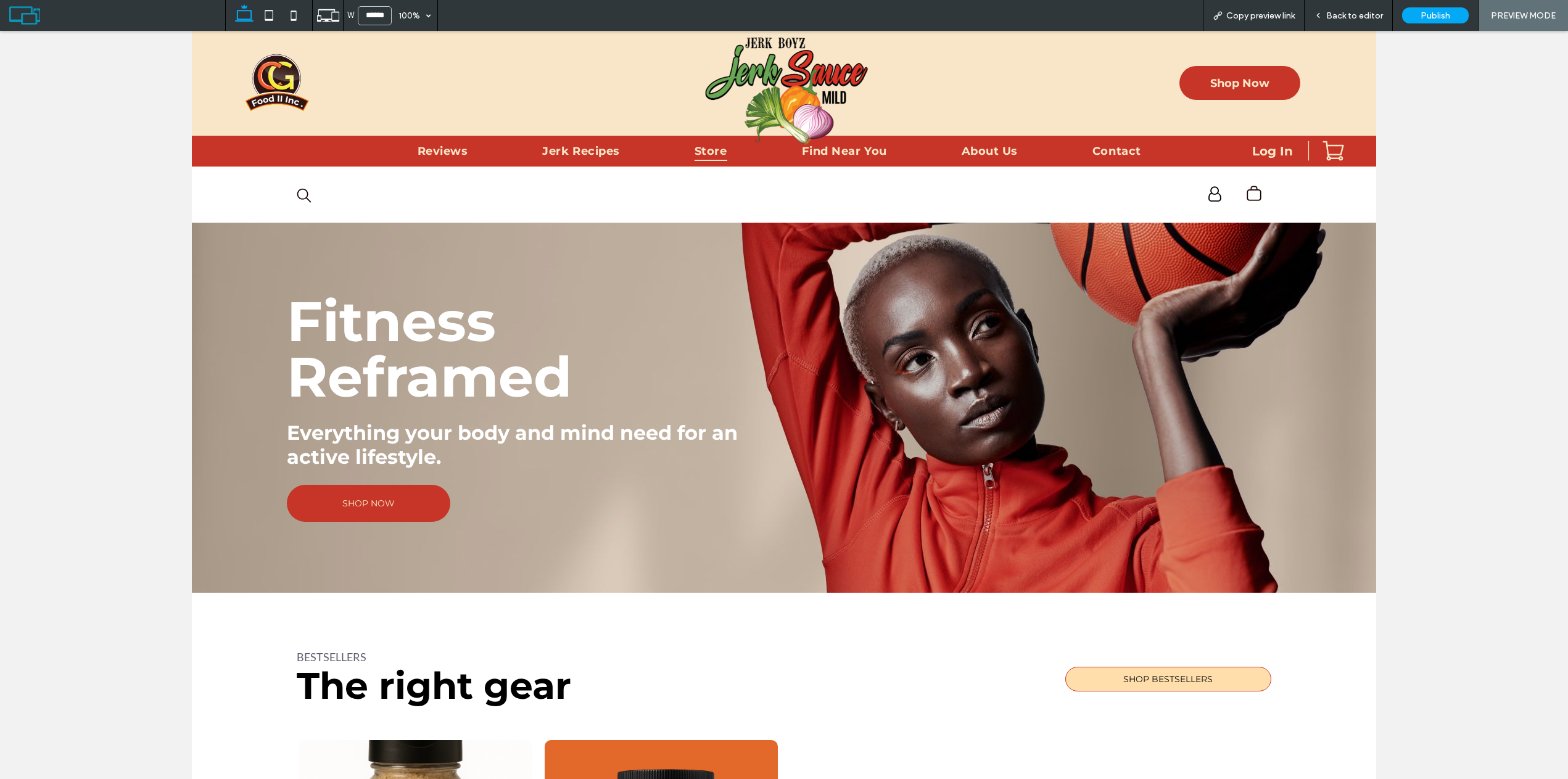
click at [1372, 15] on span "Back to editor" at bounding box center [1354, 16] width 57 height 11
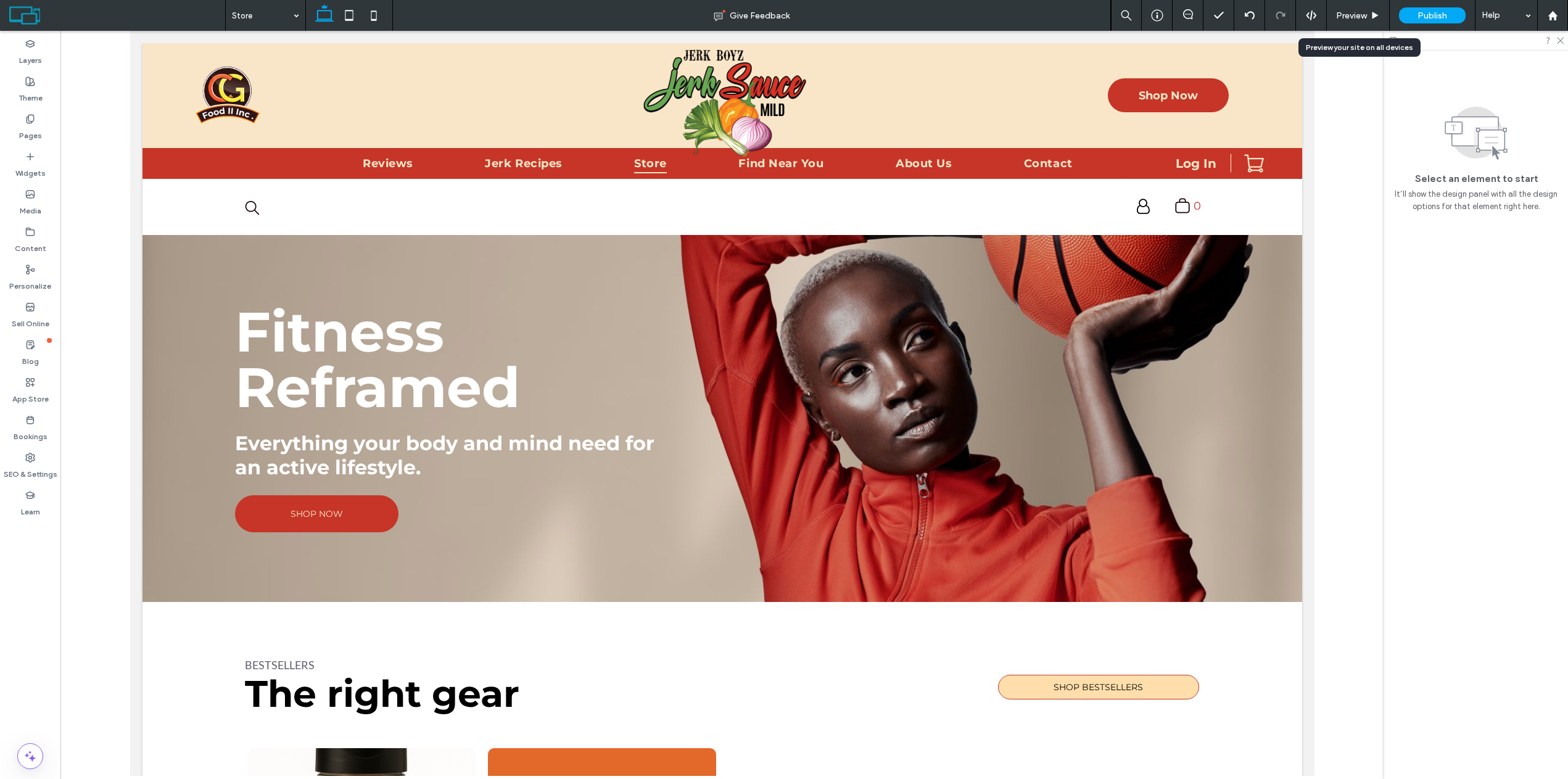
click at [1349, 14] on span "Preview" at bounding box center [1351, 16] width 31 height 11
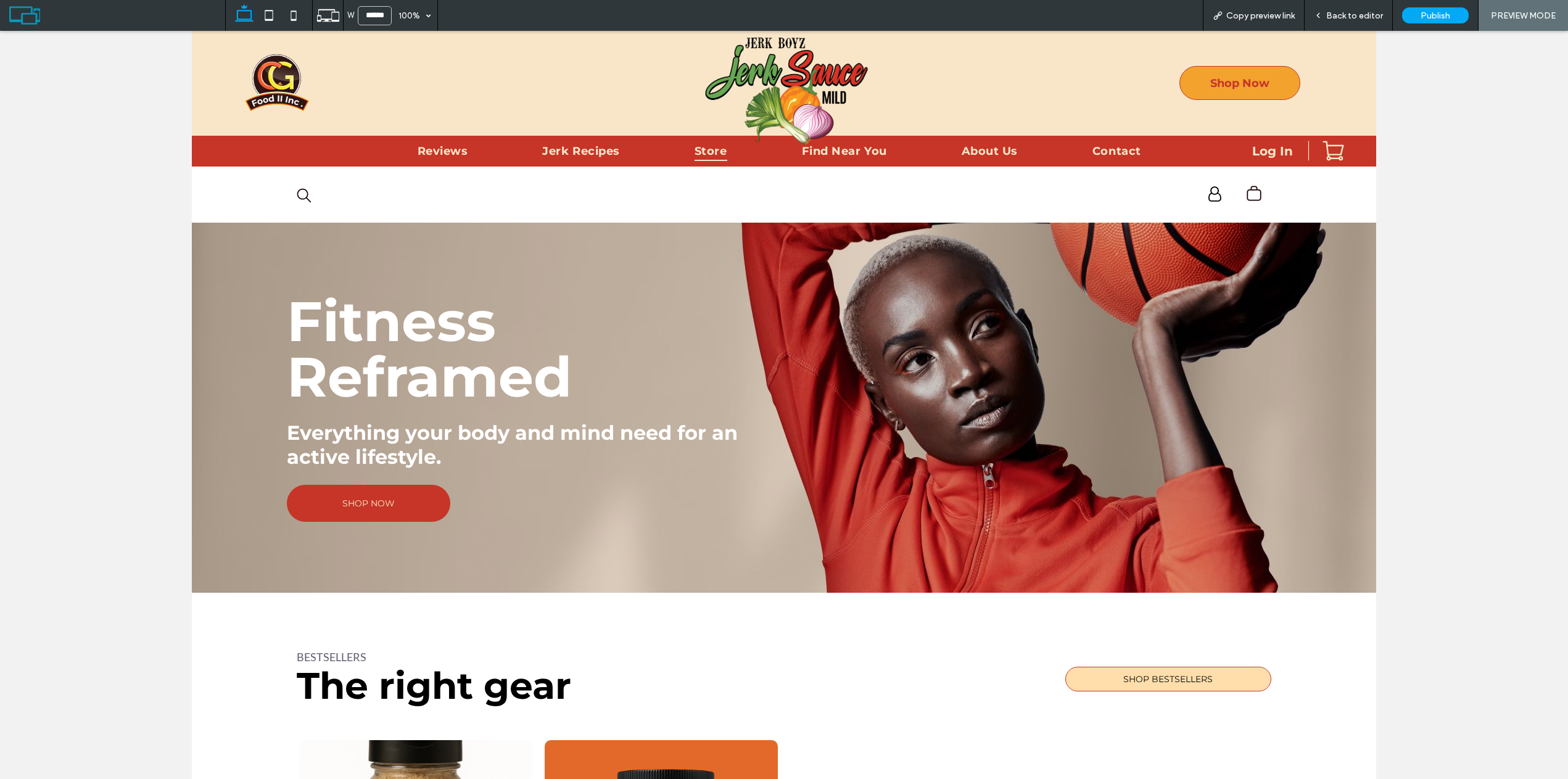
drag, startPoint x: 1217, startPoint y: 81, endPoint x: 1445, endPoint y: 103, distance: 229.1
click at [1217, 81] on span "Shop Now" at bounding box center [1239, 83] width 59 height 13
click at [1356, 18] on span "Back to editor" at bounding box center [1354, 16] width 57 height 11
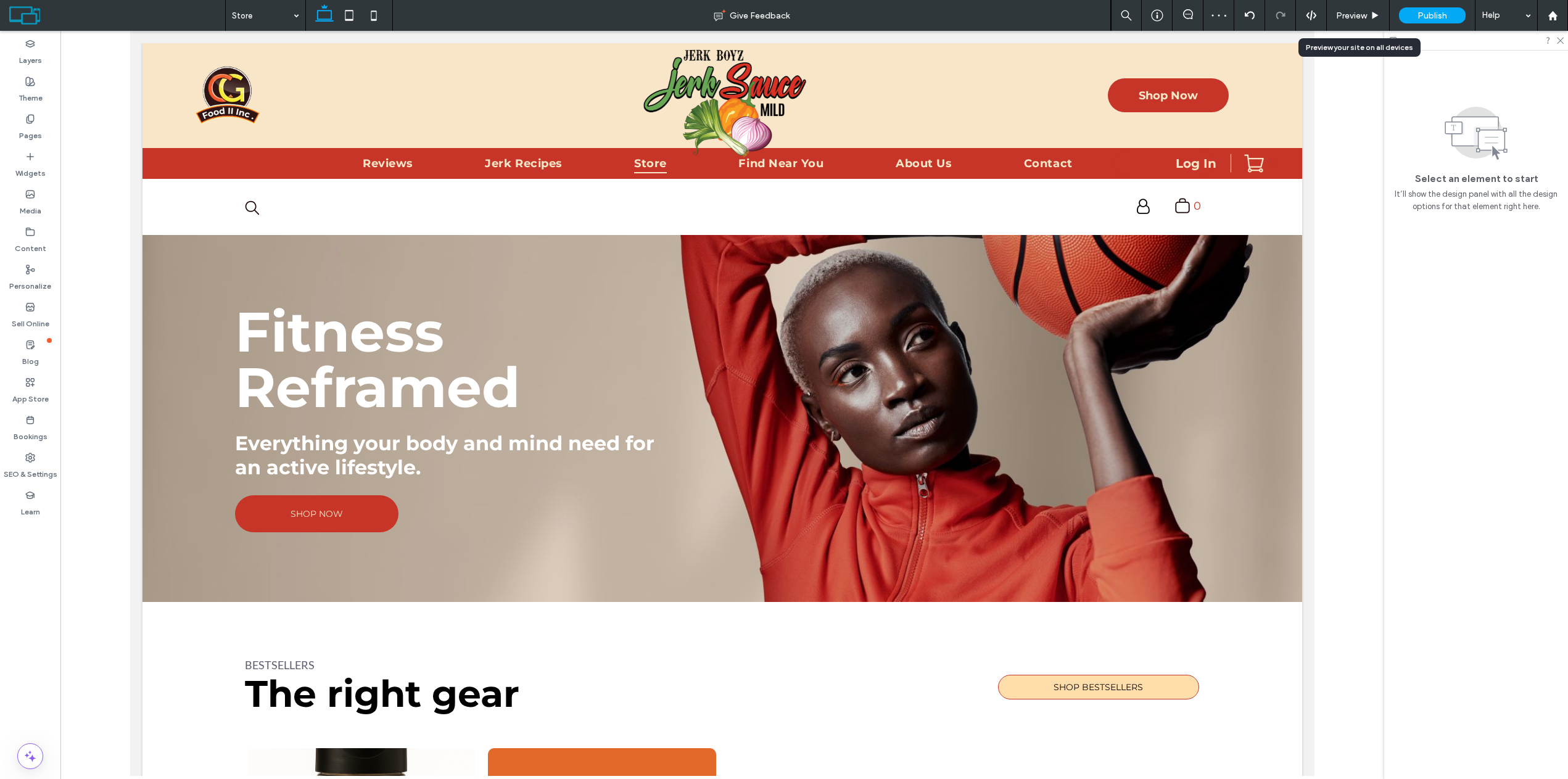
click at [1359, 6] on div "Preview" at bounding box center [1358, 15] width 63 height 31
click at [1346, 17] on span "Preview" at bounding box center [1351, 16] width 31 height 11
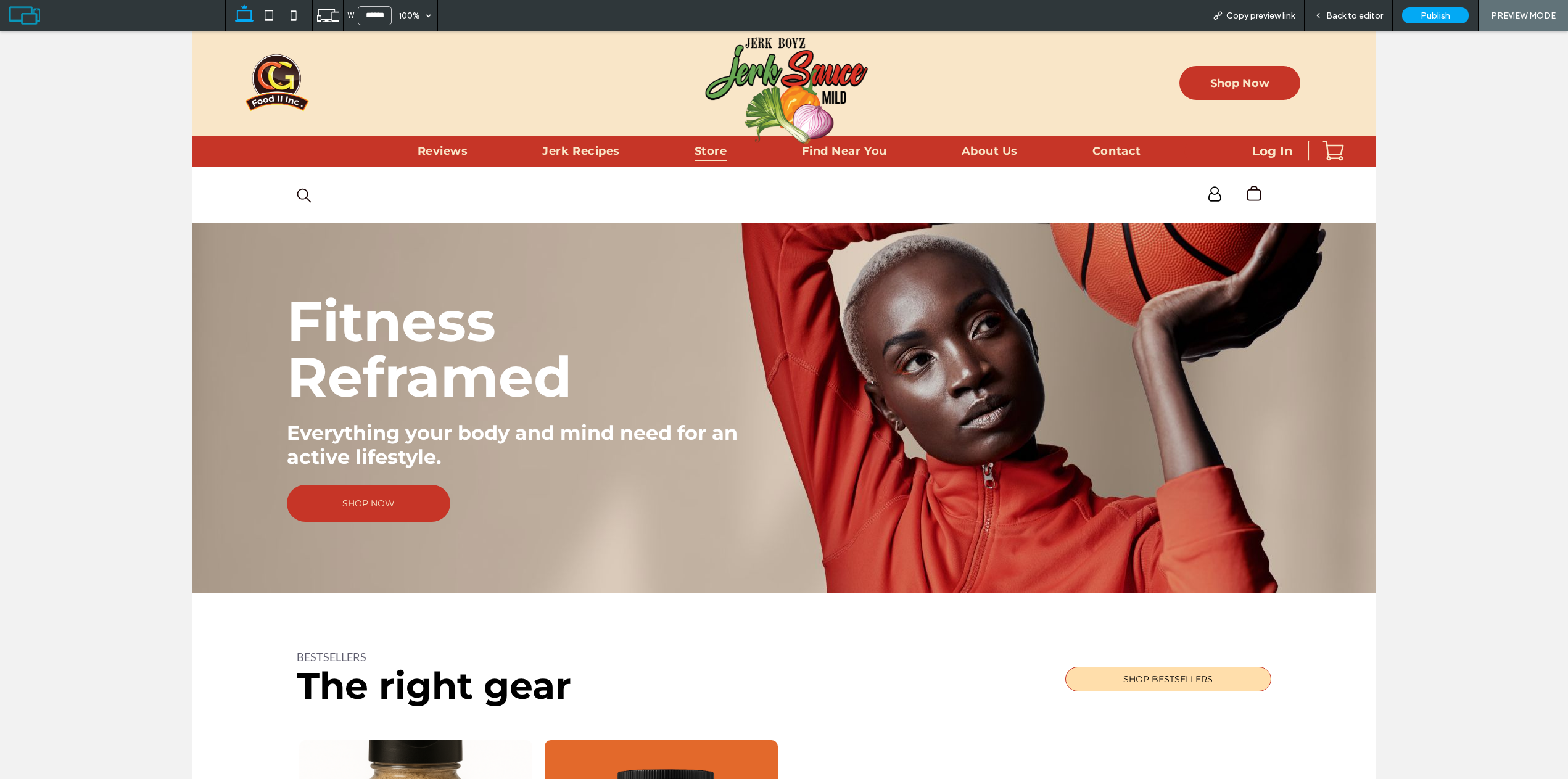
click at [801, 105] on img at bounding box center [785, 91] width 179 height 108
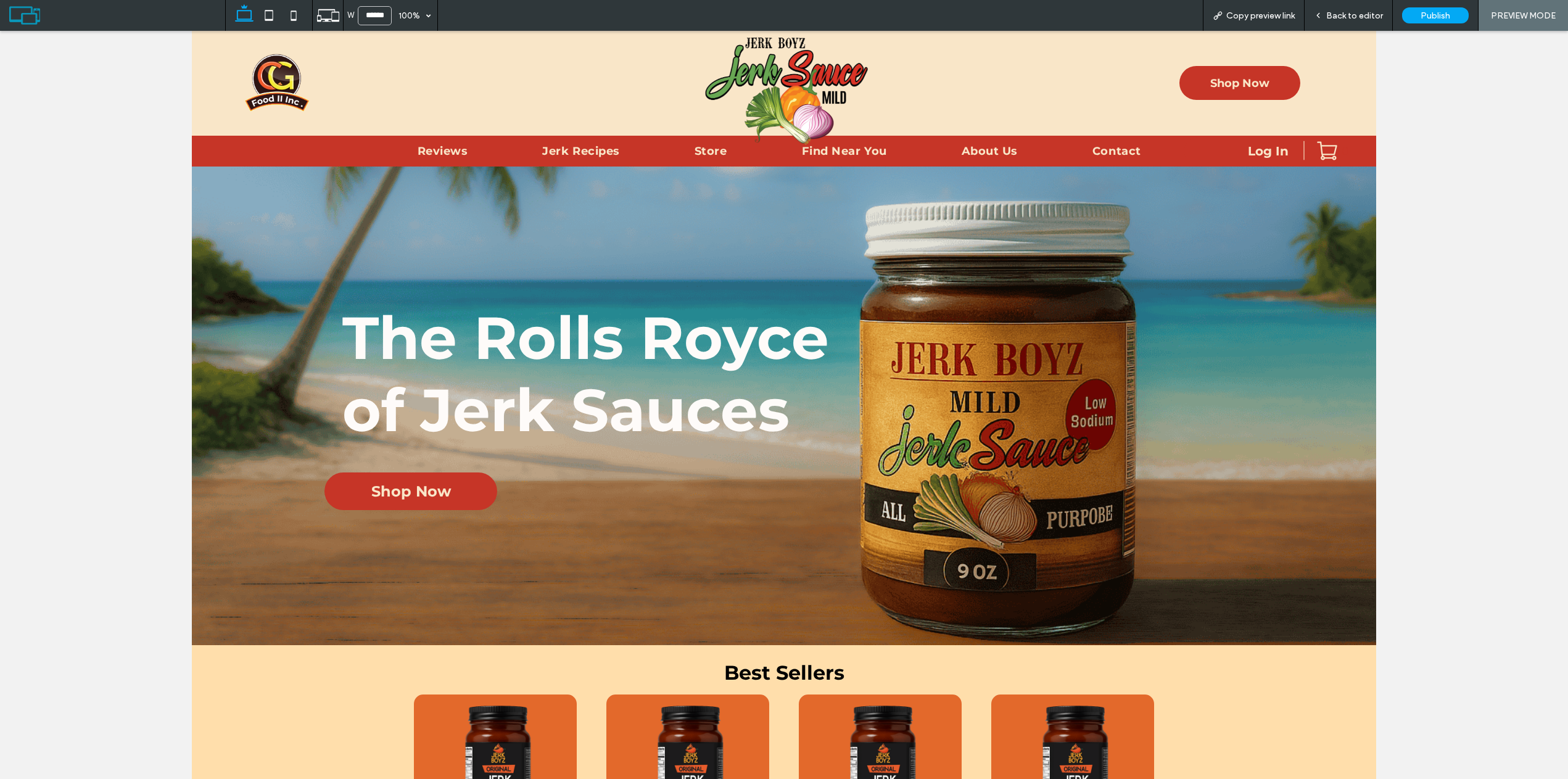
click at [1361, 19] on span "Back to editor" at bounding box center [1354, 16] width 57 height 11
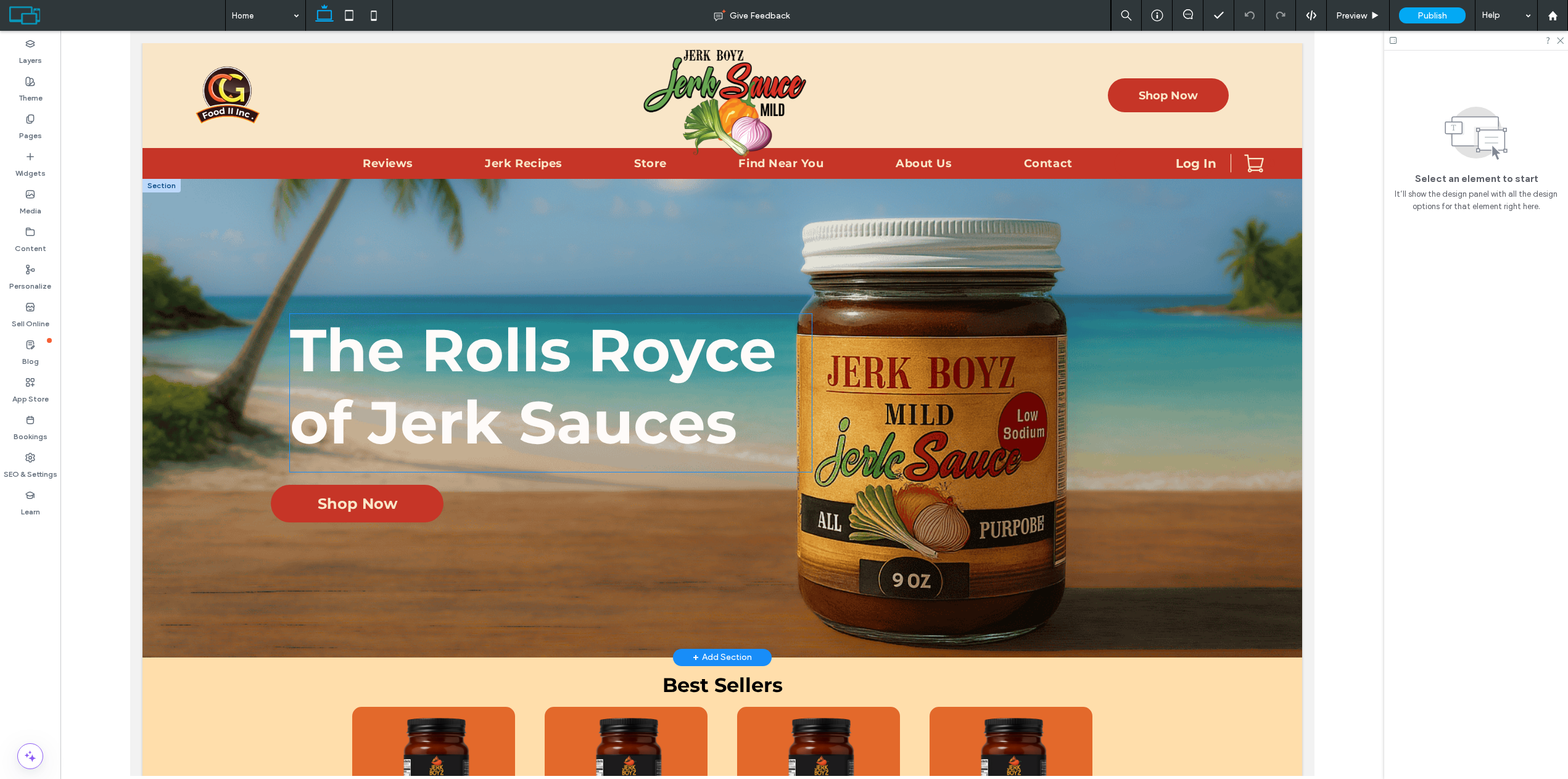
click at [690, 367] on strong "The Rolls Royce" at bounding box center [534, 350] width 487 height 72
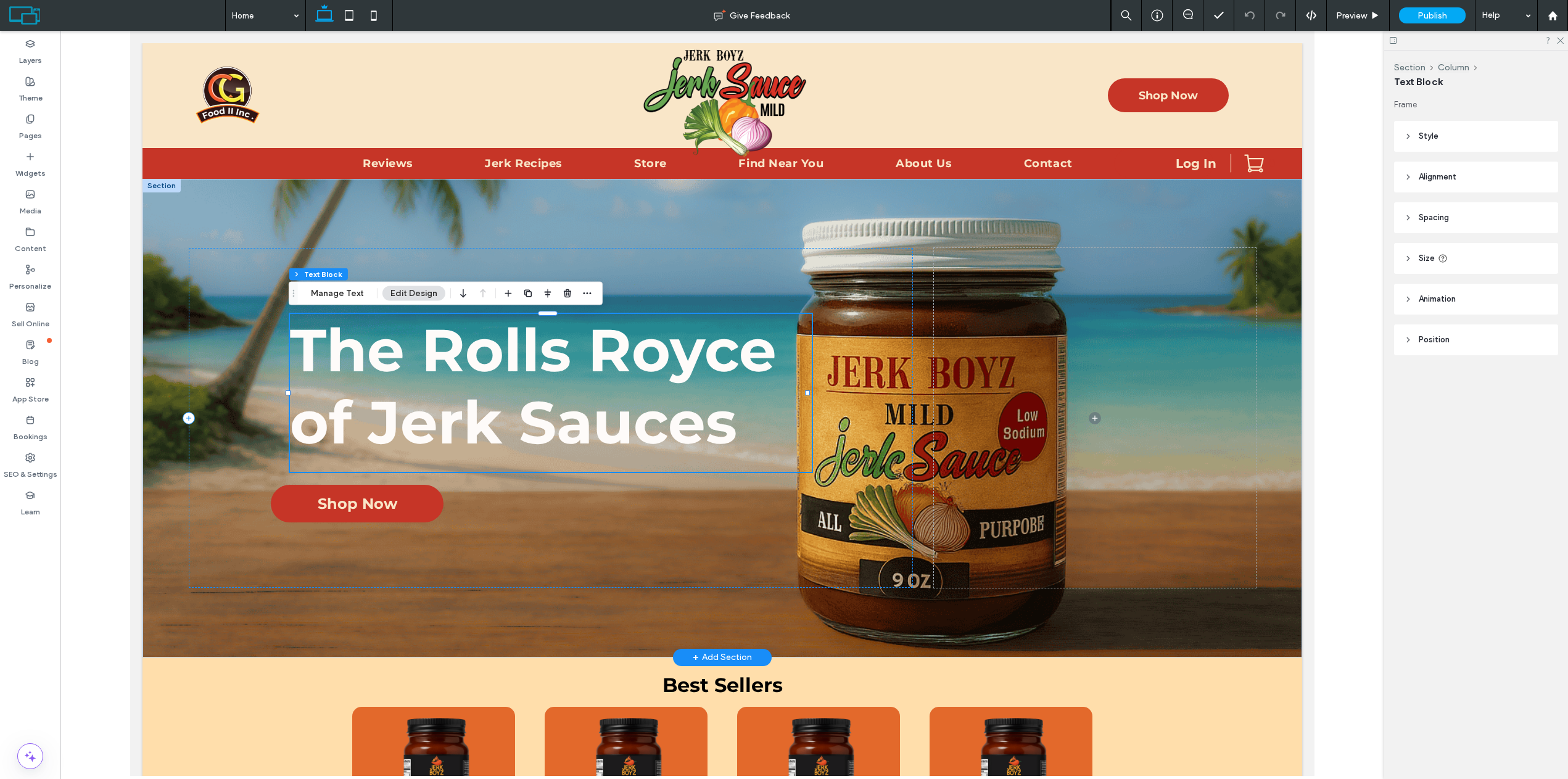
click at [690, 363] on strong "The Rolls Royce" at bounding box center [534, 350] width 487 height 72
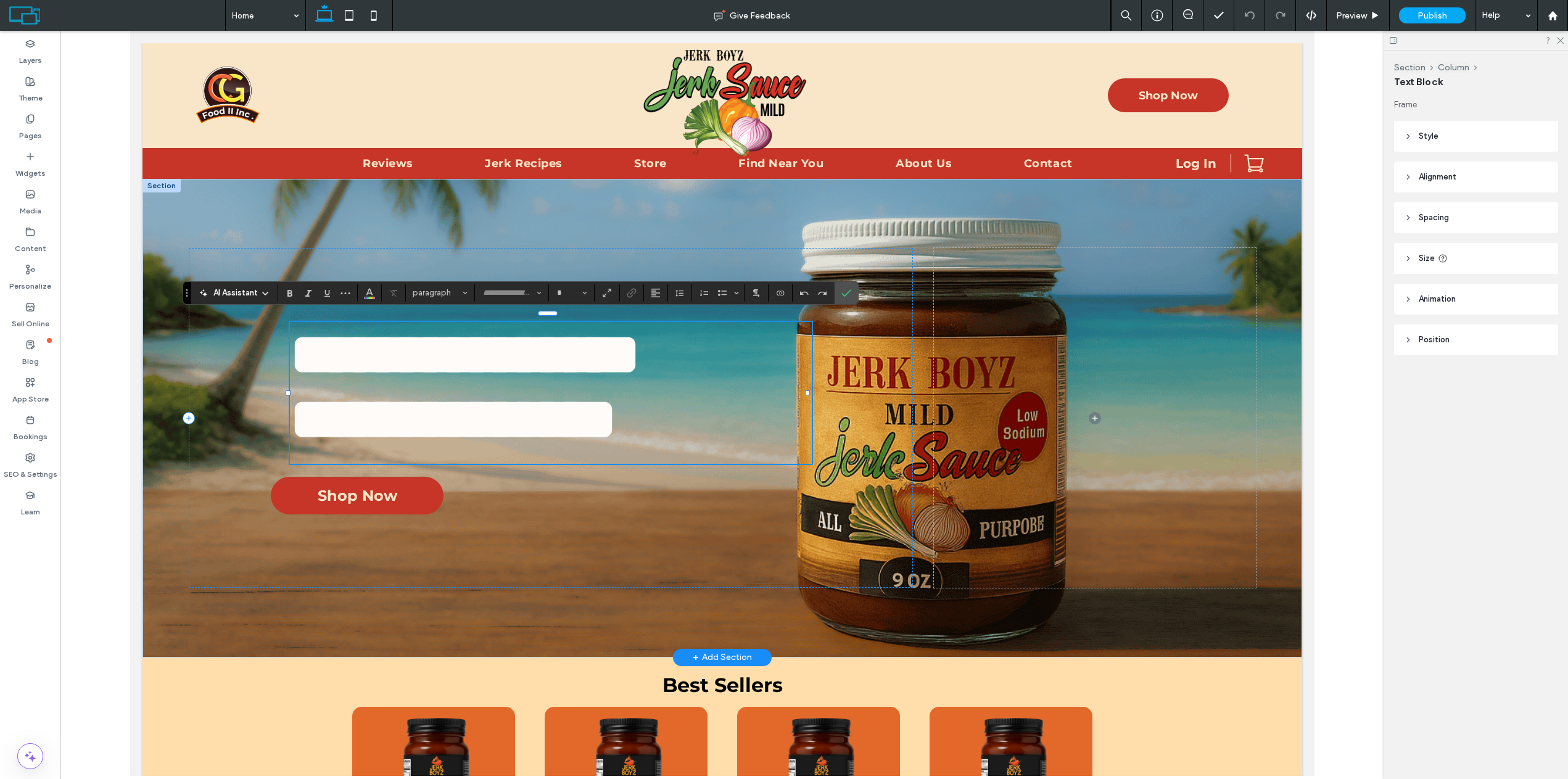
type input "**********"
type input "**"
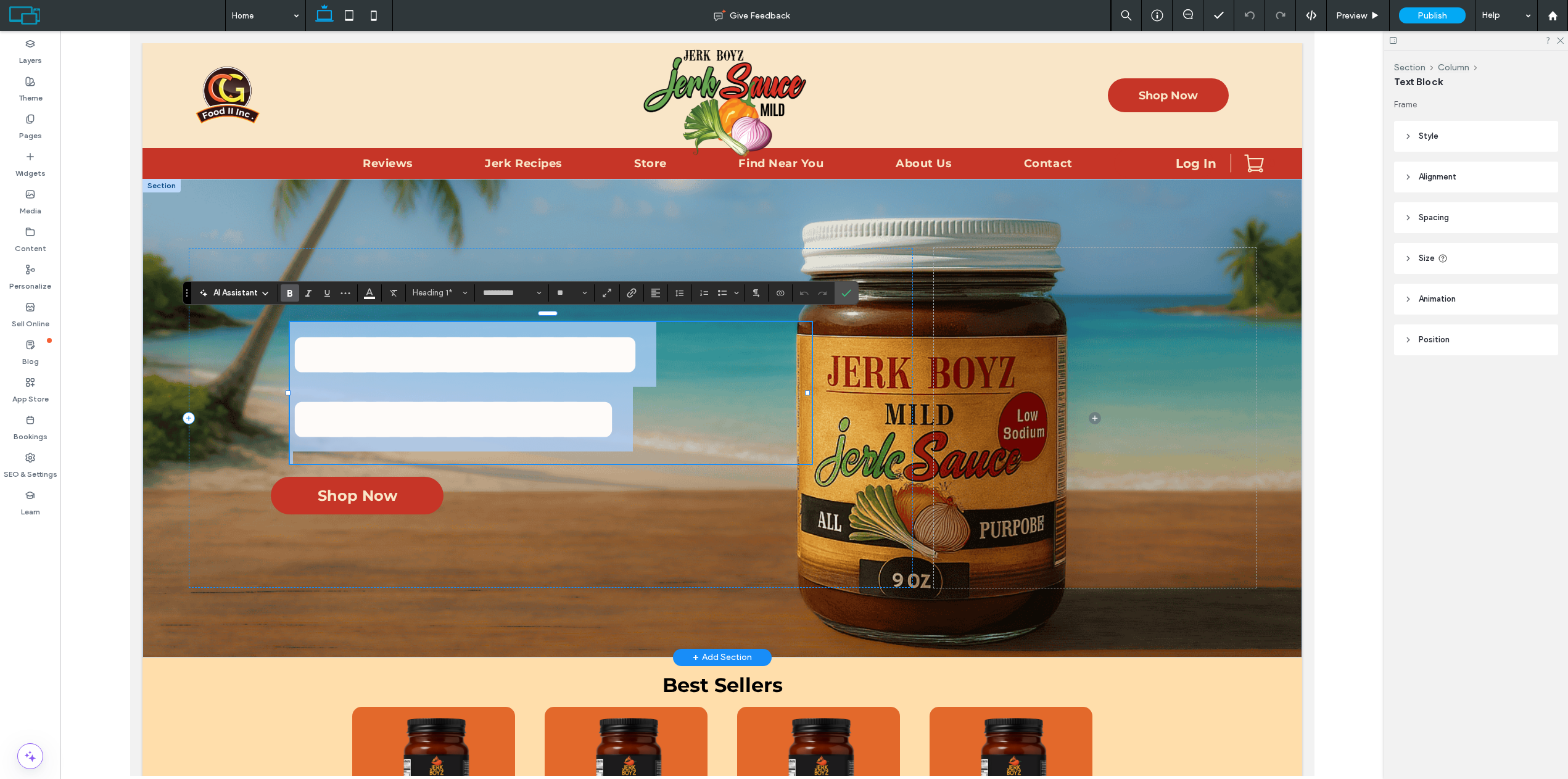
type input "**"
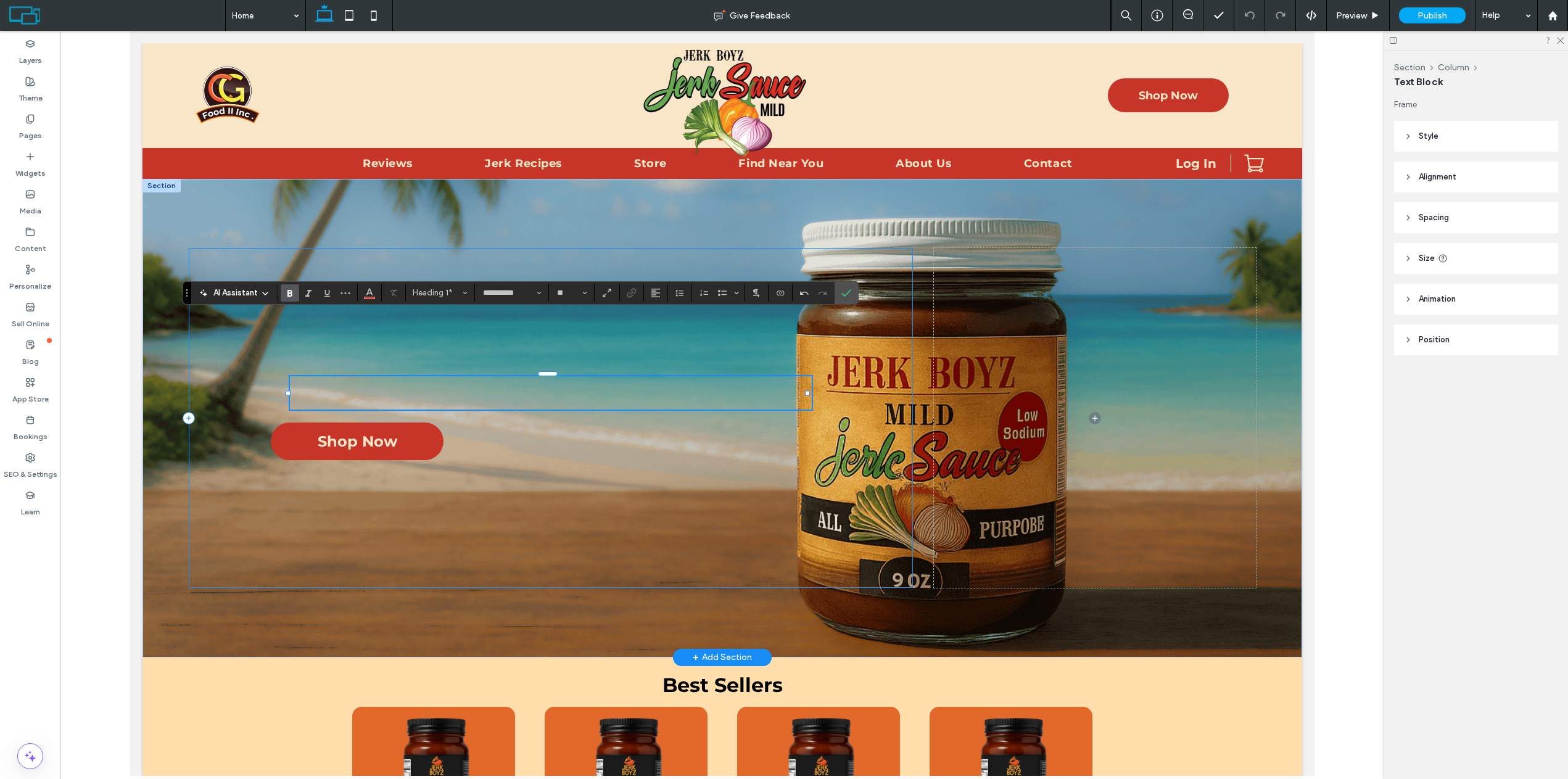
click at [683, 394] on h1 "﻿" at bounding box center [551, 393] width 522 height 33
click at [29, 227] on icon at bounding box center [30, 231] width 10 height 10
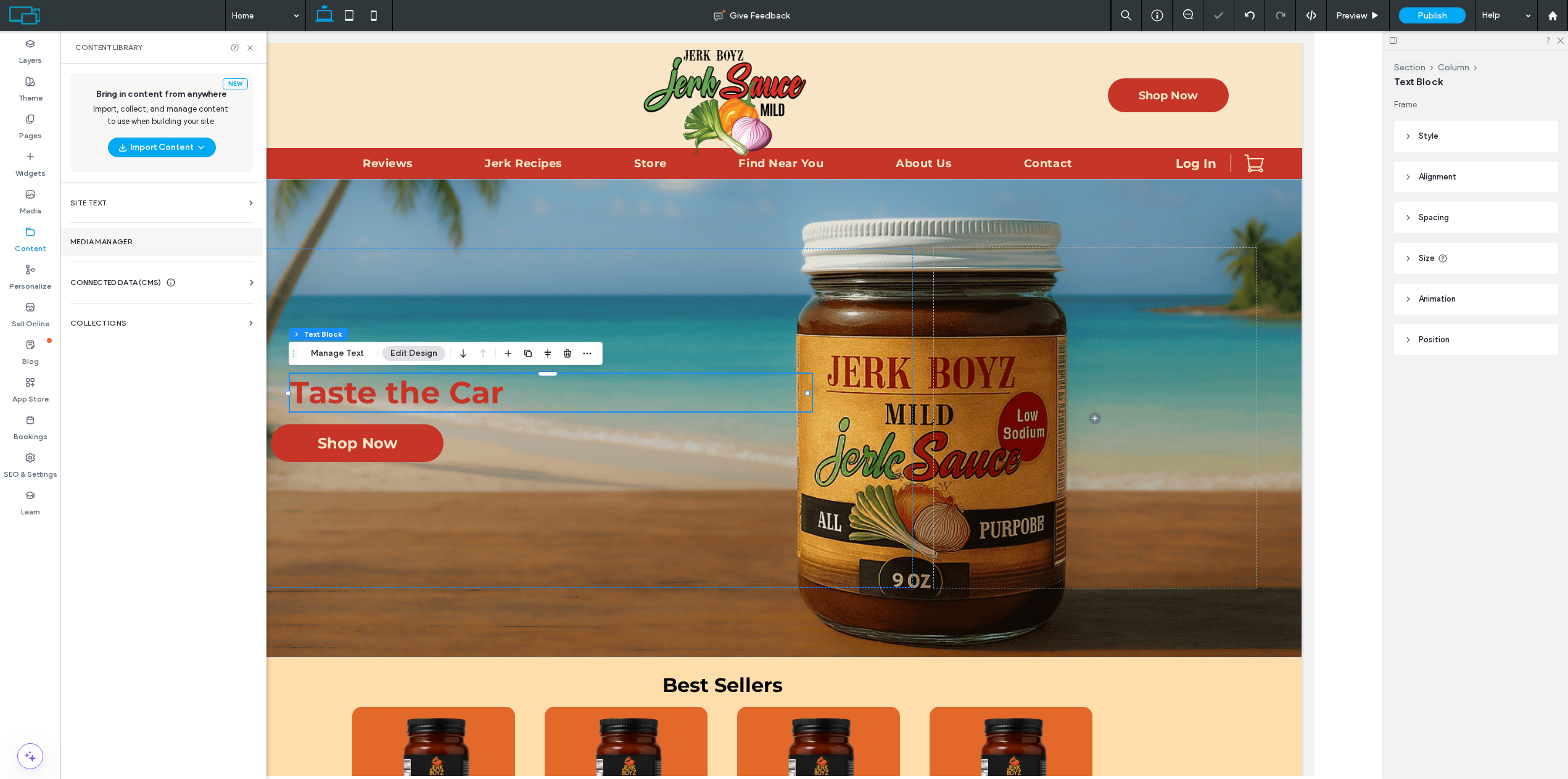
click at [95, 237] on label "Media Manager" at bounding box center [161, 241] width 183 height 9
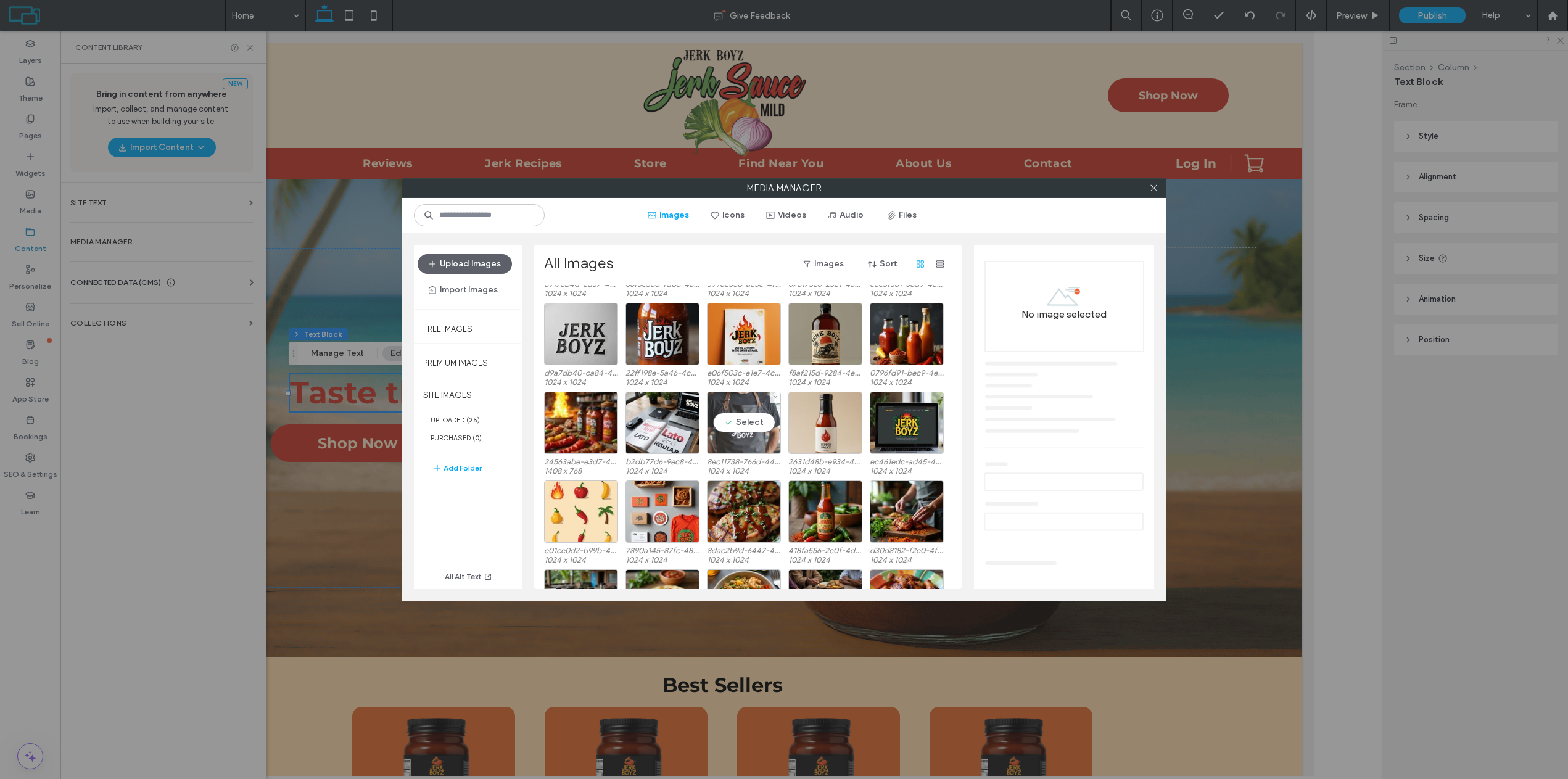
scroll to position [1026, 0]
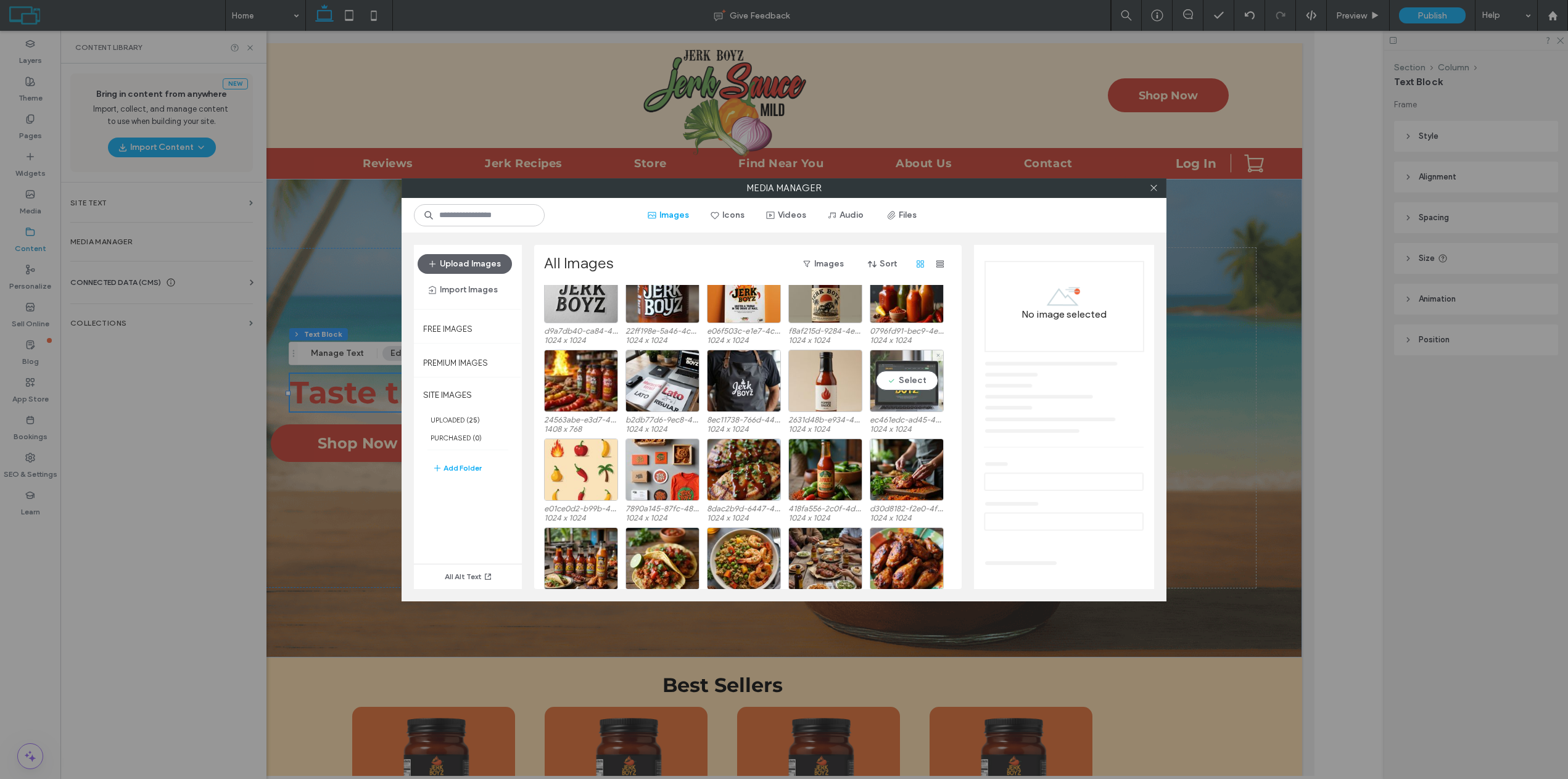
click at [892, 397] on div "Select" at bounding box center [906, 380] width 74 height 62
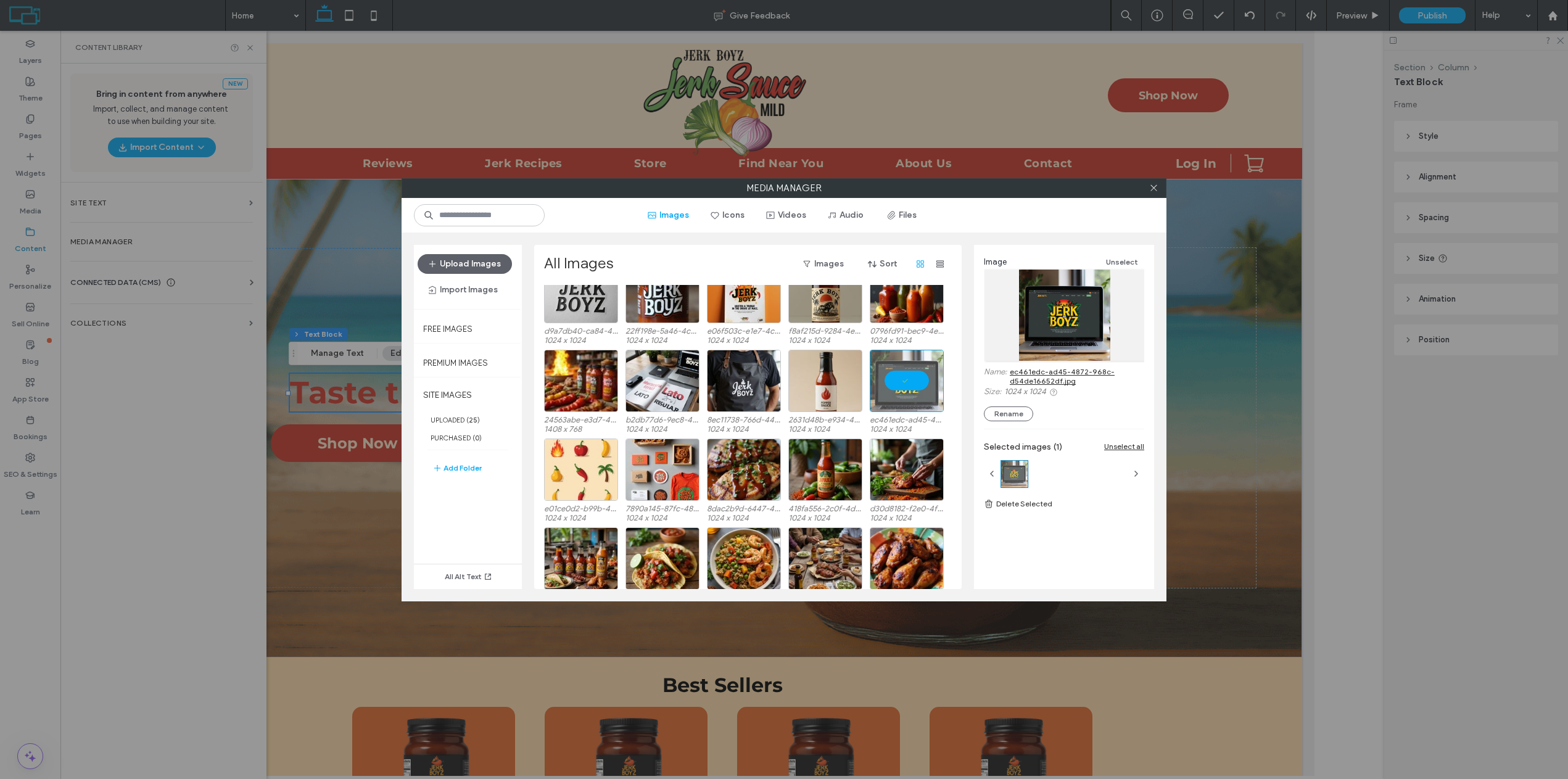
click at [1055, 325] on div at bounding box center [1064, 315] width 160 height 91
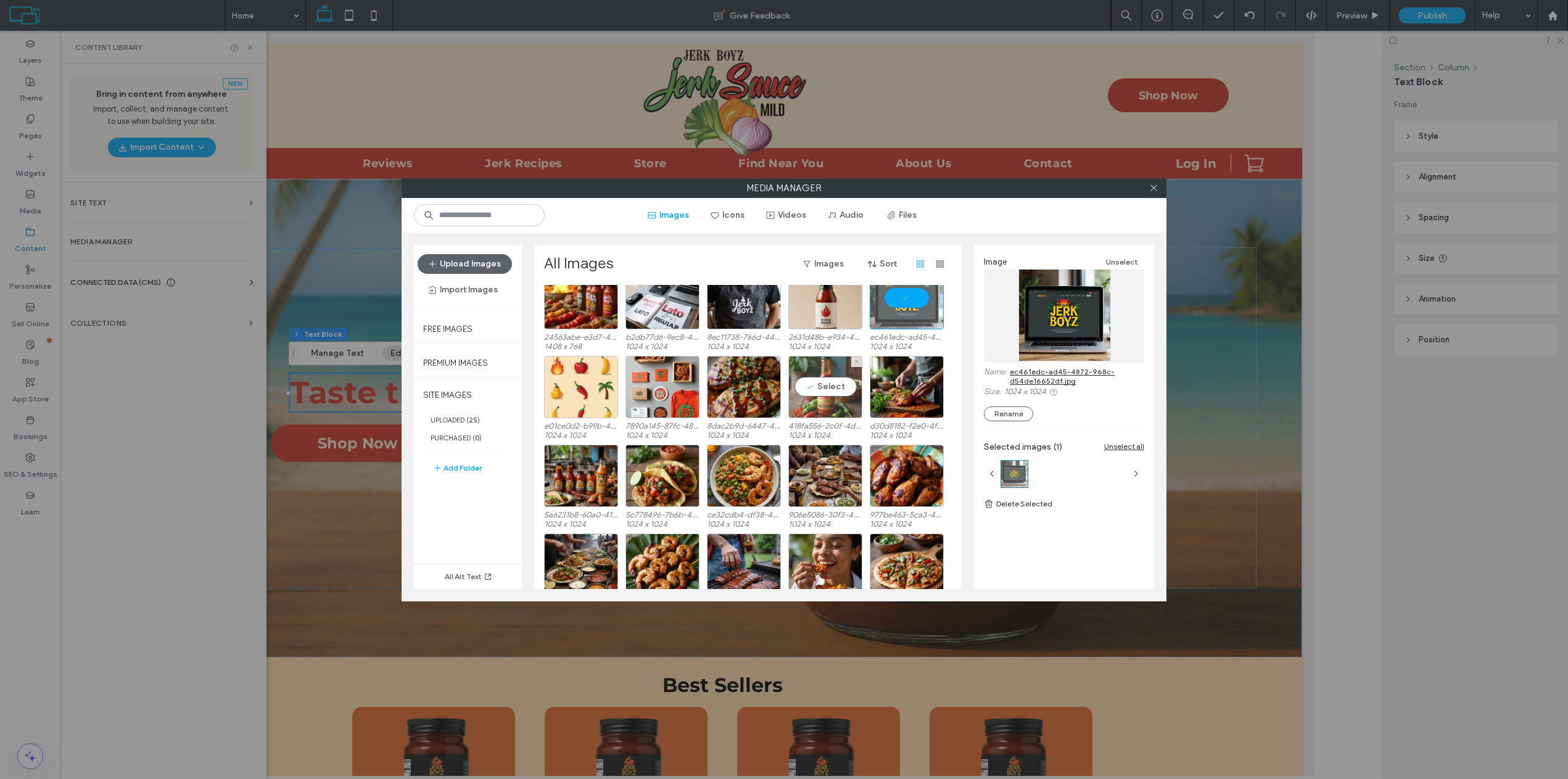
scroll to position [1149, 0]
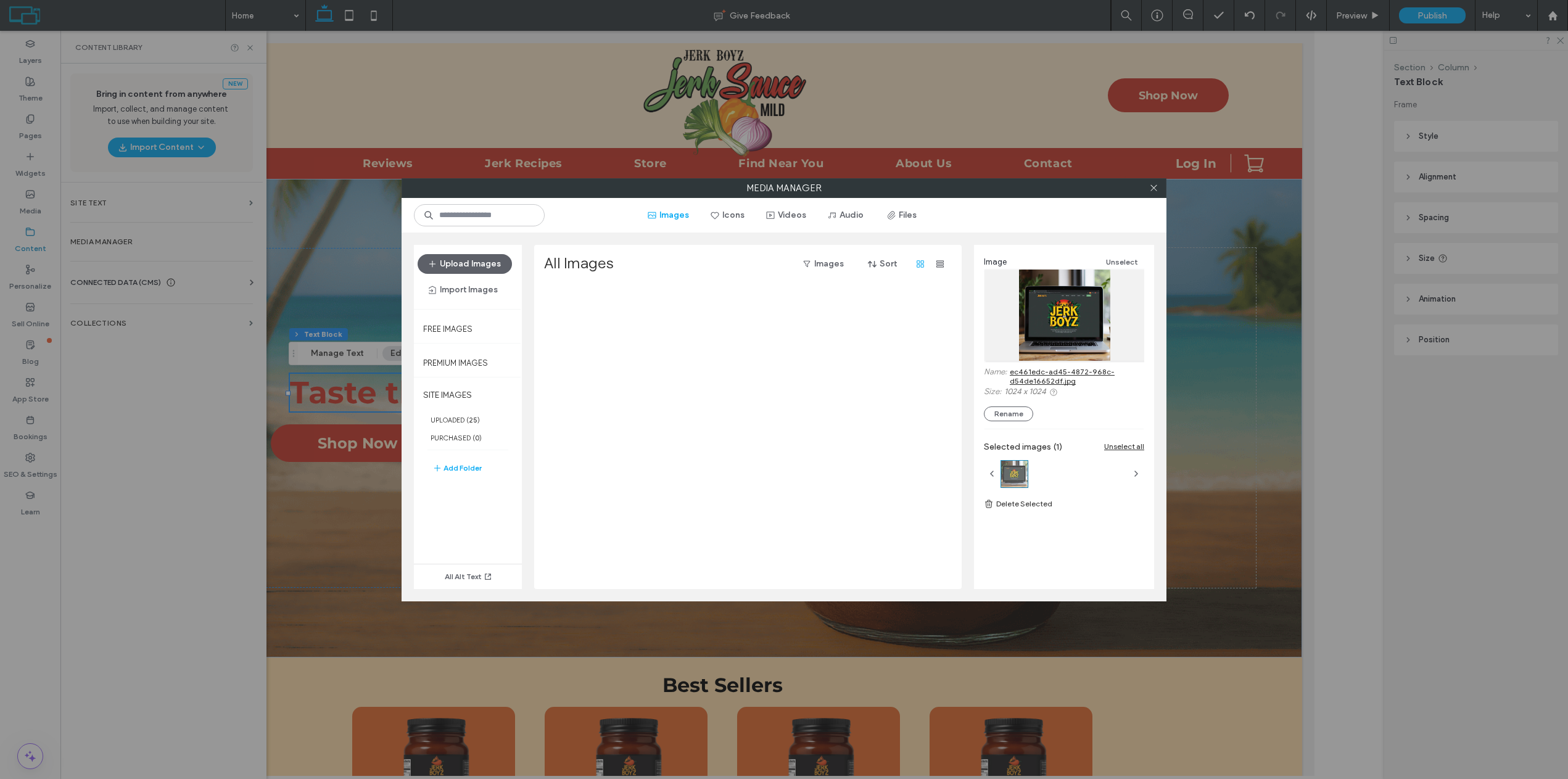
scroll to position [1149, 0]
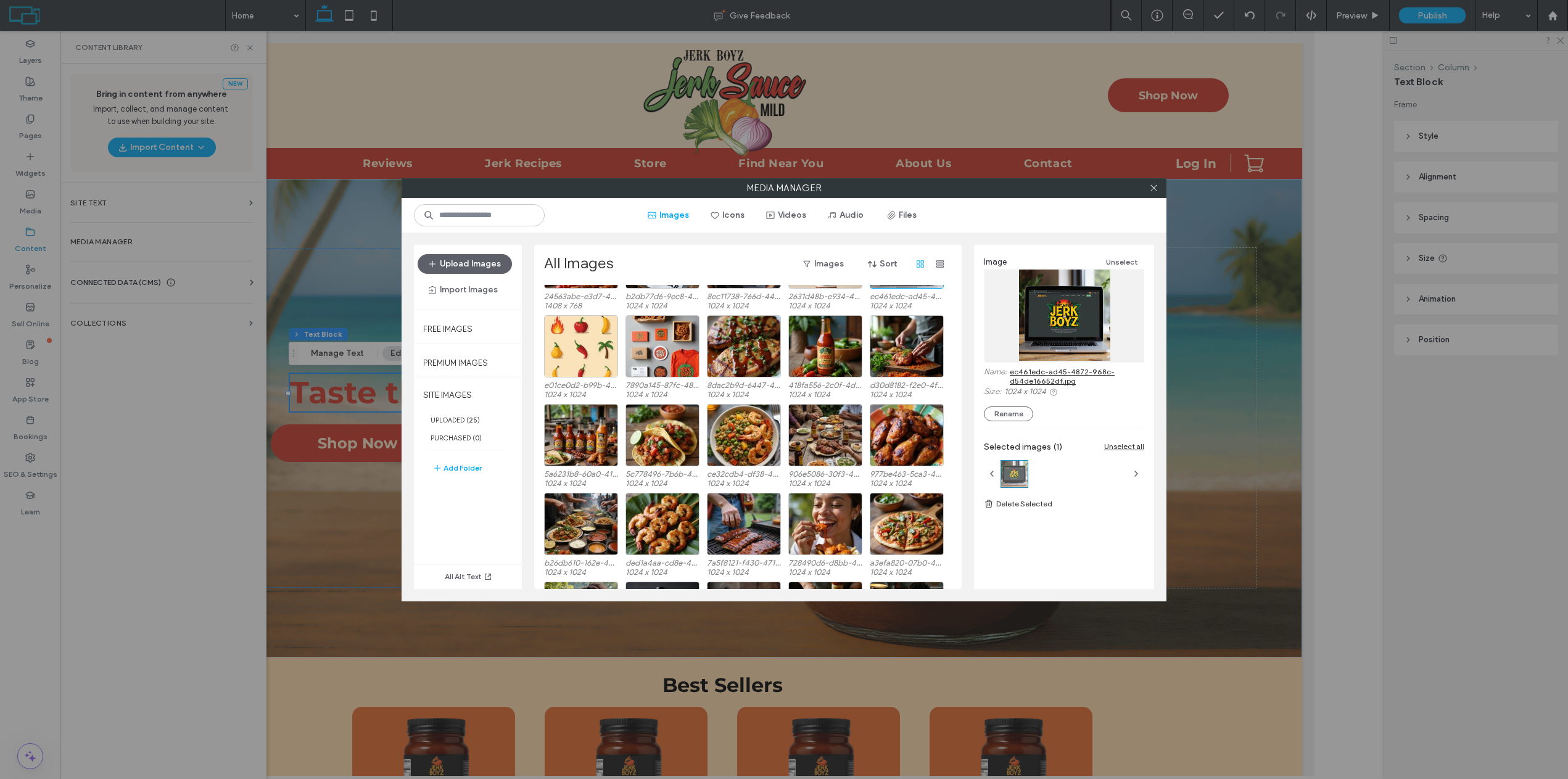
click at [1042, 378] on link "ec461edc-ad45-4872-968c-d54de16652df.jpg" at bounding box center [1077, 376] width 135 height 19
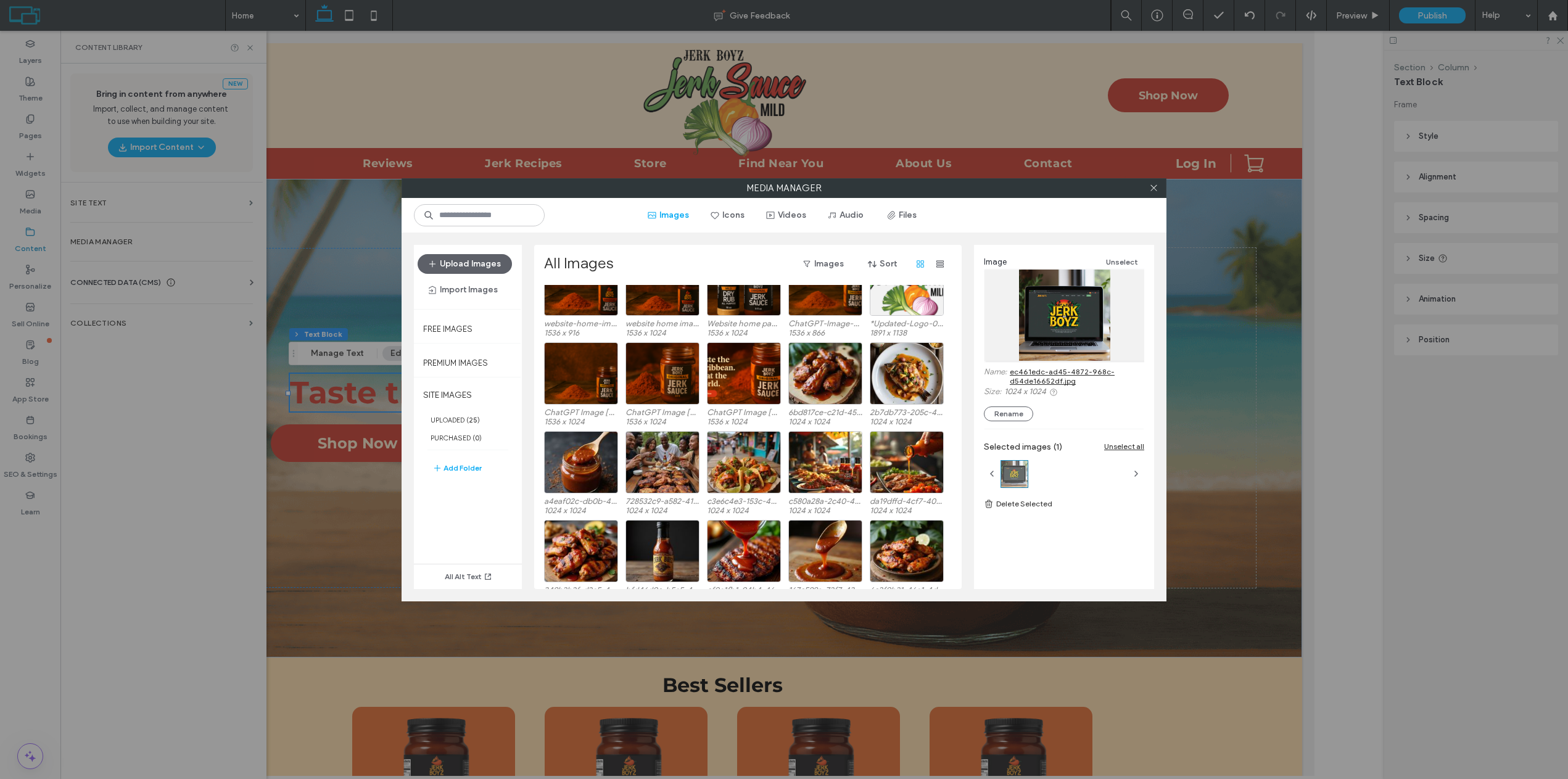
scroll to position [370, 0]
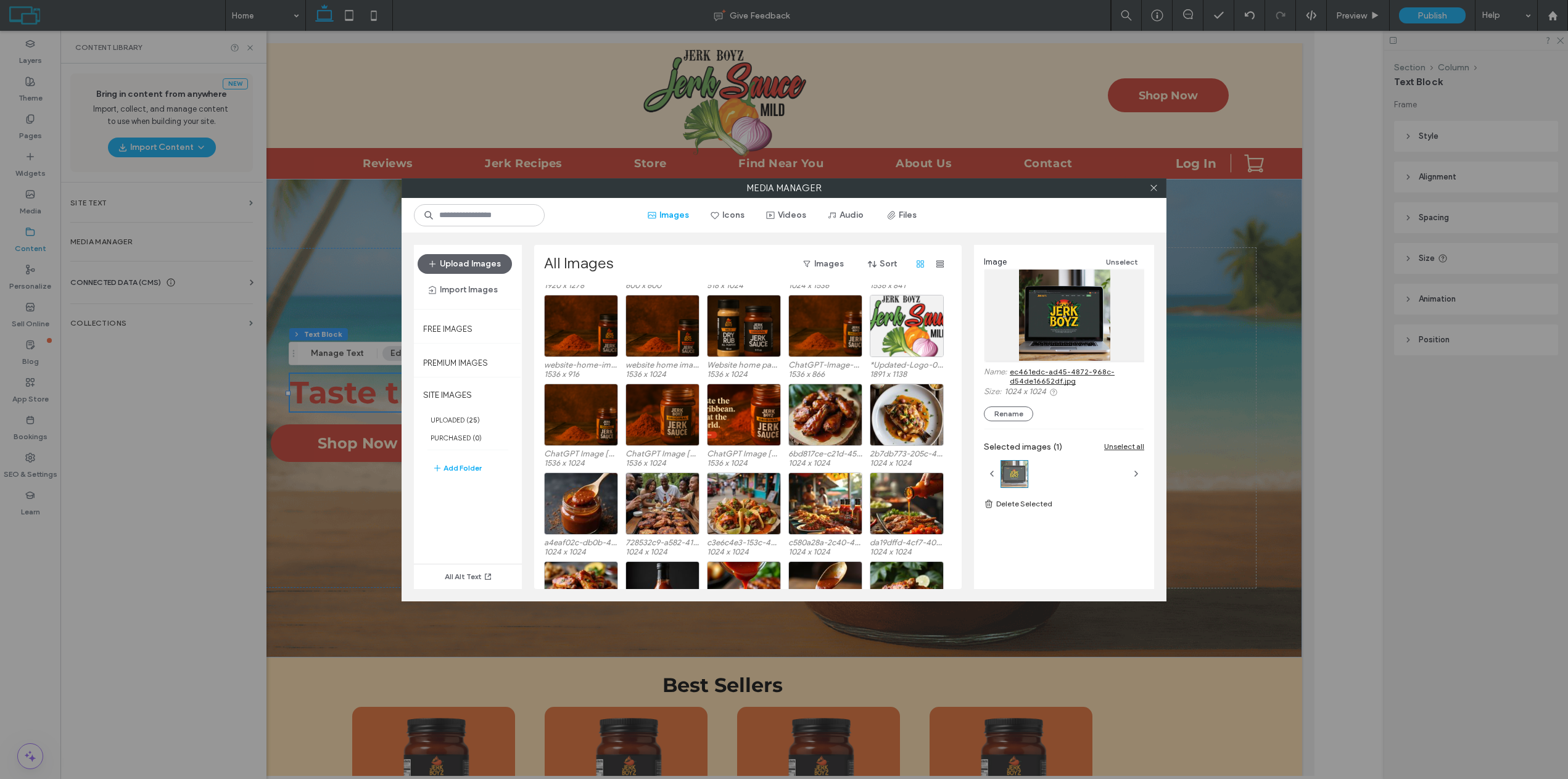
click at [1160, 188] on div at bounding box center [1153, 188] width 19 height 19
click at [1149, 189] on icon at bounding box center [1154, 188] width 9 height 9
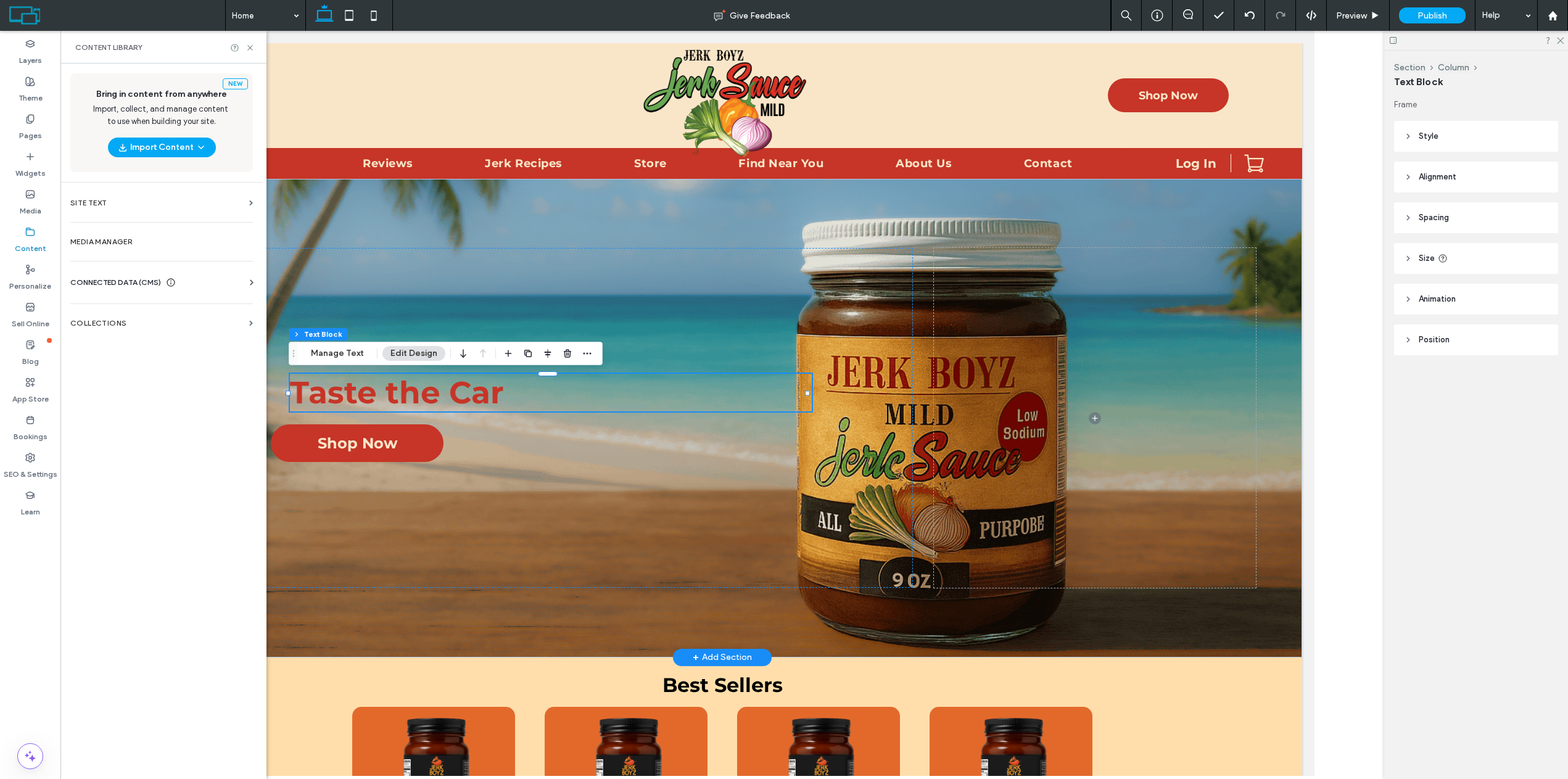
click at [475, 394] on span "Taste the Car" at bounding box center [397, 392] width 214 height 37
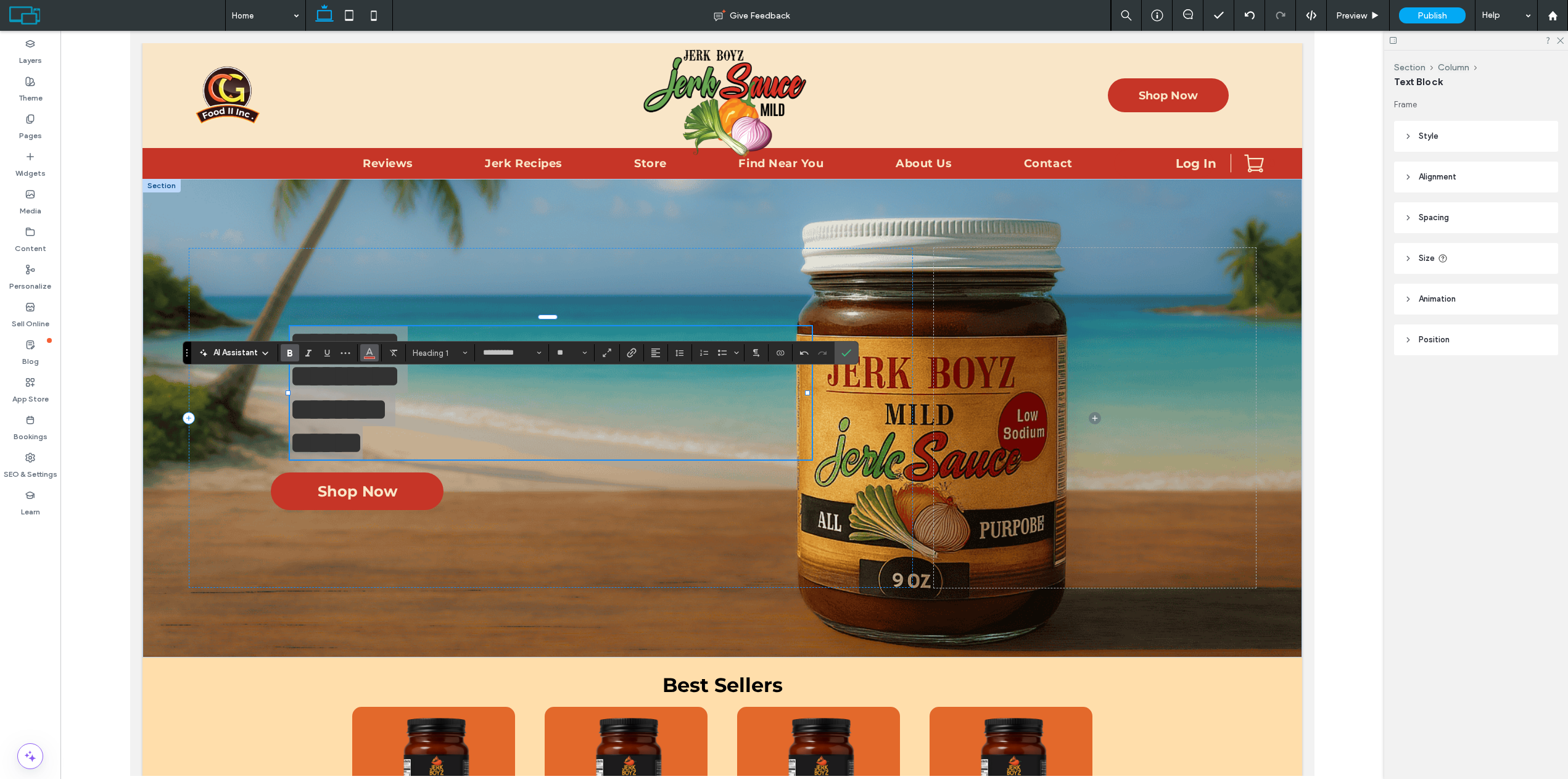
click at [377, 357] on button "Color" at bounding box center [369, 353] width 19 height 17
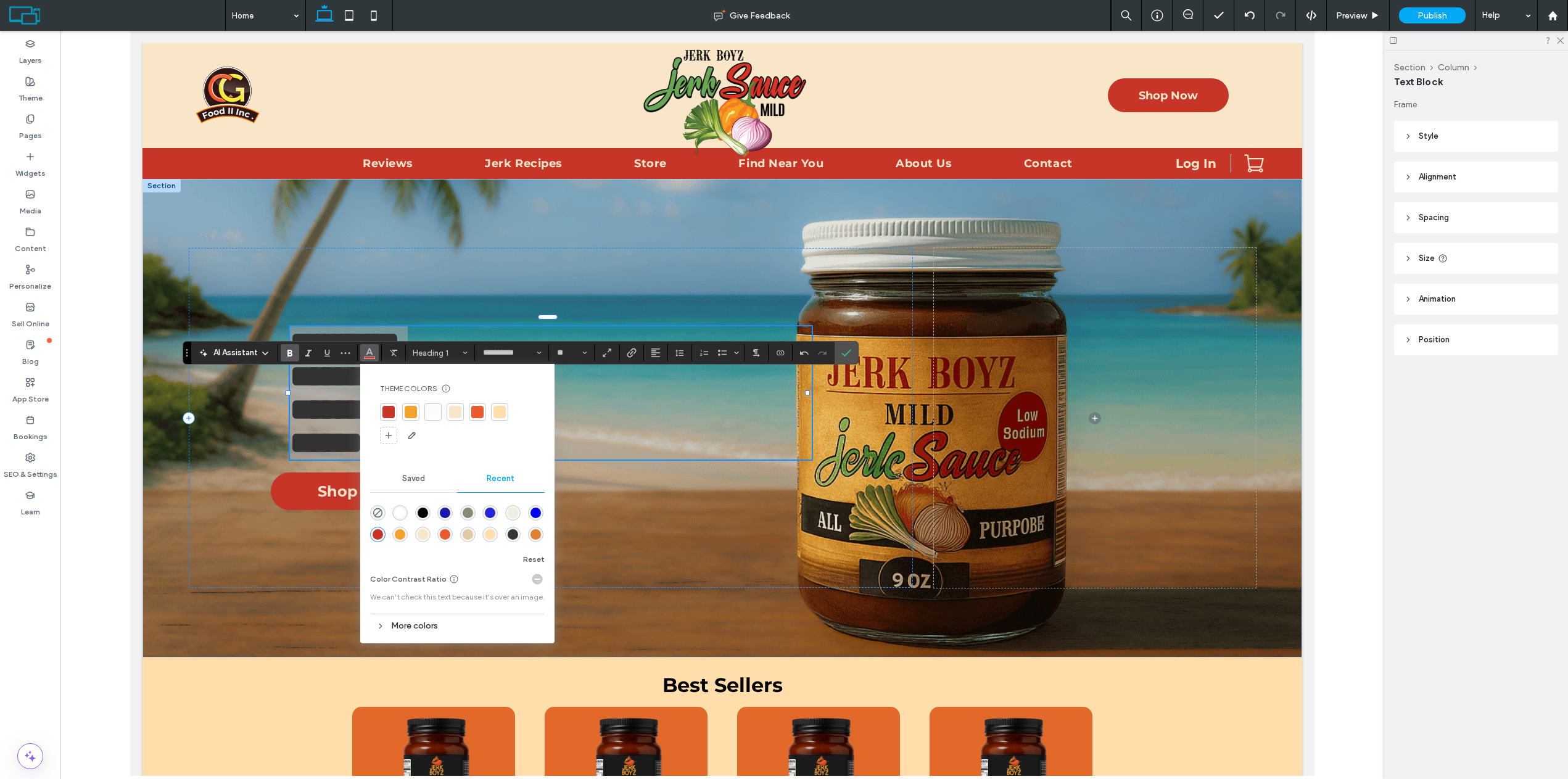
click at [429, 410] on div at bounding box center [433, 412] width 12 height 12
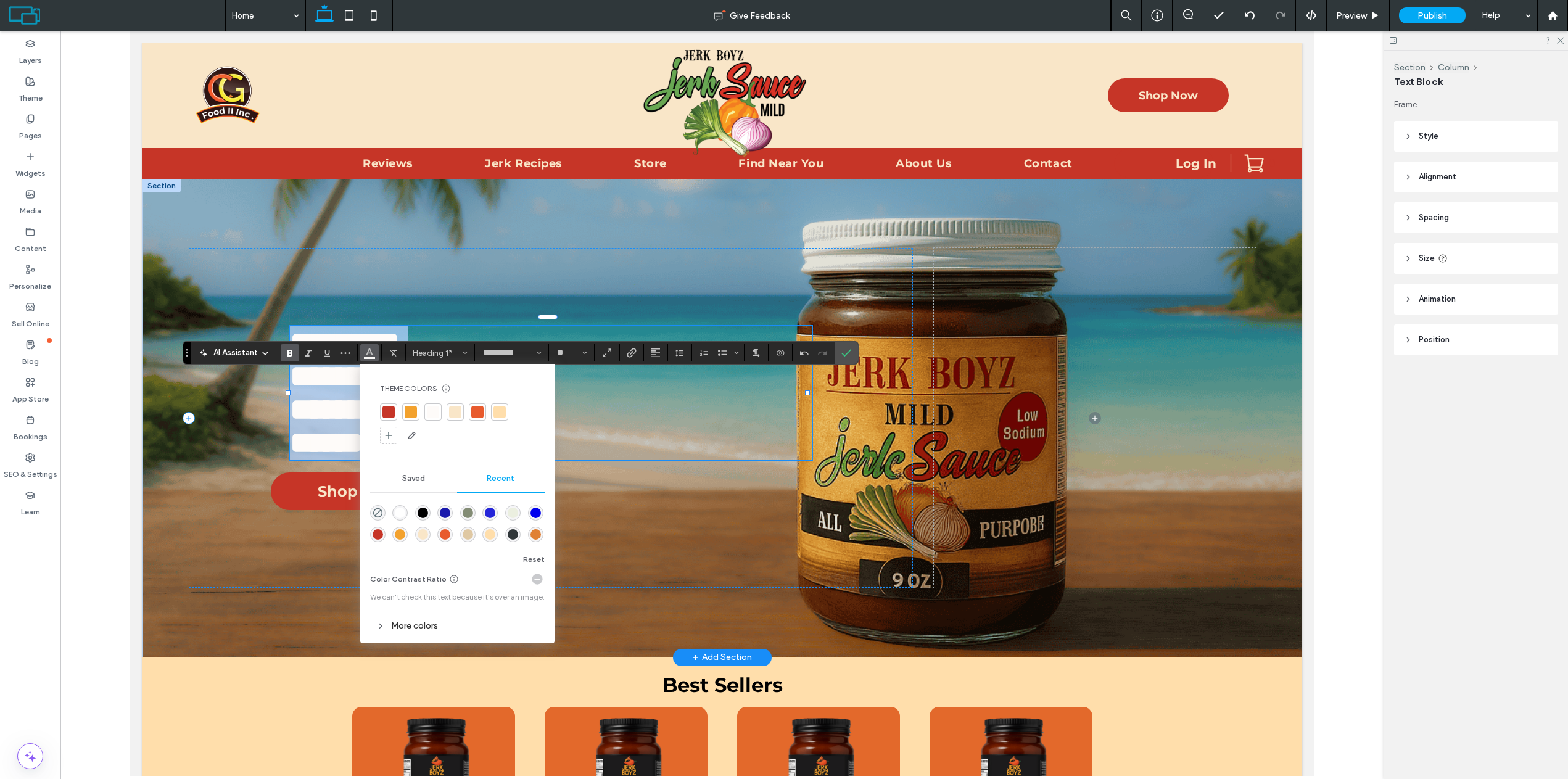
click at [624, 395] on h1 "********* ********* ******** ******" at bounding box center [551, 393] width 522 height 133
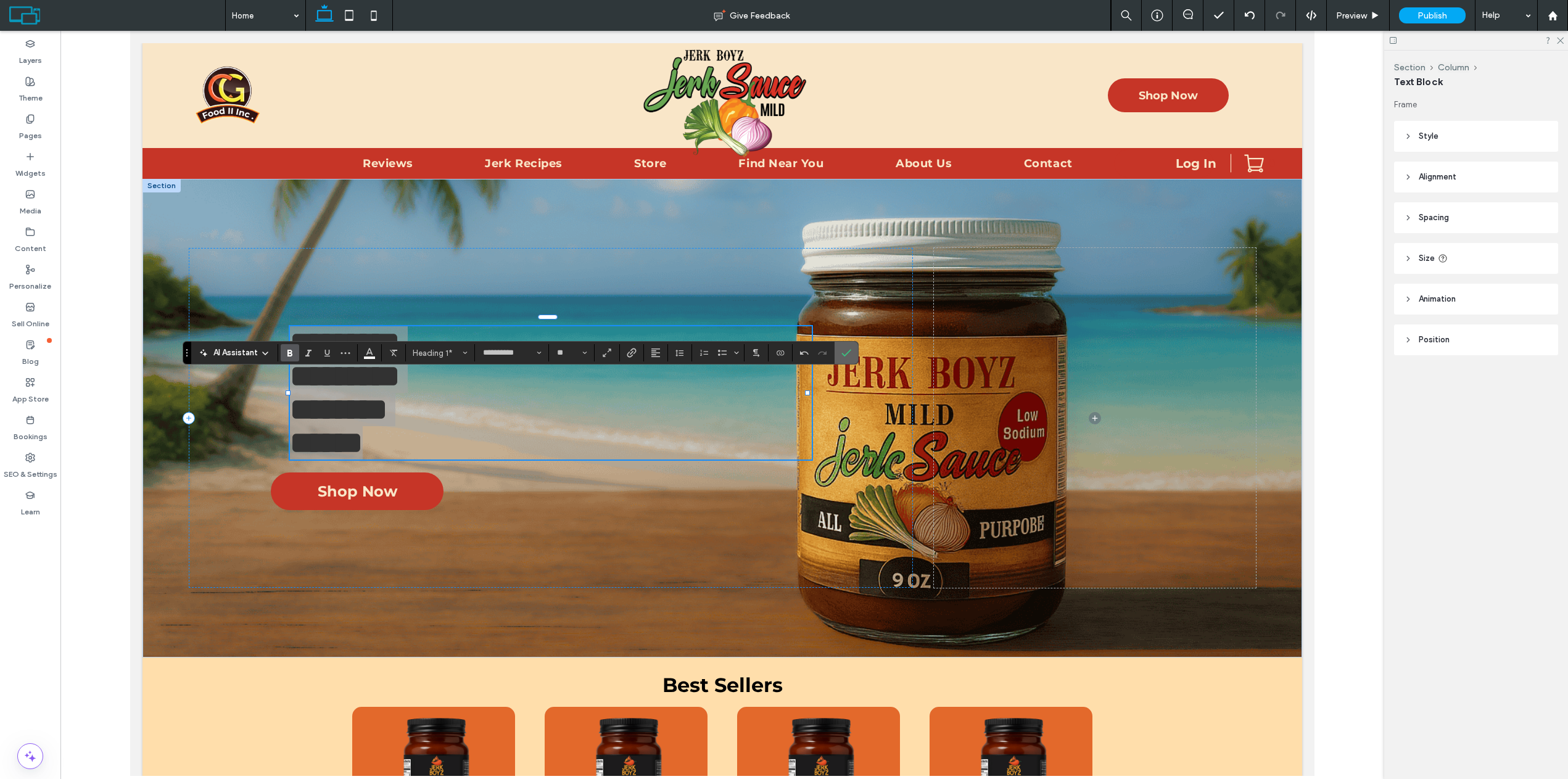
click at [852, 350] on label "Confirm" at bounding box center [846, 352] width 19 height 22
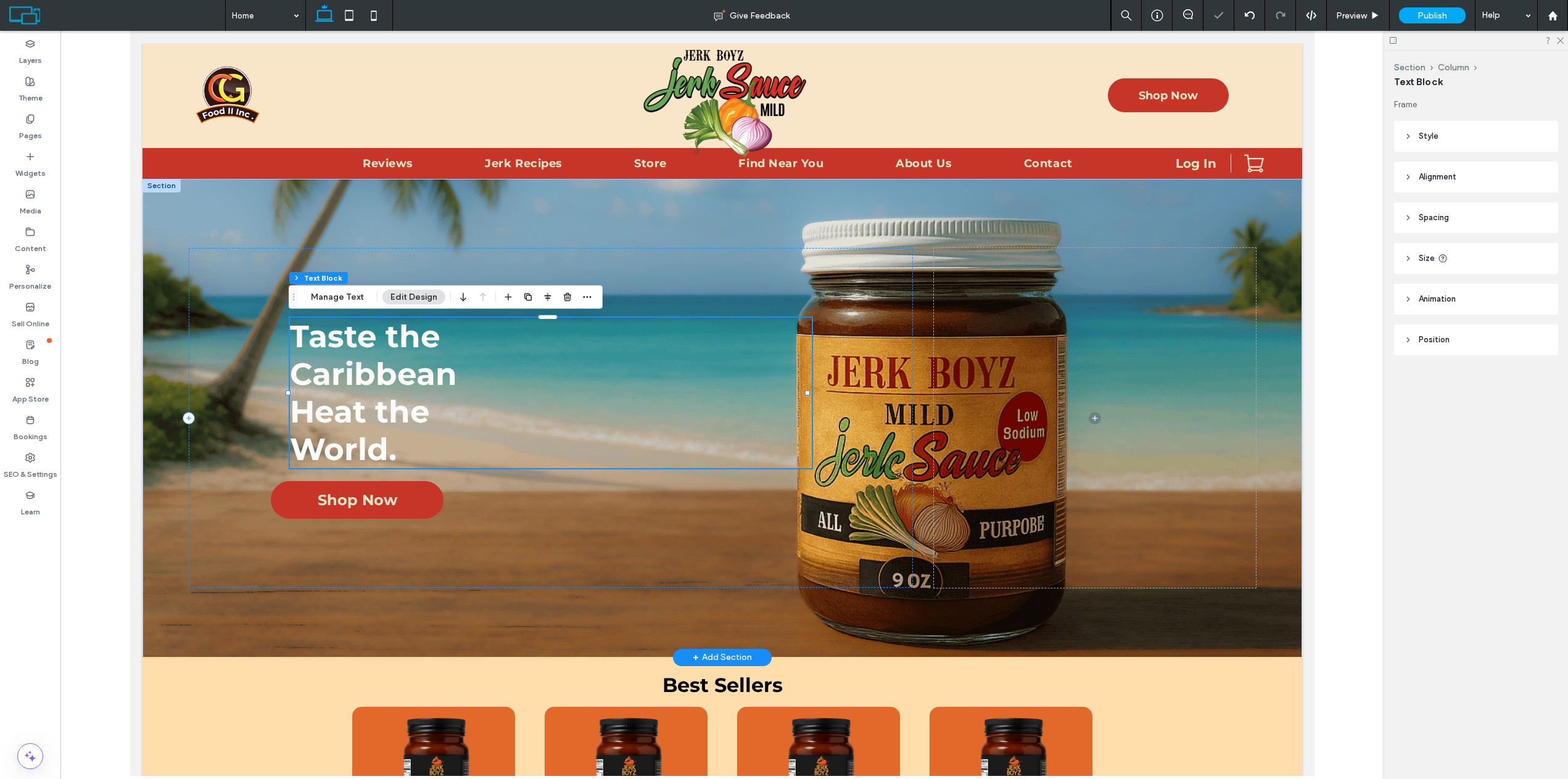
click at [632, 442] on h1 "Taste the Caribbean Heat the World." at bounding box center [551, 393] width 522 height 151
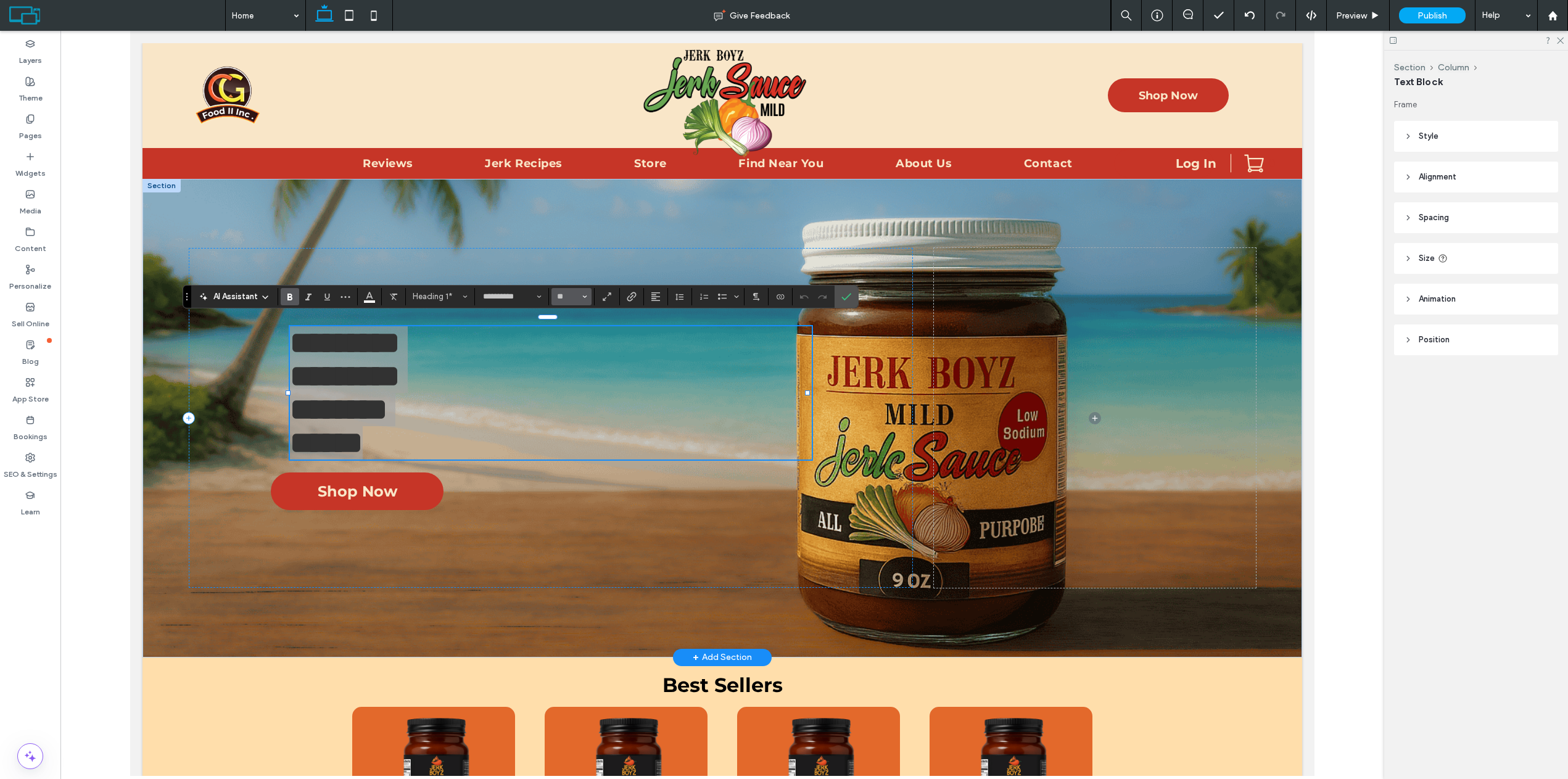
click at [582, 297] on icon "Size" at bounding box center [584, 296] width 5 height 5
click at [577, 418] on label "72" at bounding box center [571, 425] width 39 height 17
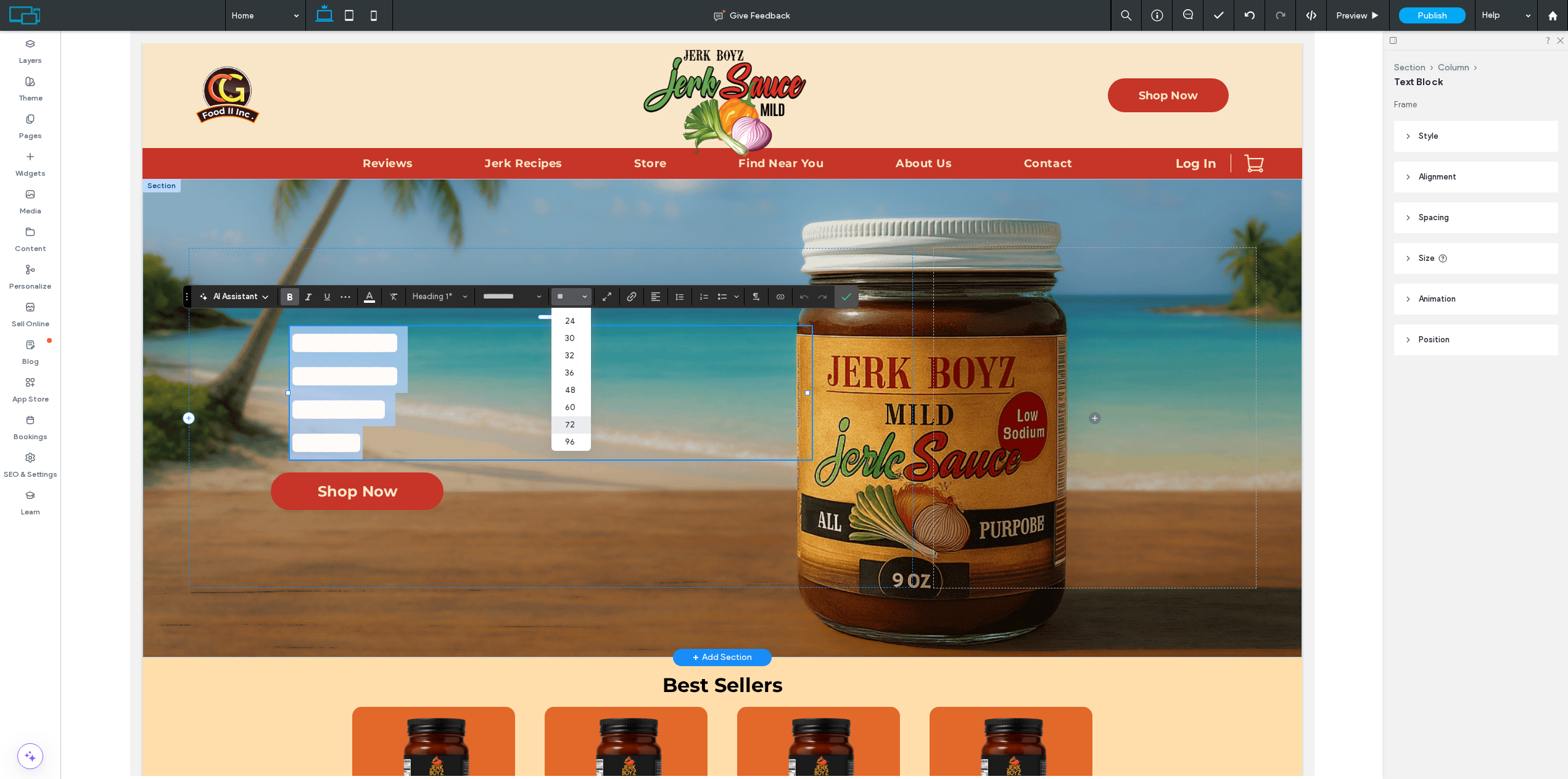
type input "**"
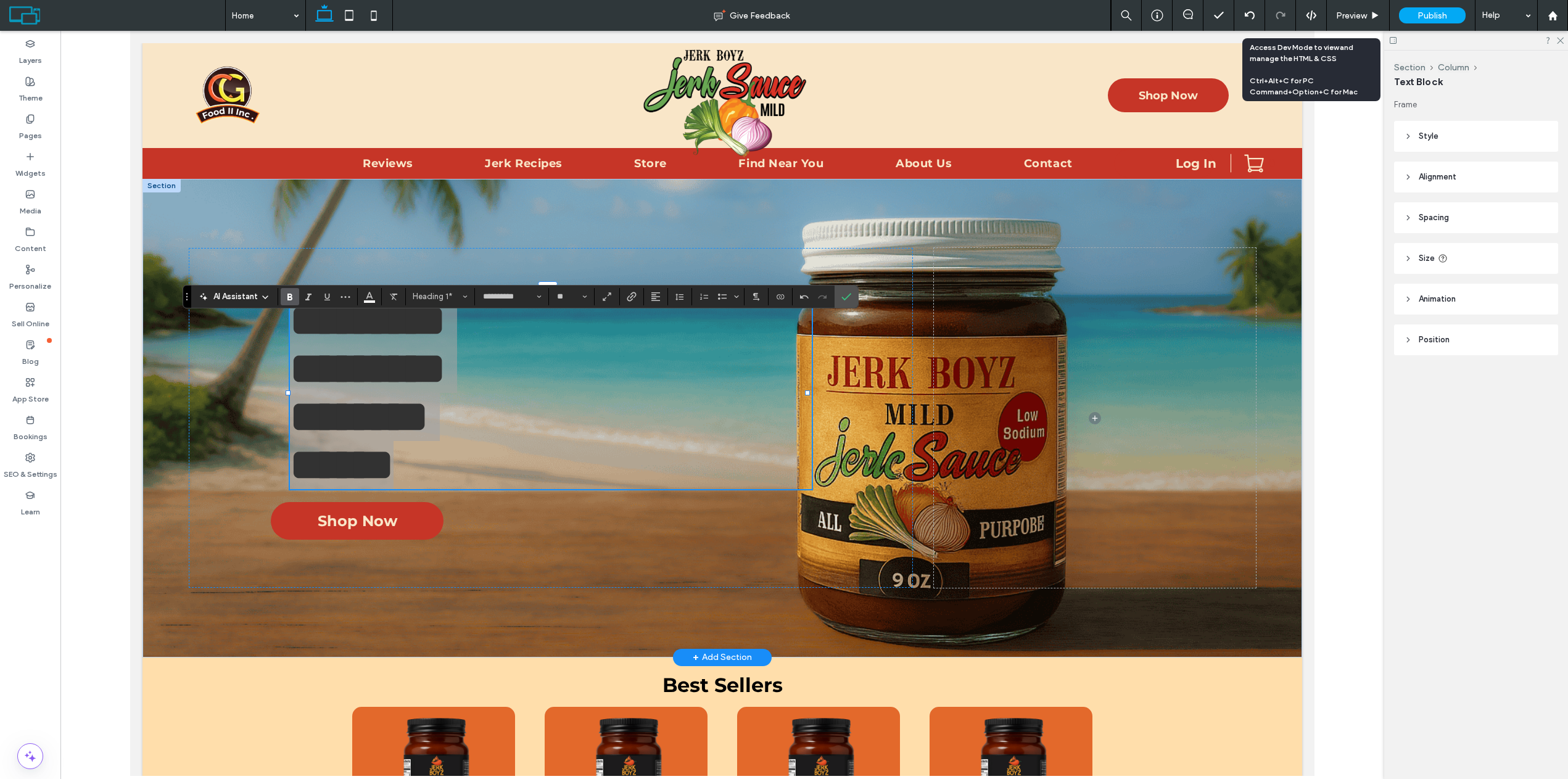
drag, startPoint x: 1322, startPoint y: 13, endPoint x: 1329, endPoint y: 13, distance: 7.0
click at [1328, 13] on div "Preview Publish Help" at bounding box center [1339, 15] width 457 height 31
click at [1335, 13] on div "Preview" at bounding box center [1357, 16] width 62 height 11
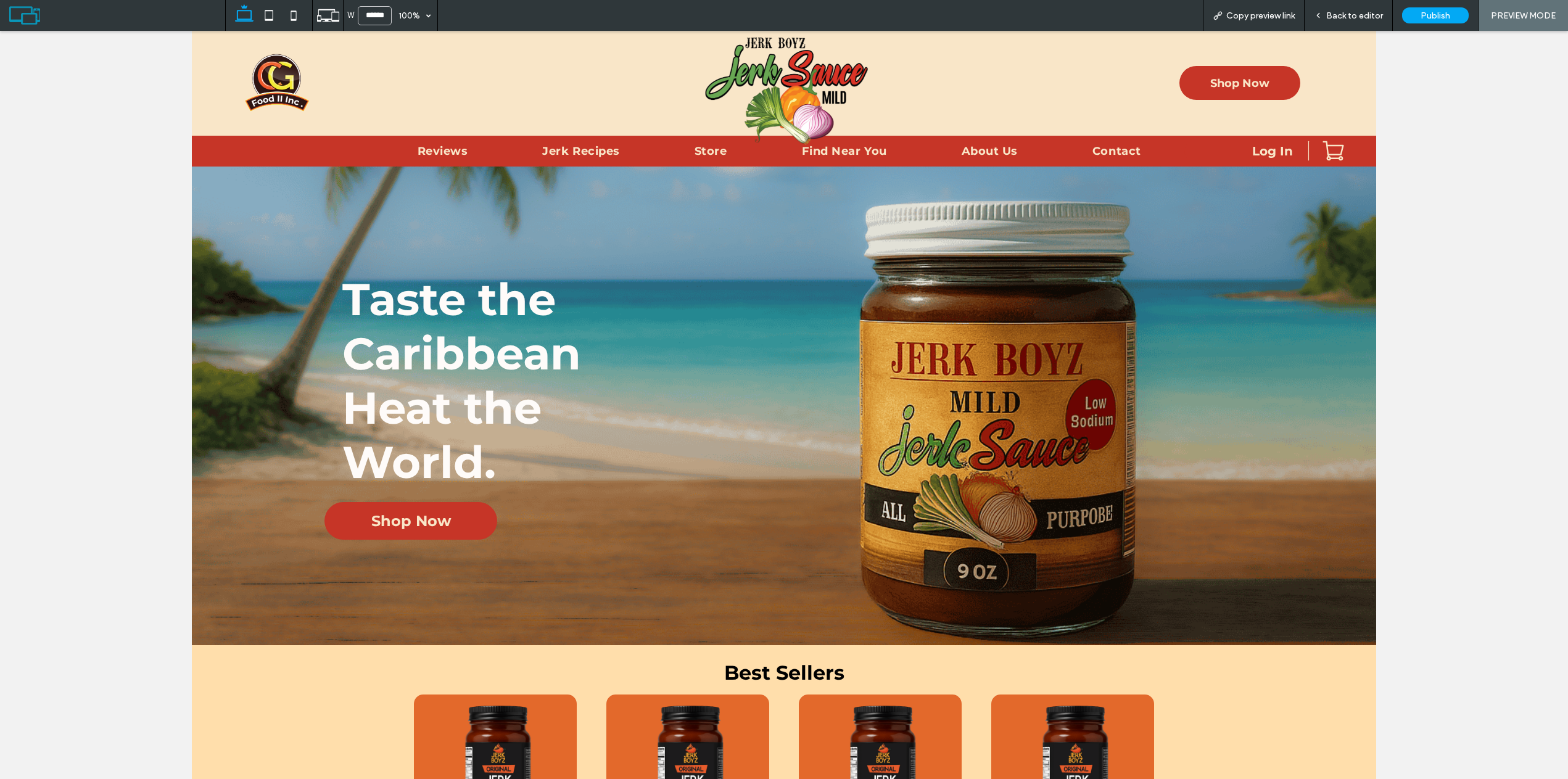
click at [1337, 21] on div "Back to editor" at bounding box center [1349, 15] width 88 height 31
click at [1339, 19] on span "Back to editor" at bounding box center [1354, 16] width 57 height 11
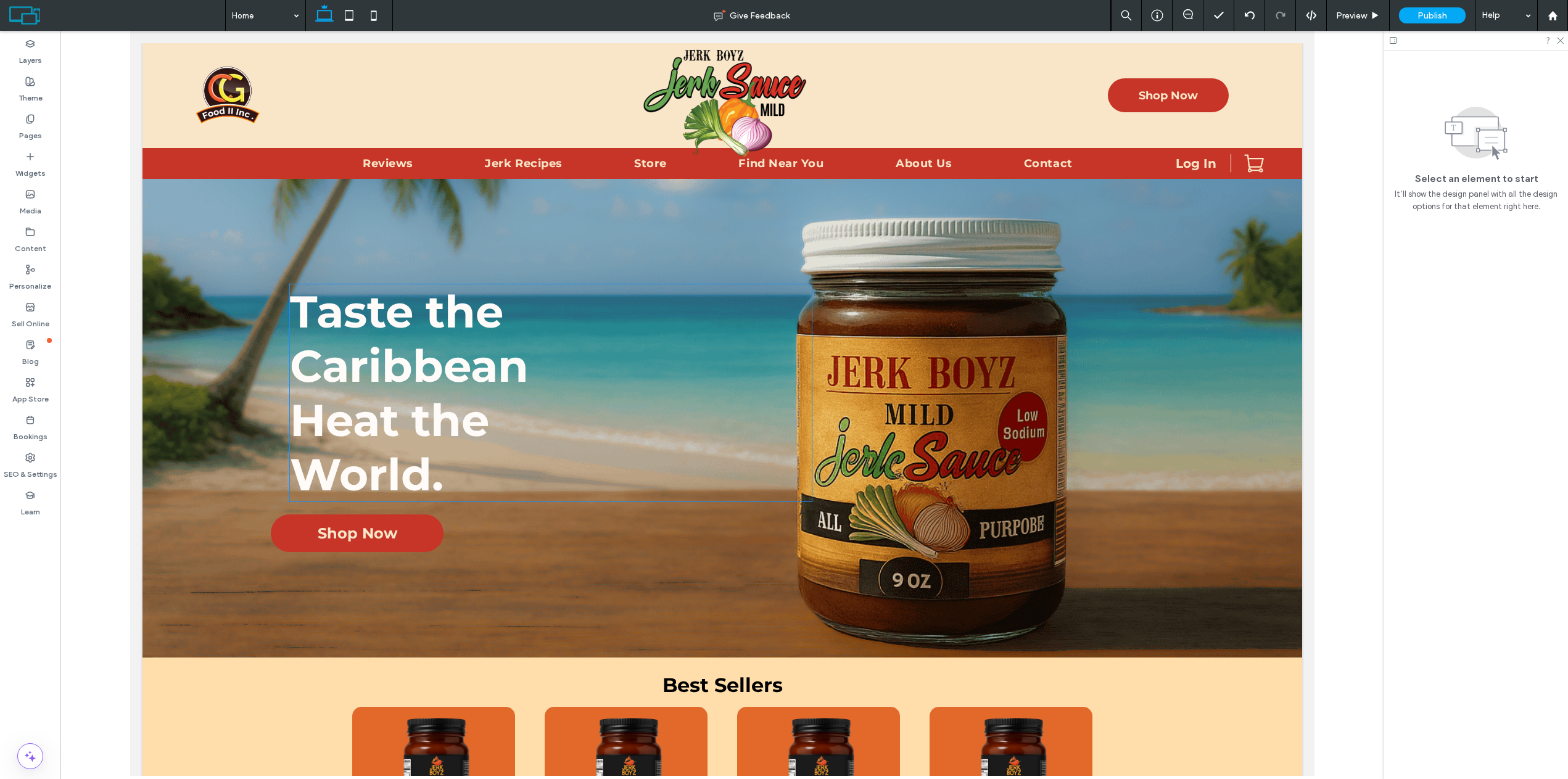
click at [430, 381] on span "Taste the Caribbean Heat the World." at bounding box center [410, 393] width 239 height 217
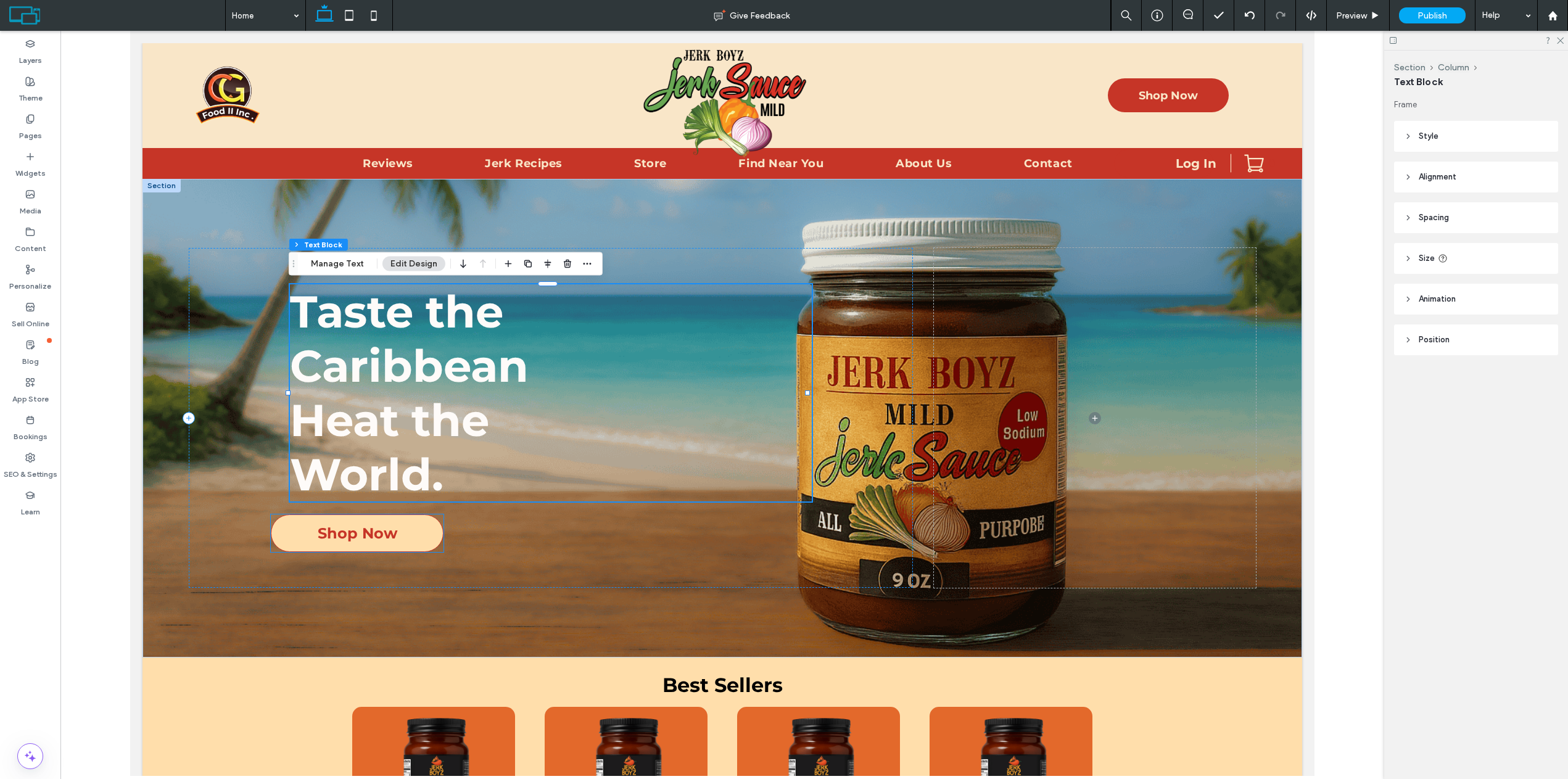
click at [355, 530] on span "Shop Now" at bounding box center [357, 533] width 79 height 18
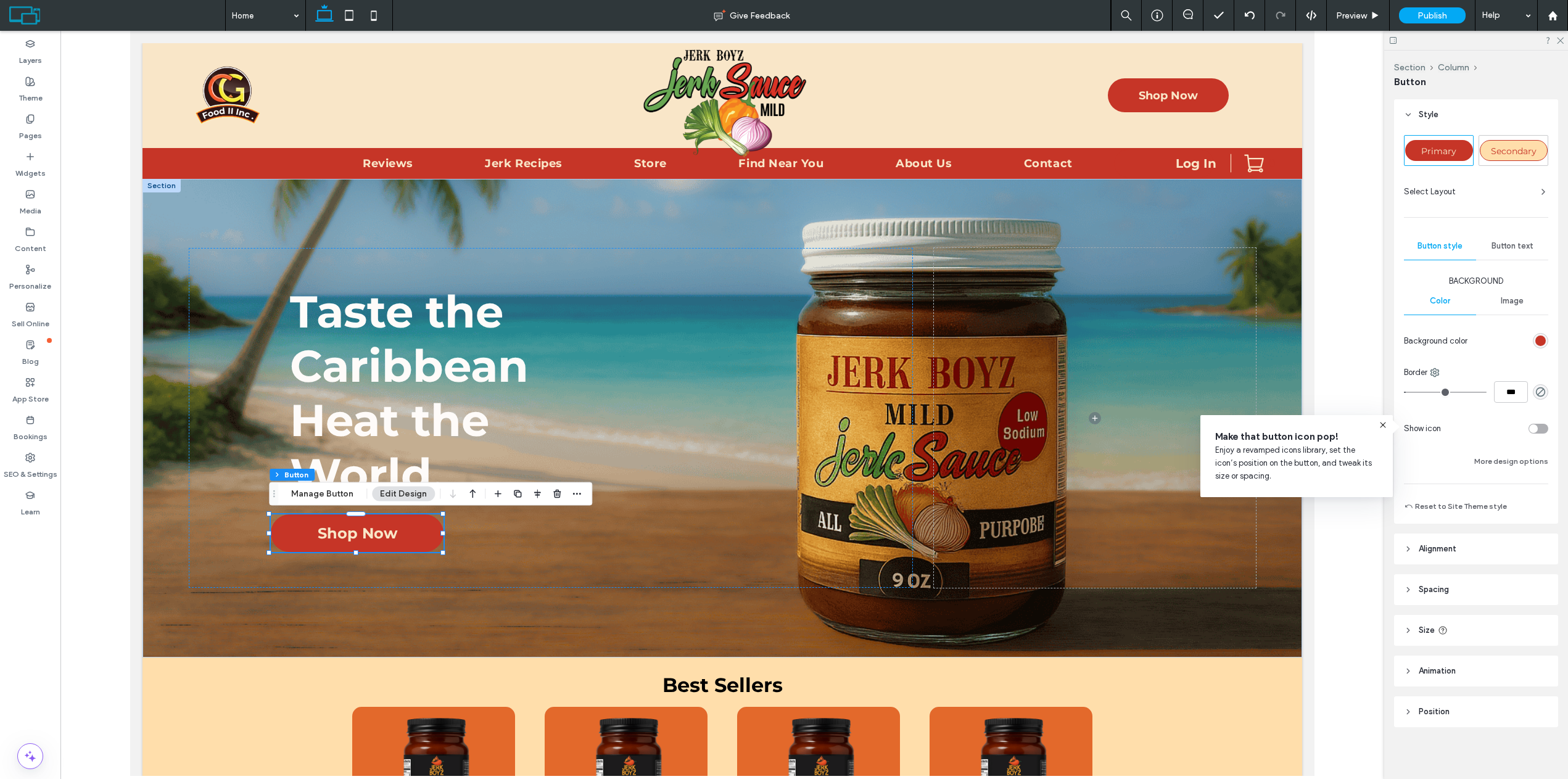
scroll to position [24, 0]
click at [1407, 544] on icon at bounding box center [1408, 546] width 9 height 9
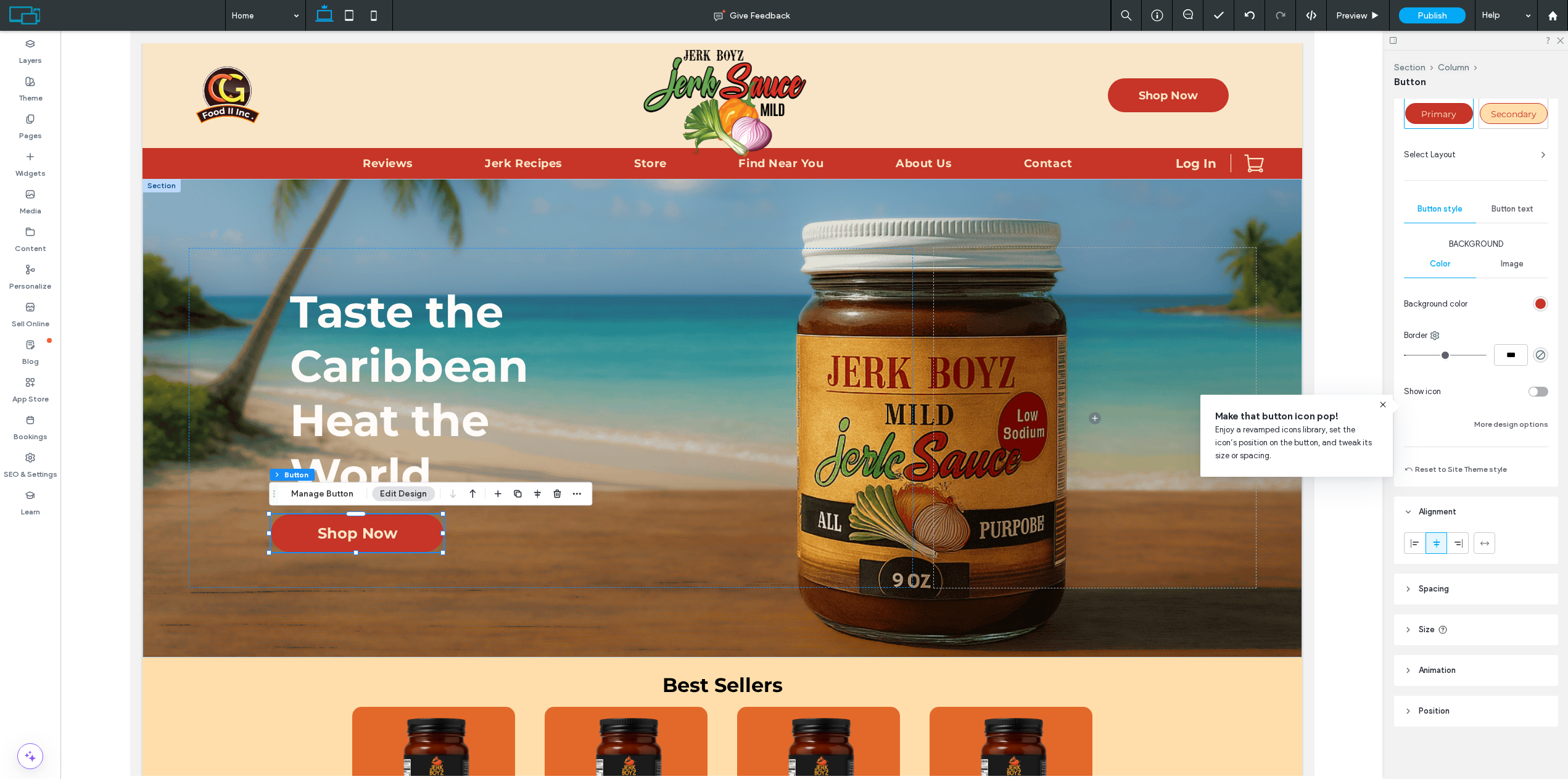
scroll to position [61, 0]
click at [1412, 586] on icon at bounding box center [1408, 587] width 9 height 9
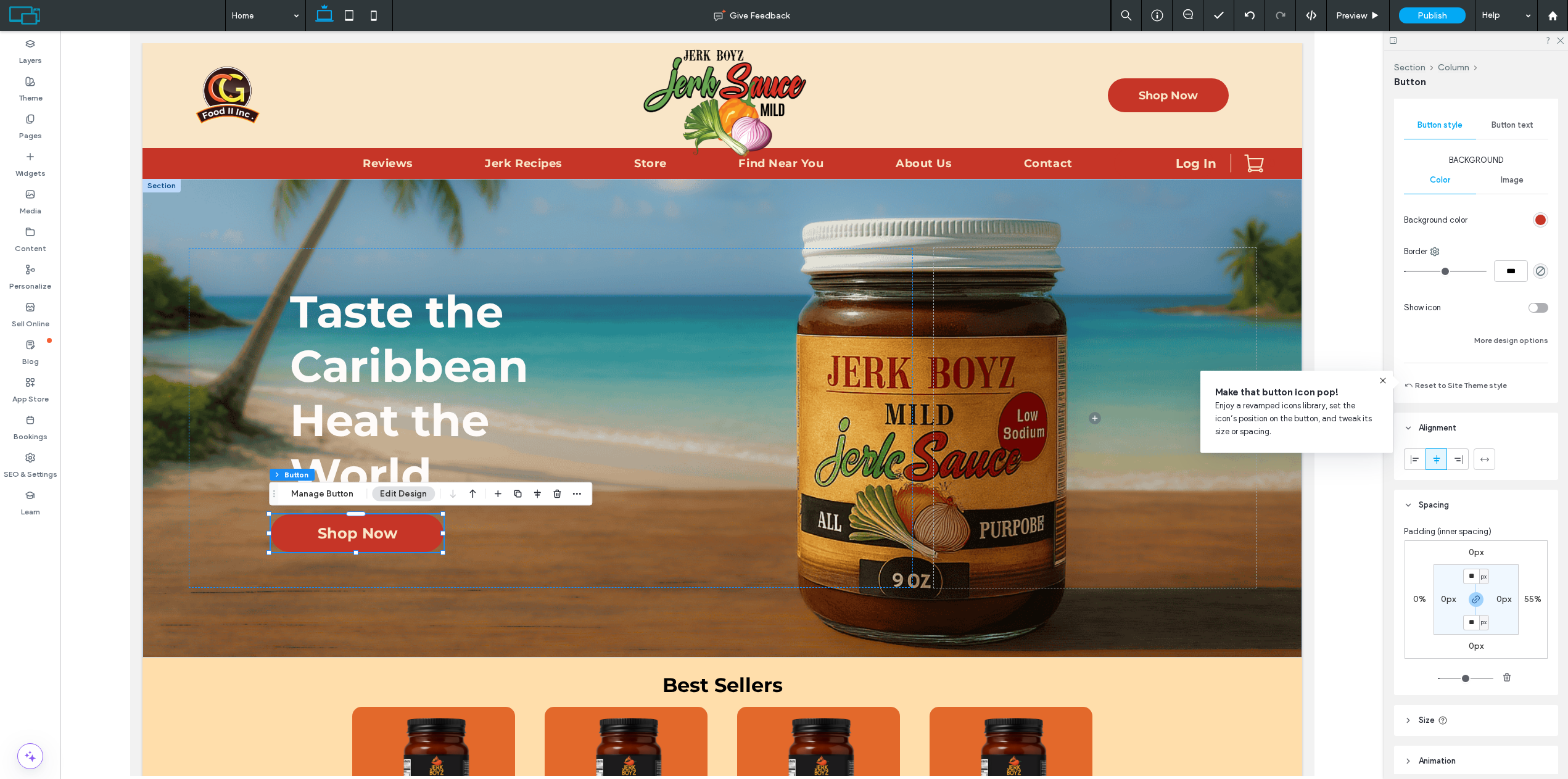
scroll to position [235, 0]
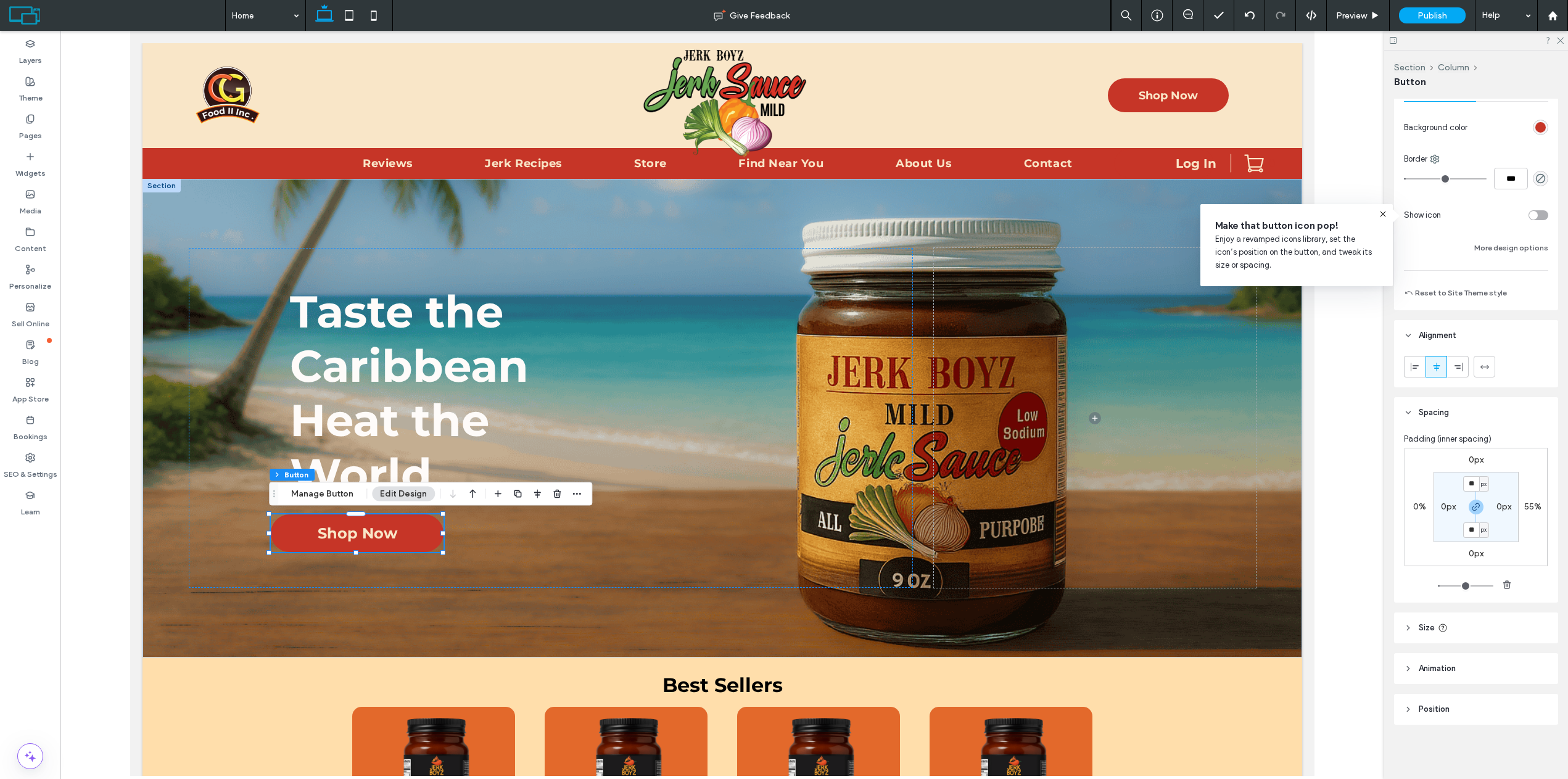
click at [1525, 504] on label "55%" at bounding box center [1533, 507] width 17 height 11
type input "**"
click at [1527, 509] on input "**" at bounding box center [1528, 507] width 16 height 15
click at [1528, 512] on input "**" at bounding box center [1528, 507] width 16 height 15
type input "**"
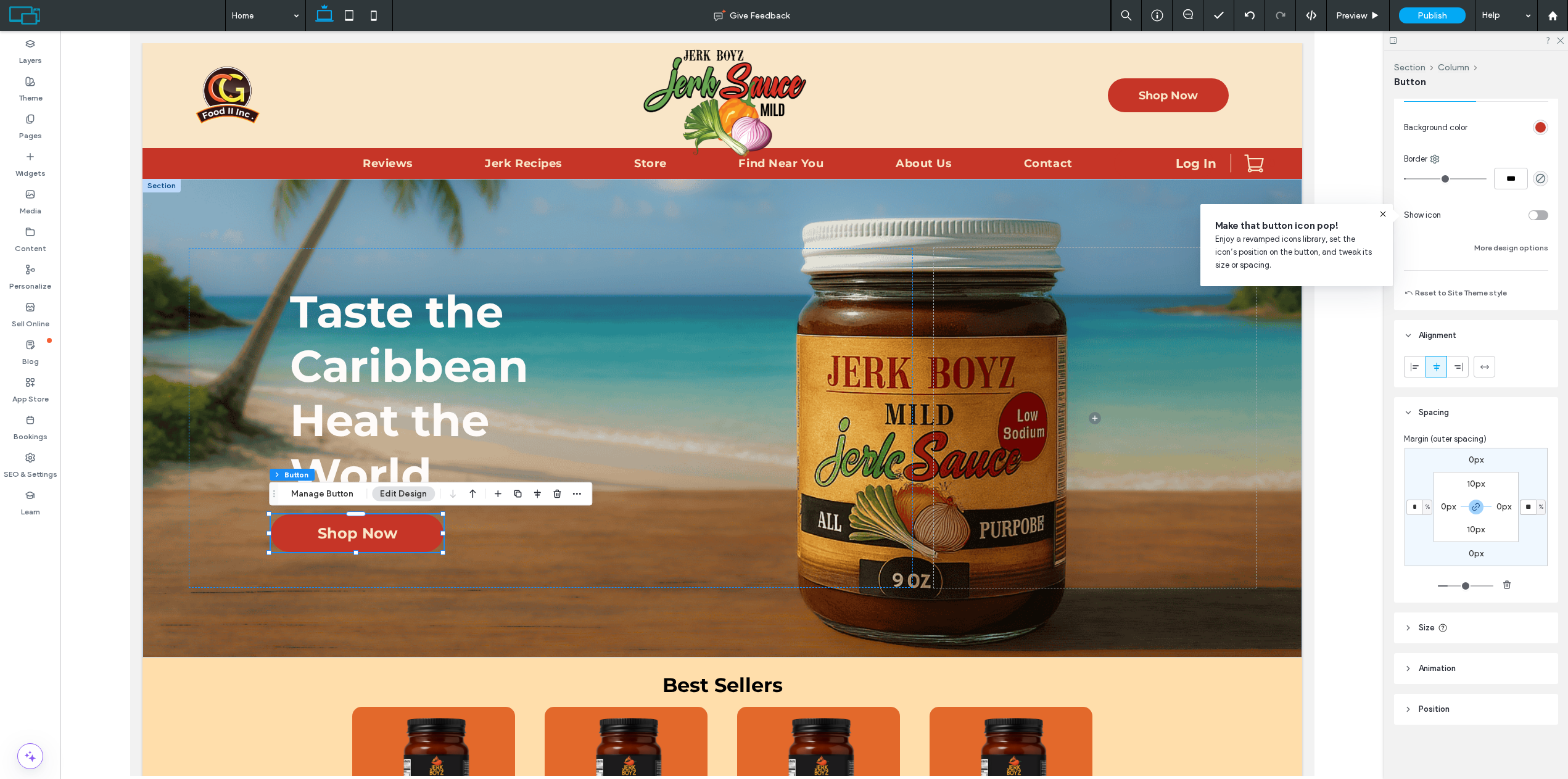
type input "**"
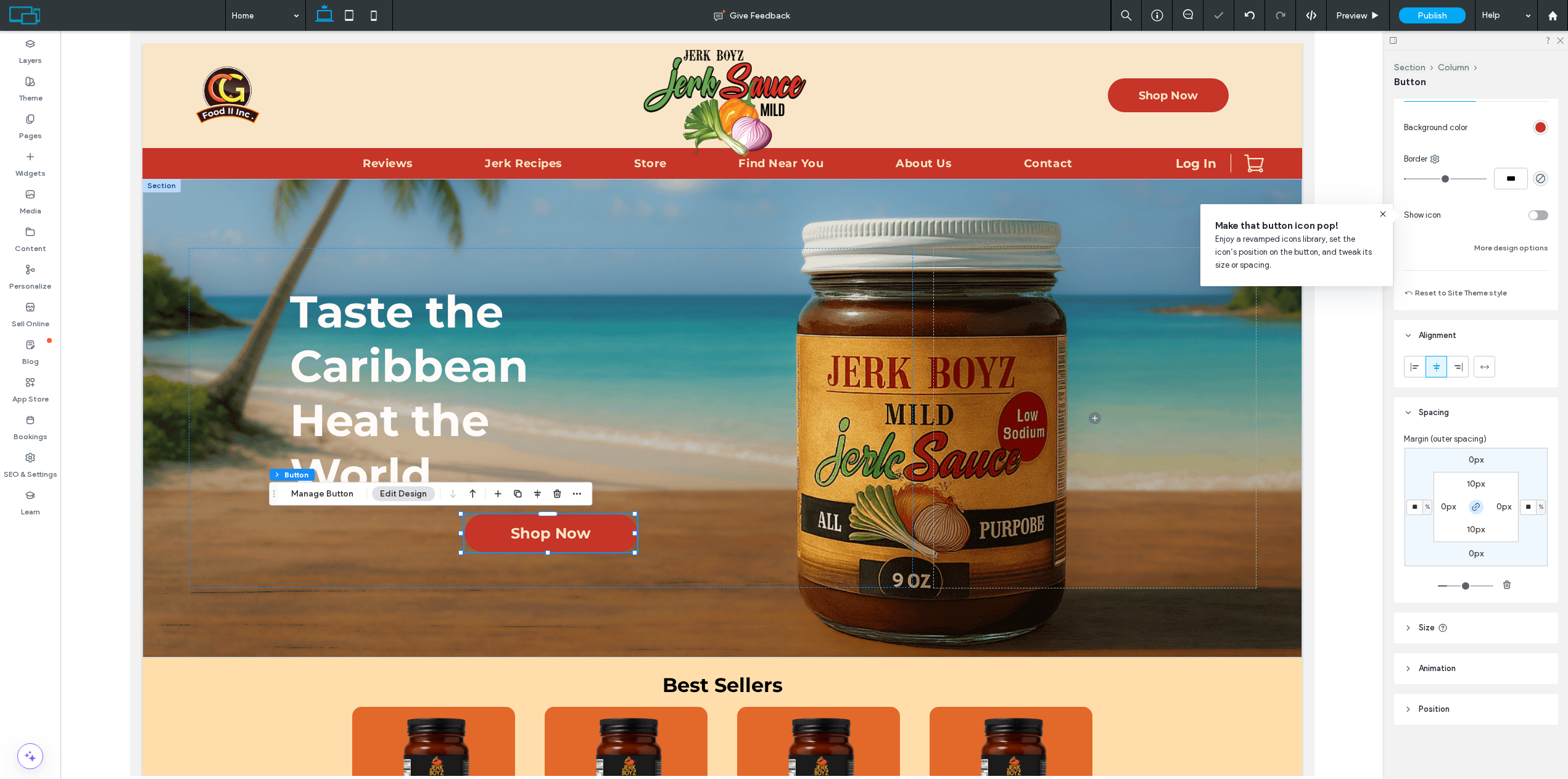
click at [1477, 509] on icon "button" at bounding box center [1475, 507] width 10 height 10
click at [1413, 511] on label "50%" at bounding box center [1419, 507] width 18 height 11
type input "*"
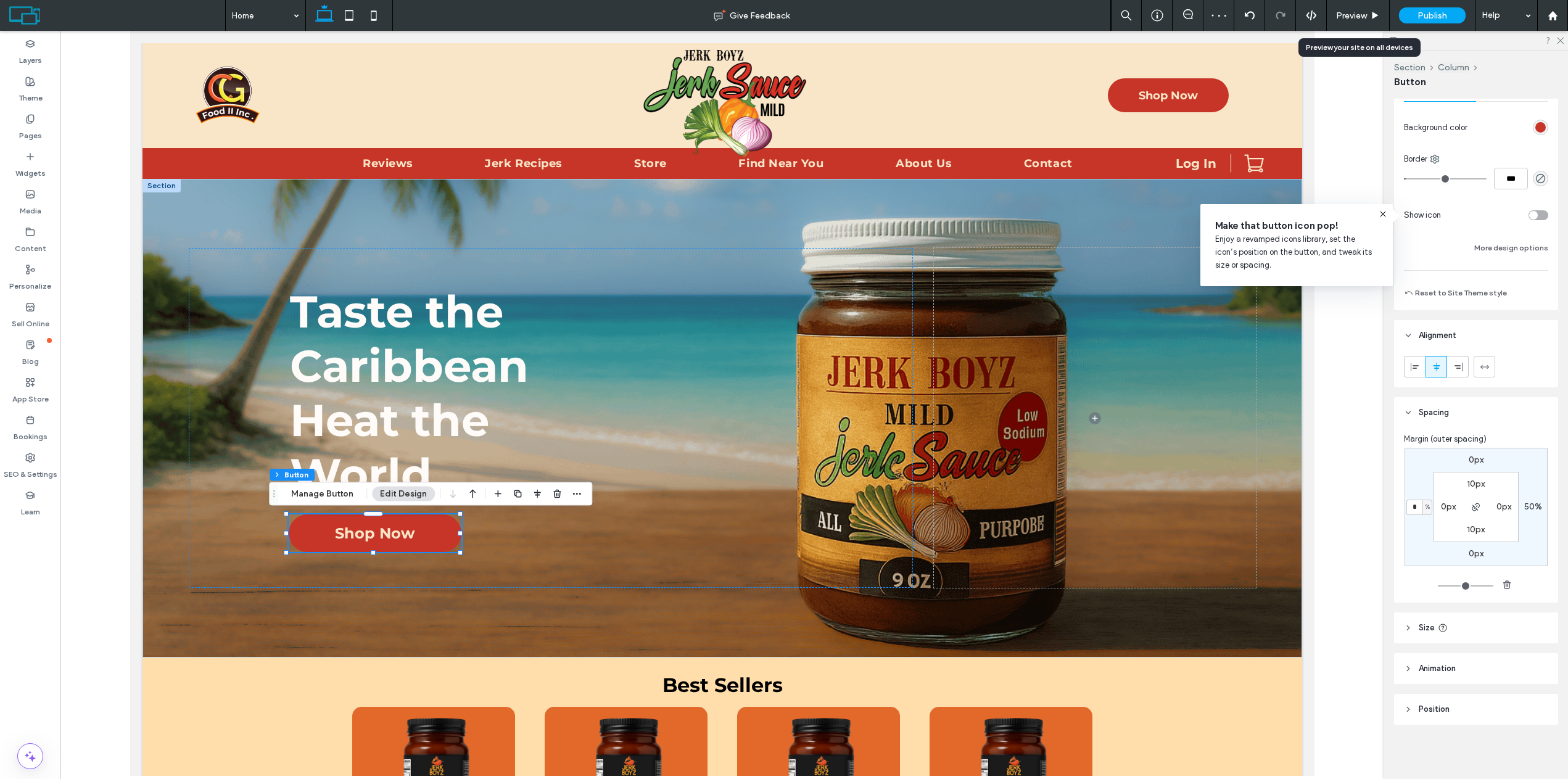
click at [1369, 17] on div "Preview" at bounding box center [1357, 16] width 62 height 11
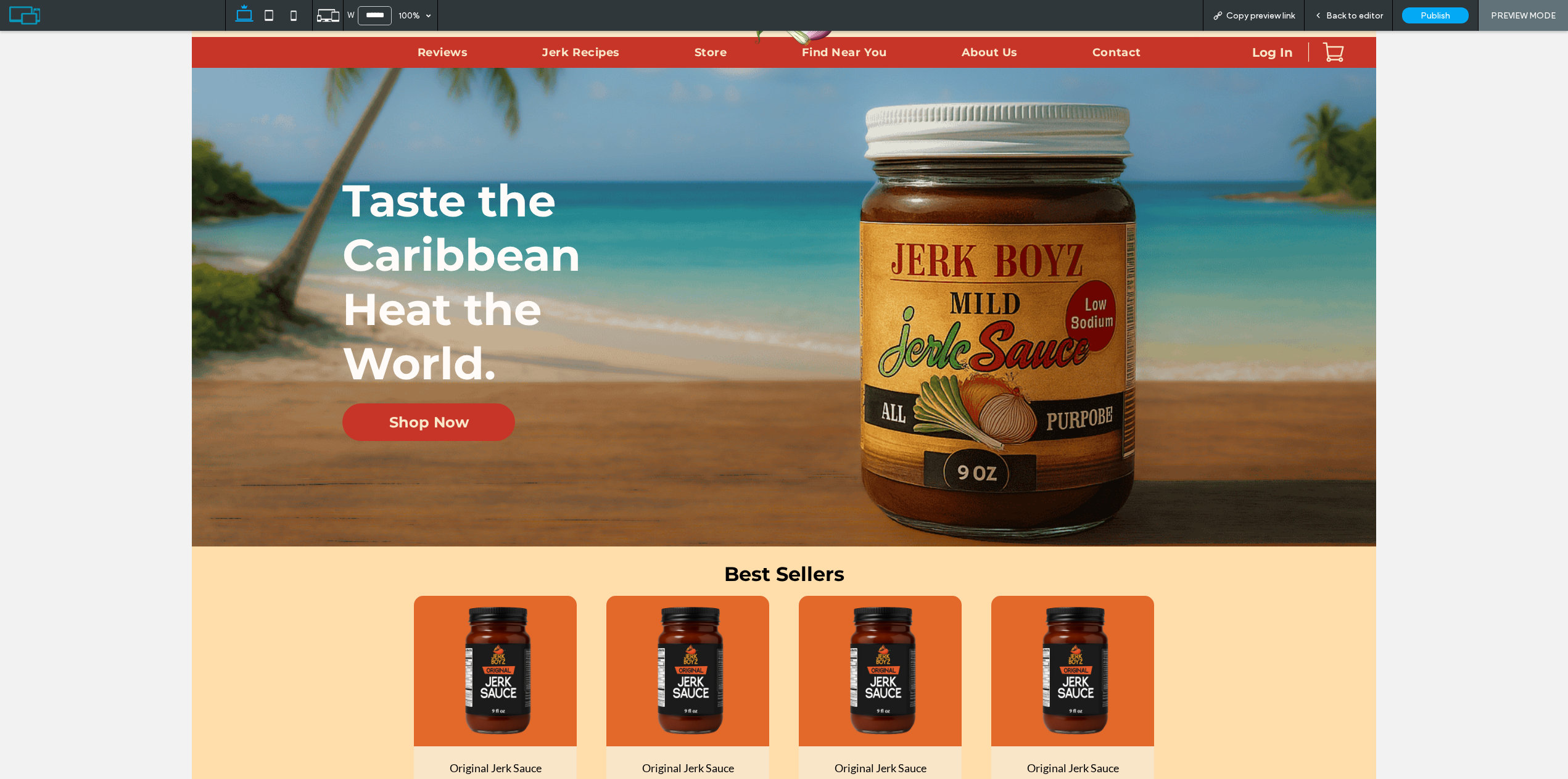
scroll to position [123, 0]
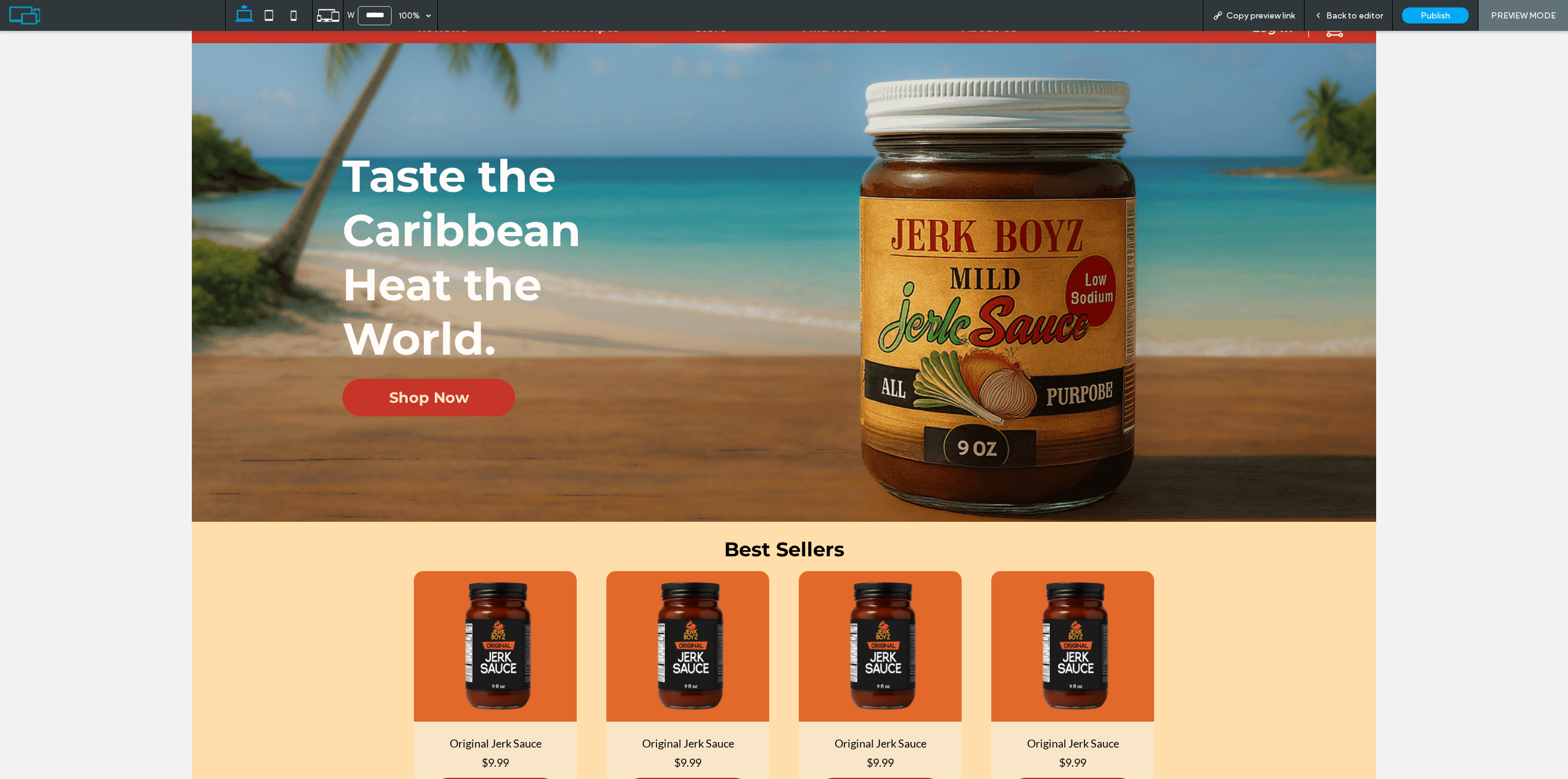
click at [1335, 6] on div "Back to editor" at bounding box center [1349, 15] width 88 height 31
click at [1363, 17] on span "Back to editor" at bounding box center [1354, 16] width 57 height 11
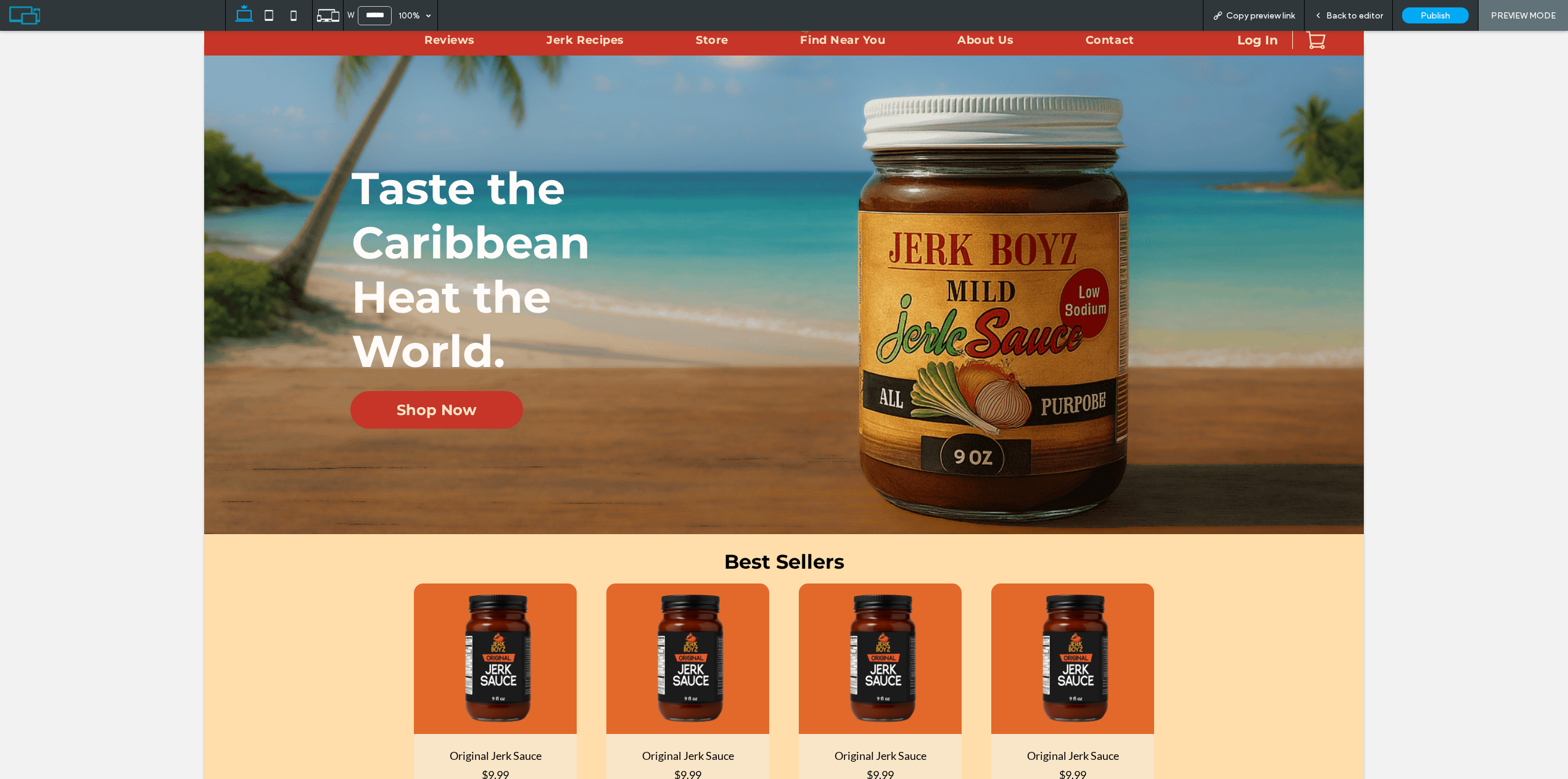
scroll to position [135, 0]
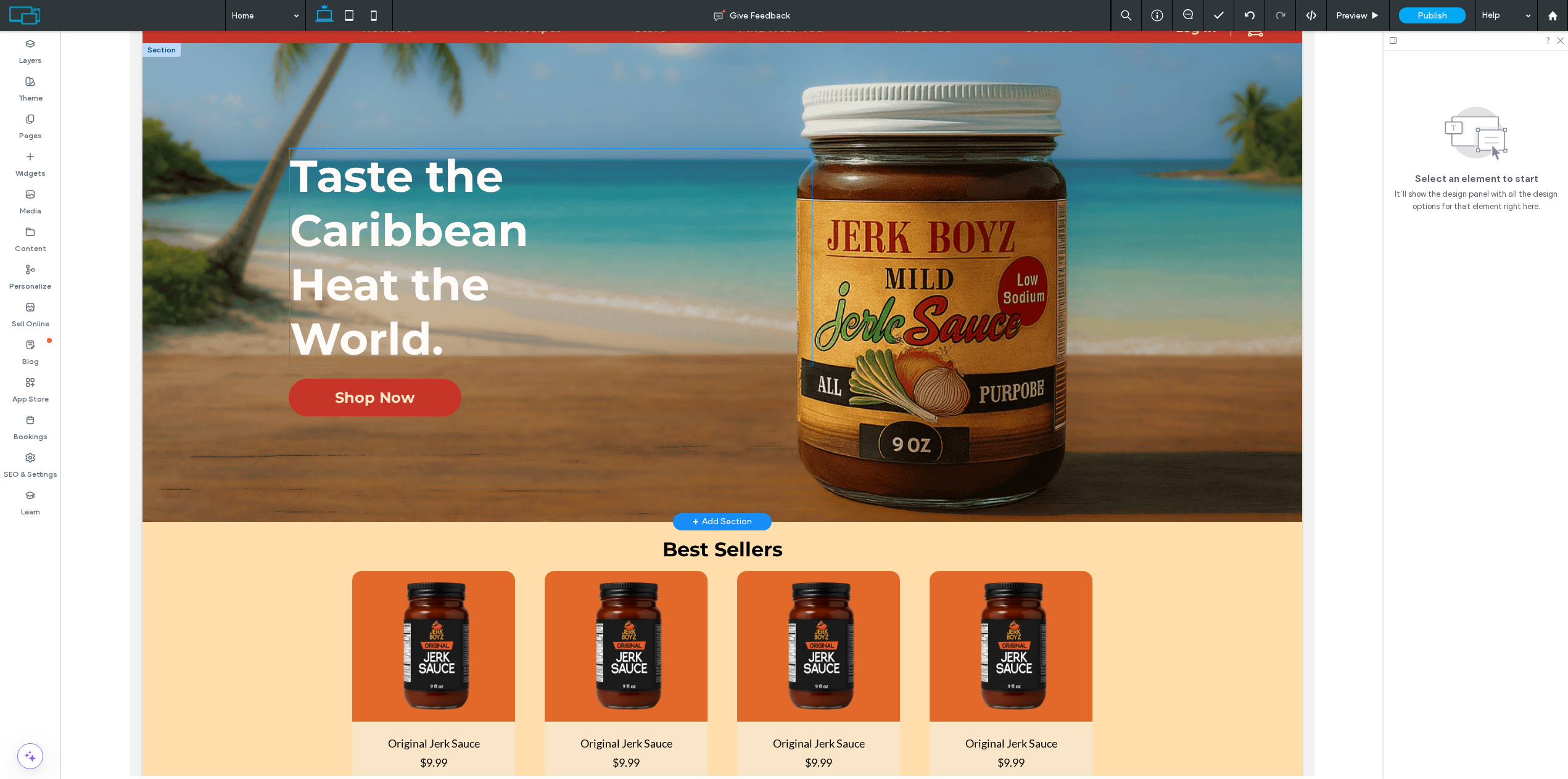
click at [383, 299] on span "Taste the Caribbean Heat the World." at bounding box center [410, 257] width 239 height 217
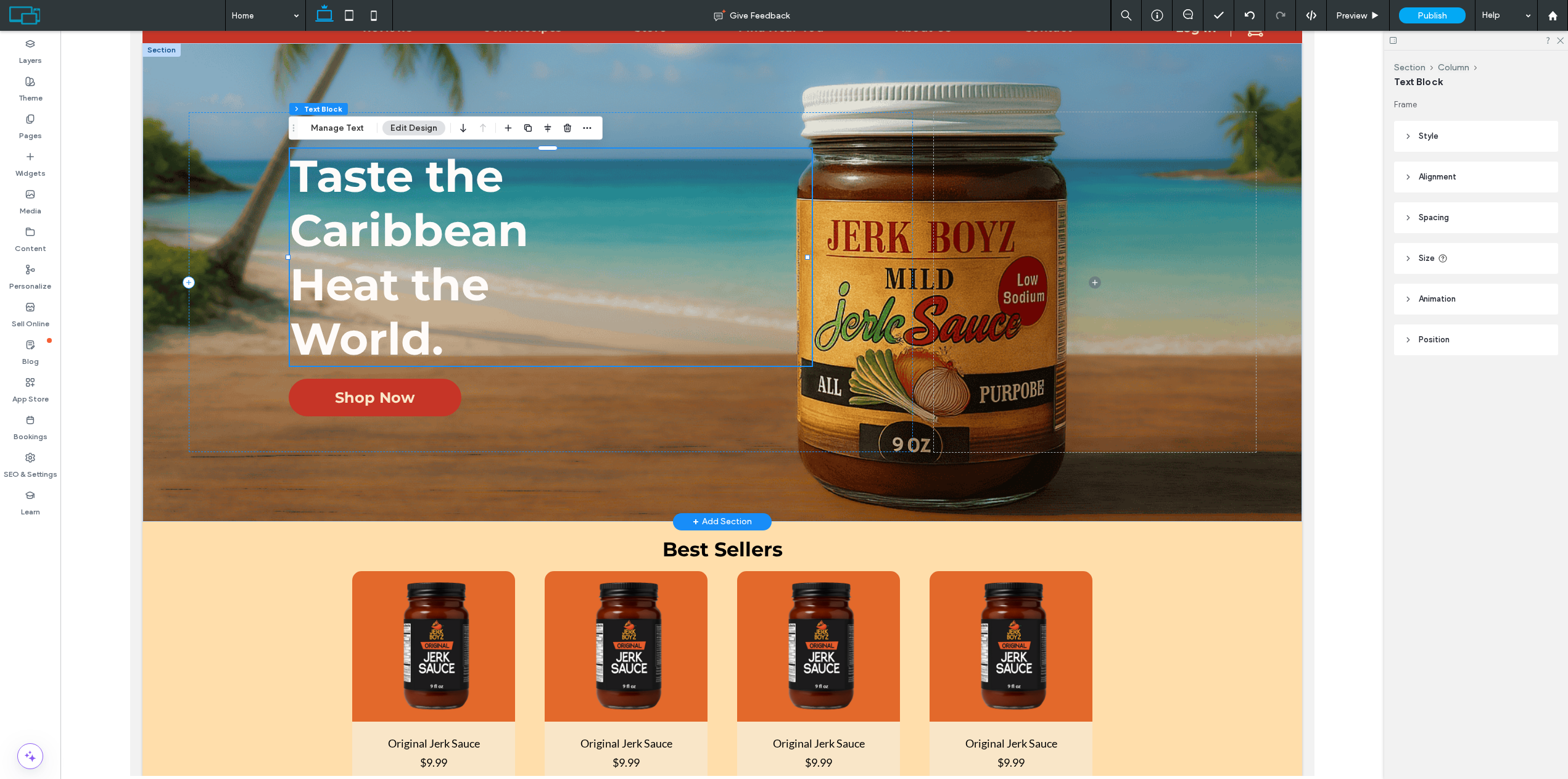
click at [383, 299] on span "Taste the Caribbean Heat the World." at bounding box center [410, 257] width 239 height 217
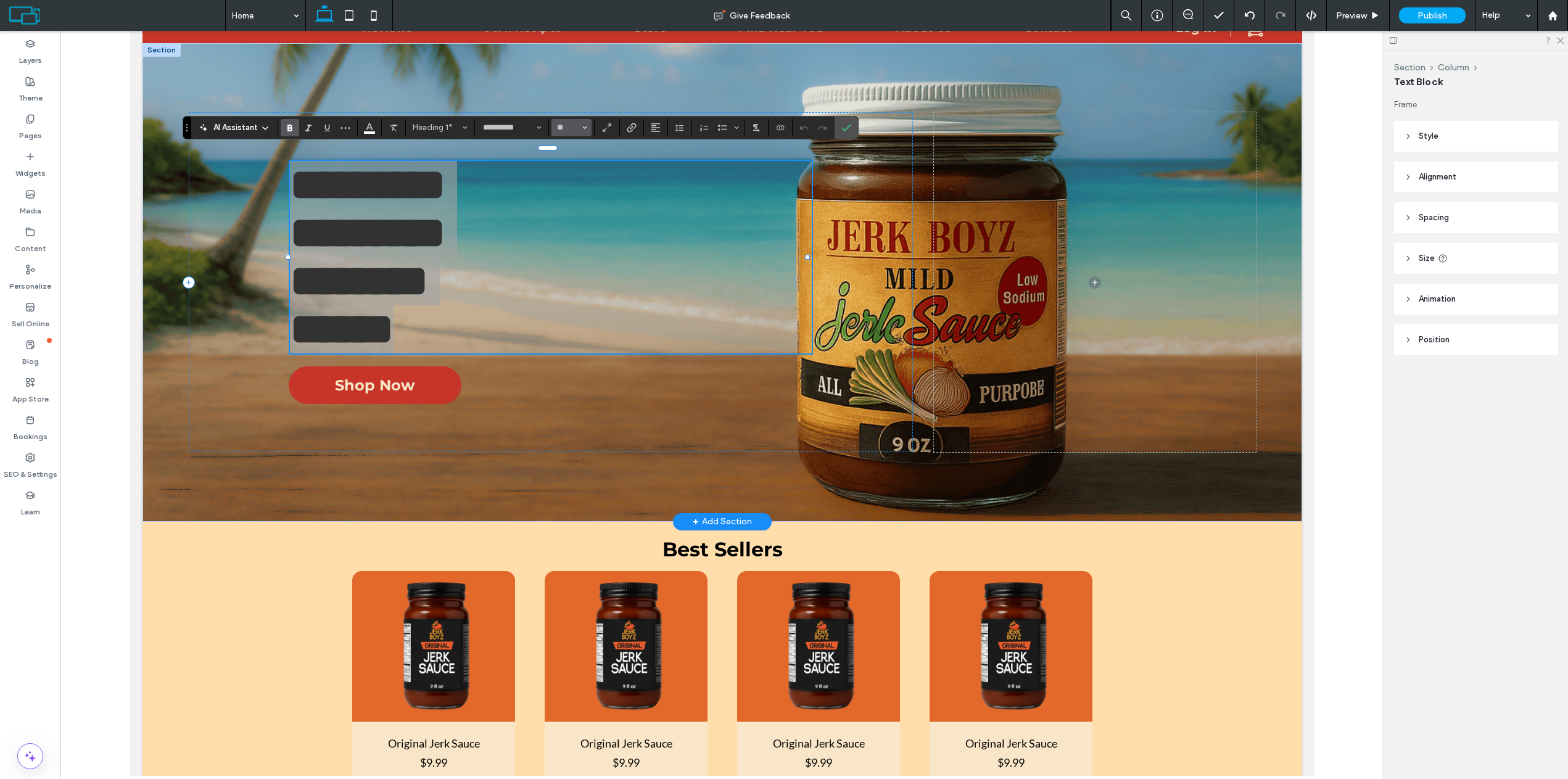
click at [583, 127] on use "Size" at bounding box center [584, 128] width 4 height 3
click at [560, 267] on span "96" at bounding box center [558, 273] width 5 height 17
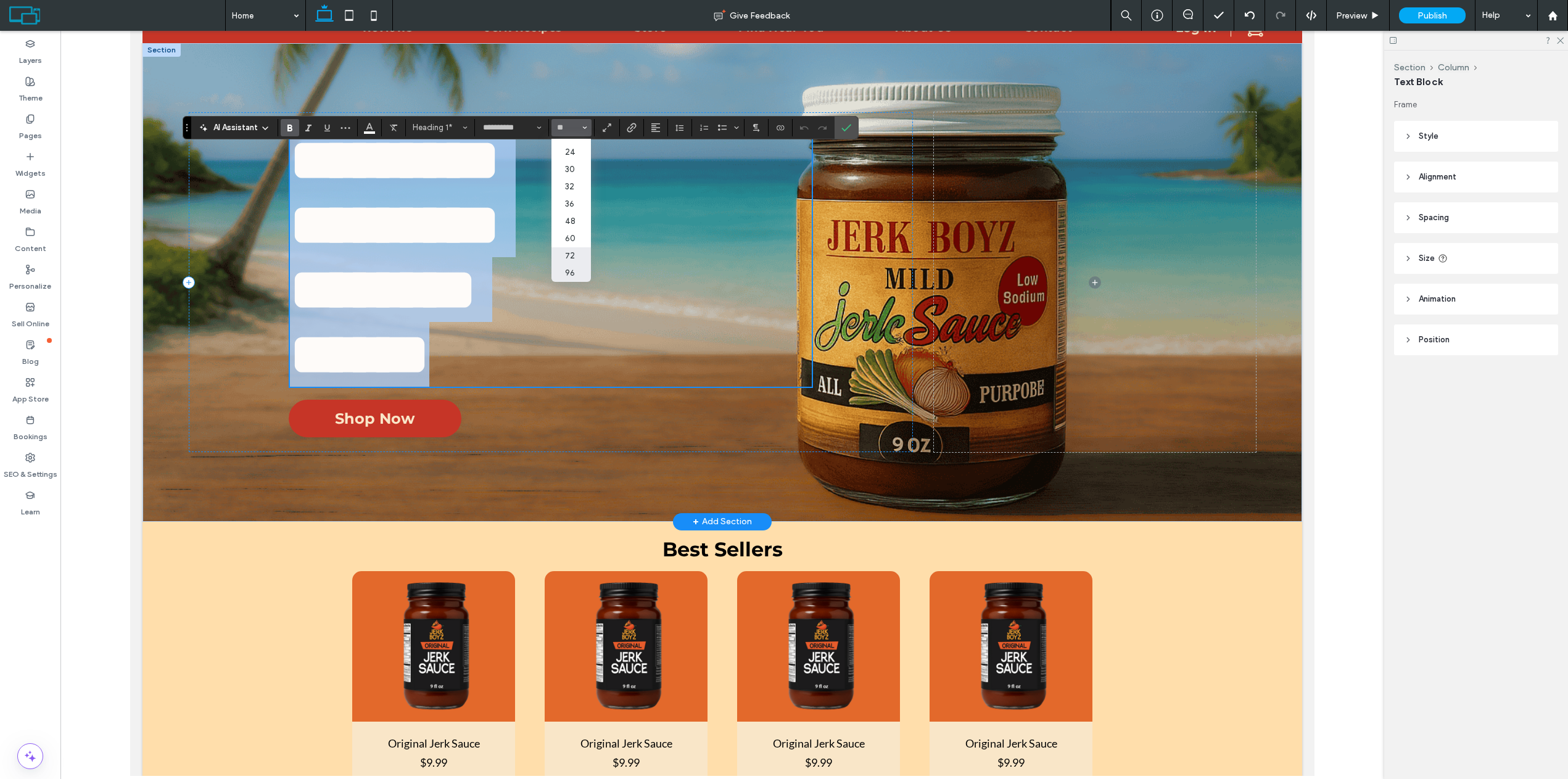
type input "**"
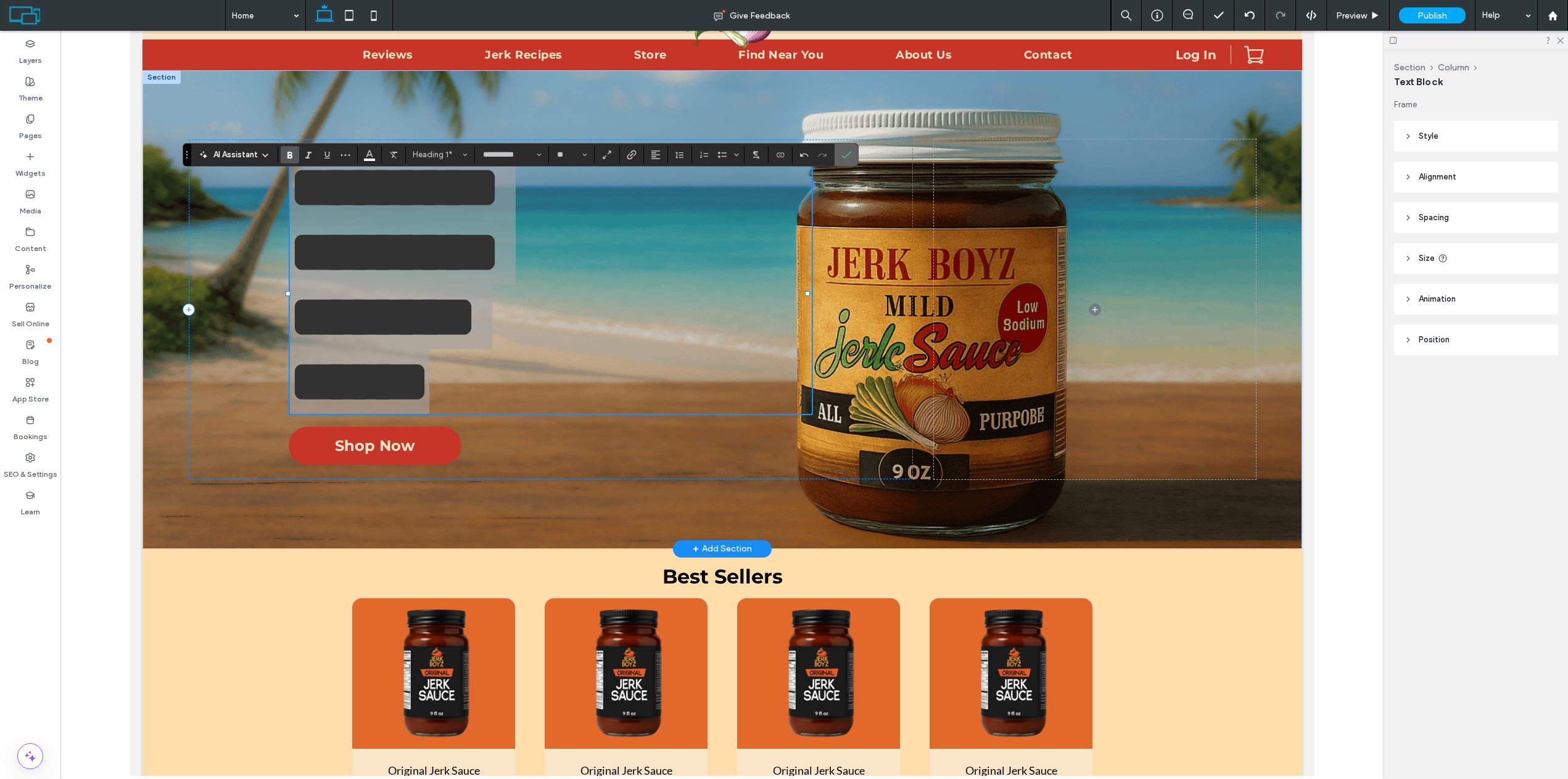
click at [855, 157] on label "Confirm" at bounding box center [846, 154] width 19 height 22
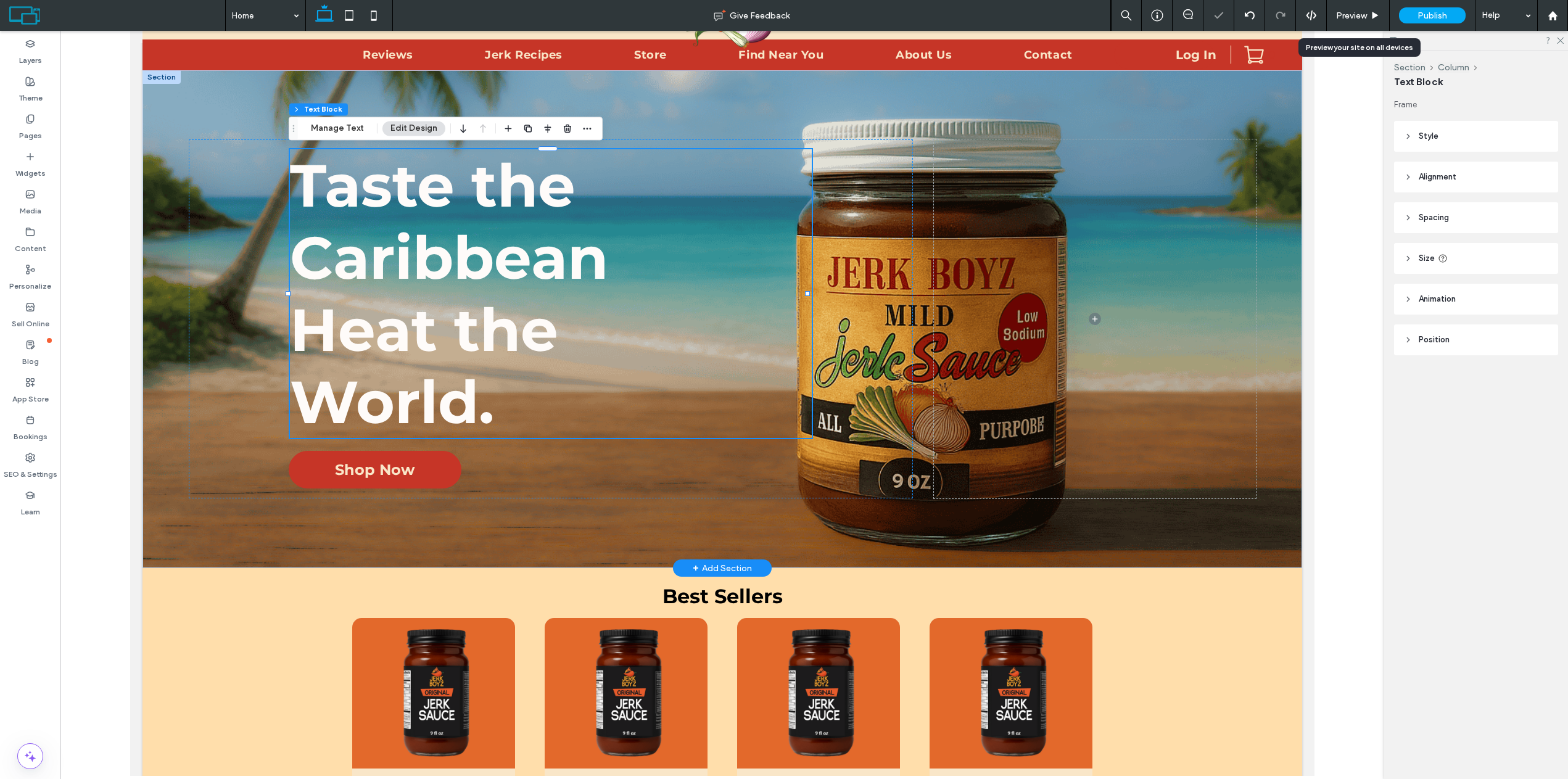
click at [1340, 27] on div "Preview" at bounding box center [1358, 15] width 63 height 31
click at [1351, 17] on span "Preview" at bounding box center [1351, 16] width 31 height 11
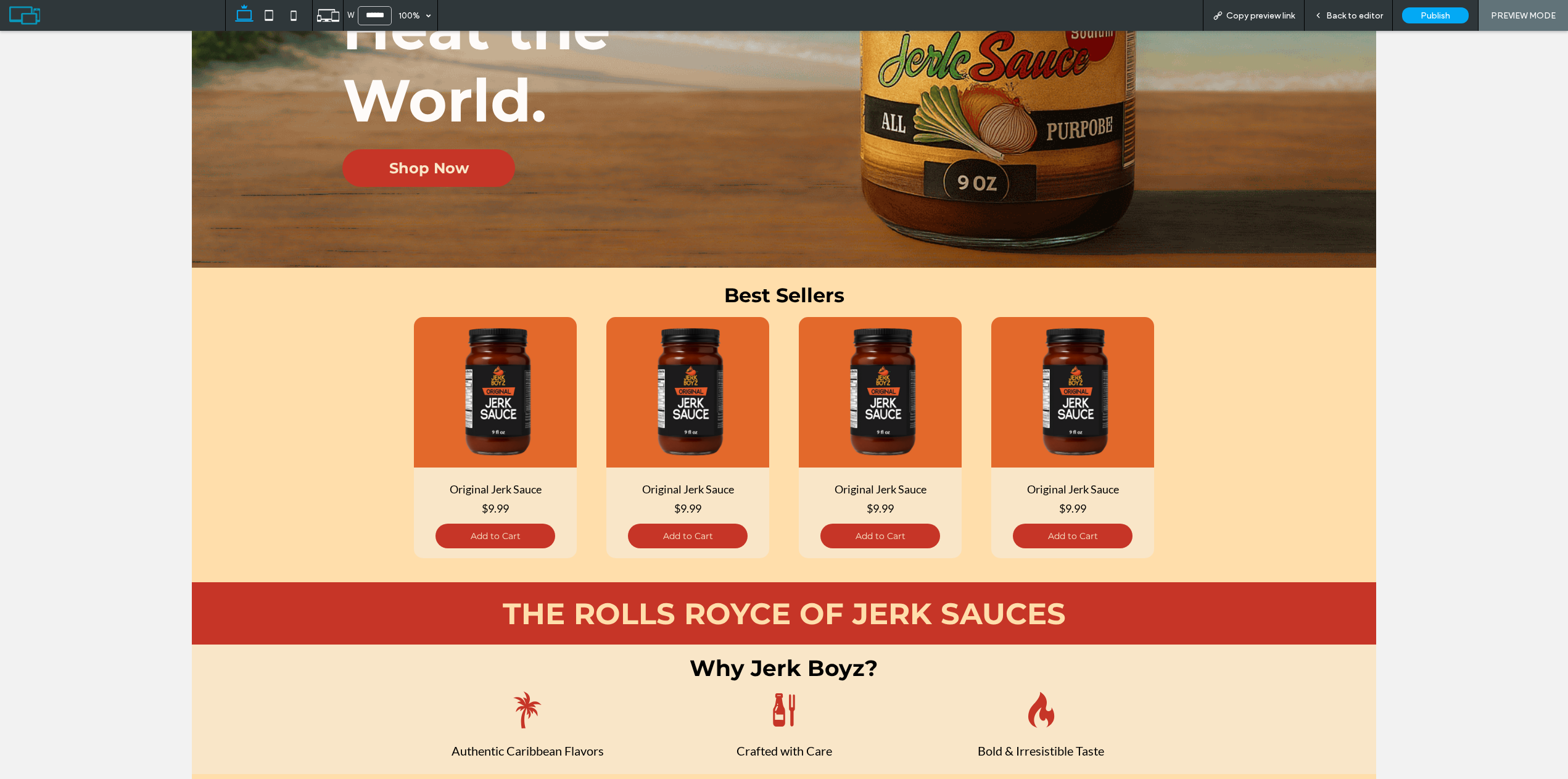
scroll to position [370, 0]
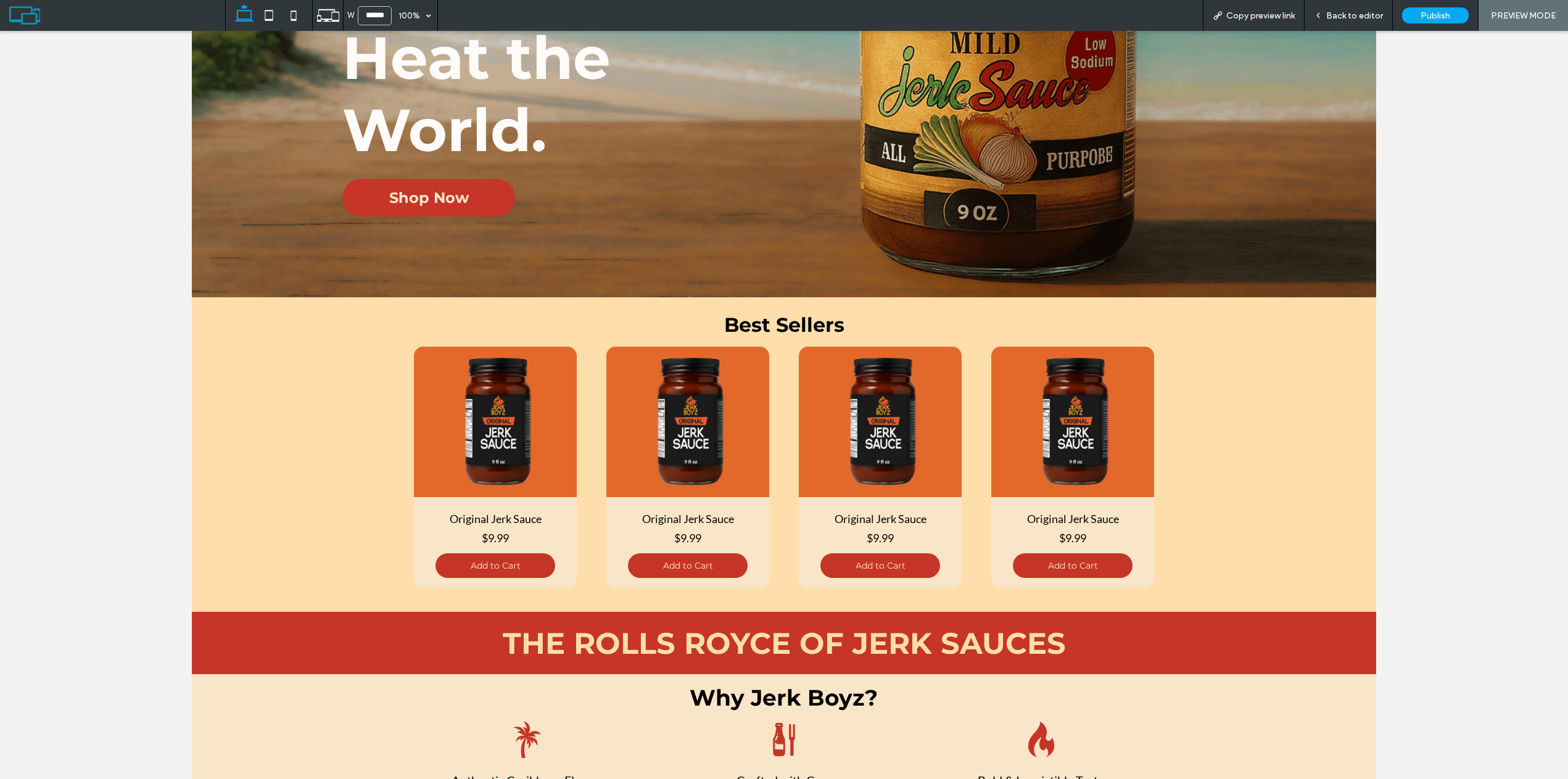
click at [1349, 21] on div "Back to editor" at bounding box center [1349, 15] width 88 height 31
click at [1336, 17] on span "Back to editor" at bounding box center [1354, 16] width 57 height 11
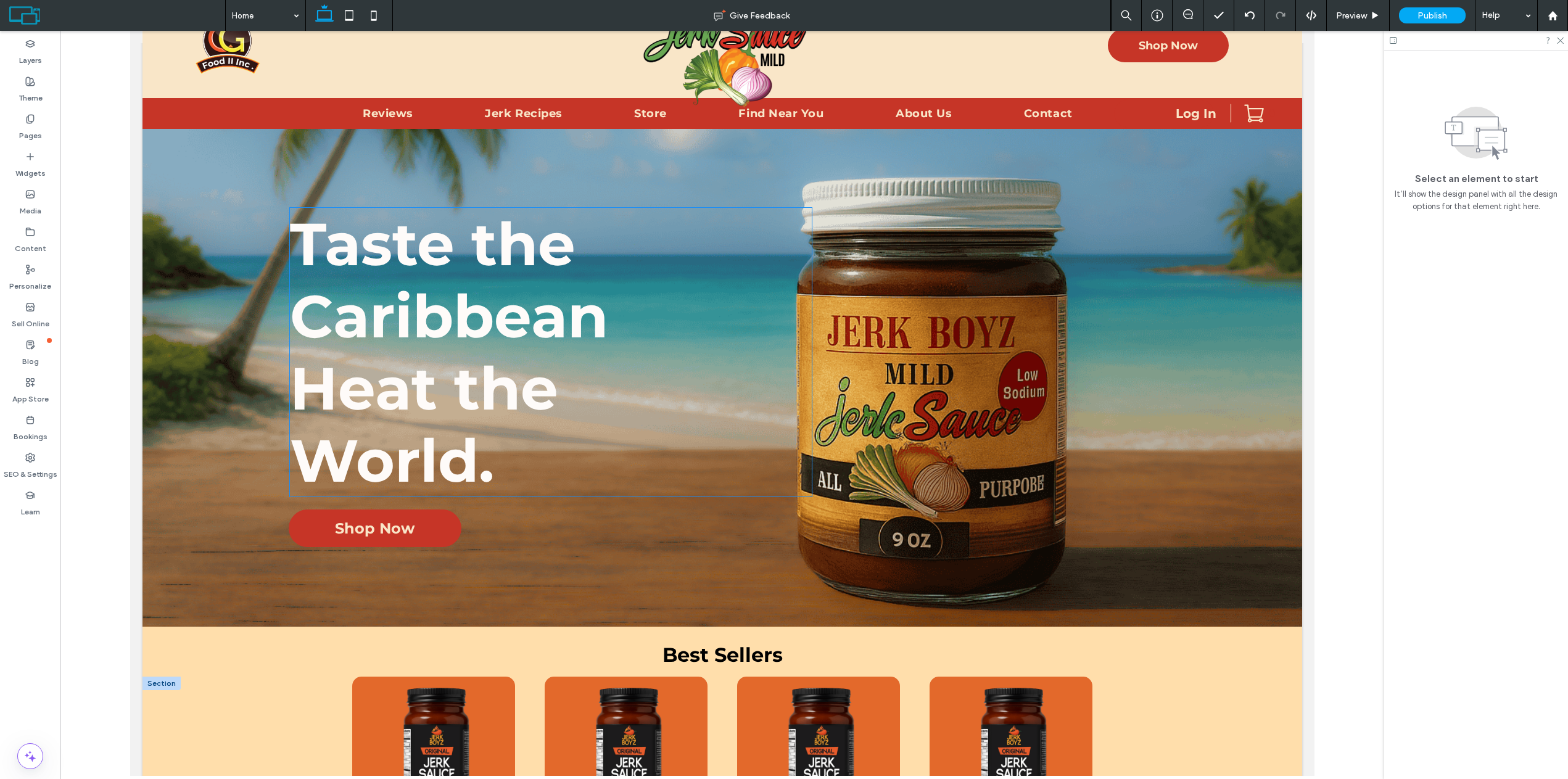
scroll to position [308, 0]
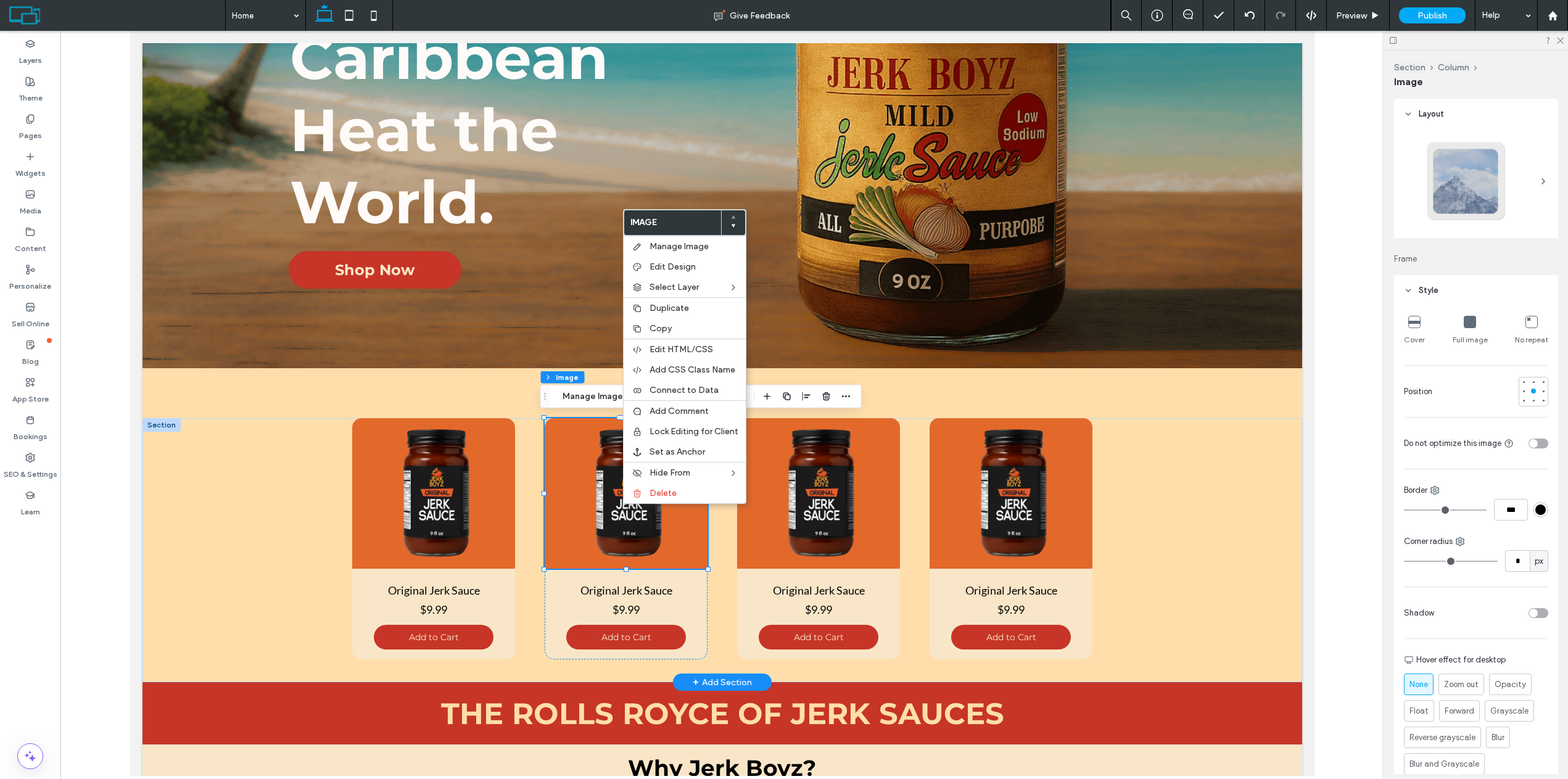
type input "**"
click at [665, 249] on span "Manage Image" at bounding box center [679, 247] width 59 height 11
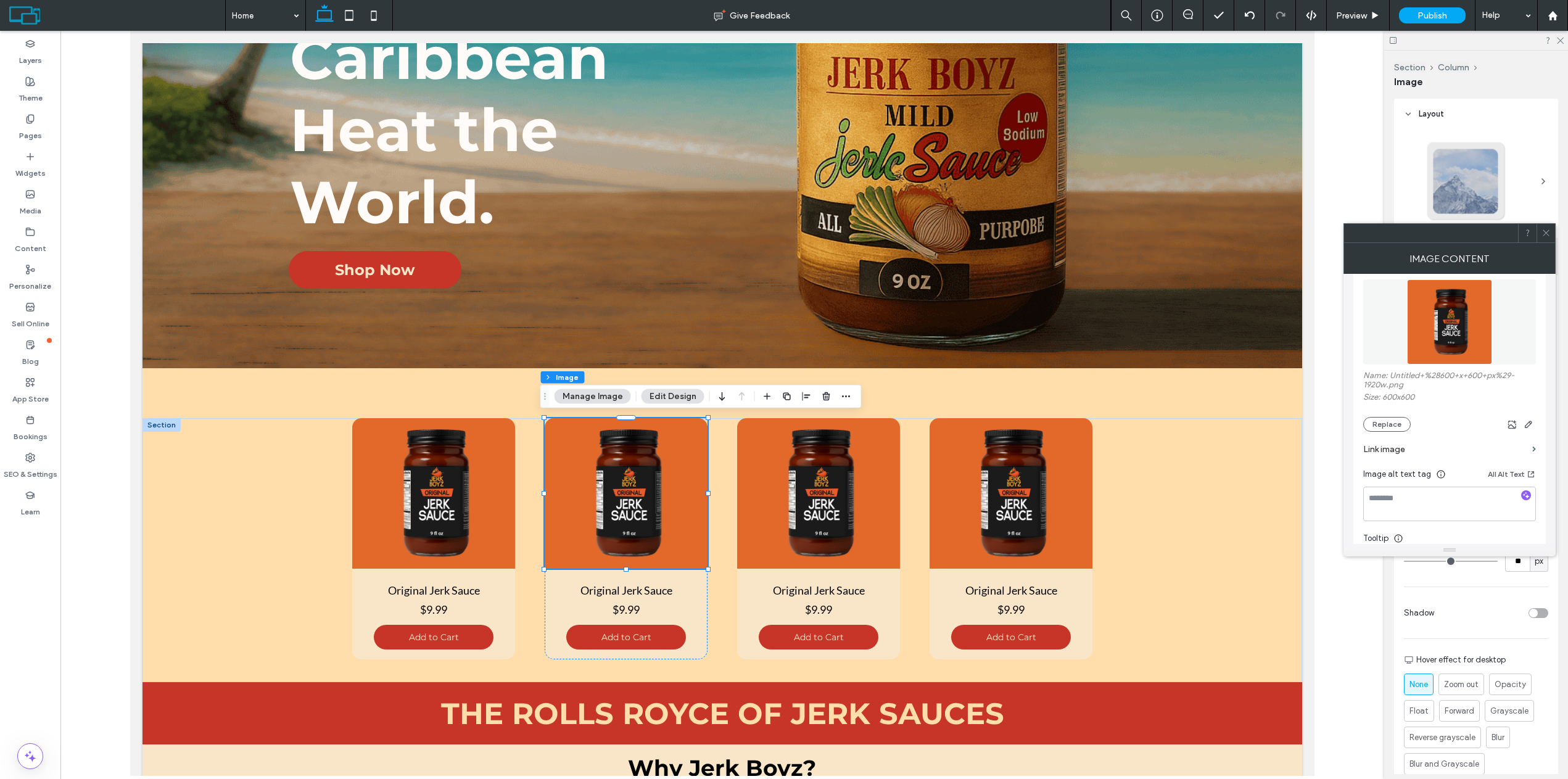
scroll to position [185, 0]
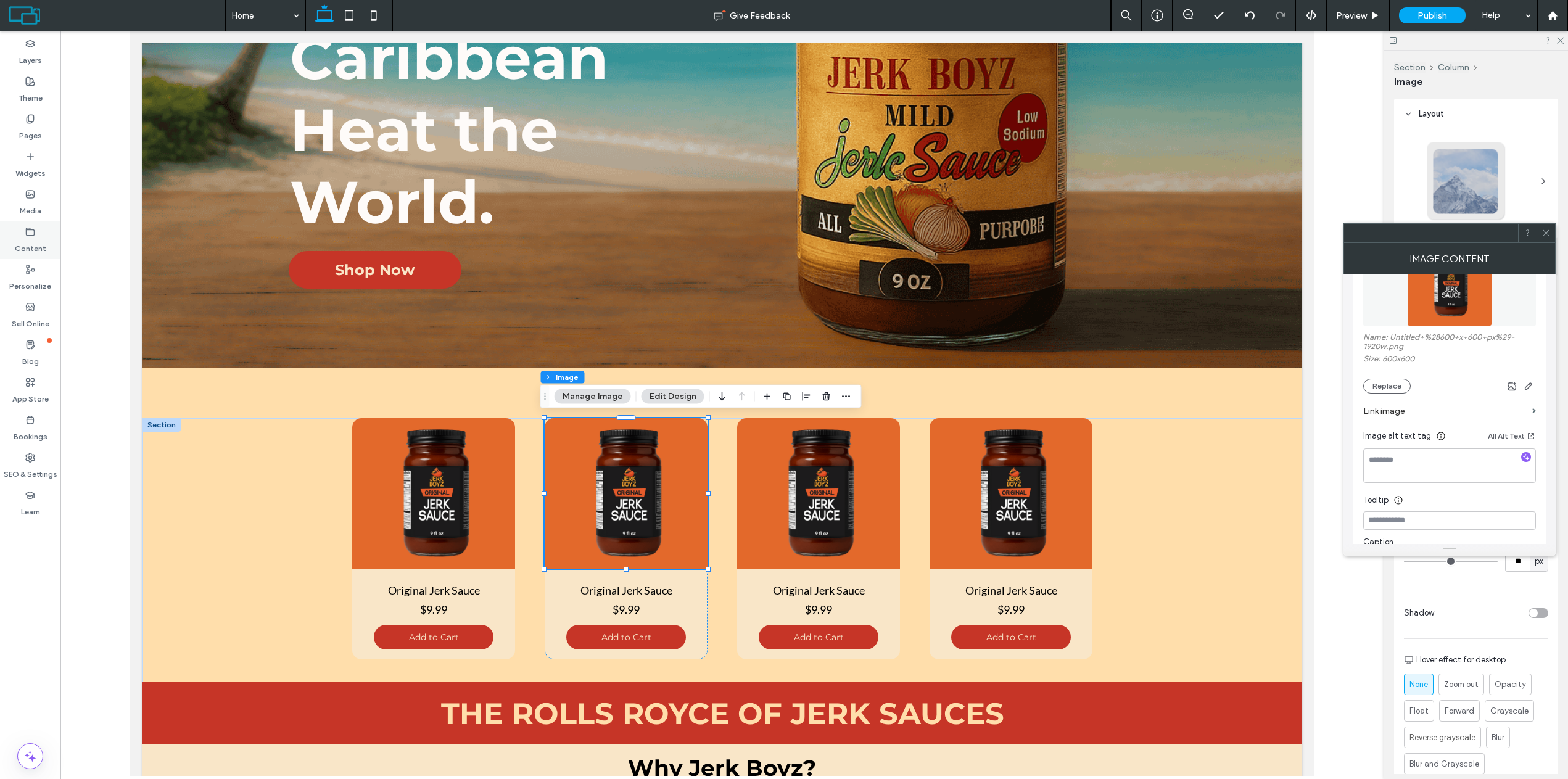
click at [30, 231] on icon at bounding box center [30, 231] width 10 height 10
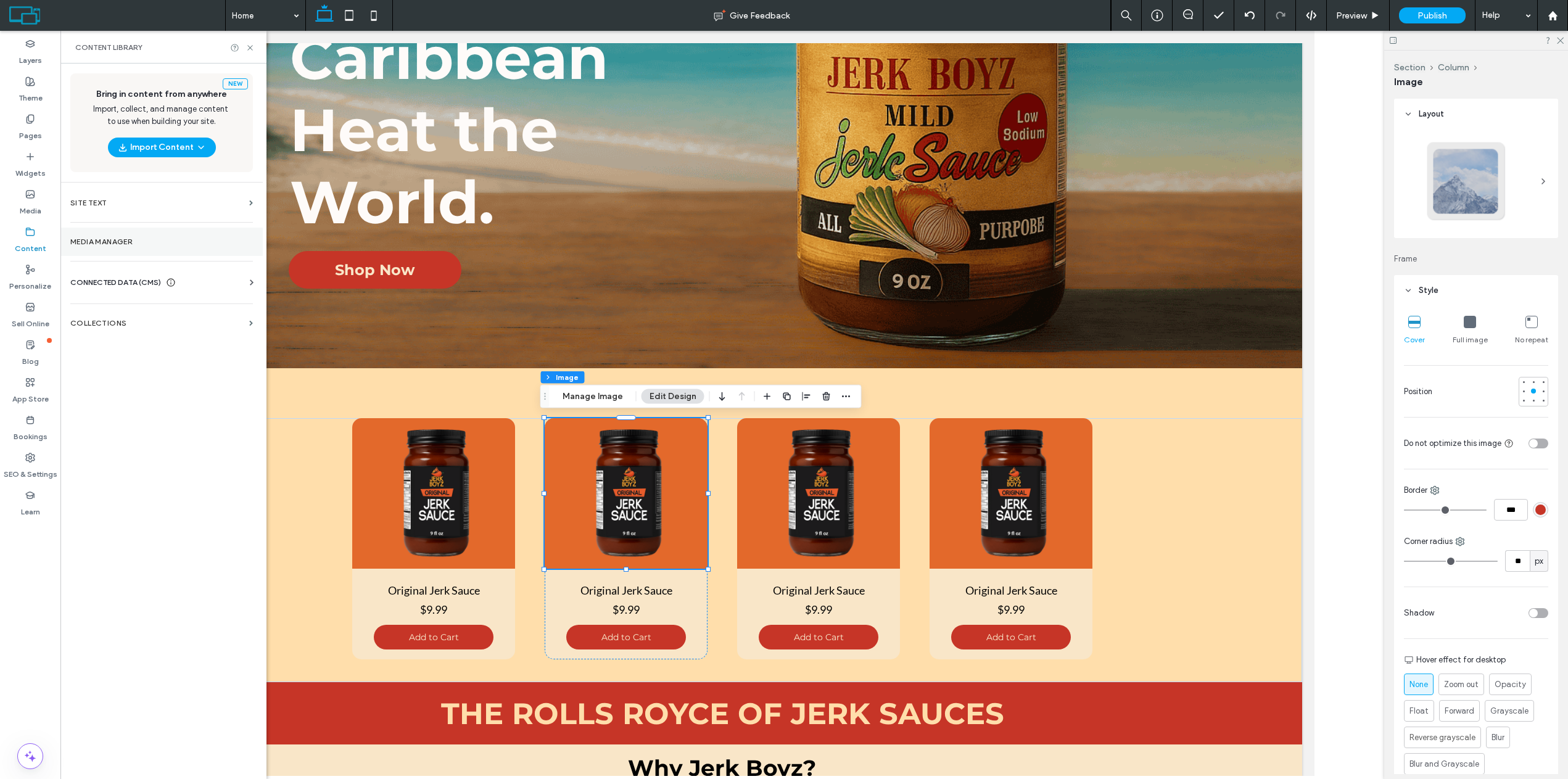
click at [103, 240] on label "Media Manager" at bounding box center [161, 241] width 183 height 9
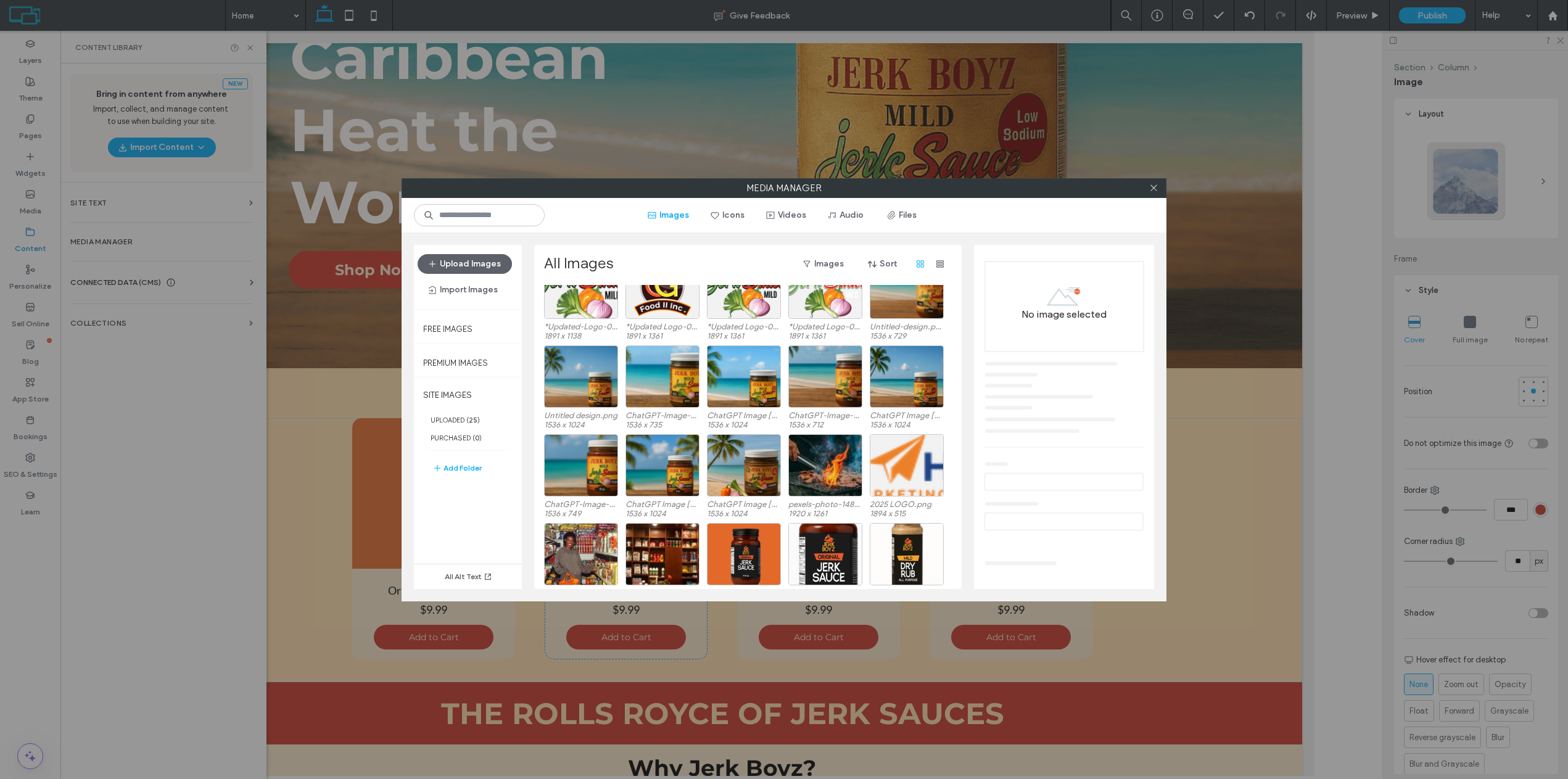
scroll to position [76, 0]
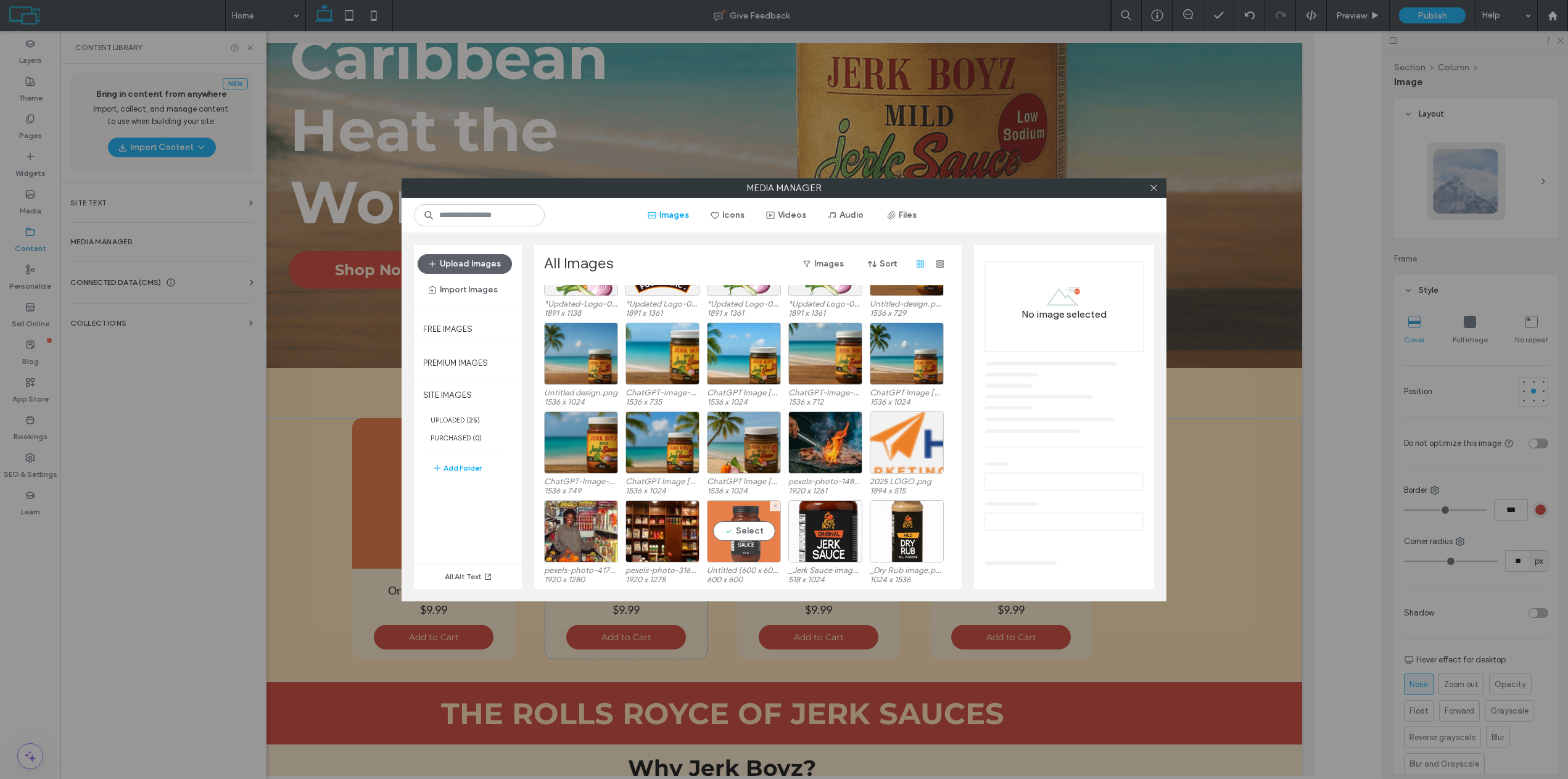
click at [749, 516] on div "Select" at bounding box center [744, 531] width 74 height 62
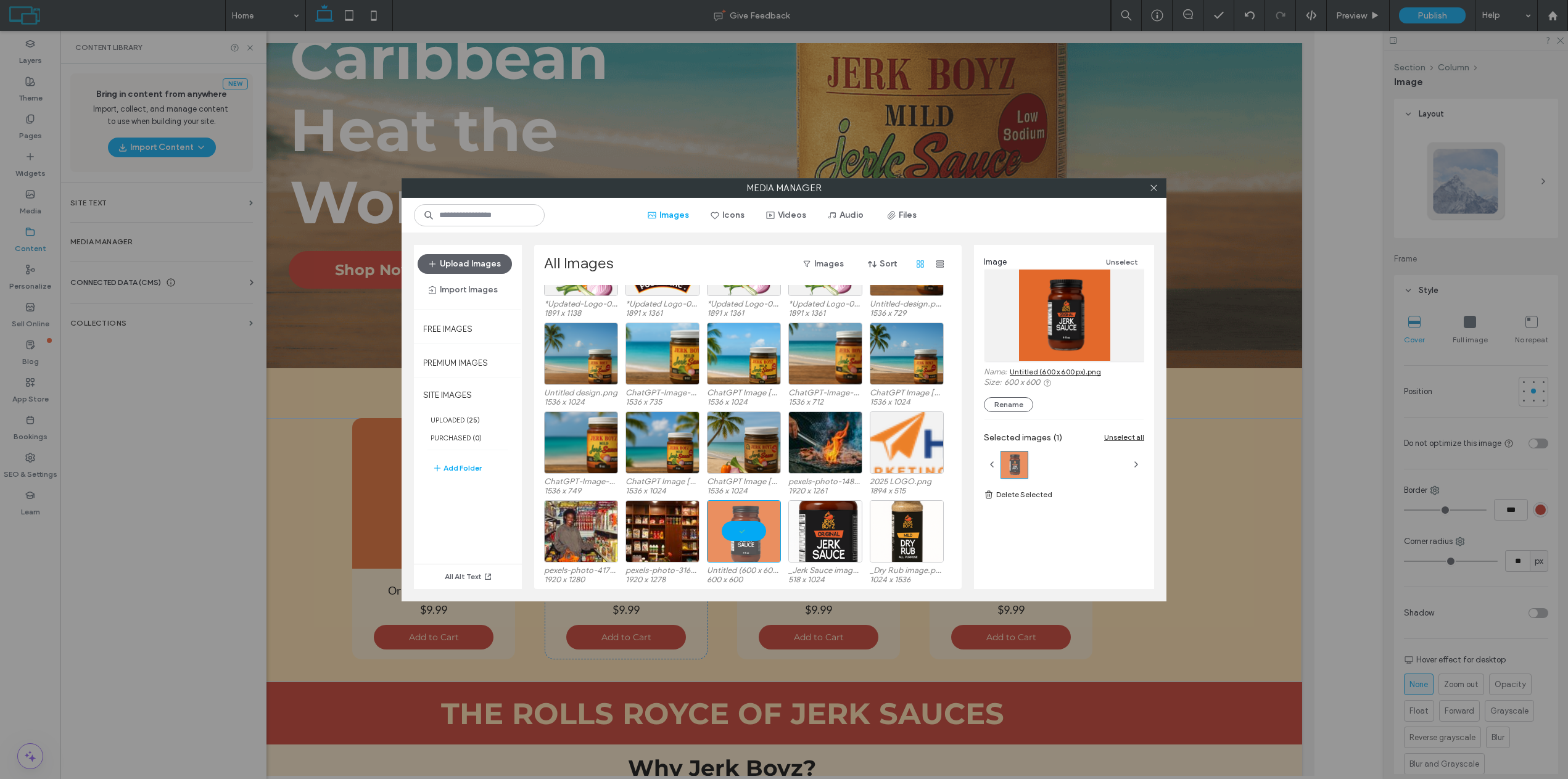
click at [1060, 371] on link "Untitled (600 x 600 px).png" at bounding box center [1055, 371] width 91 height 9
click at [497, 259] on button "Upload Images" at bounding box center [464, 264] width 94 height 20
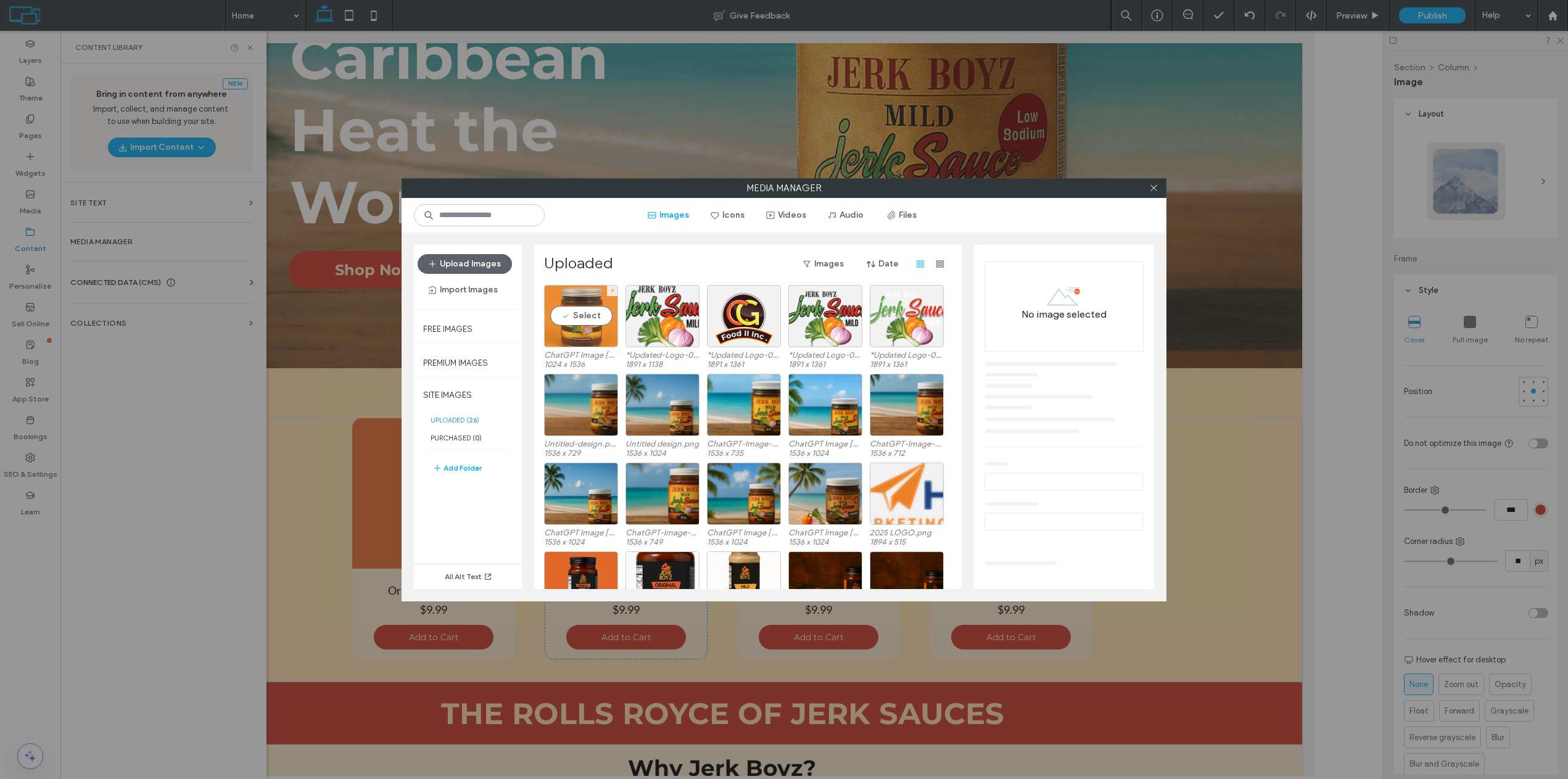
click at [592, 321] on div "Select" at bounding box center [581, 315] width 74 height 62
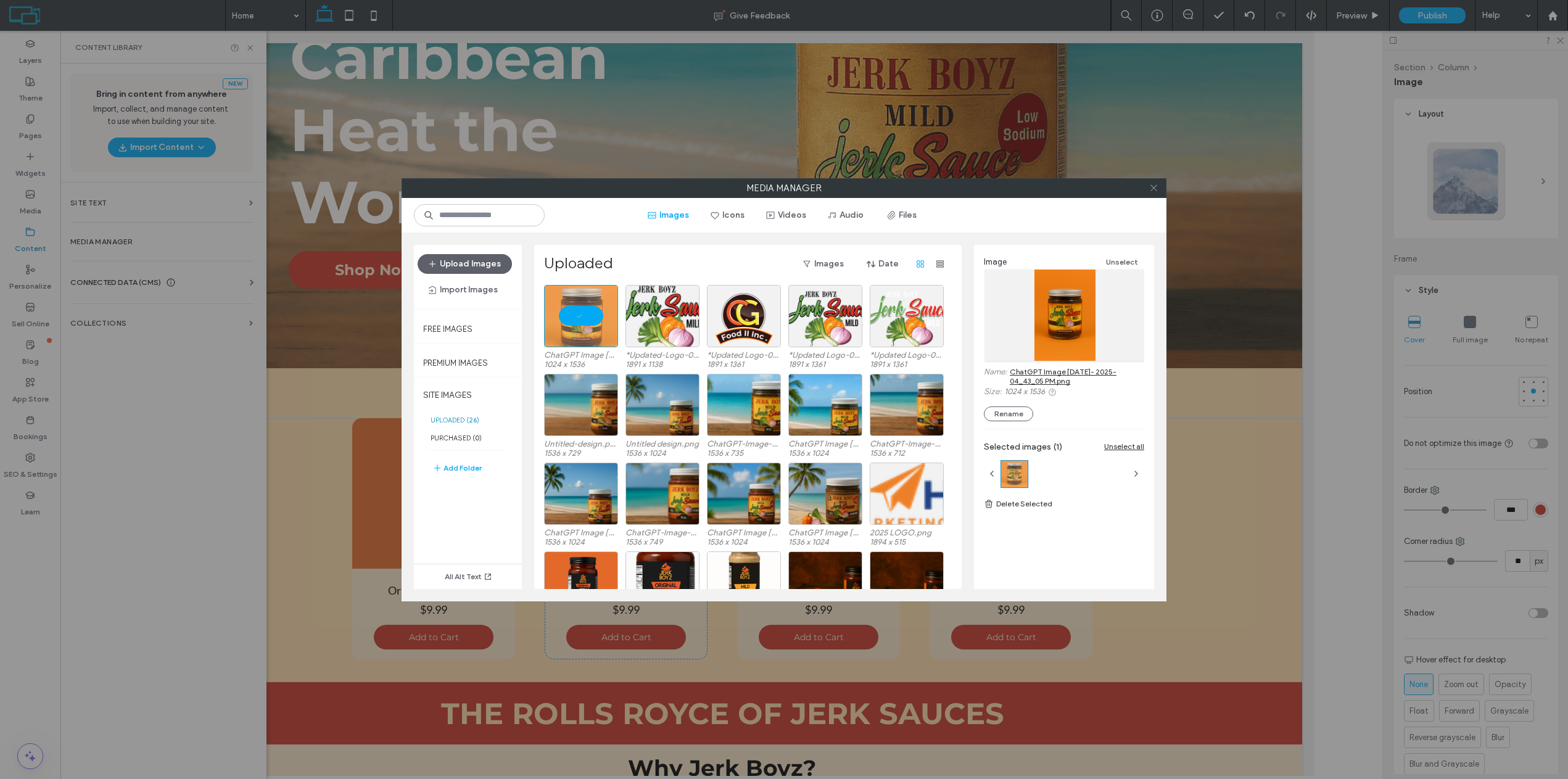
click at [1156, 188] on icon at bounding box center [1154, 188] width 9 height 9
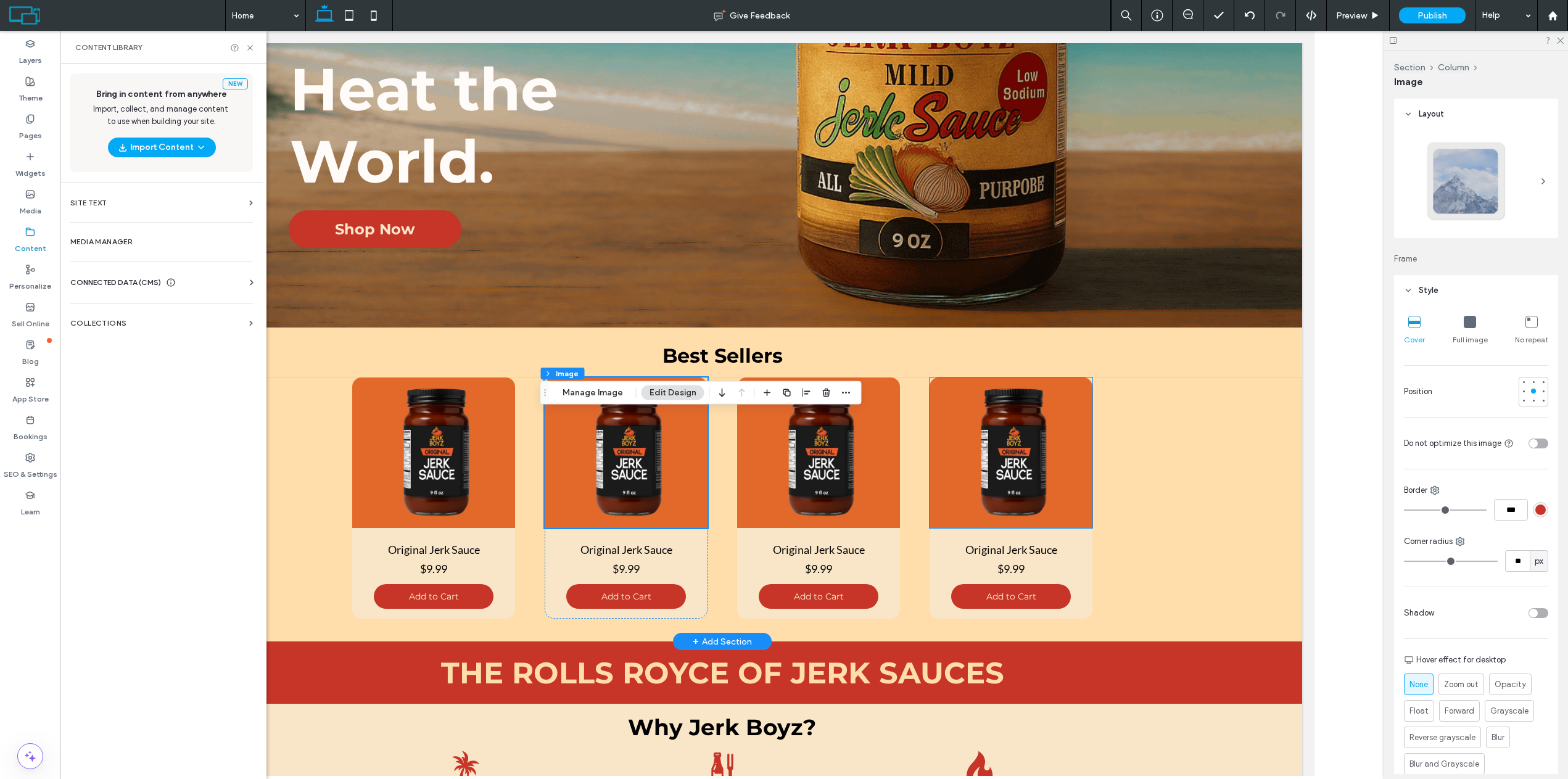
scroll to position [555, 0]
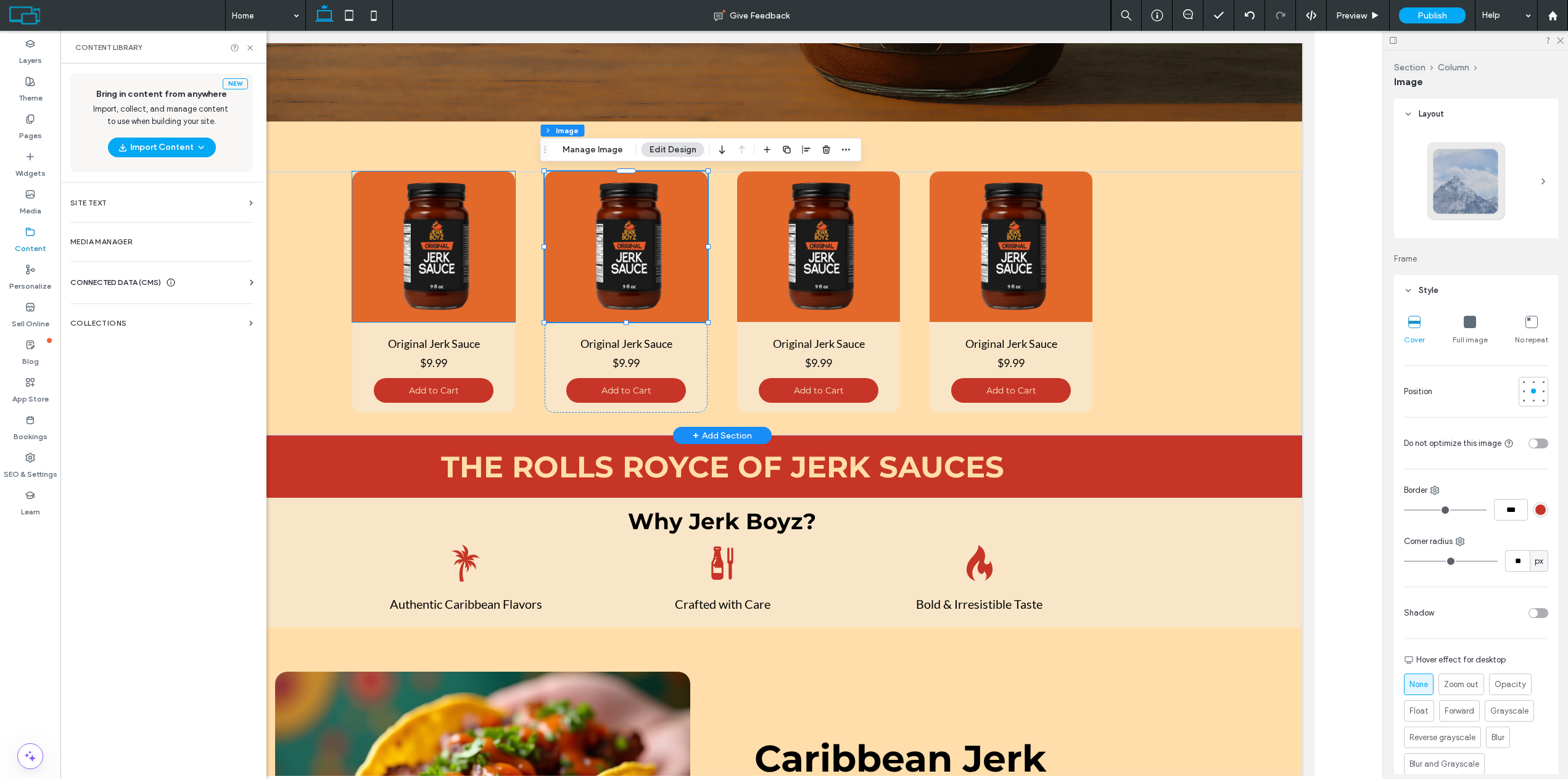
click at [463, 246] on img at bounding box center [434, 247] width 163 height 151
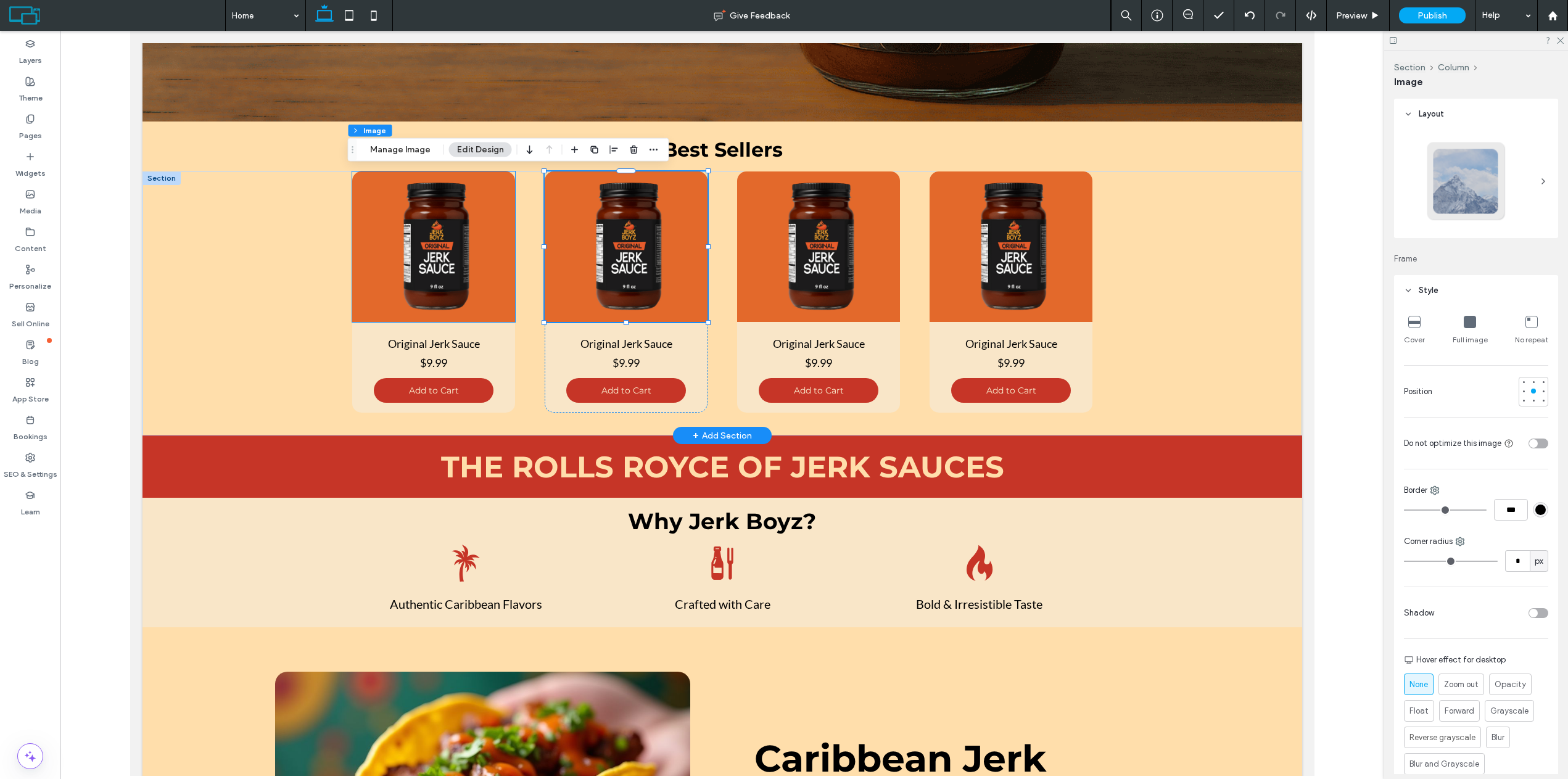
type input "**"
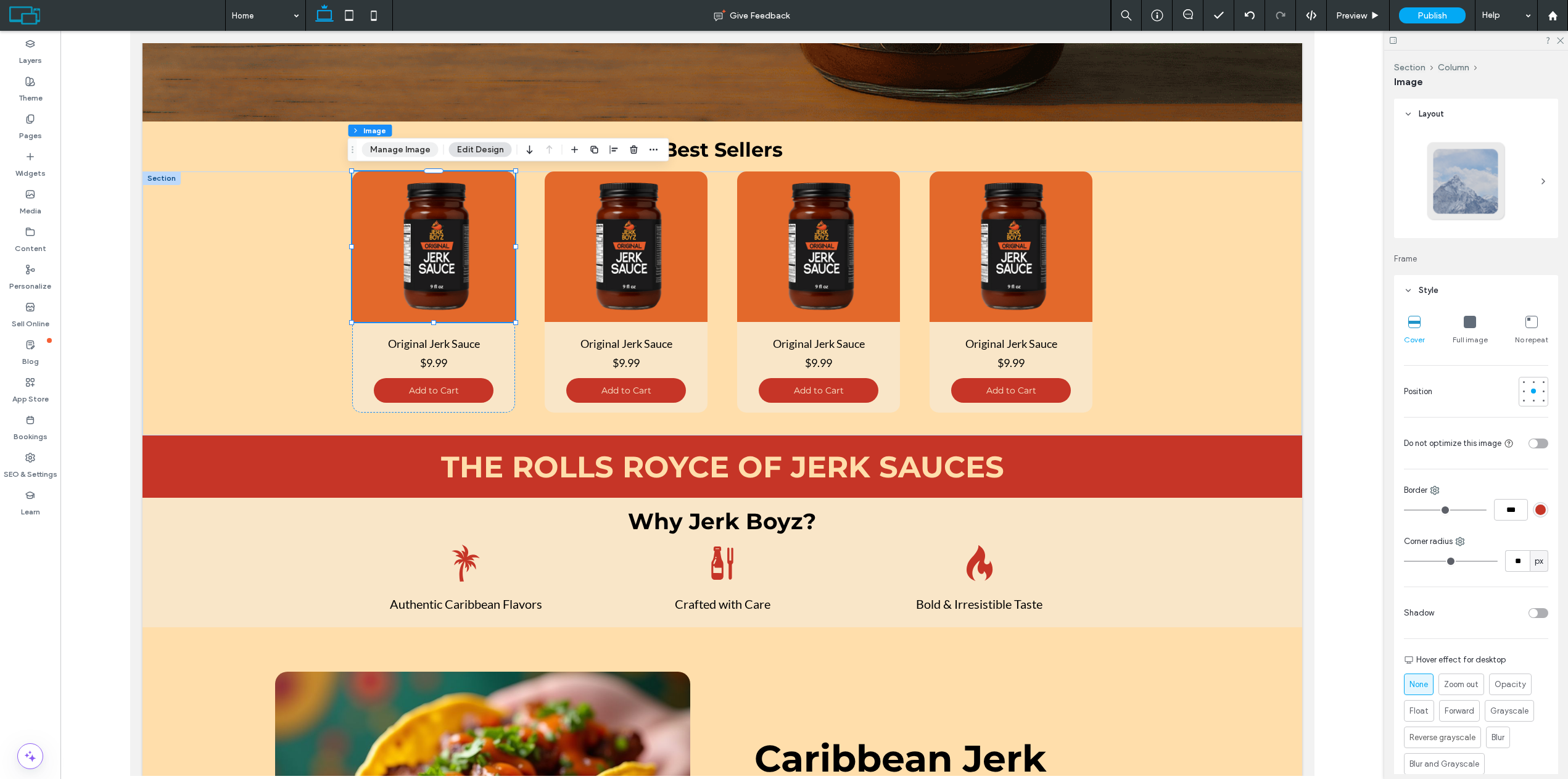
click at [418, 151] on button "Manage Image" at bounding box center [400, 150] width 77 height 15
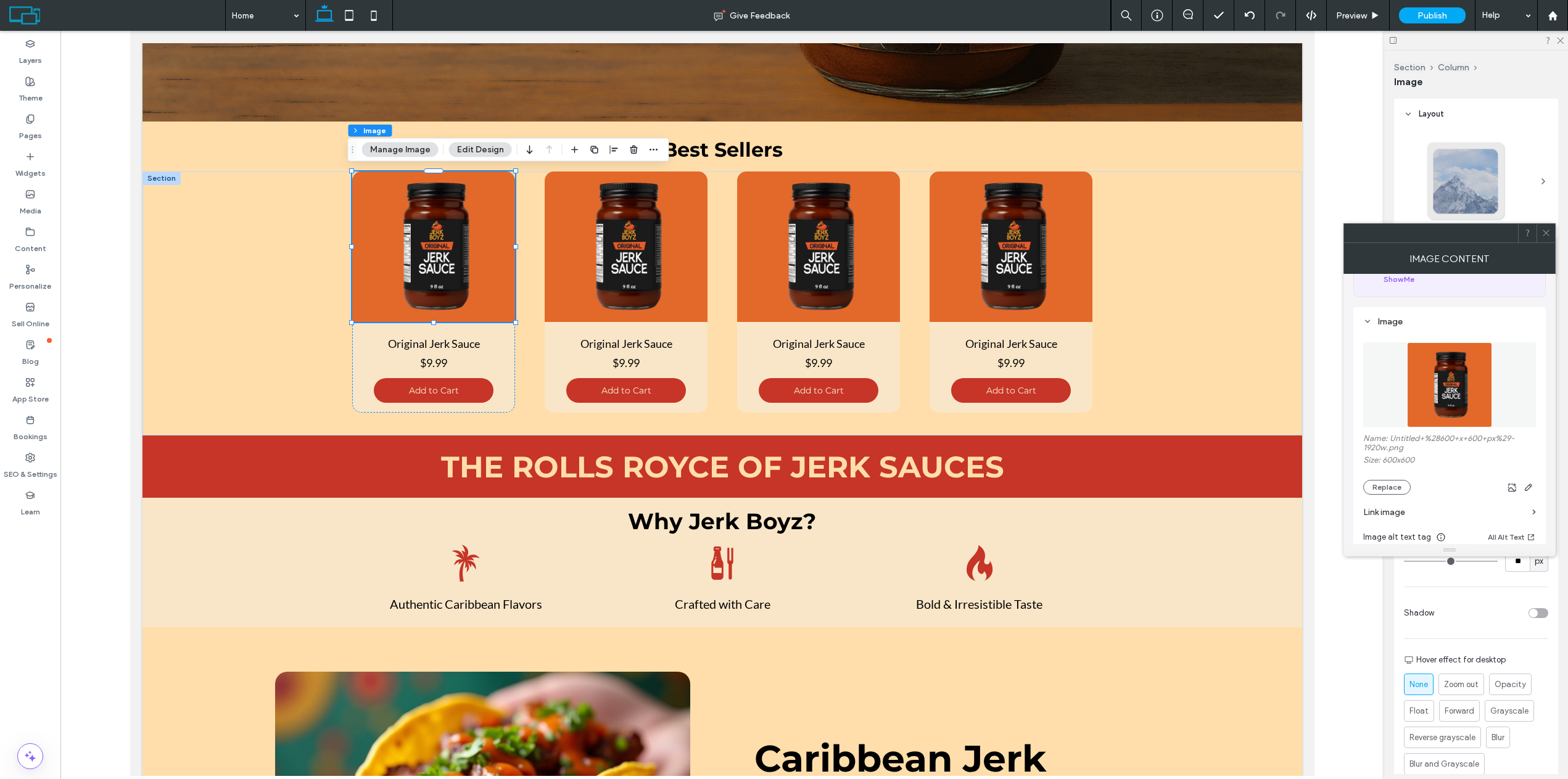
scroll to position [123, 0]
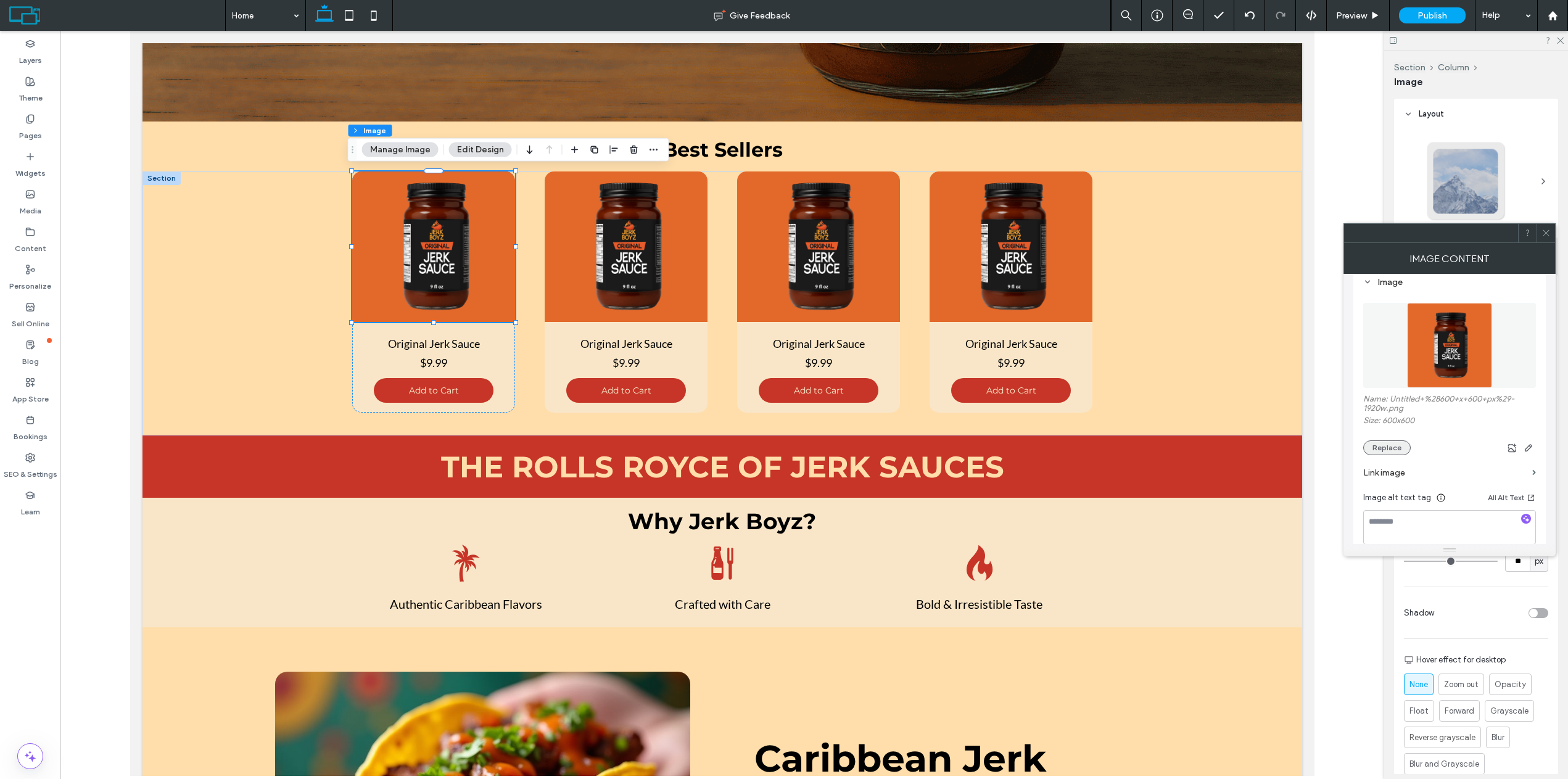
click at [1405, 446] on button "Replace" at bounding box center [1387, 448] width 47 height 15
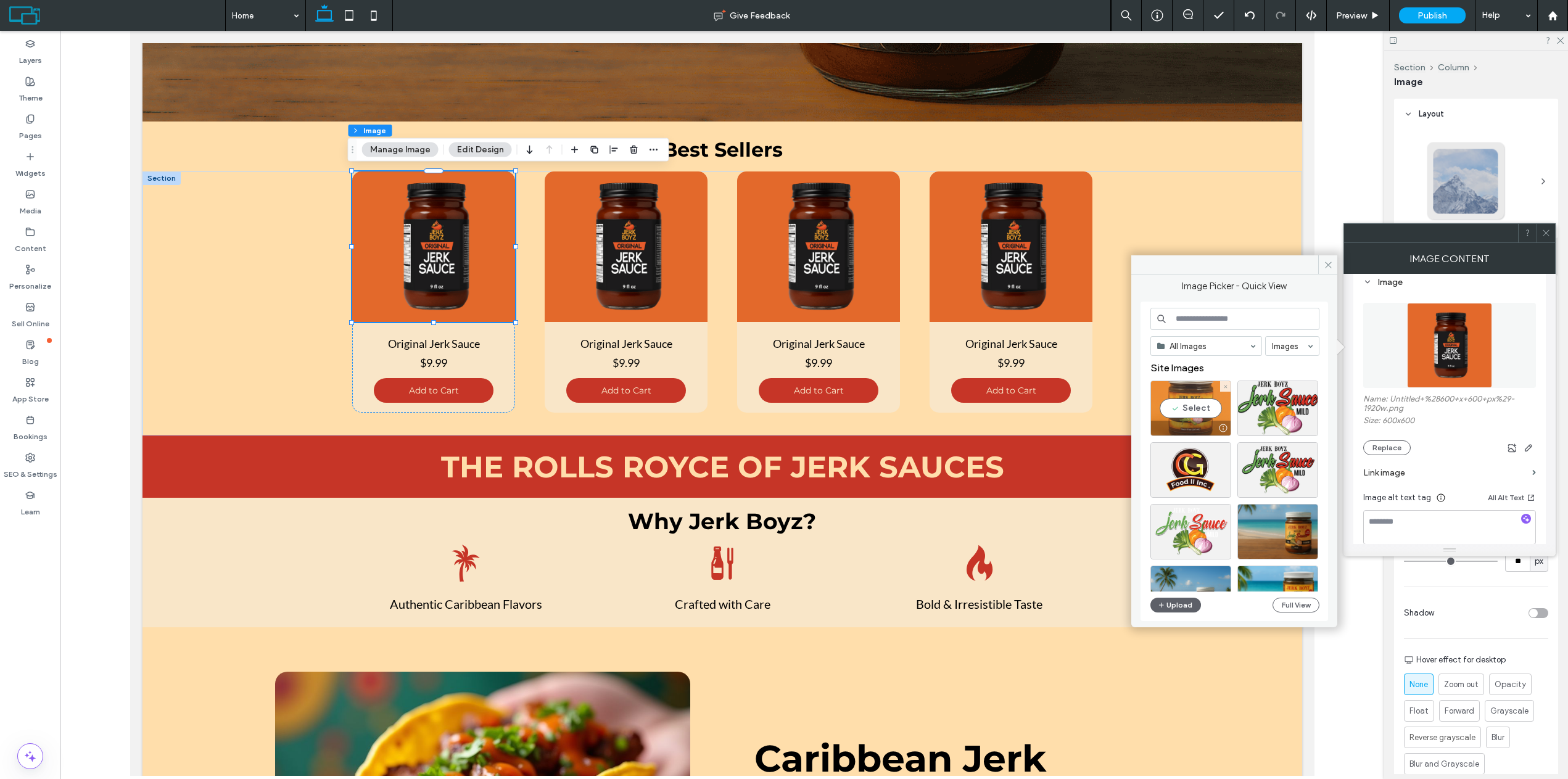
click at [1195, 405] on div "Select" at bounding box center [1191, 408] width 81 height 55
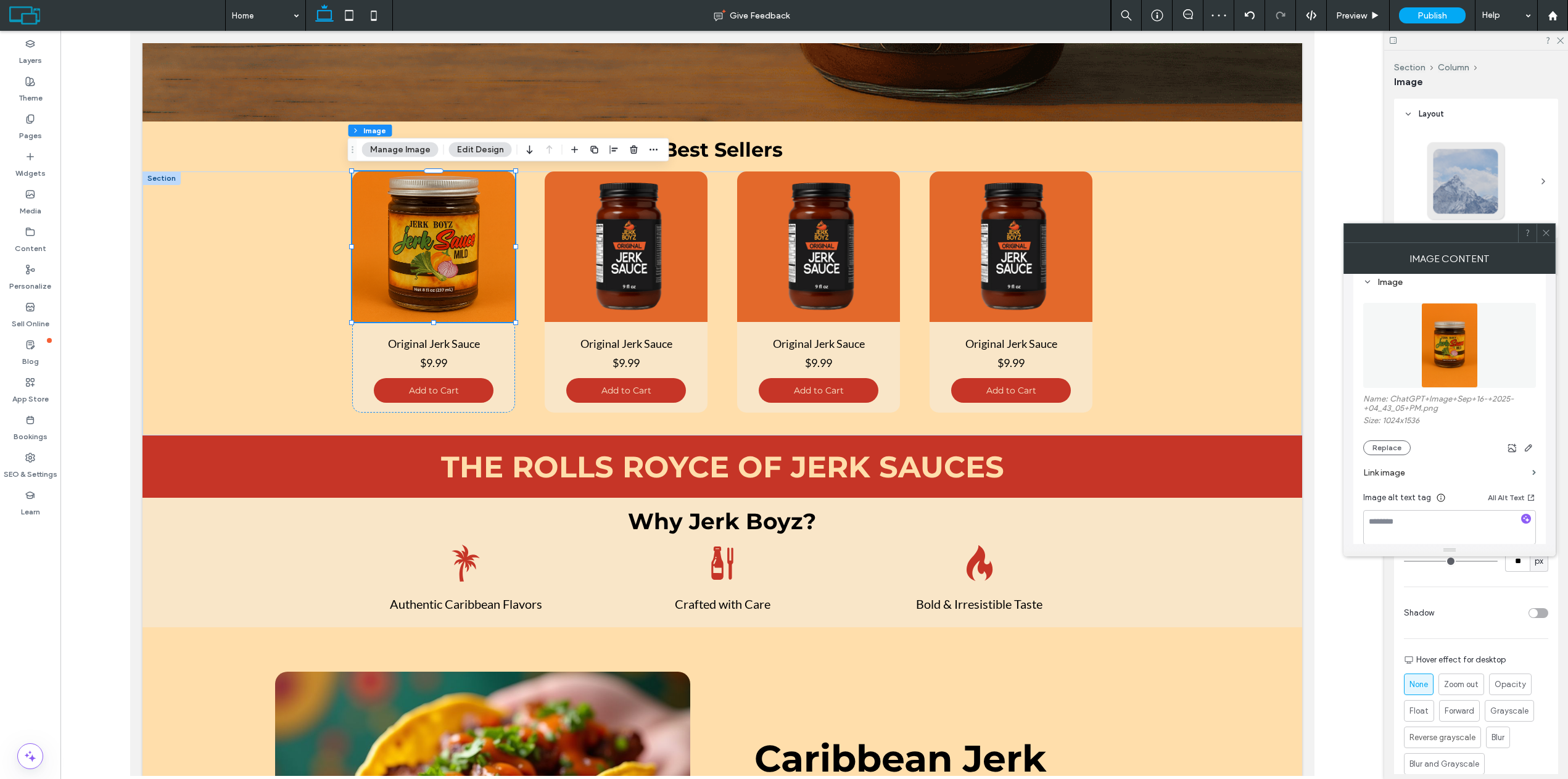
click at [1545, 229] on icon at bounding box center [1546, 233] width 9 height 9
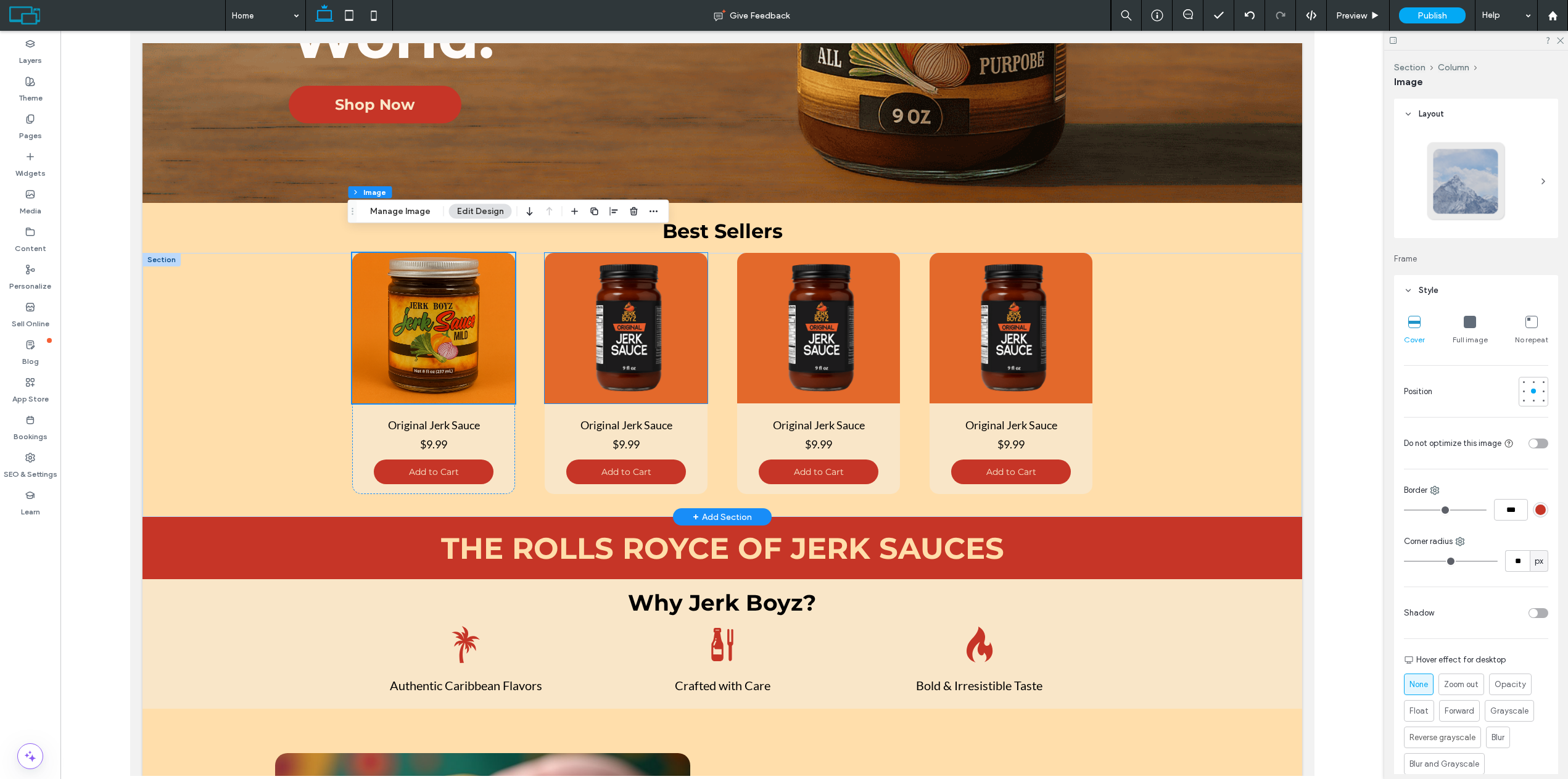
scroll to position [432, 0]
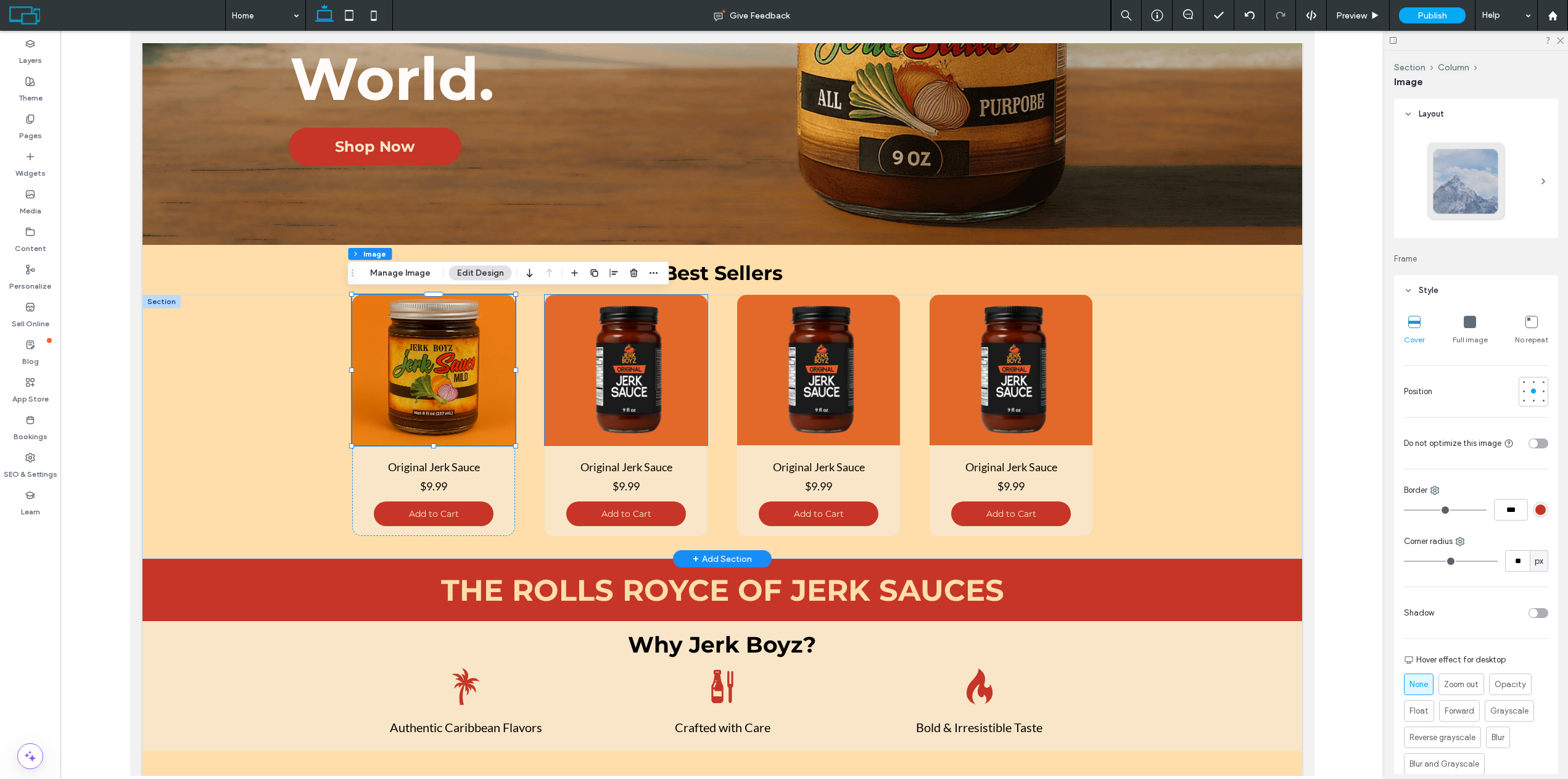
click at [672, 398] on img at bounding box center [626, 370] width 163 height 151
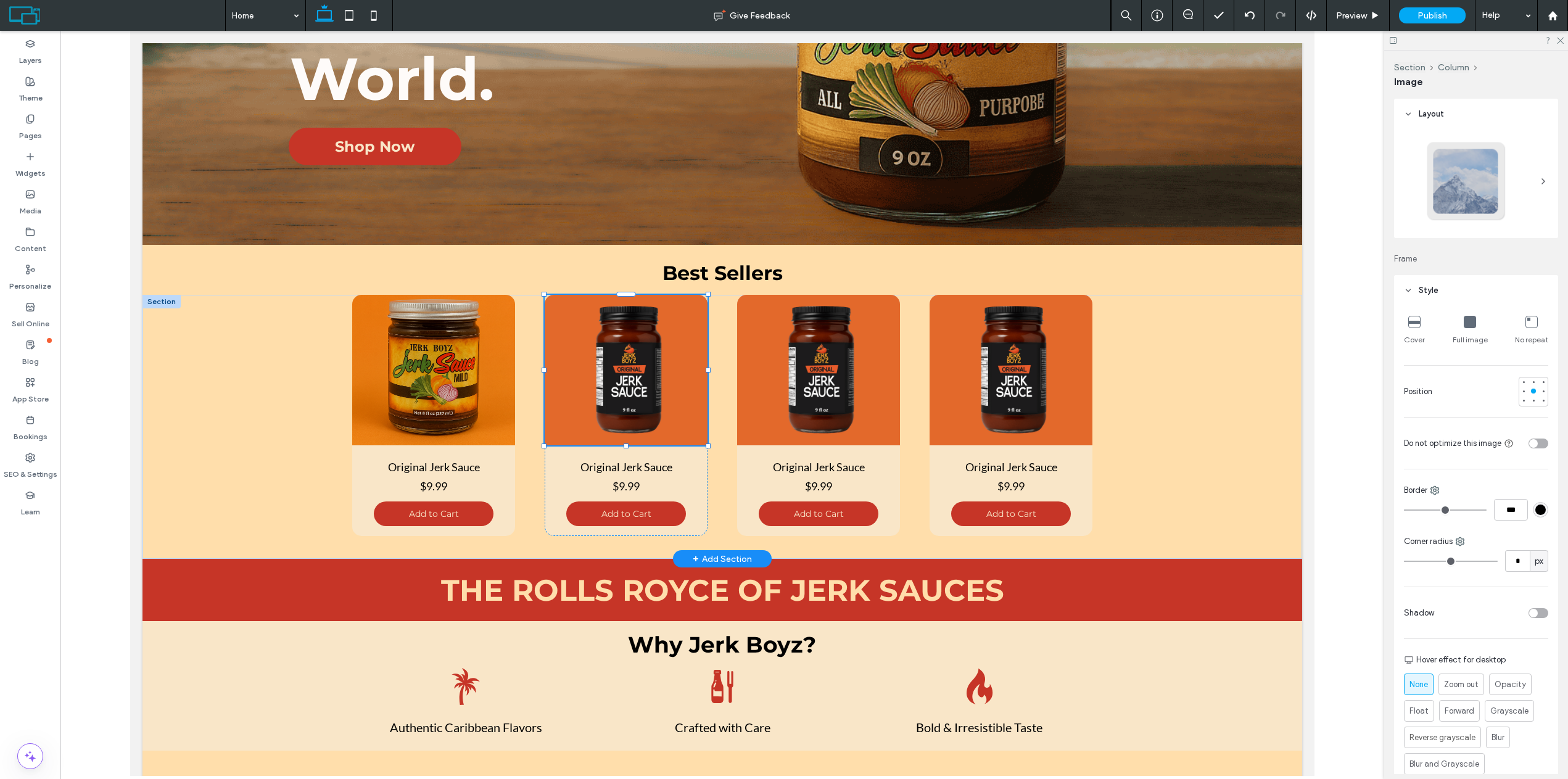
type input "**"
click at [587, 275] on button "Manage Image" at bounding box center [592, 273] width 77 height 15
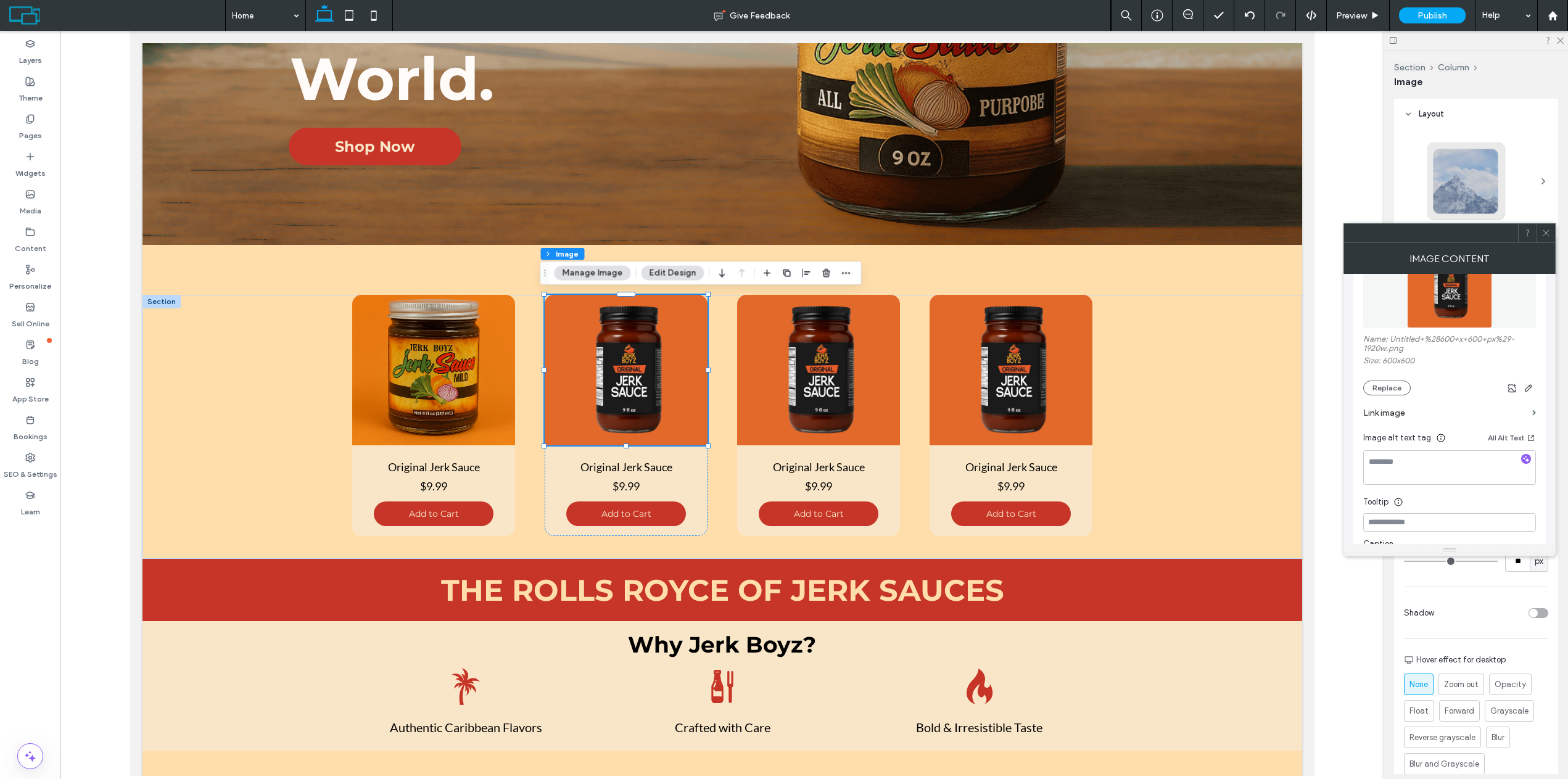
scroll to position [185, 0]
click at [1394, 385] on button "Replace" at bounding box center [1387, 386] width 47 height 15
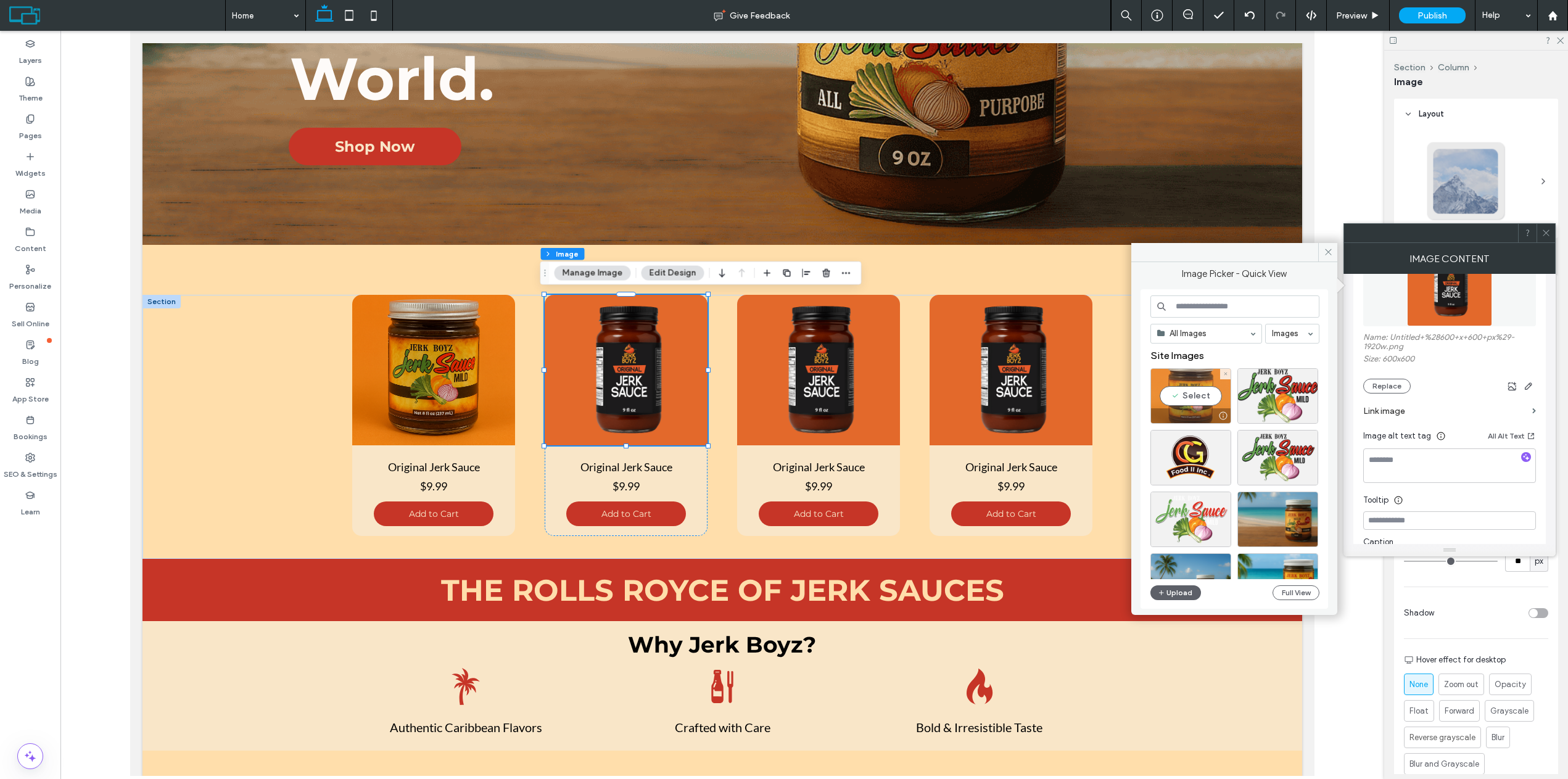
click at [1179, 394] on div "Select" at bounding box center [1191, 396] width 81 height 55
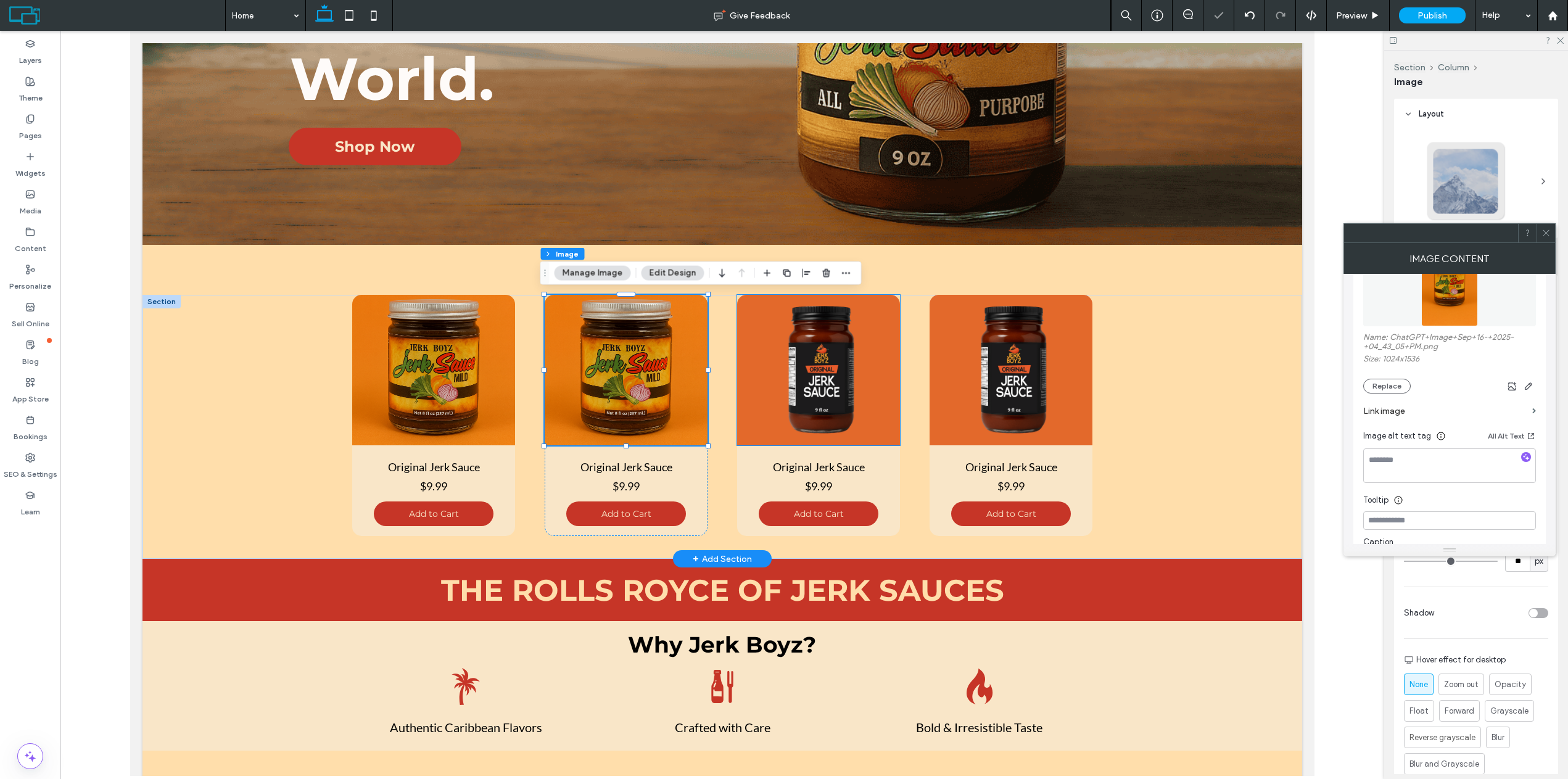
click at [826, 368] on img at bounding box center [818, 370] width 163 height 151
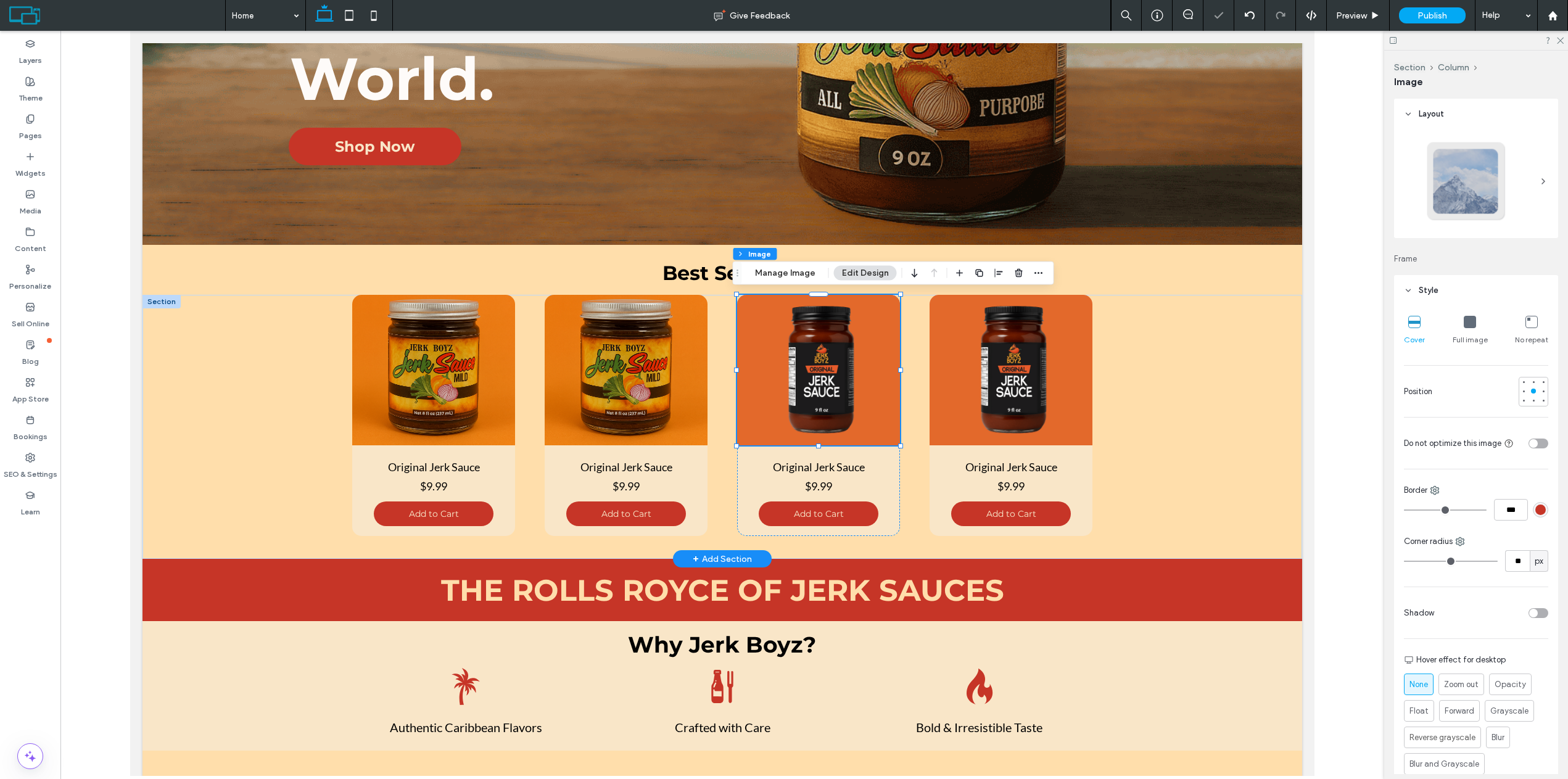
click at [852, 346] on img at bounding box center [818, 370] width 163 height 151
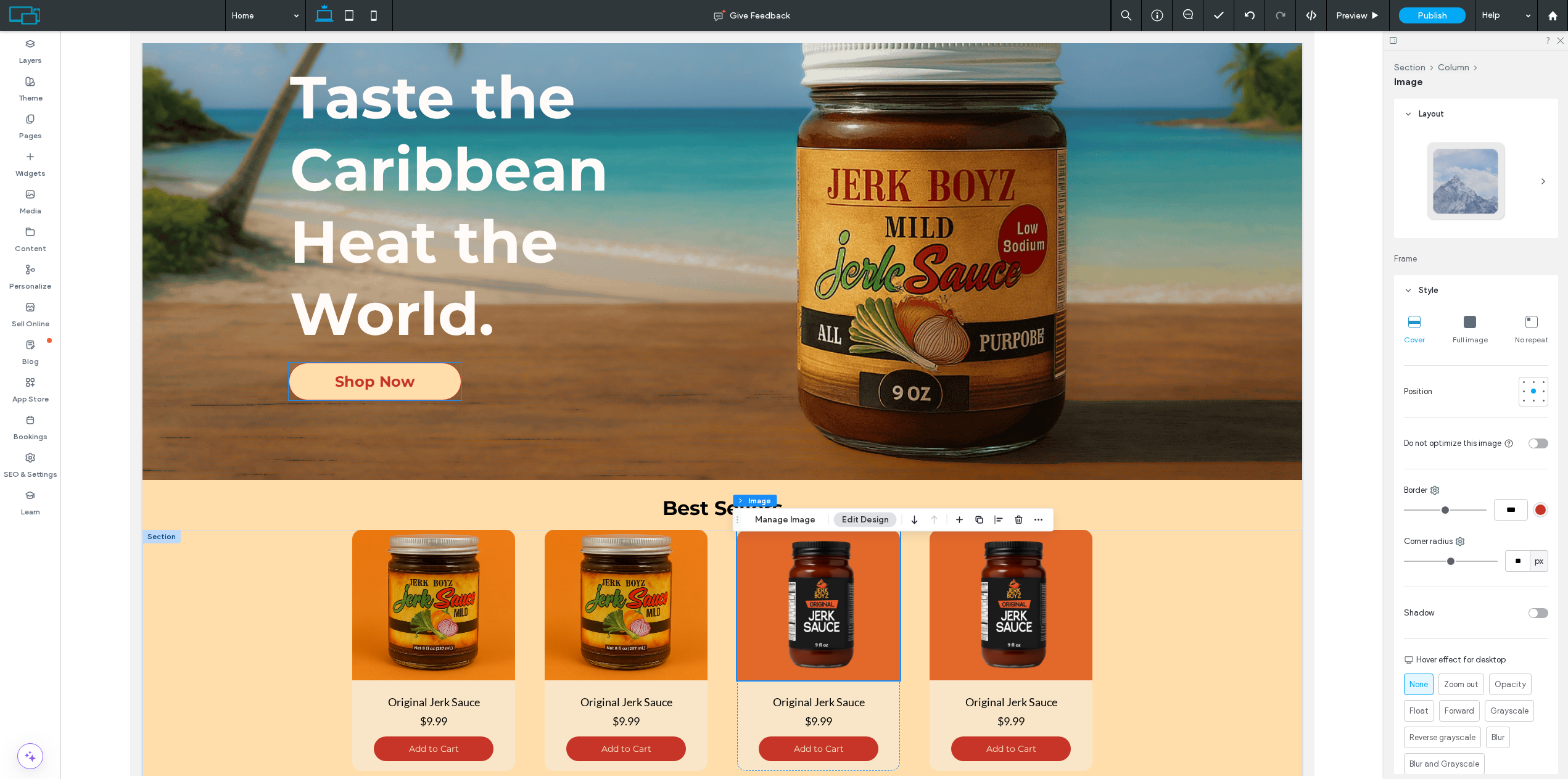
scroll to position [247, 0]
